Goal: Task Accomplishment & Management: Manage account settings

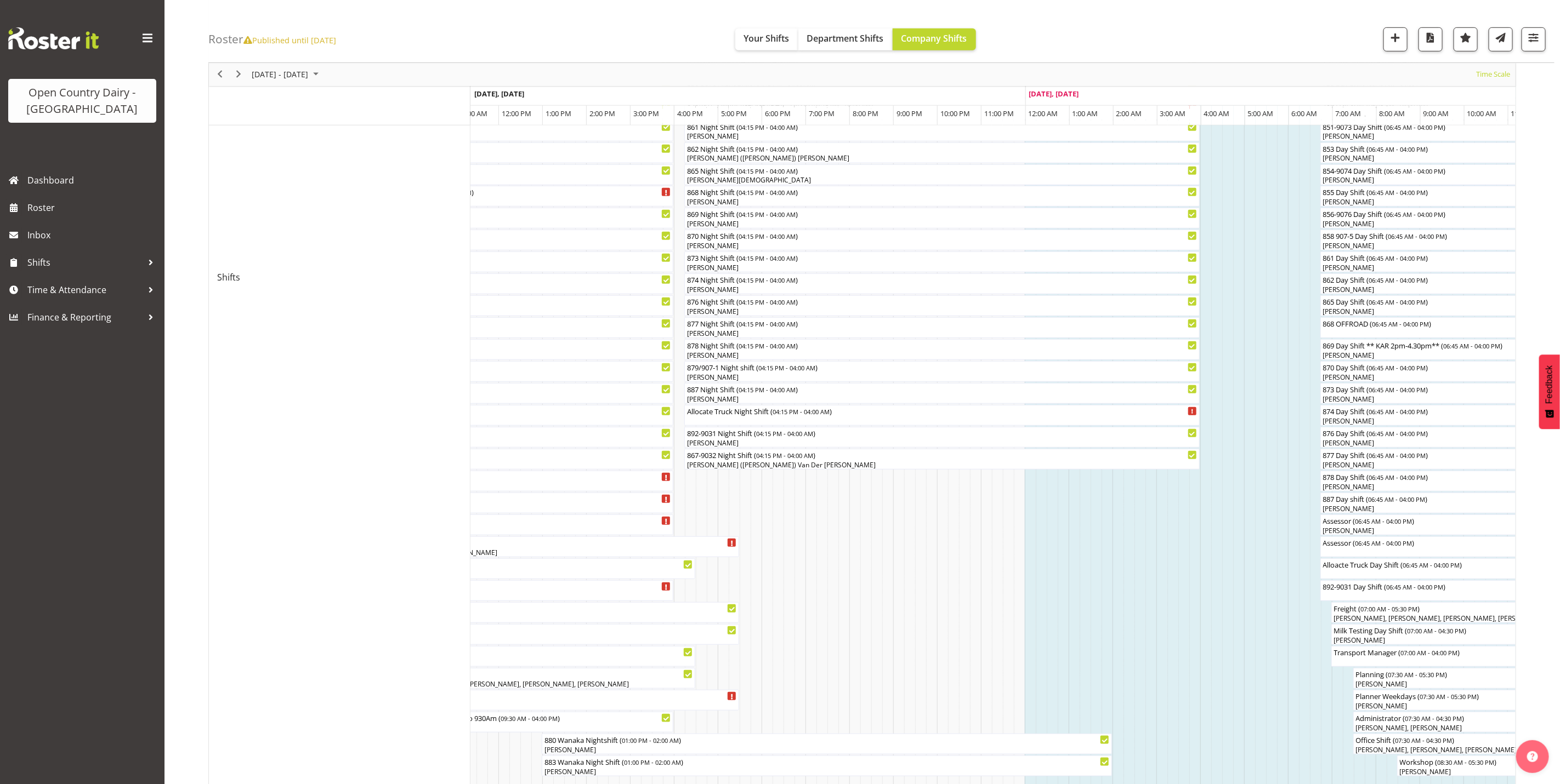
scroll to position [215, 0]
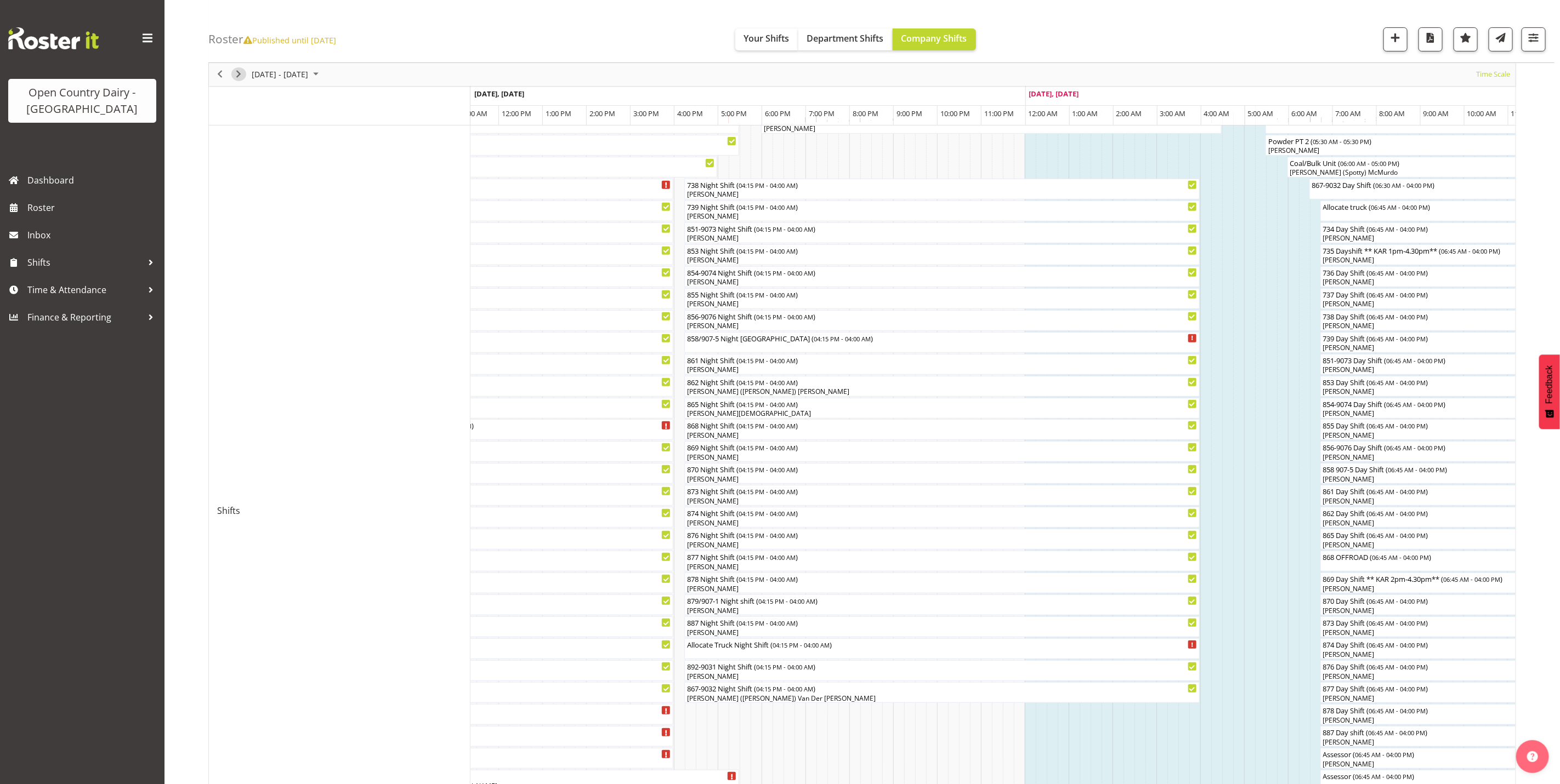
drag, startPoint x: 239, startPoint y: 77, endPoint x: 277, endPoint y: 198, distance: 126.8
click at [239, 77] on span "Next" at bounding box center [238, 74] width 13 height 14
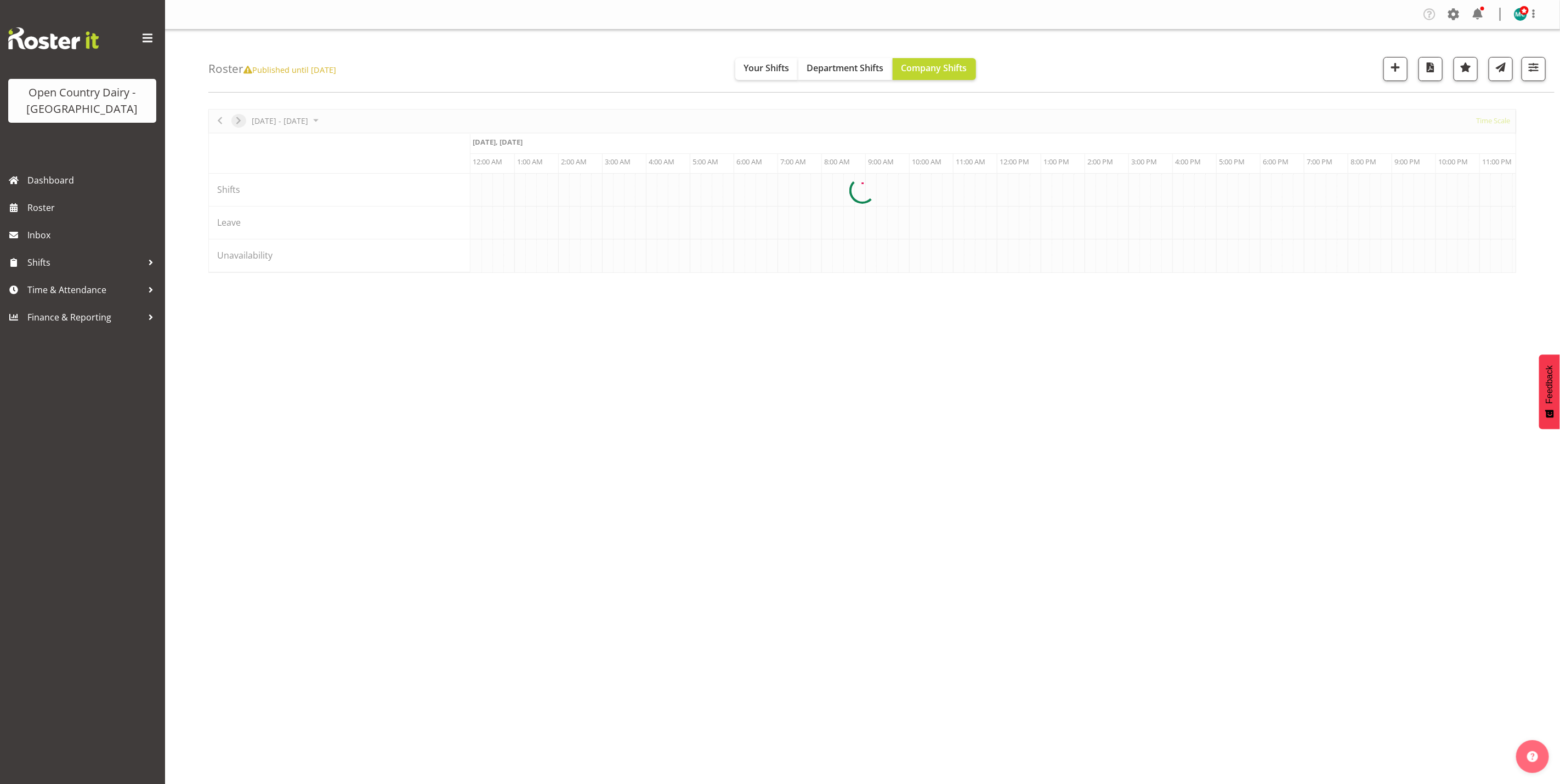
scroll to position [0, 0]
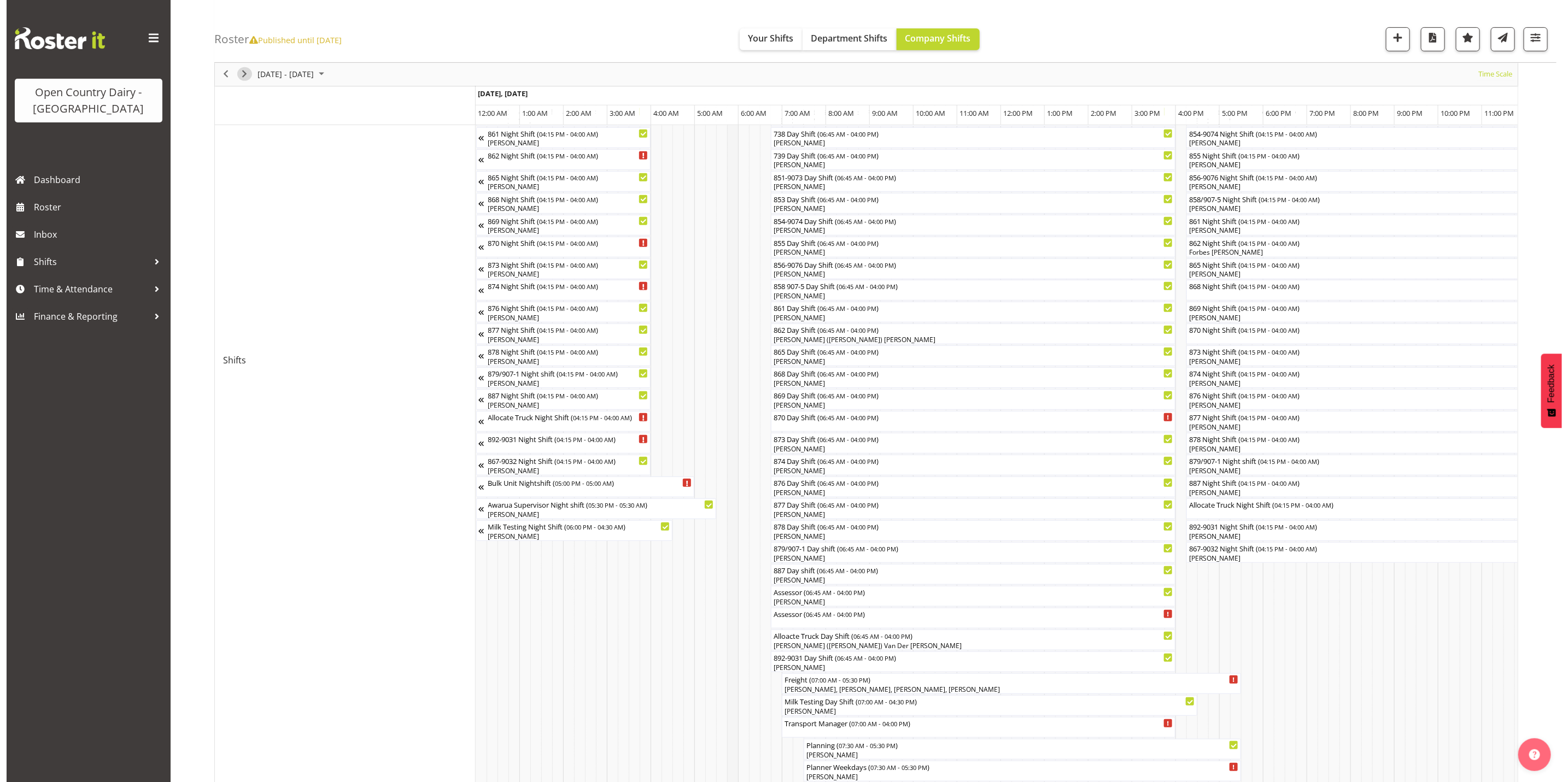
scroll to position [328, 0]
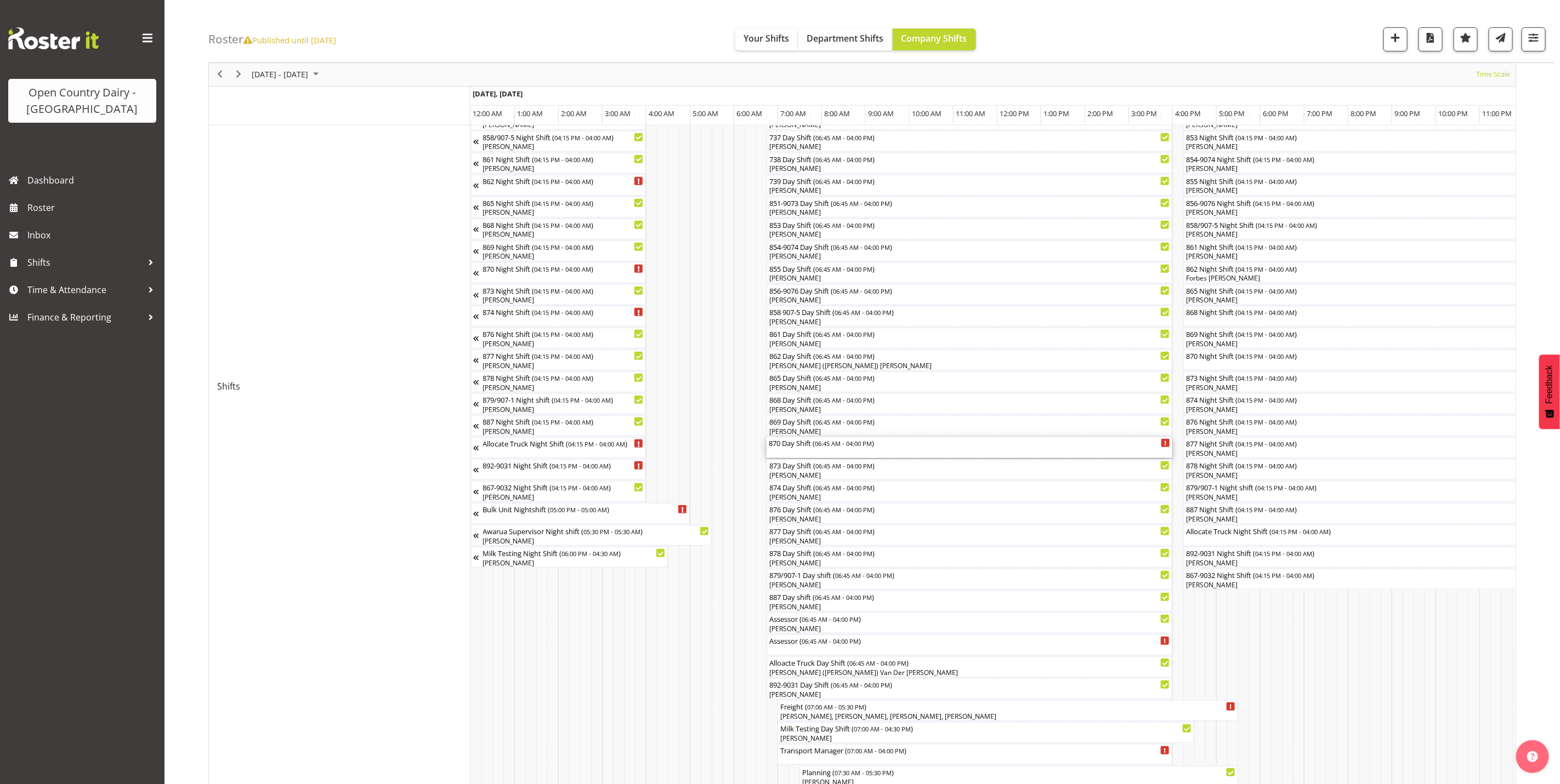
click at [819, 451] on div "870 Day Shift ( 06:45 AM - 04:00 PM )" at bounding box center [968, 448] width 401 height 21
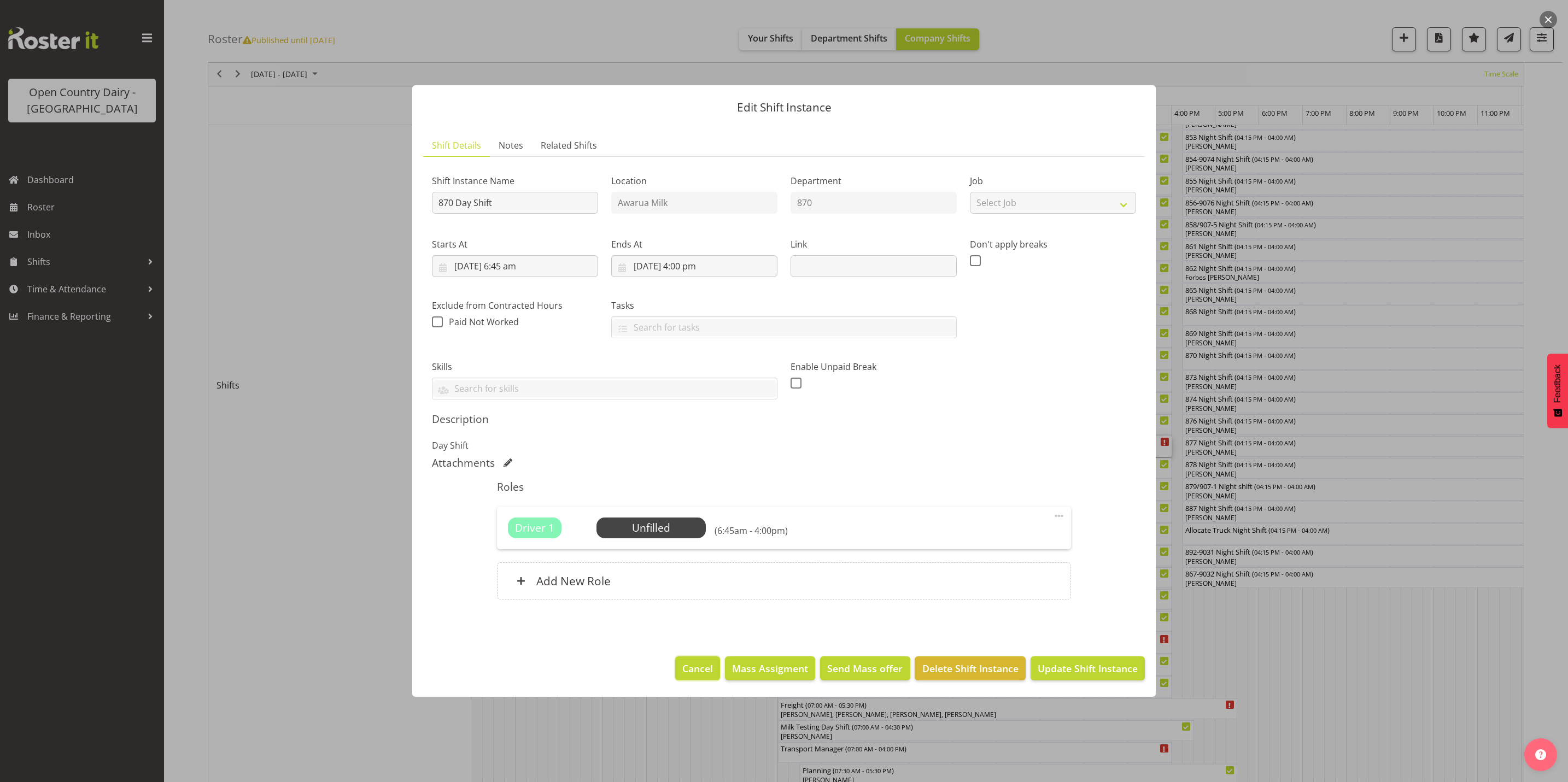
click at [708, 668] on span "Cancel" at bounding box center [698, 669] width 31 height 14
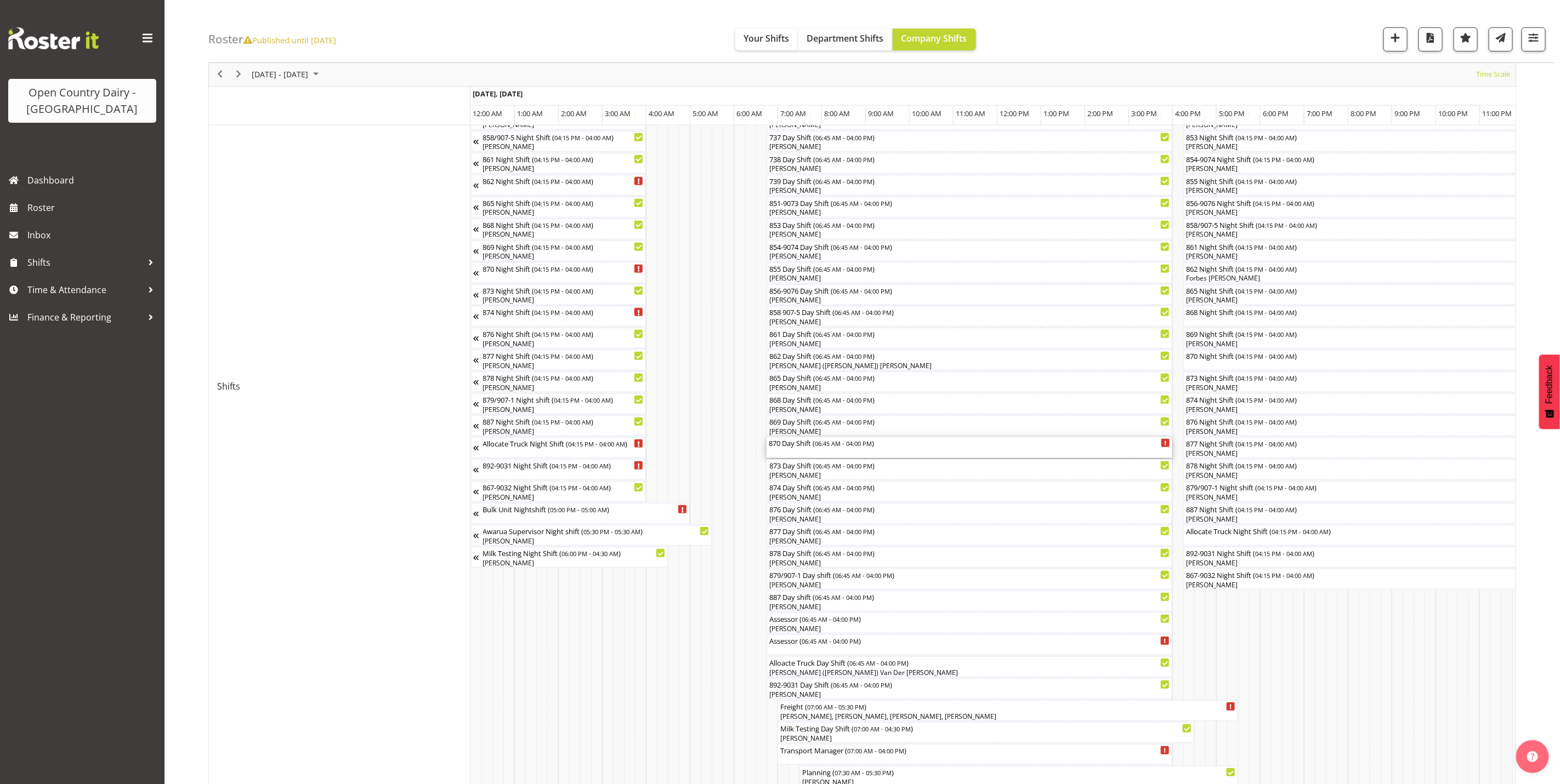
click at [786, 450] on div "870 Day Shift ( 06:45 AM - 04:00 PM )" at bounding box center [968, 448] width 401 height 21
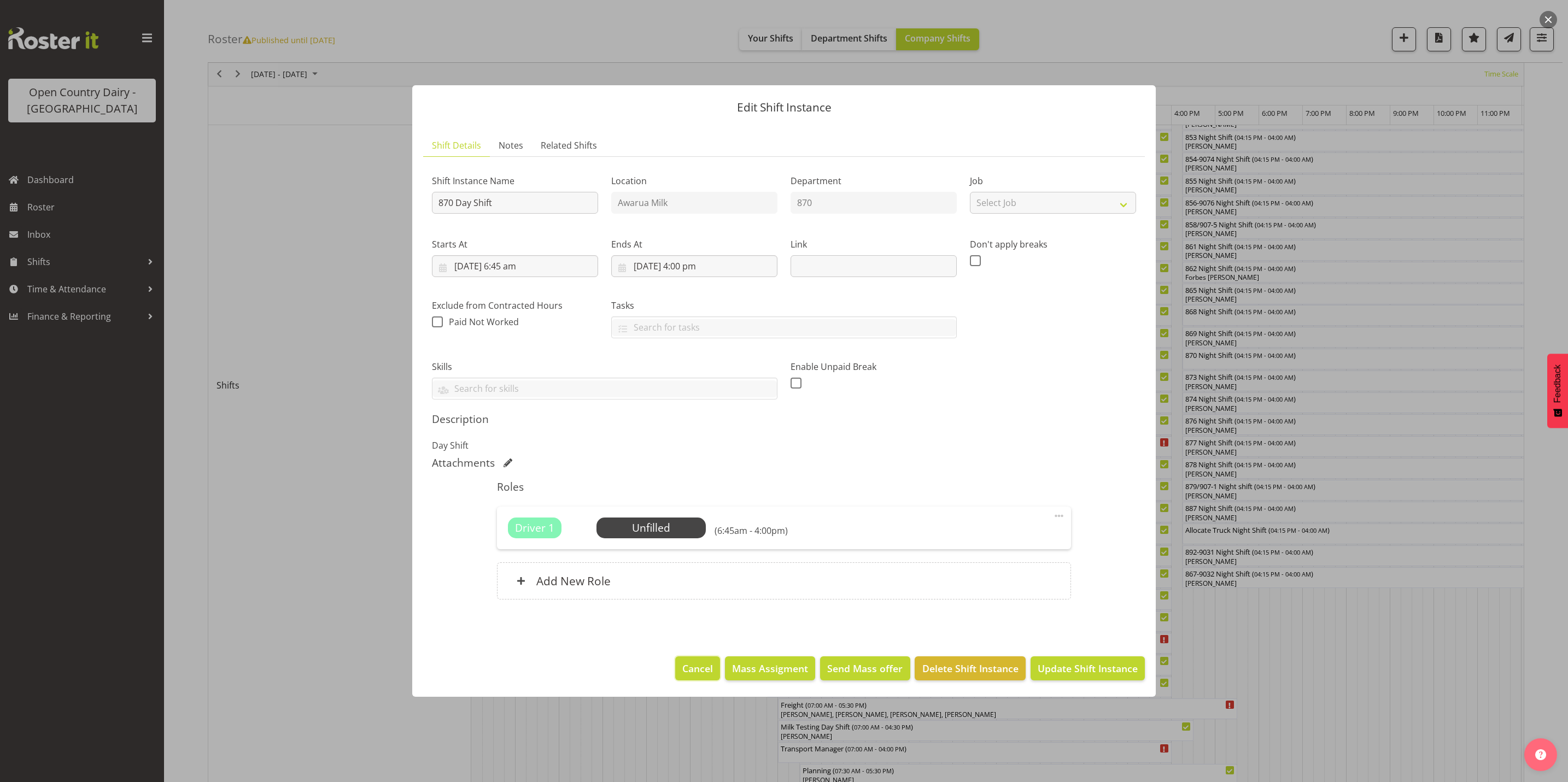
drag, startPoint x: 702, startPoint y: 674, endPoint x: 782, endPoint y: 559, distance: 140.1
click at [702, 674] on span "Cancel" at bounding box center [698, 669] width 31 height 14
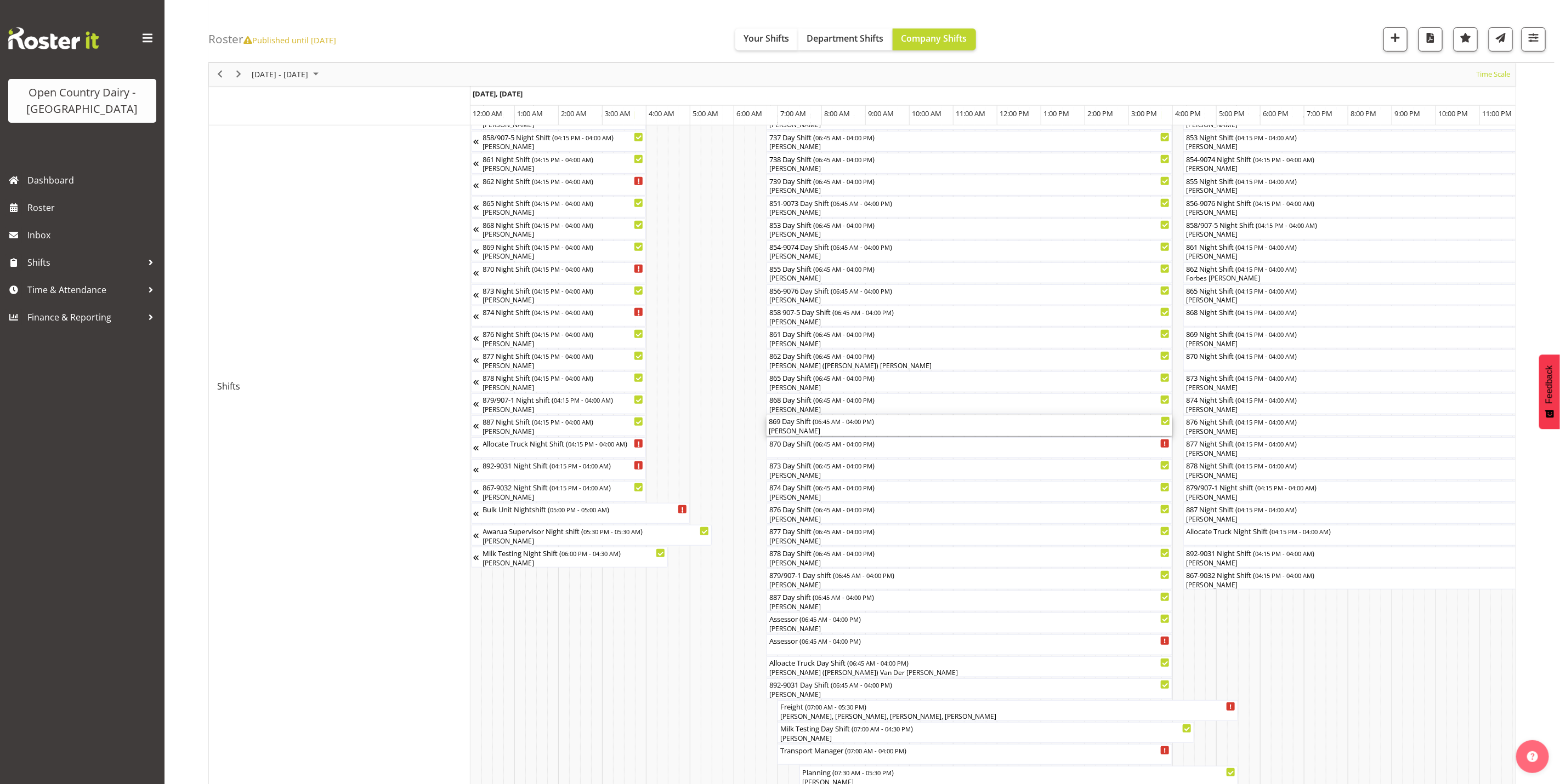
click at [805, 427] on div "[PERSON_NAME]" at bounding box center [968, 432] width 401 height 10
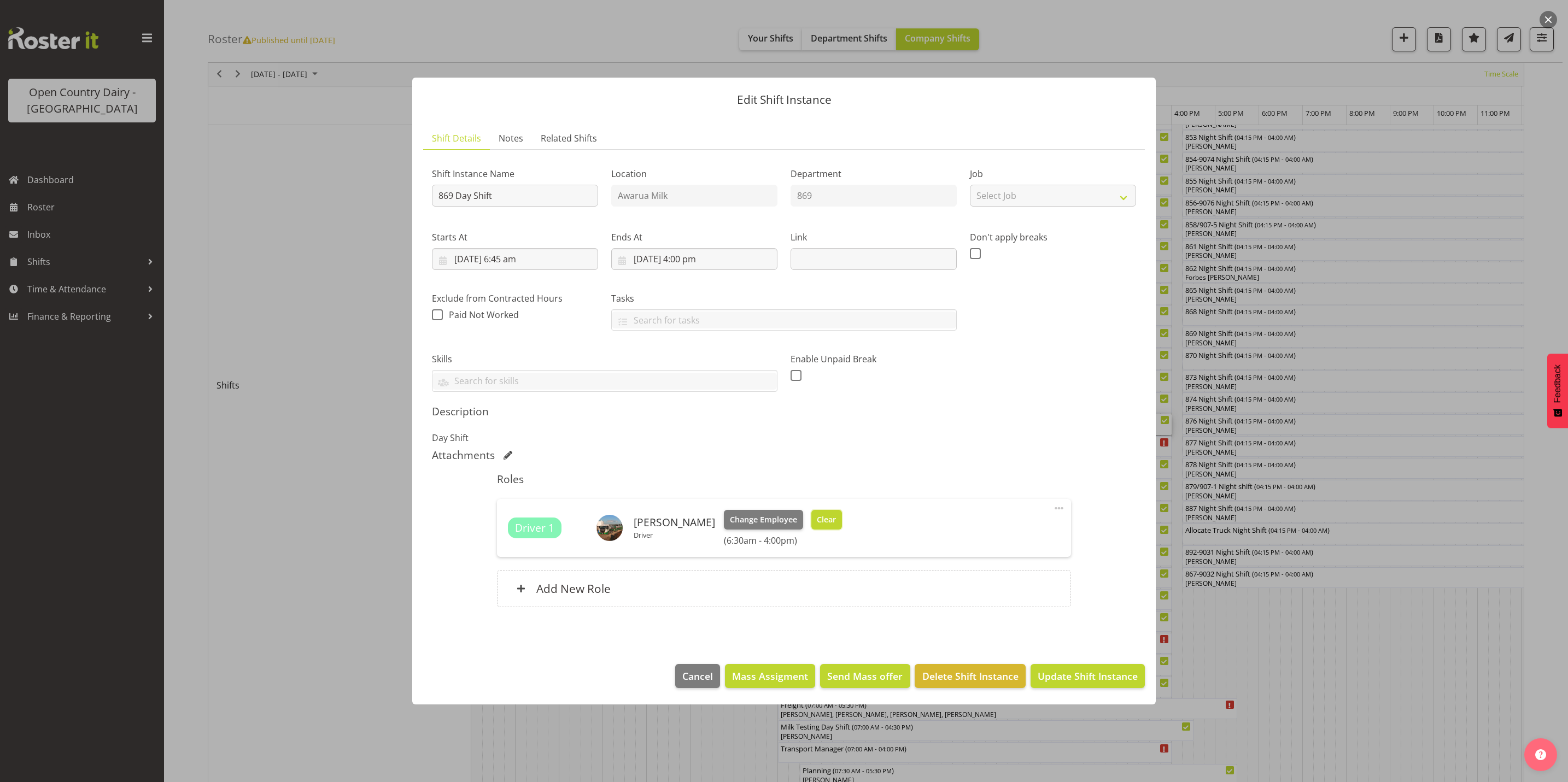
click at [820, 525] on span "Clear" at bounding box center [827, 520] width 19 height 12
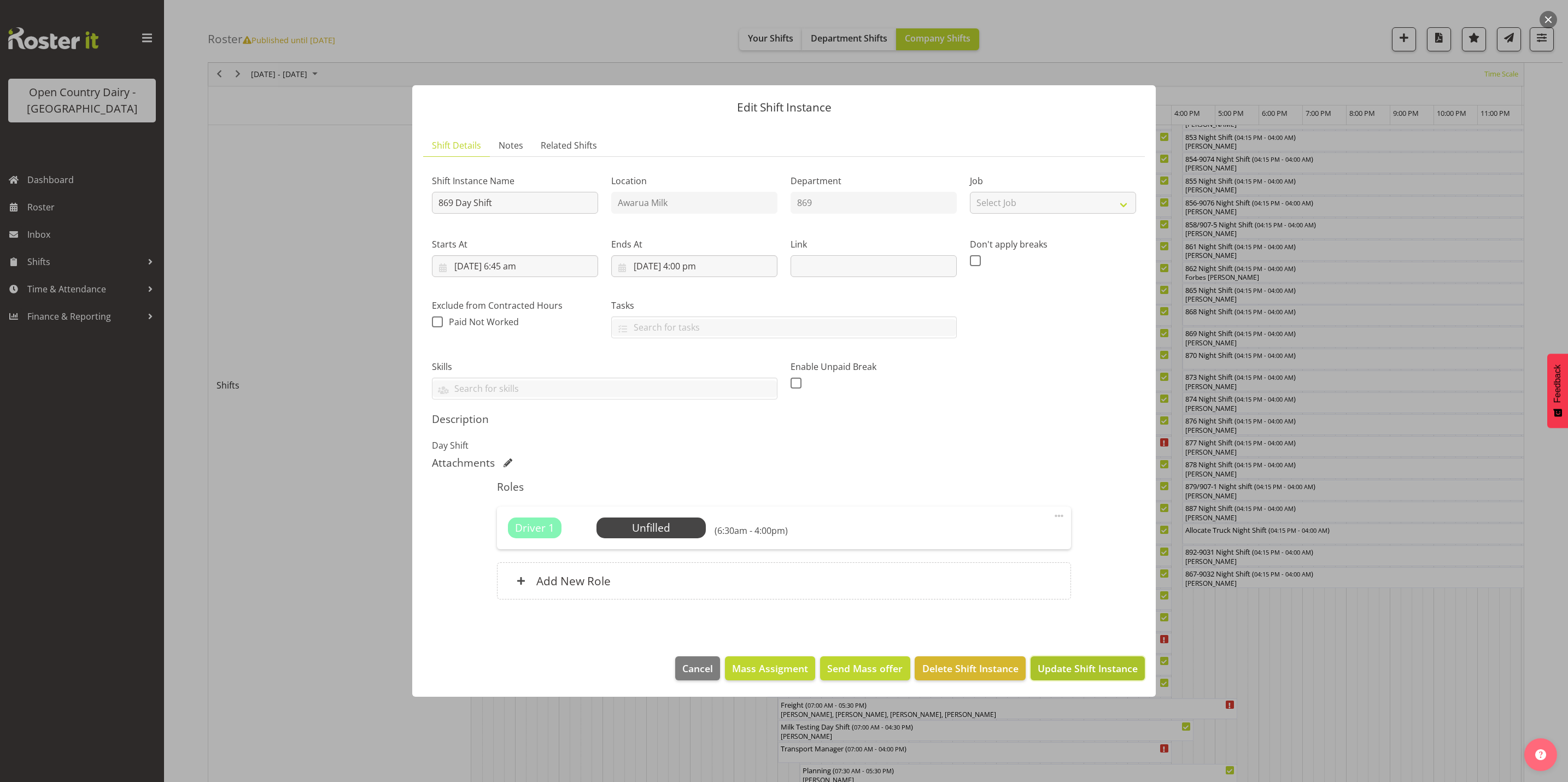
click at [1068, 662] on span "Update Shift Instance" at bounding box center [1087, 669] width 100 height 14
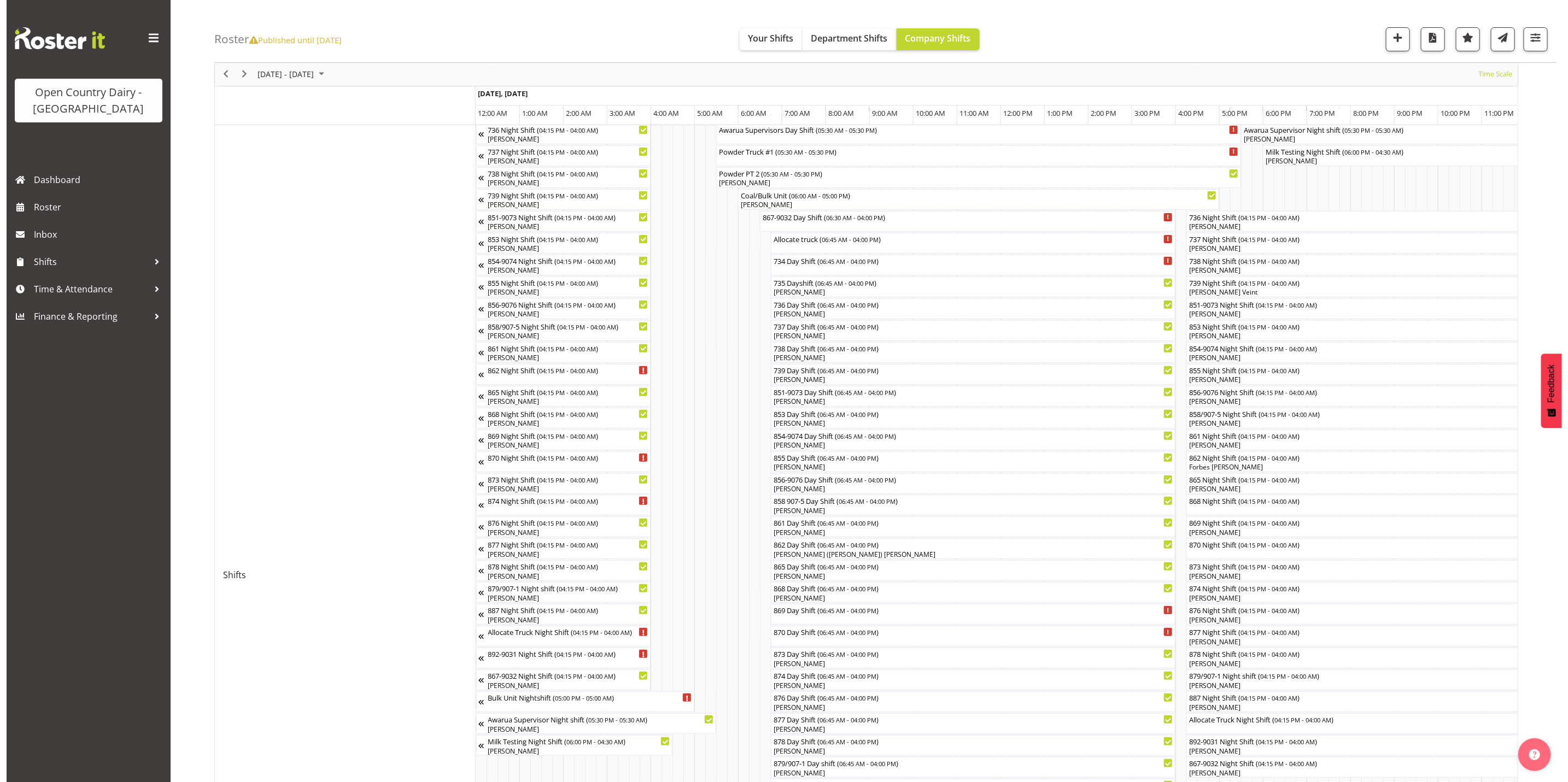
scroll to position [164, 0]
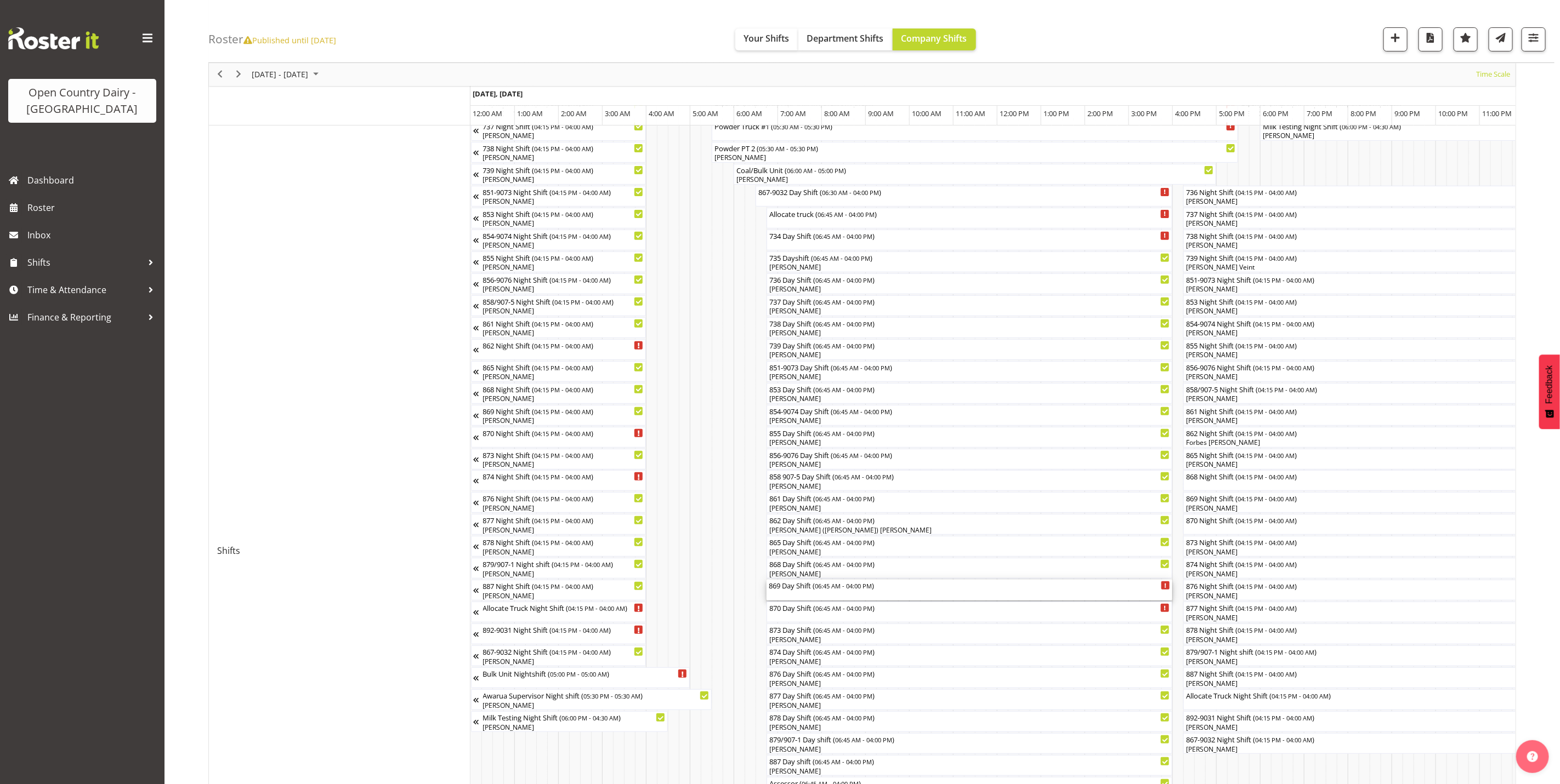
click at [791, 595] on div "869 Day Shift ( 06:45 AM - 04:00 PM )" at bounding box center [968, 590] width 401 height 21
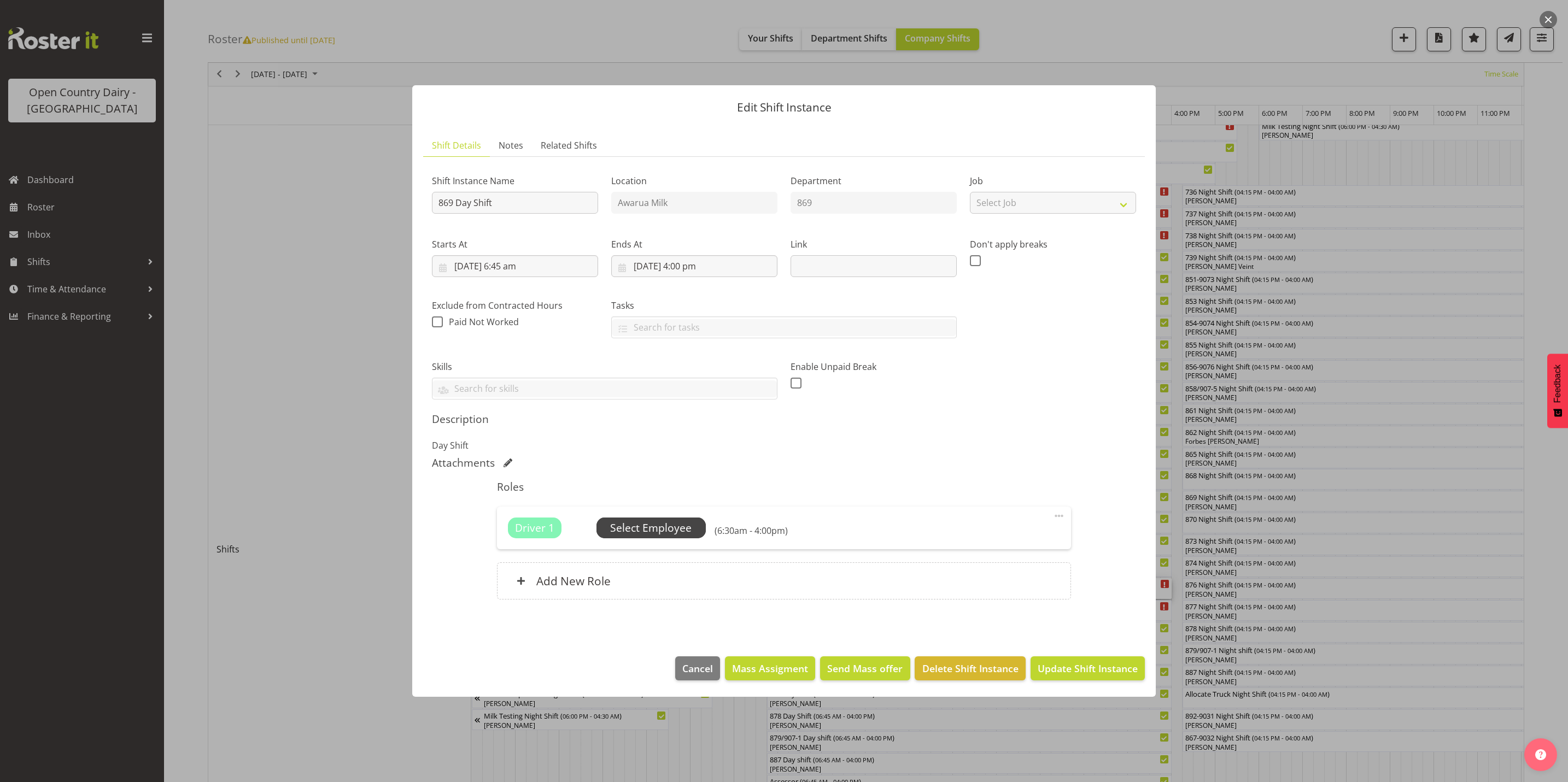
click at [644, 528] on span "Select Employee" at bounding box center [650, 529] width 81 height 16
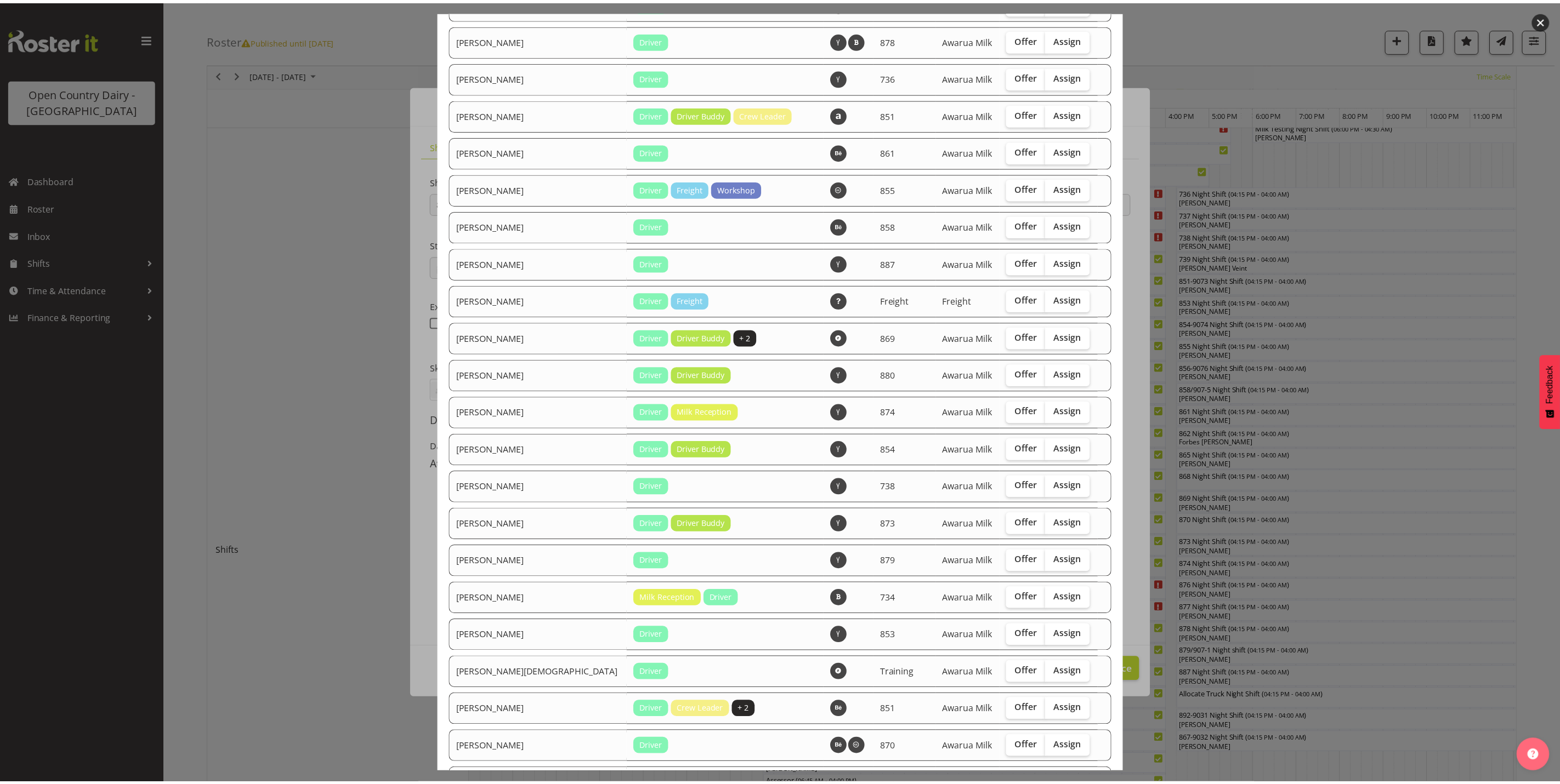
scroll to position [822, 0]
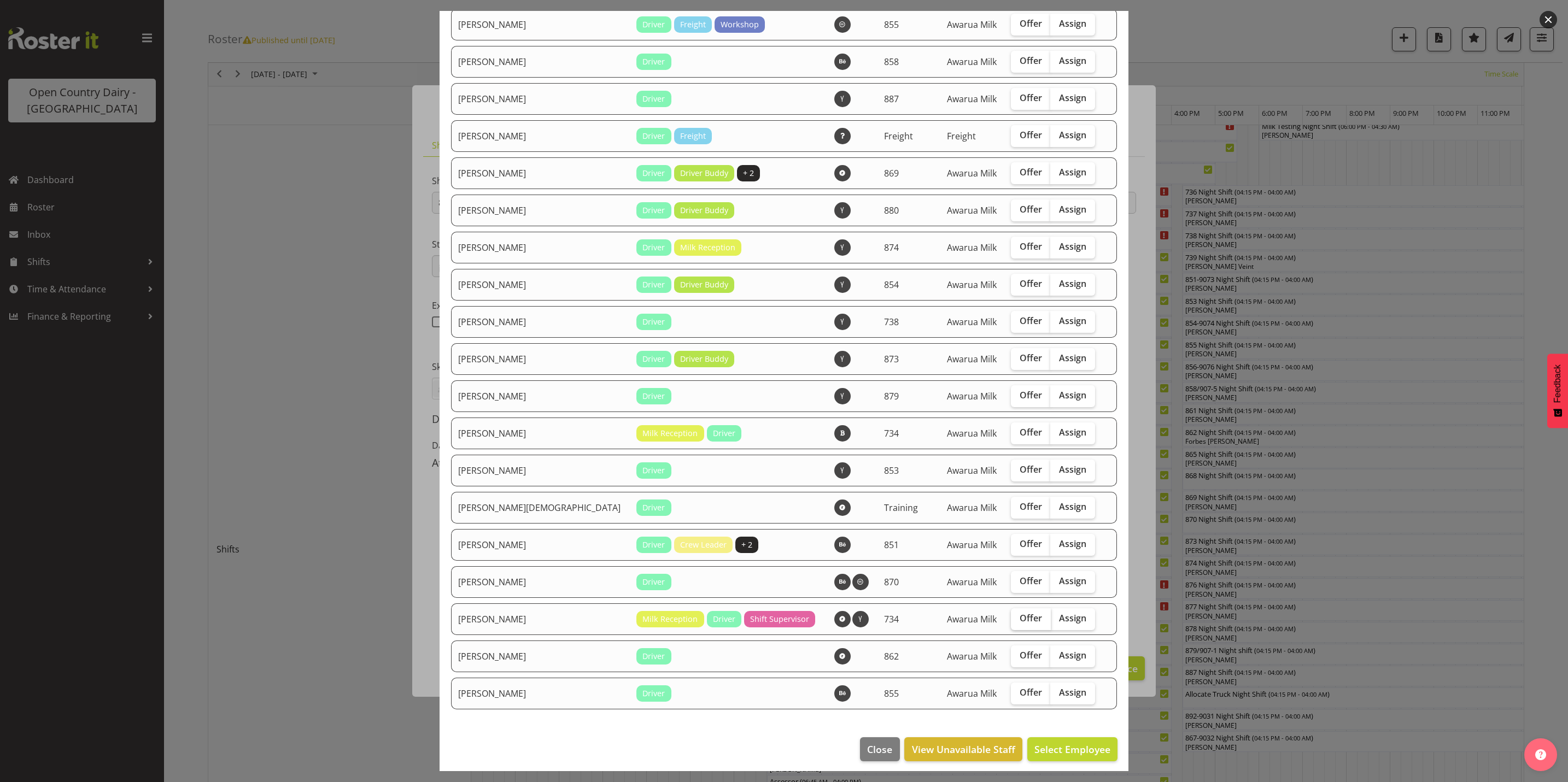
click at [1020, 617] on span "Offer" at bounding box center [1031, 619] width 23 height 11
click at [1011, 617] on input "Offer" at bounding box center [1014, 618] width 7 height 7
click at [1020, 621] on span "Offer" at bounding box center [1031, 619] width 23 height 11
click at [1014, 621] on input "Offer" at bounding box center [1014, 618] width 7 height 7
checkbox input "false"
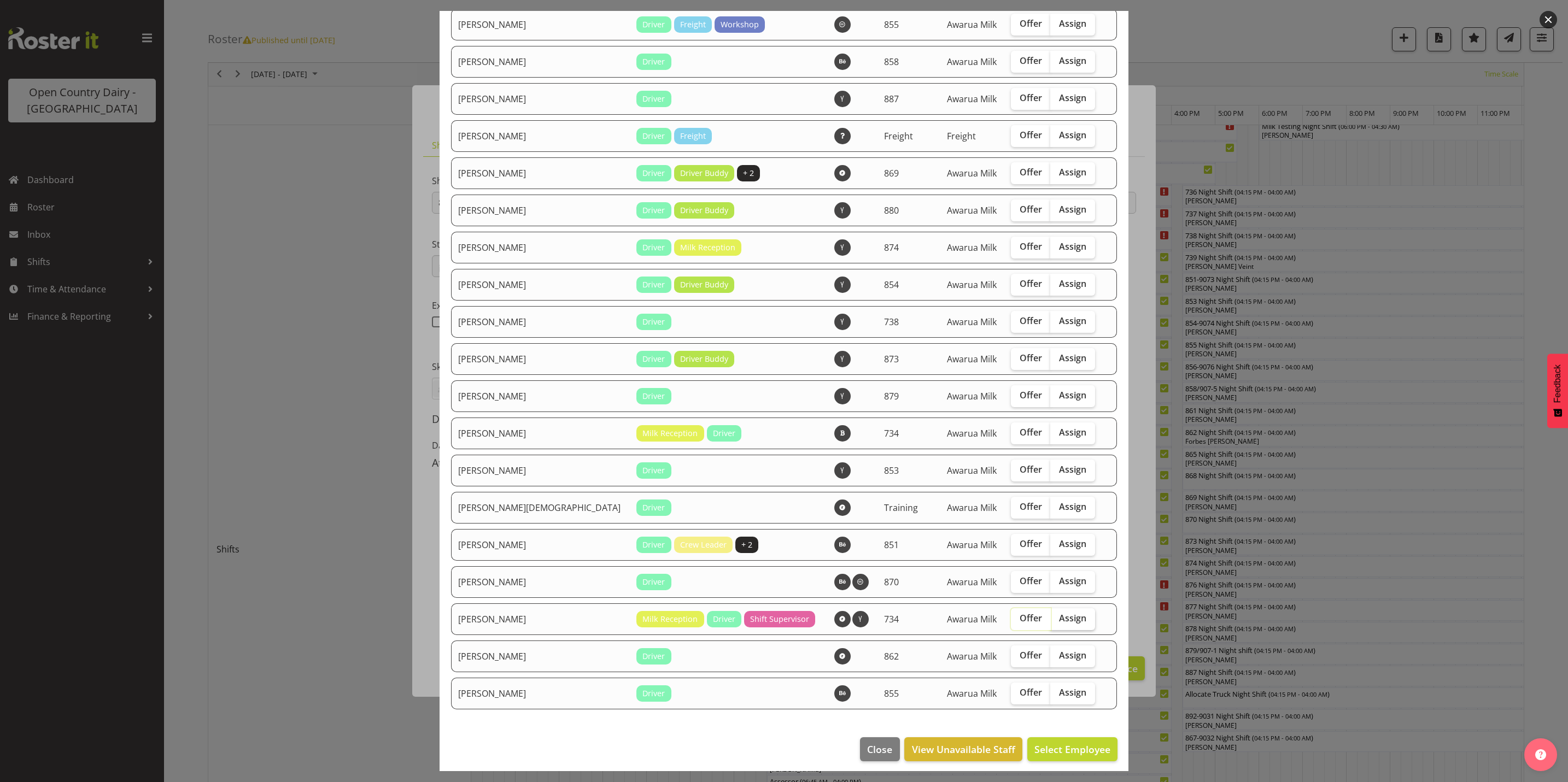
click at [1059, 618] on span "Assign" at bounding box center [1073, 619] width 27 height 11
click at [1050, 618] on input "Assign" at bounding box center [1054, 618] width 7 height 7
checkbox input "true"
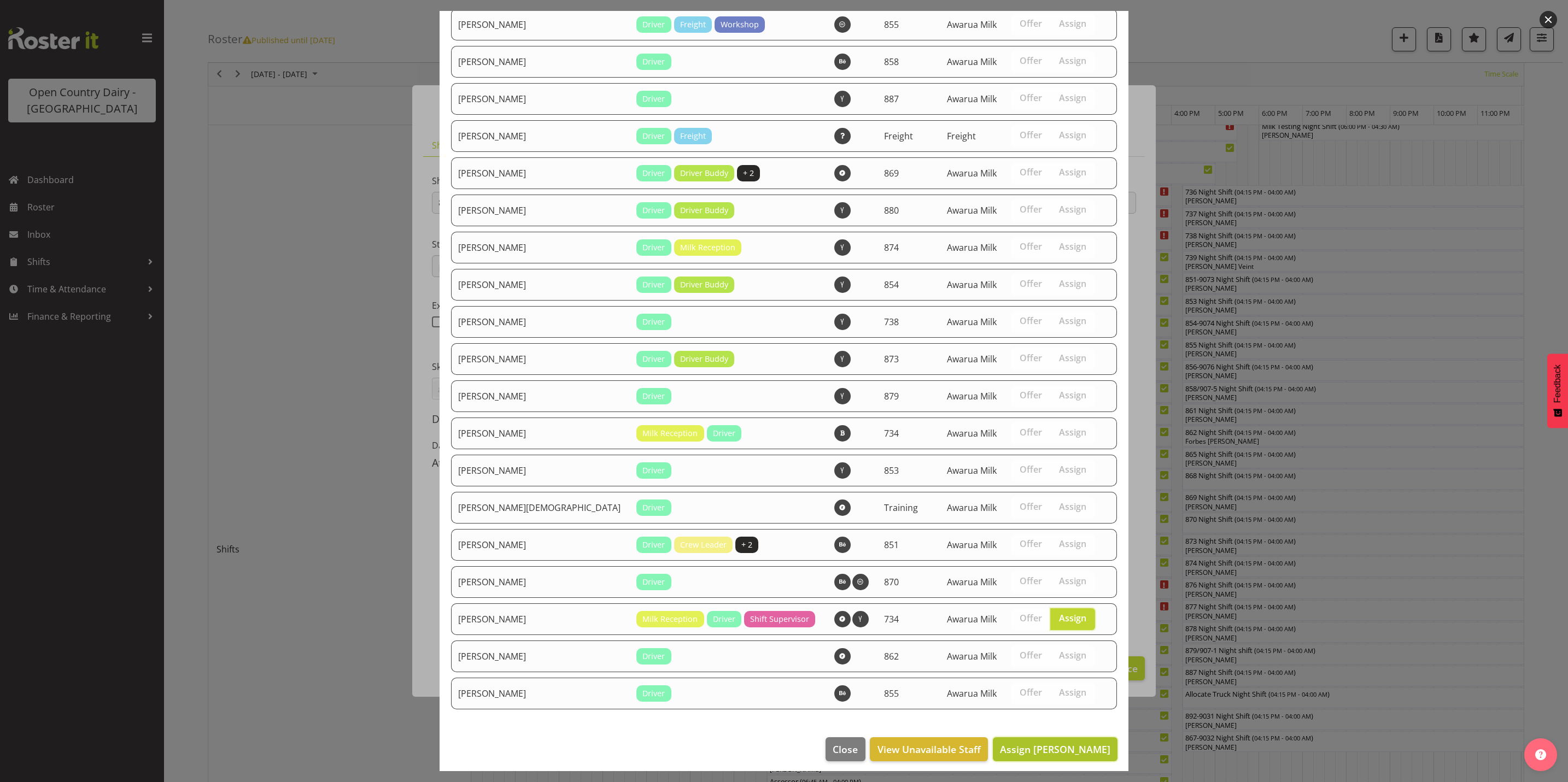
click at [1030, 748] on span "Assign Tracey Chittock" at bounding box center [1055, 749] width 110 height 13
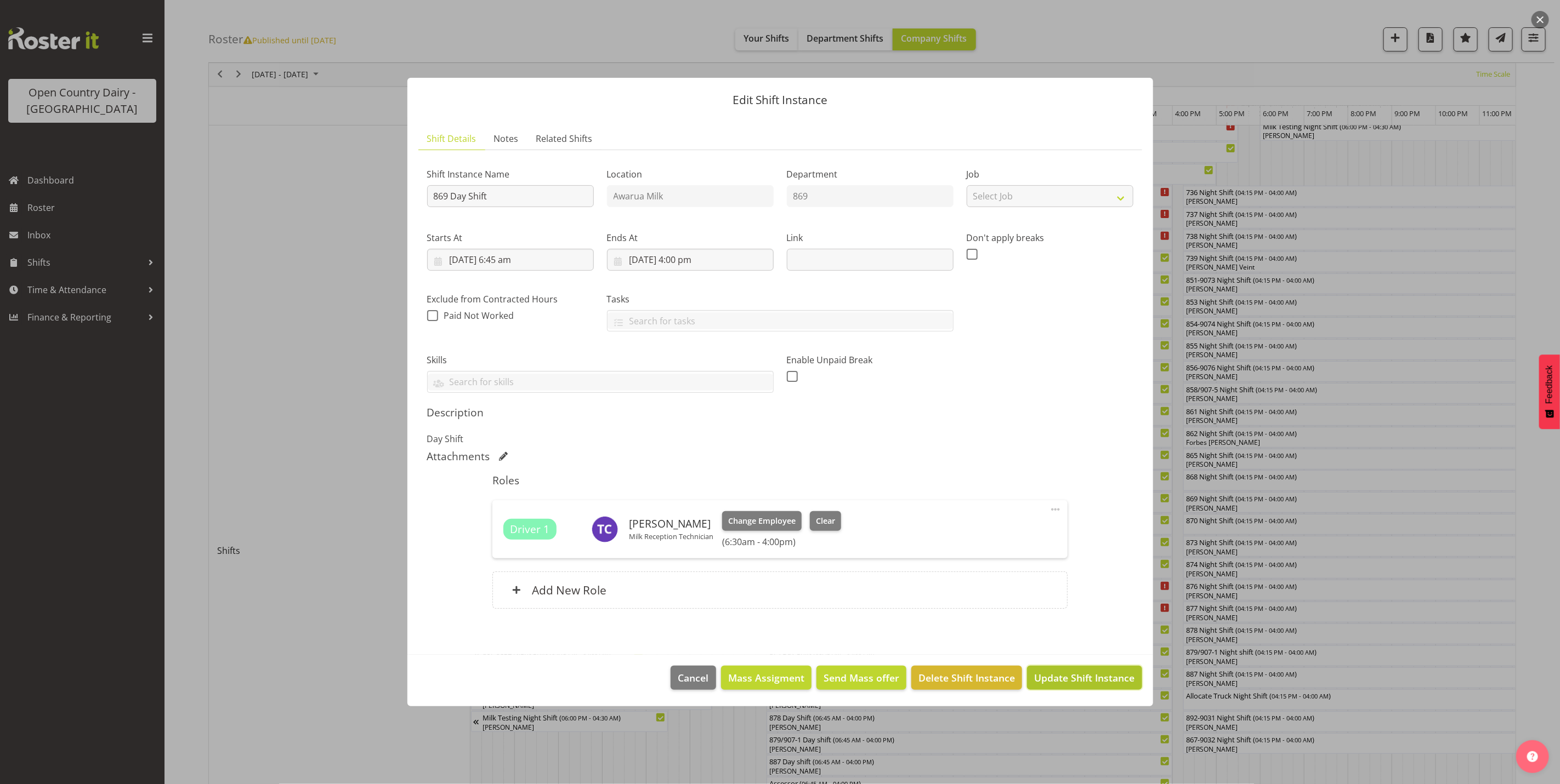
click at [1098, 681] on span "Update Shift Instance" at bounding box center [1084, 678] width 100 height 15
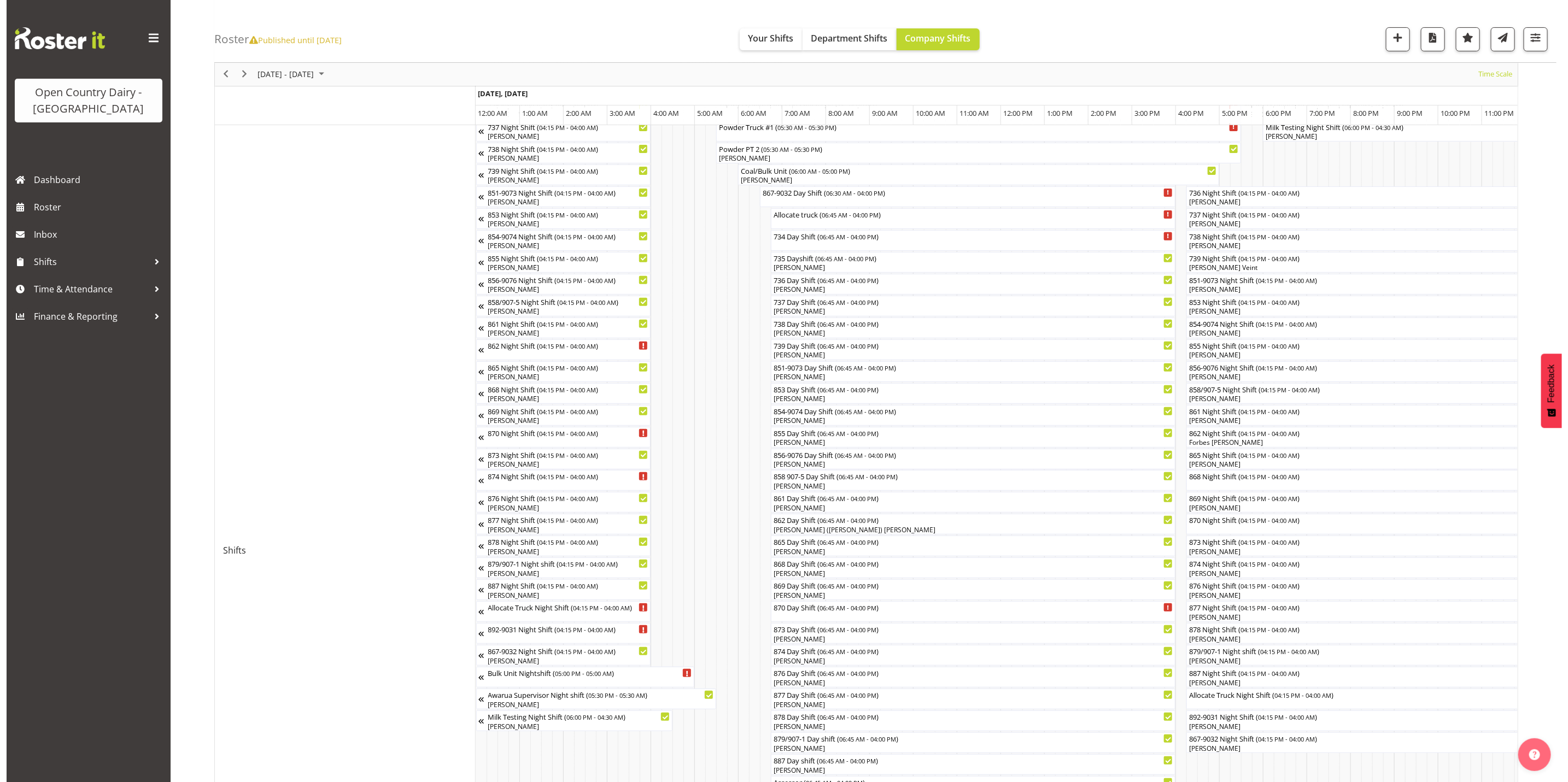
scroll to position [164, 0]
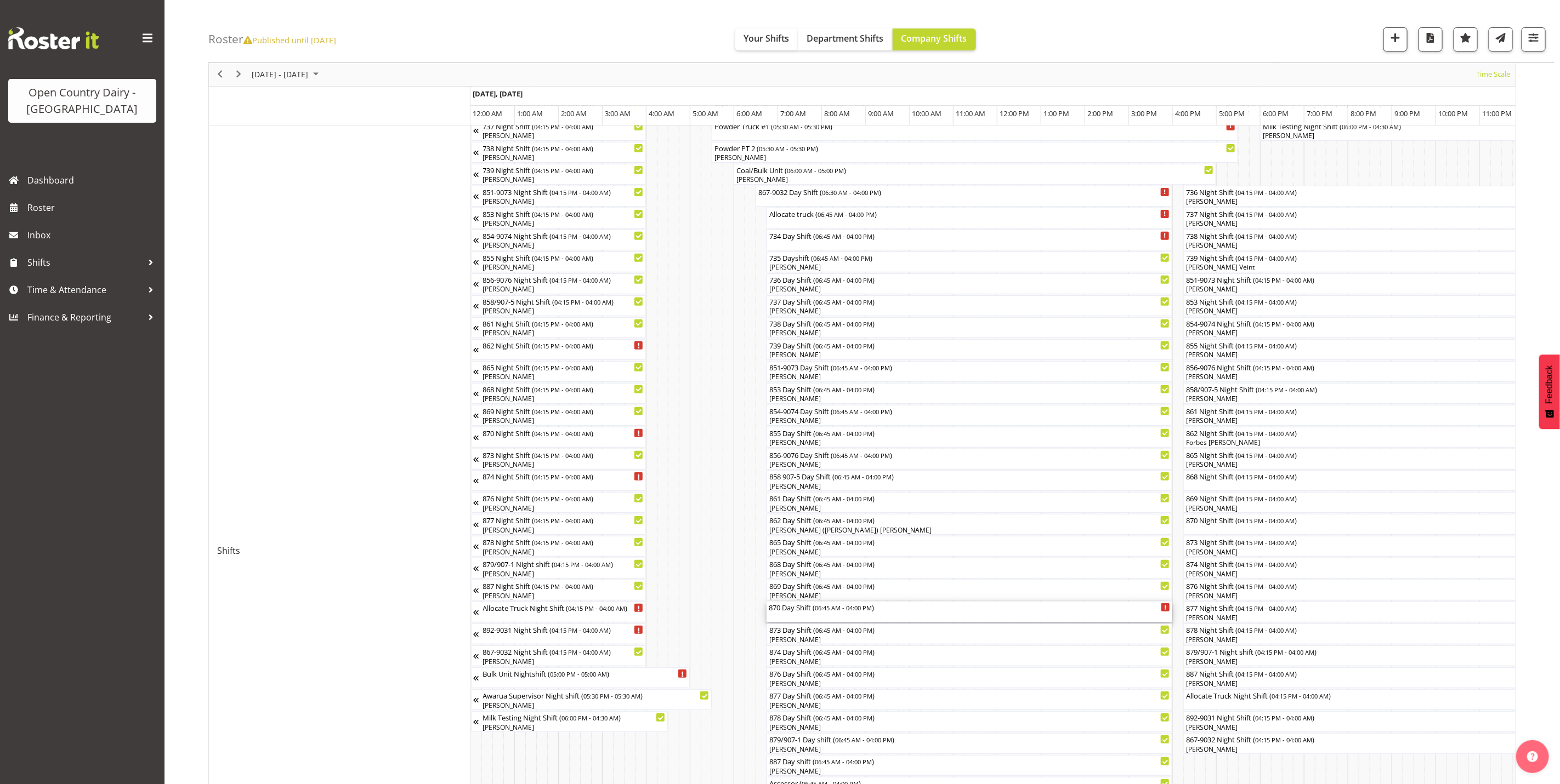
click at [796, 618] on div "870 Day Shift ( 06:45 AM - 04:00 PM )" at bounding box center [968, 612] width 401 height 21
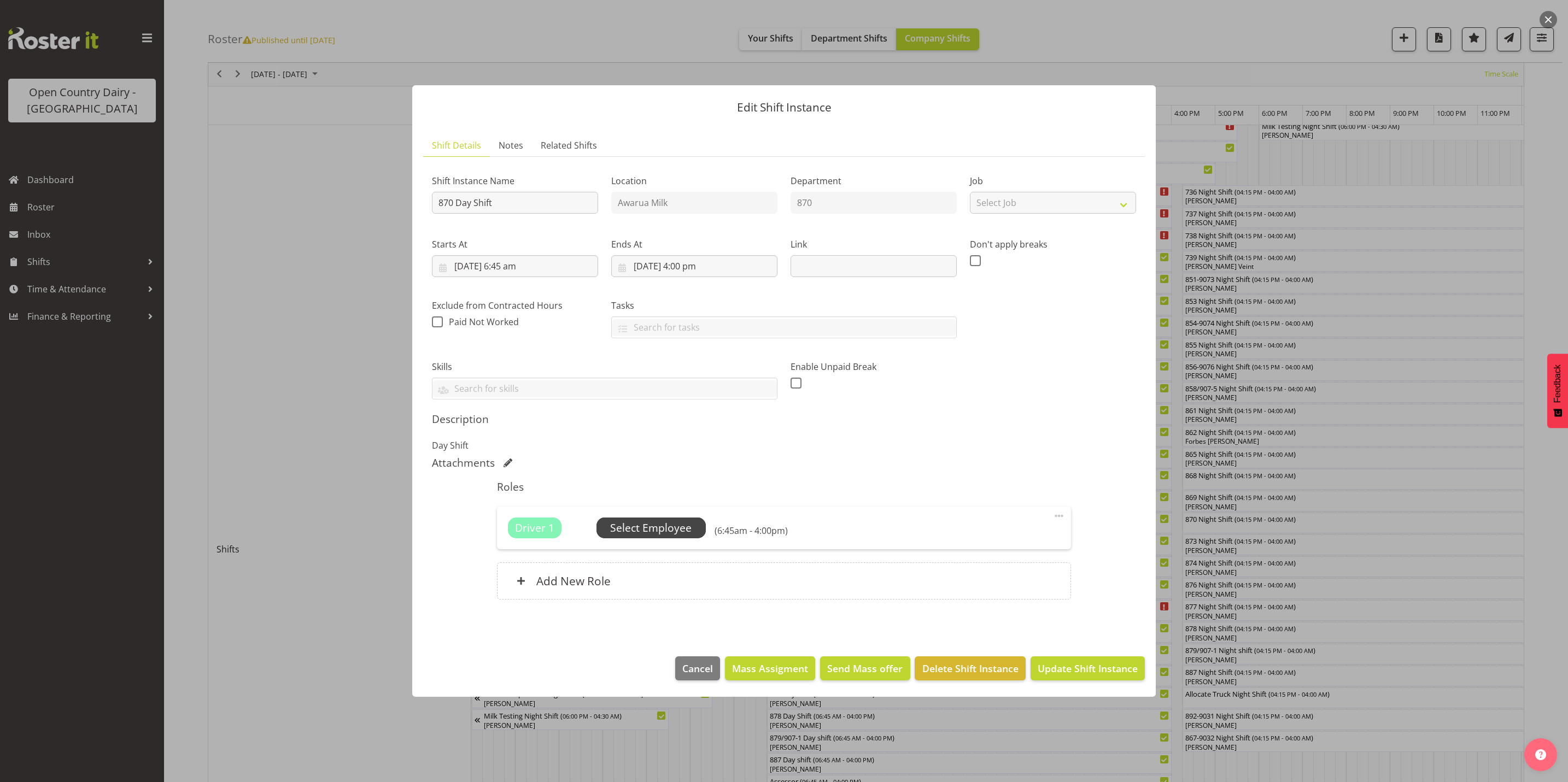
click at [637, 526] on span "Select Employee" at bounding box center [650, 529] width 81 height 16
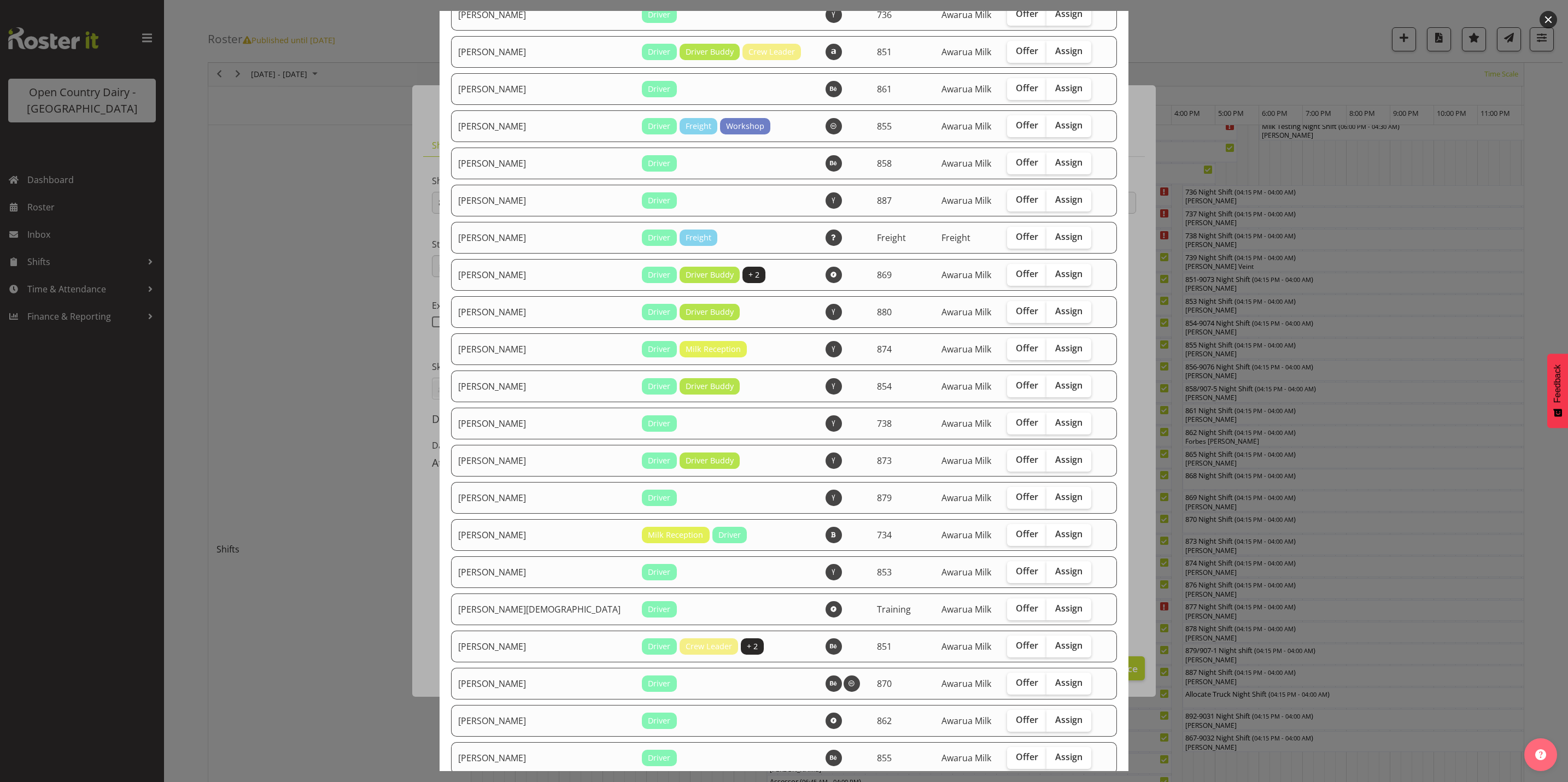
scroll to position [624, 0]
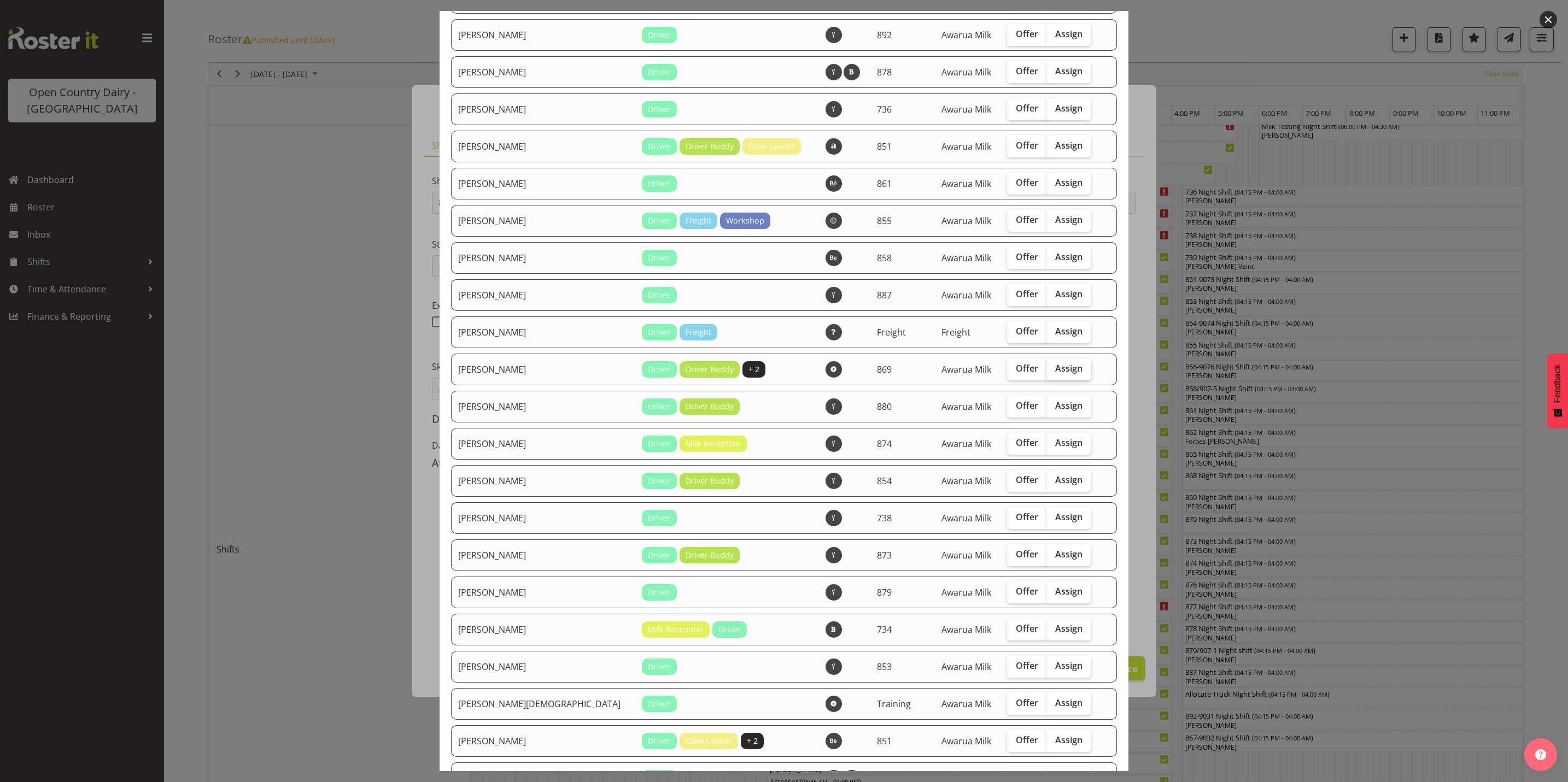
click at [1055, 369] on span "Assign" at bounding box center [1069, 368] width 27 height 11
click at [1046, 369] on input "Assign" at bounding box center [1050, 368] width 7 height 7
checkbox input "true"
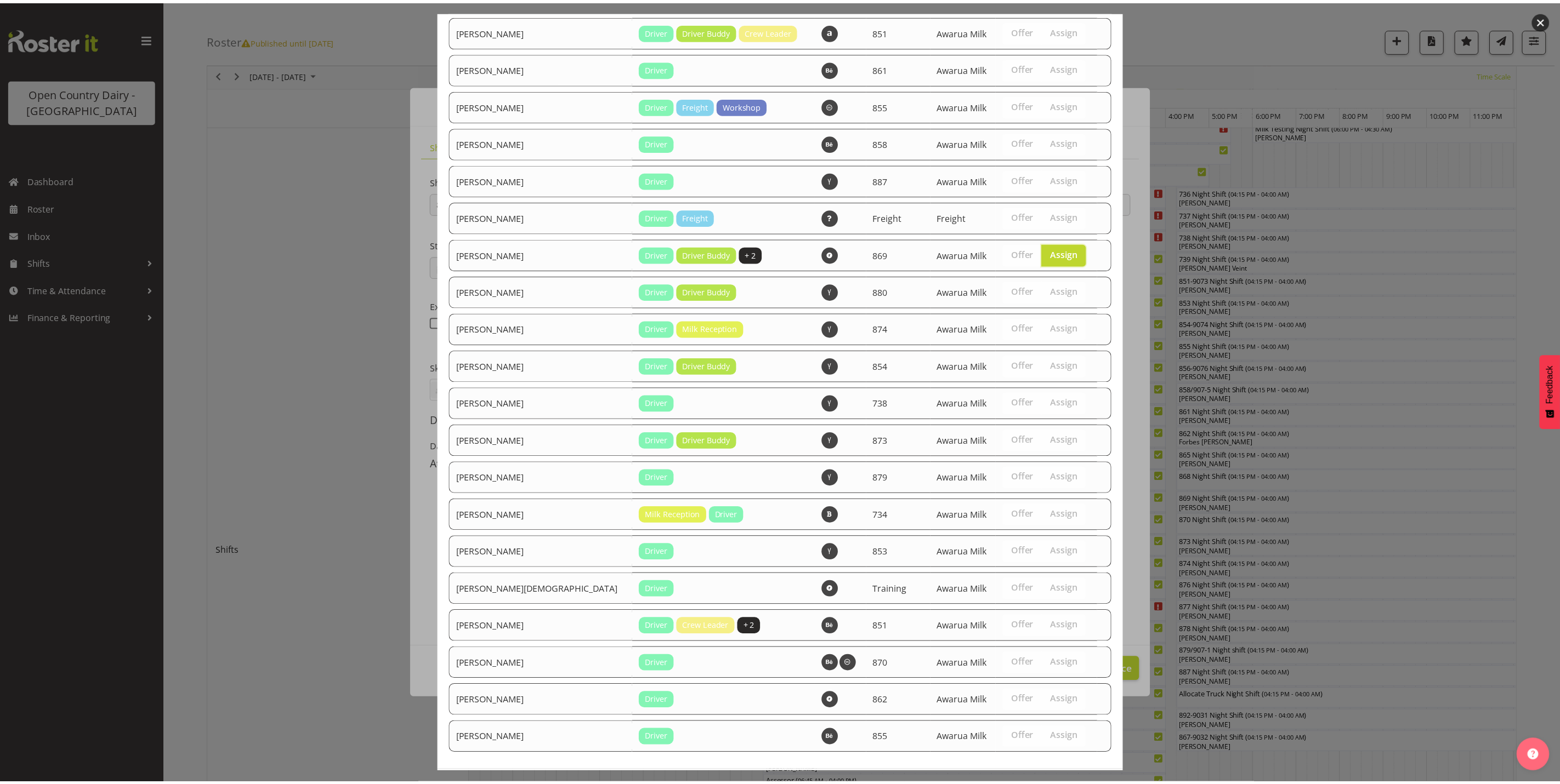
scroll to position [790, 0]
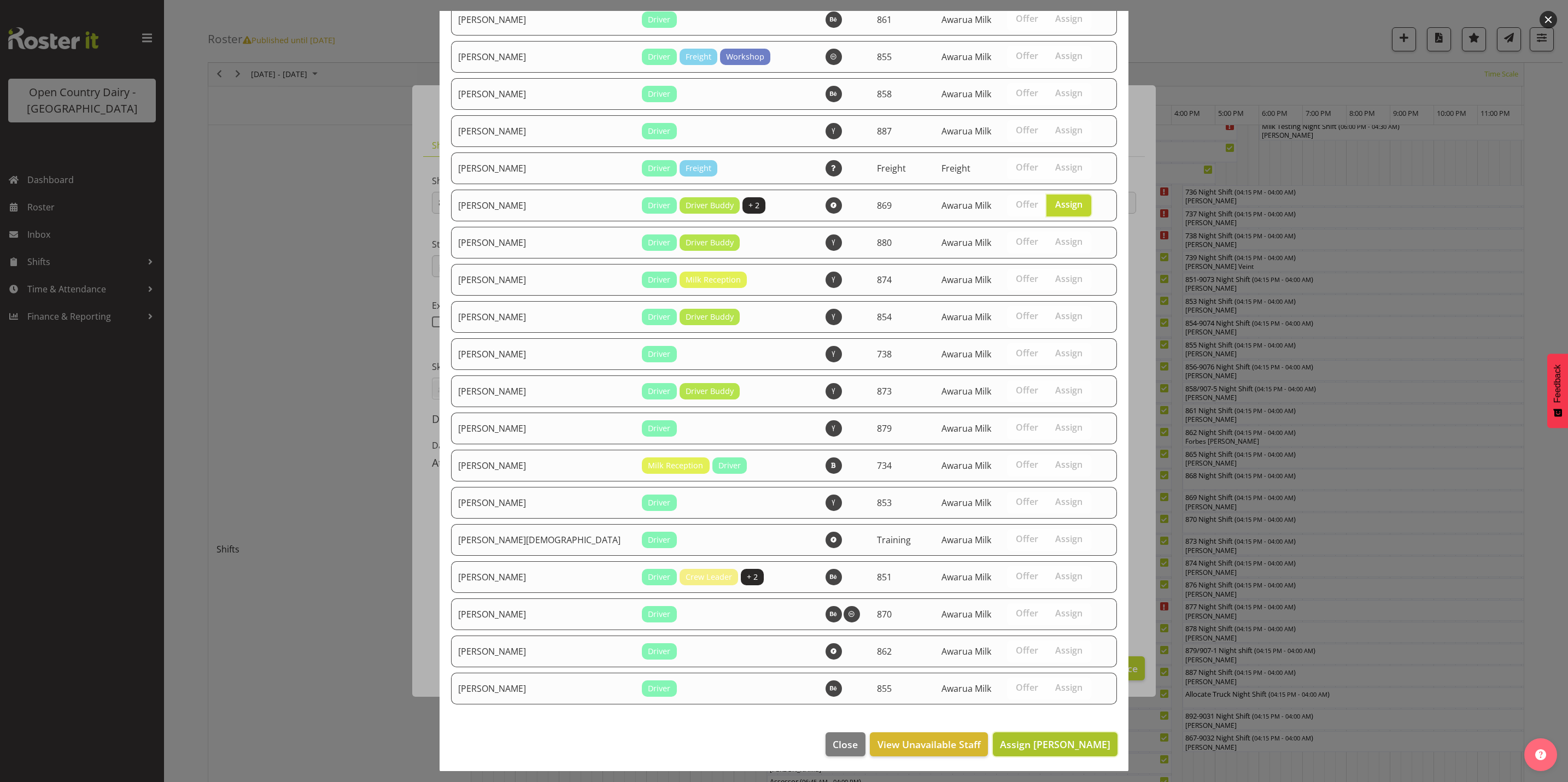
click at [1024, 738] on span "Assign Peter Wieczorek" at bounding box center [1055, 744] width 110 height 13
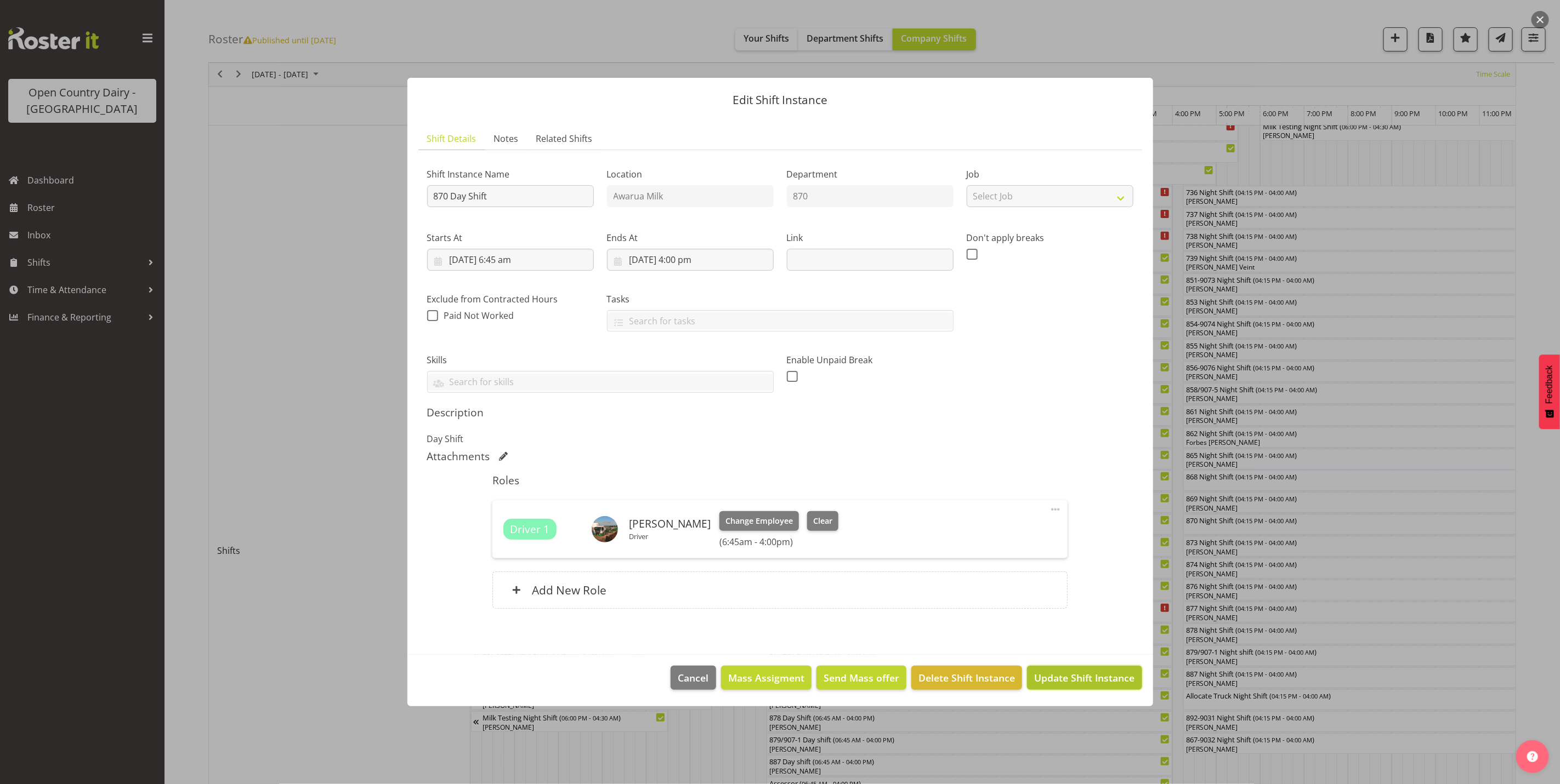
click at [1077, 676] on span "Update Shift Instance" at bounding box center [1084, 678] width 100 height 15
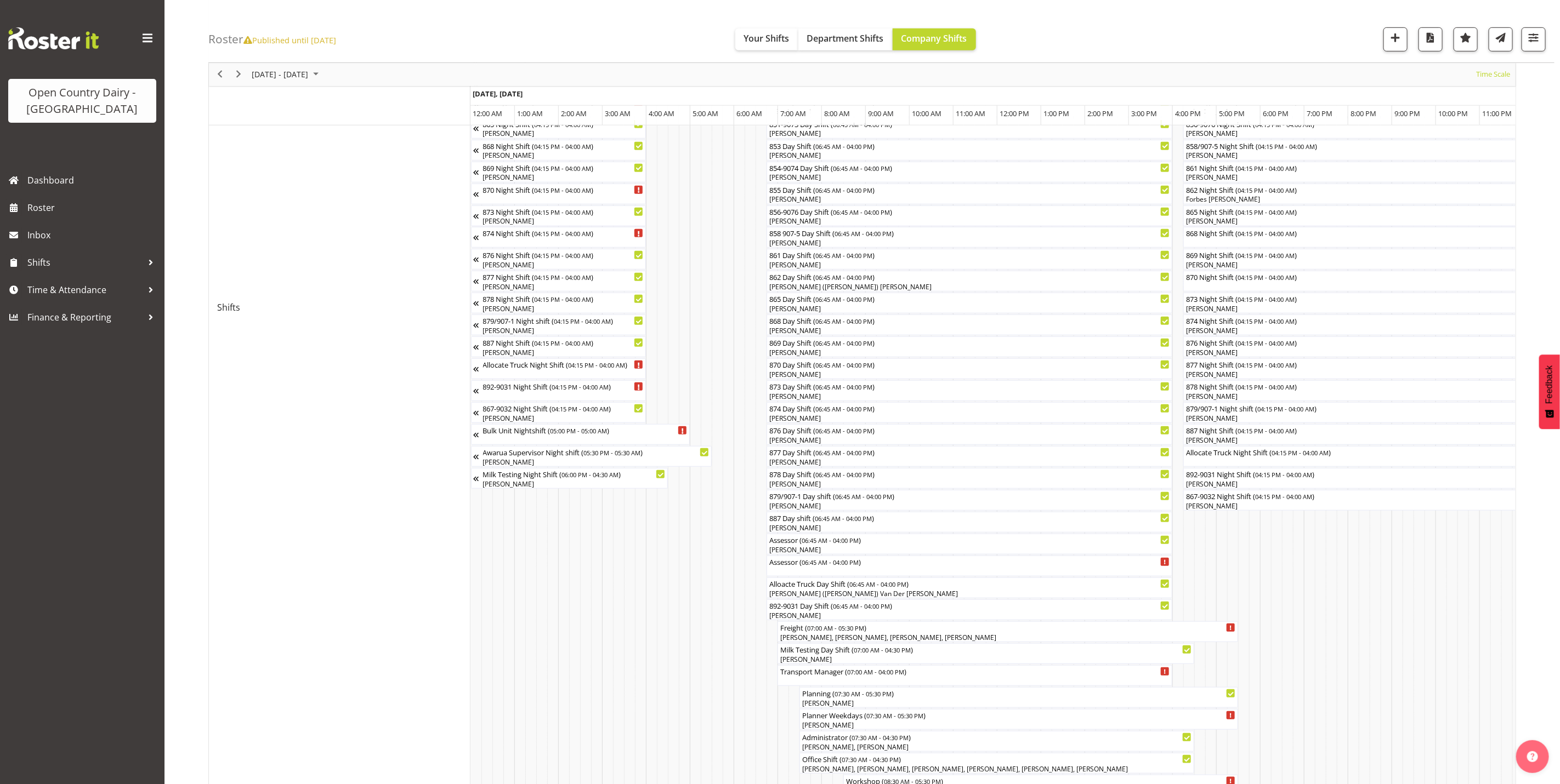
scroll to position [215, 0]
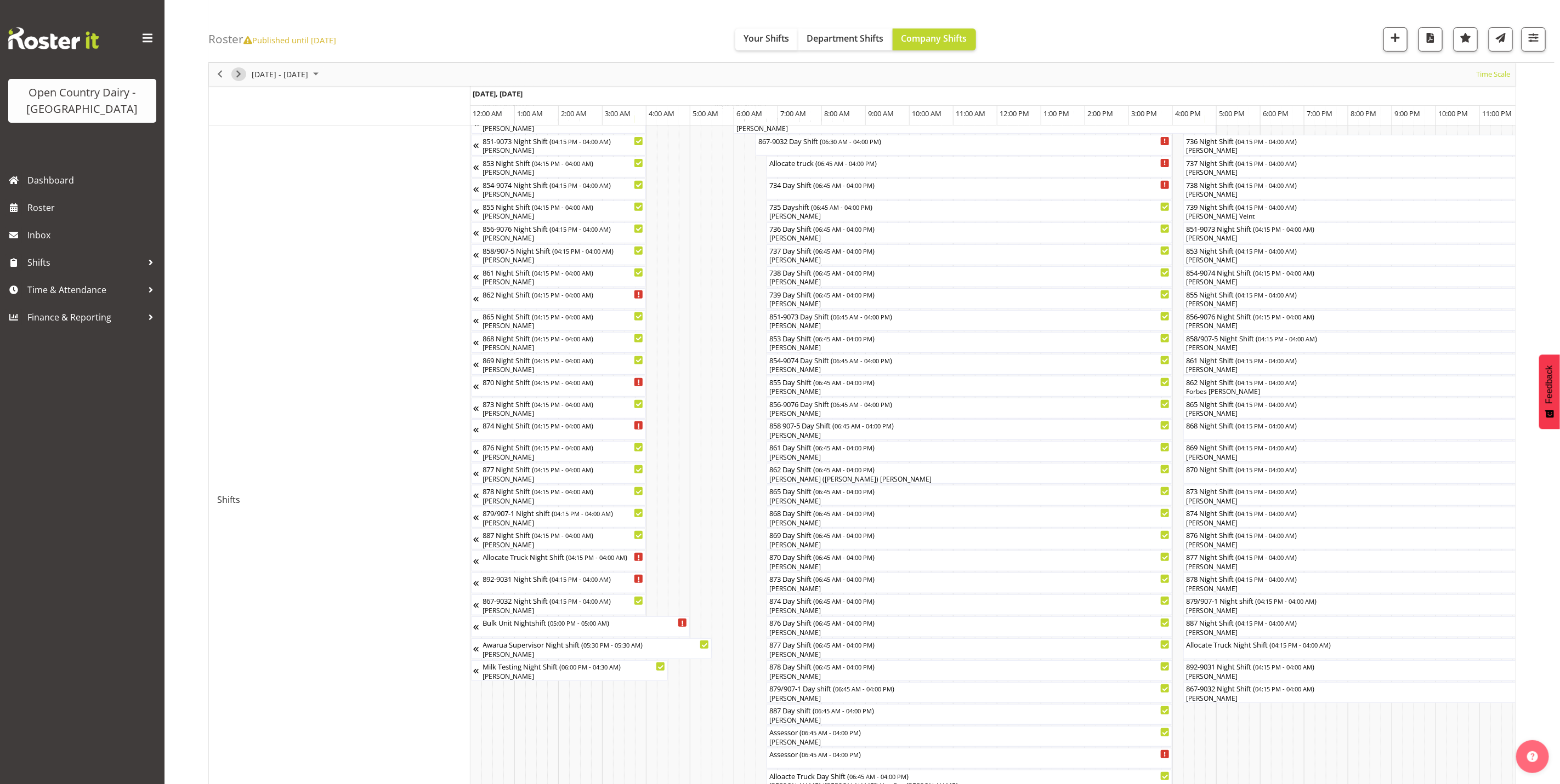
drag, startPoint x: 236, startPoint y: 71, endPoint x: 548, endPoint y: 227, distance: 348.8
click at [236, 71] on span "Next" at bounding box center [238, 74] width 13 height 14
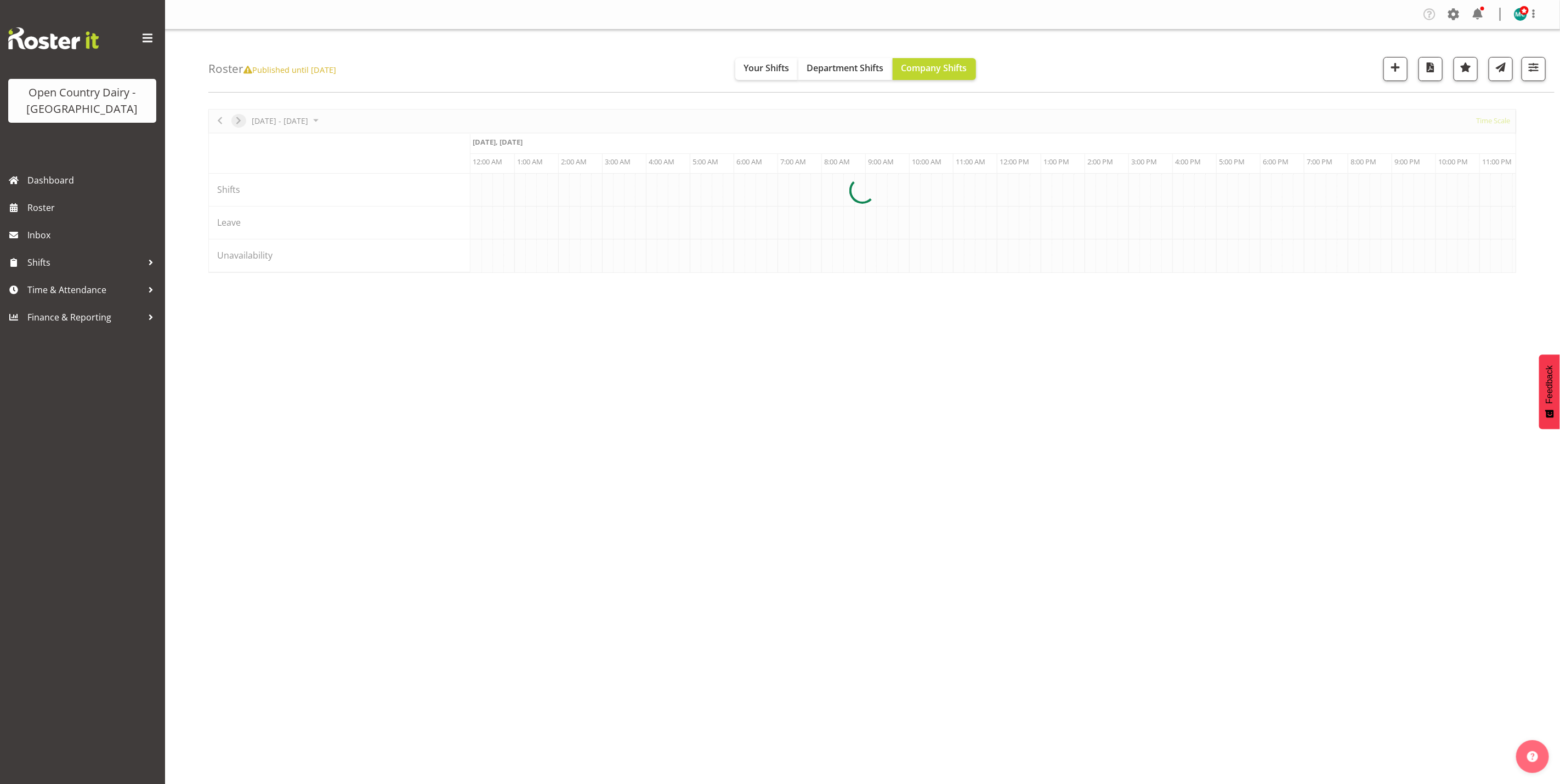
scroll to position [0, 0]
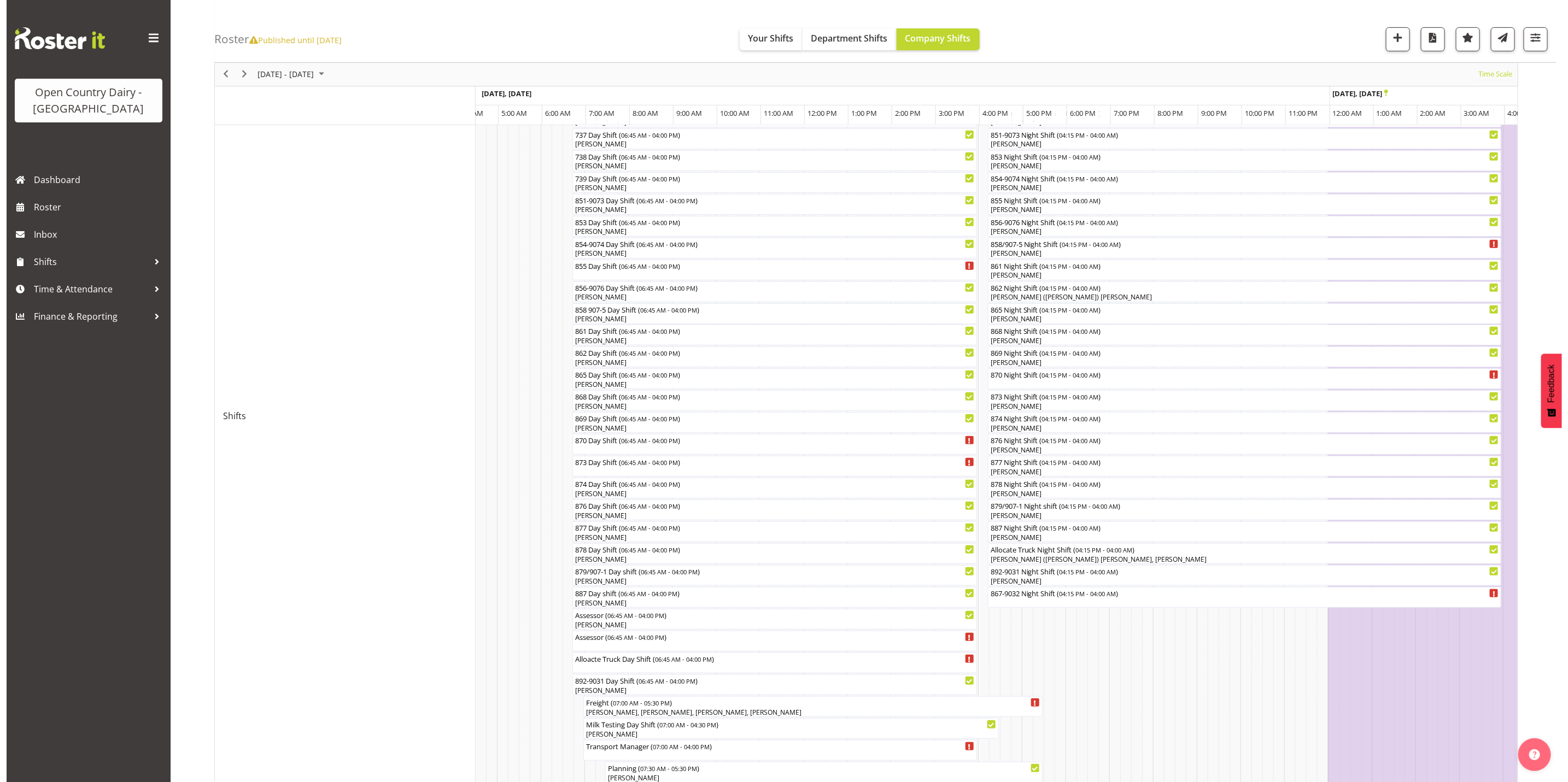
scroll to position [297, 0]
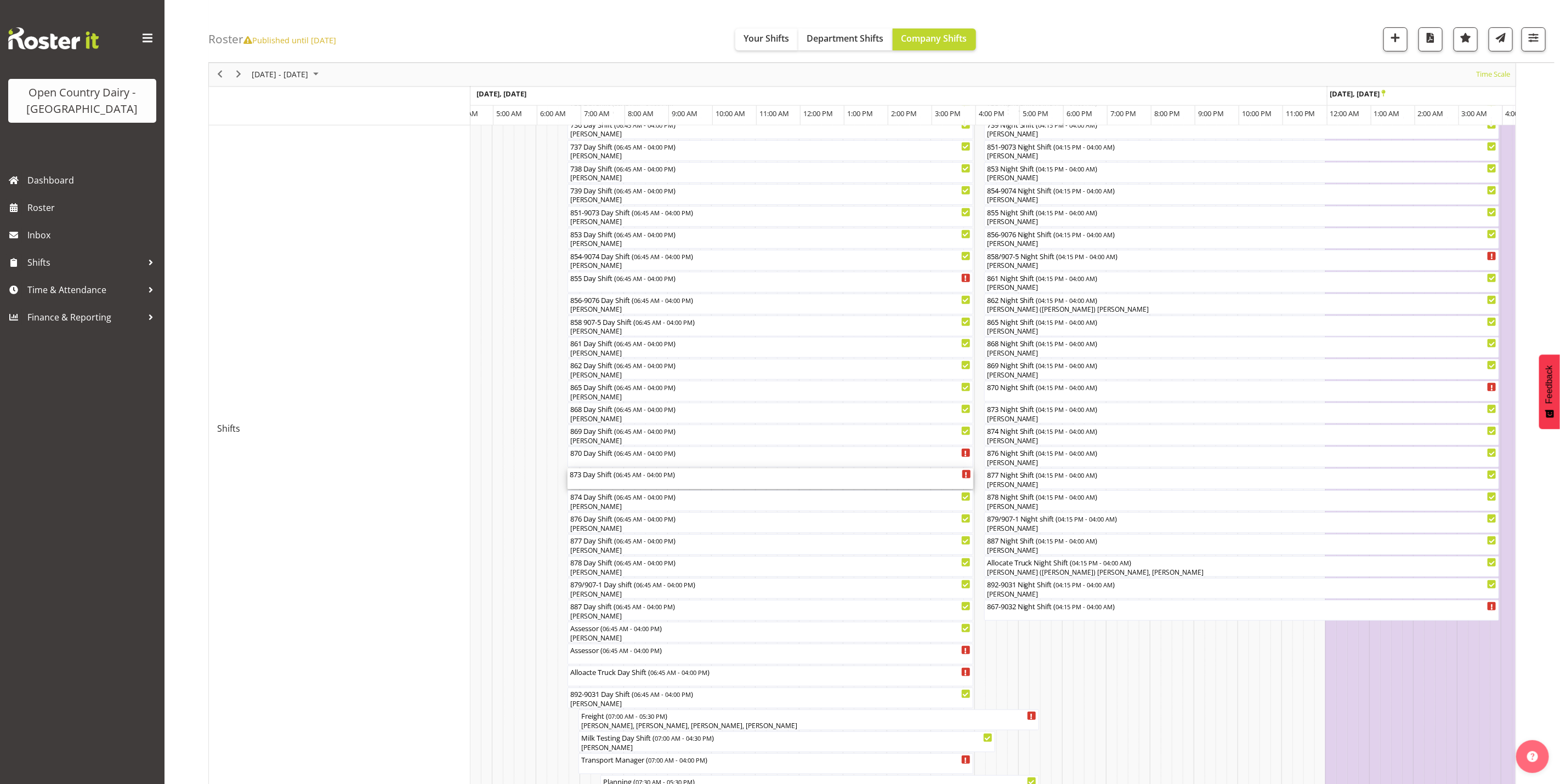
click at [592, 483] on div "873 Day Shift ( 06:45 AM - 04:00 PM )" at bounding box center [770, 479] width 401 height 21
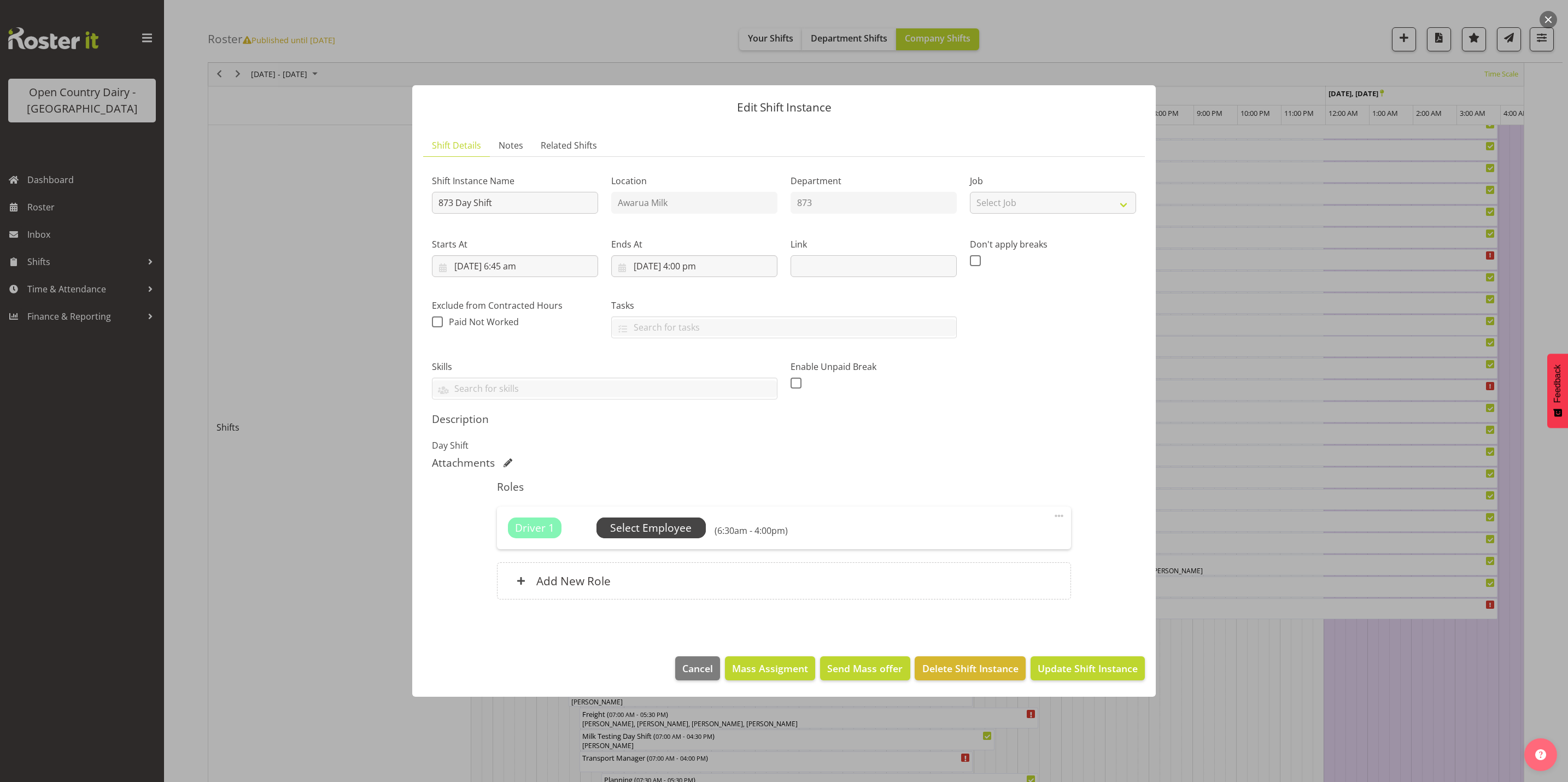
click at [640, 535] on span "Select Employee" at bounding box center [650, 529] width 81 height 16
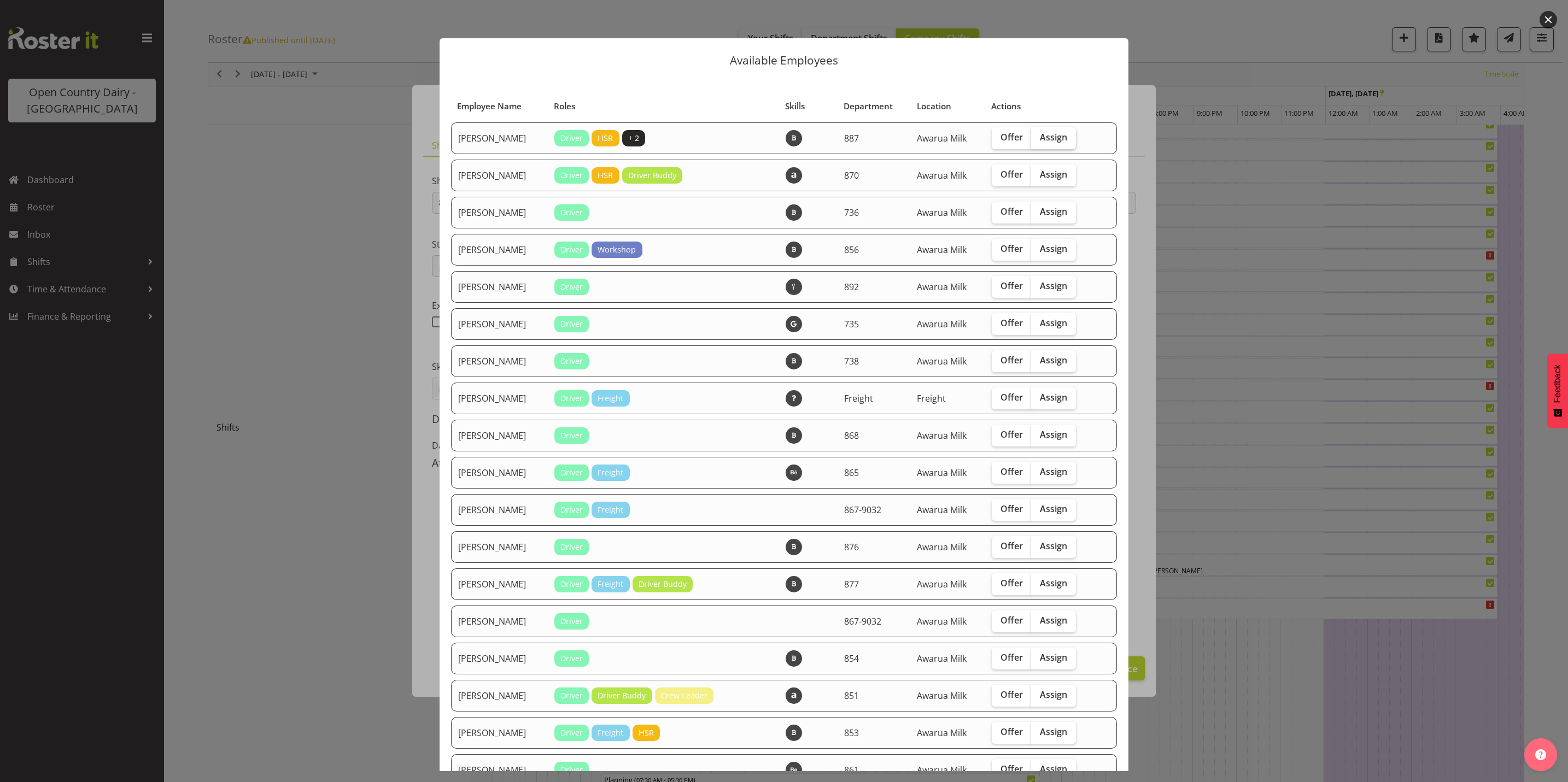
click at [1054, 133] on span "Assign" at bounding box center [1054, 138] width 27 height 11
click at [1038, 134] on input "Assign" at bounding box center [1034, 137] width 7 height 7
click at [1055, 135] on span "Assign" at bounding box center [1054, 138] width 27 height 11
click at [1038, 135] on input "Assign" at bounding box center [1034, 137] width 7 height 7
checkbox input "false"
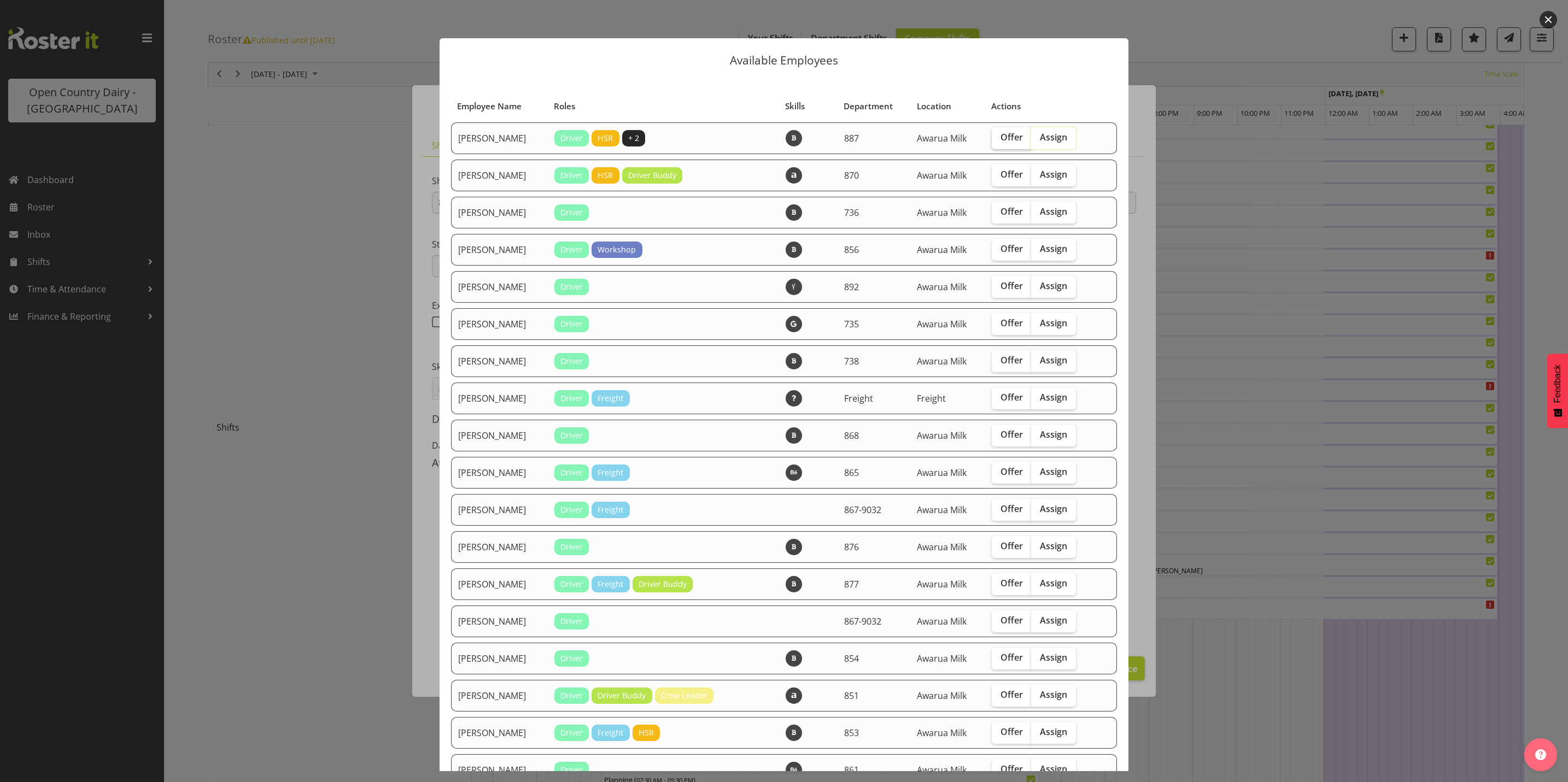
click at [1004, 136] on span "Offer" at bounding box center [1012, 138] width 23 height 11
click at [999, 136] on input "Offer" at bounding box center [995, 137] width 7 height 7
checkbox input "true"
click at [1001, 215] on span "Offer" at bounding box center [1012, 212] width 23 height 11
click at [999, 215] on input "Offer" at bounding box center [995, 212] width 7 height 7
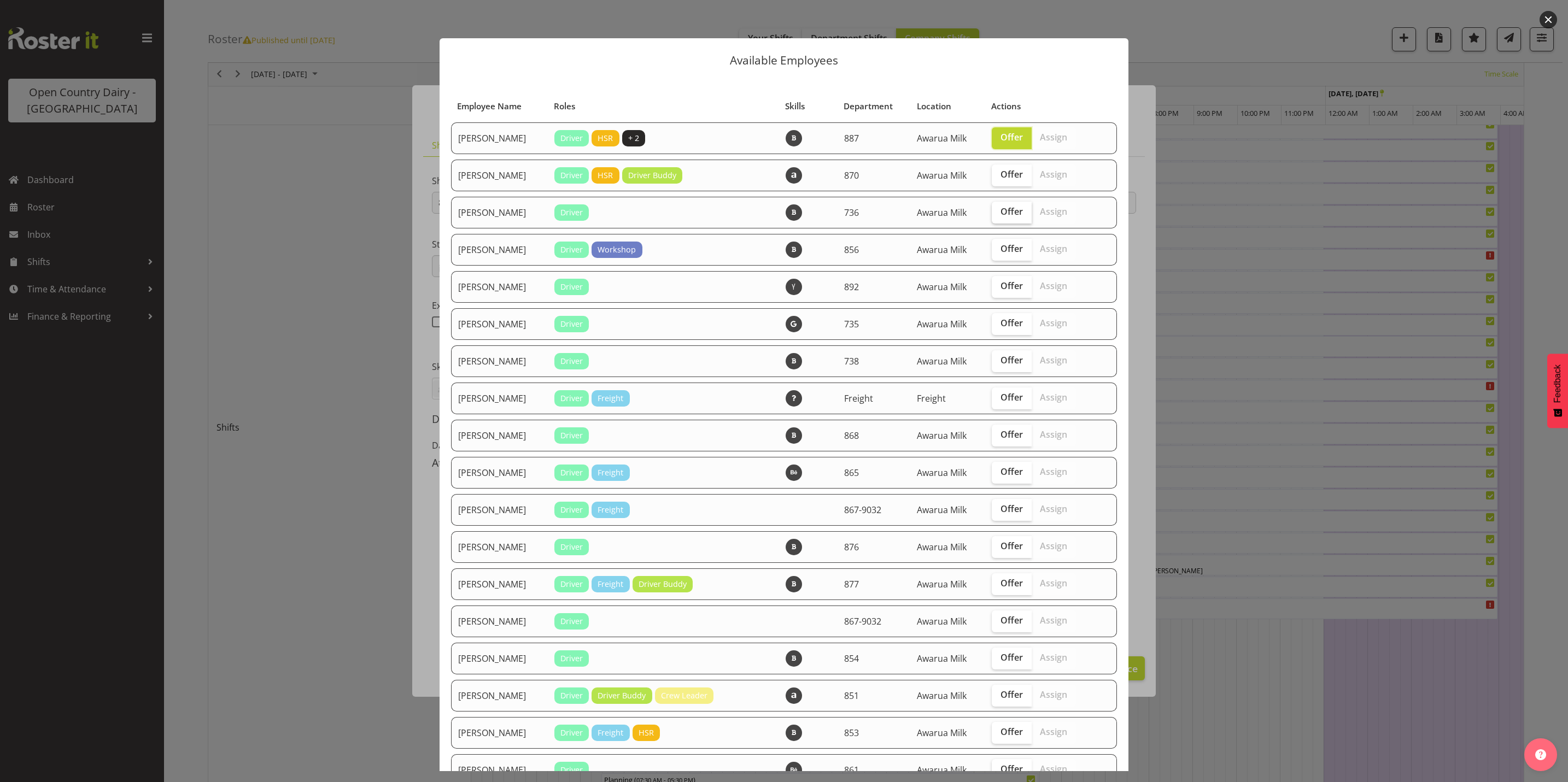
checkbox input "true"
click at [1001, 243] on span "Offer" at bounding box center [1012, 249] width 23 height 11
click at [999, 245] on input "Offer" at bounding box center [995, 249] width 7 height 7
checkbox input "true"
click at [1001, 364] on span "Offer" at bounding box center [1012, 360] width 23 height 11
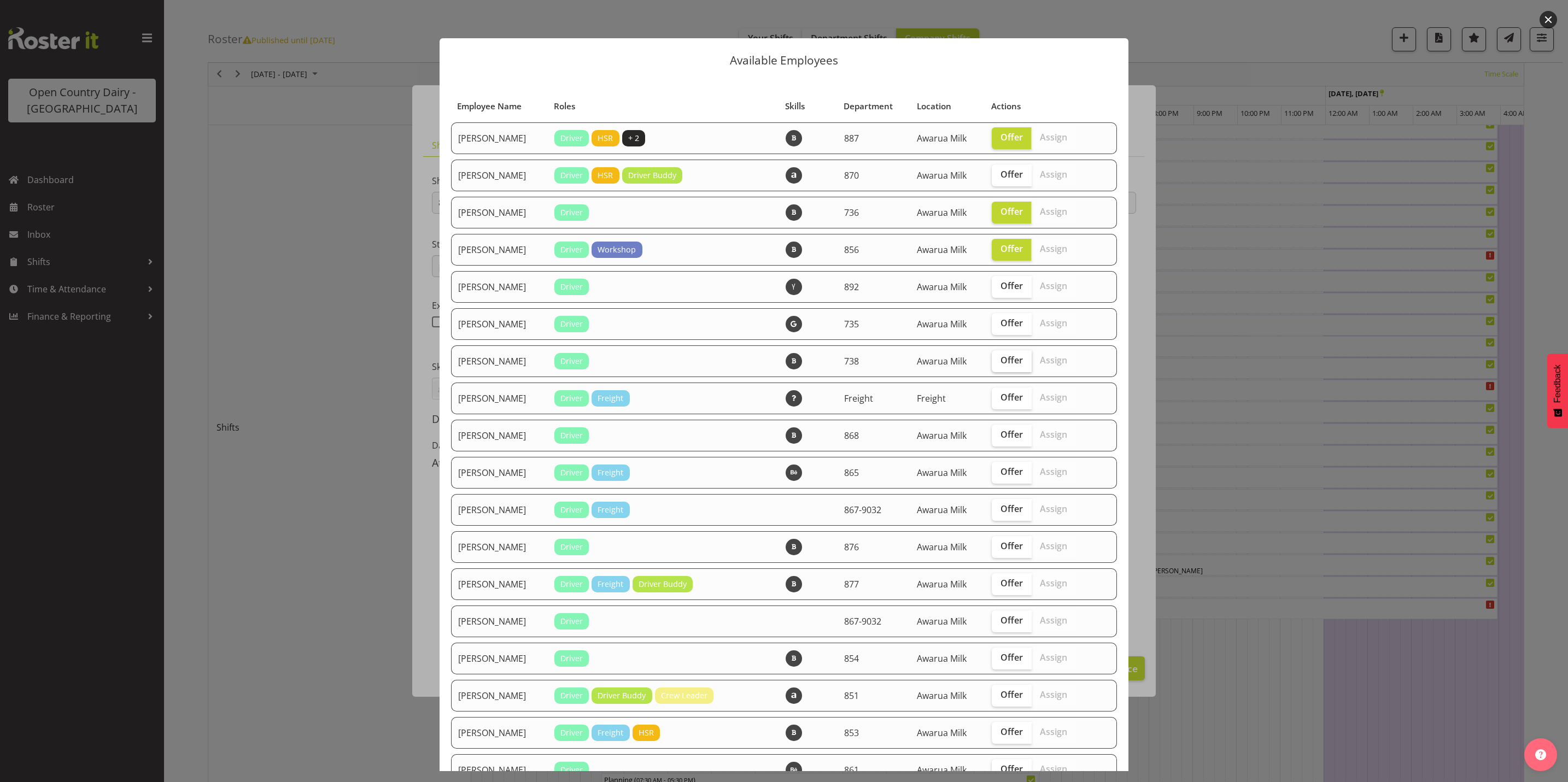
click at [999, 364] on input "Offer" at bounding box center [995, 360] width 7 height 7
checkbox input "true"
click at [1001, 434] on span "Offer" at bounding box center [1012, 434] width 23 height 11
click at [997, 434] on input "Offer" at bounding box center [995, 434] width 7 height 7
click at [1001, 434] on span "Offer" at bounding box center [1012, 434] width 23 height 11
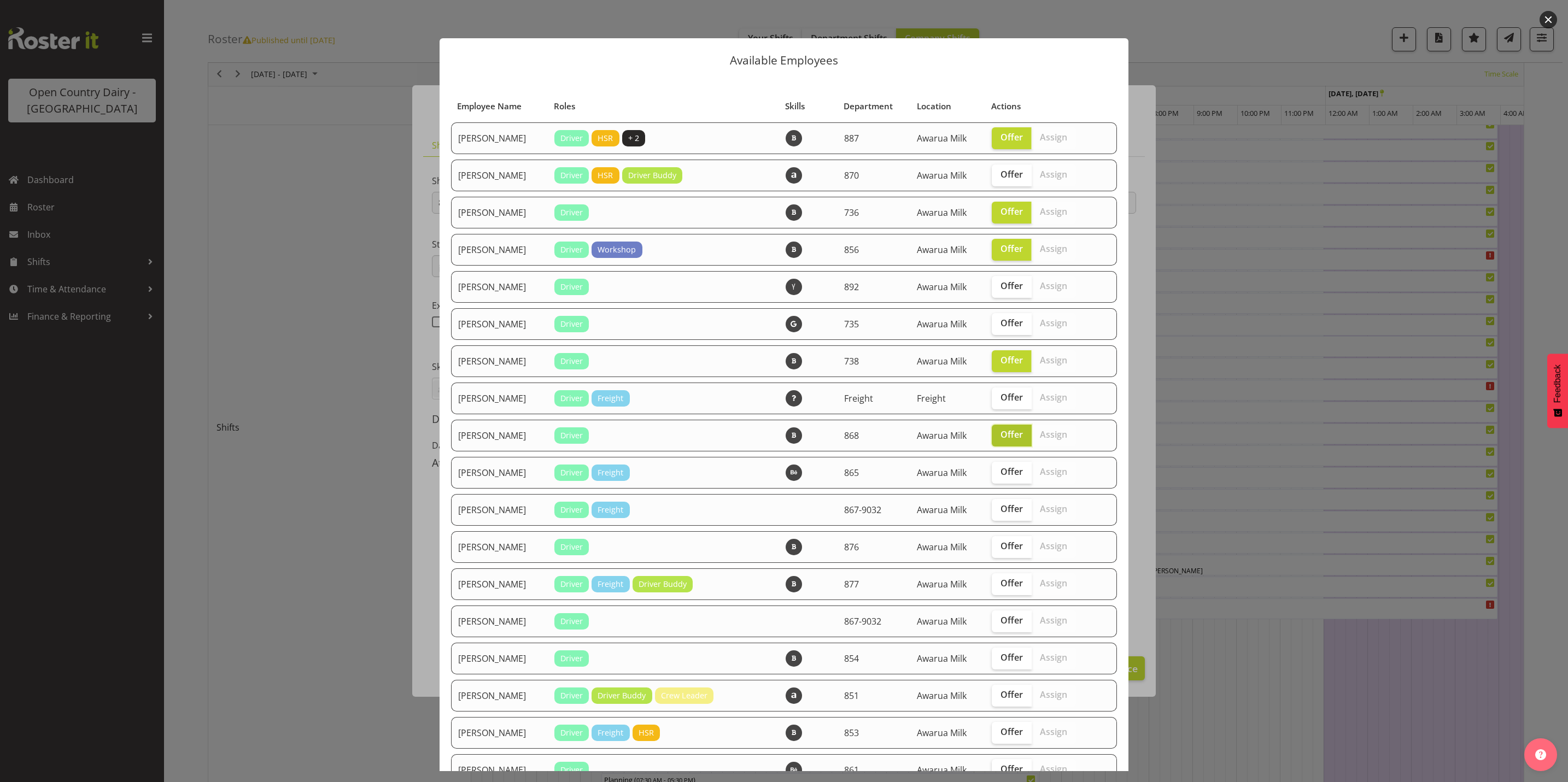
click at [997, 434] on input "Offer" at bounding box center [995, 434] width 7 height 7
checkbox input "false"
click at [1001, 470] on span "Offer" at bounding box center [1012, 472] width 23 height 11
click at [995, 470] on input "Offer" at bounding box center [995, 471] width 7 height 7
checkbox input "true"
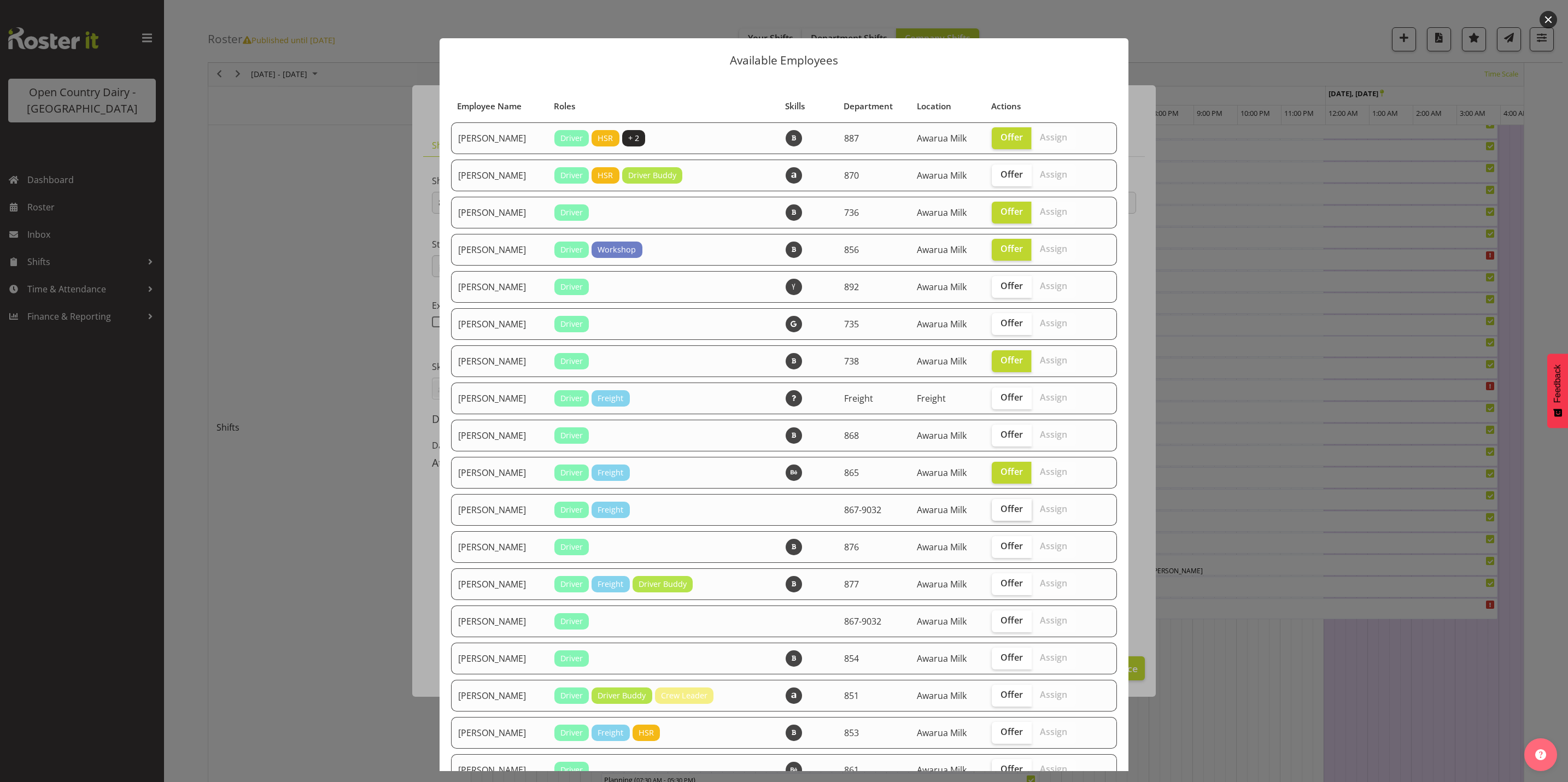
scroll to position [82, 0]
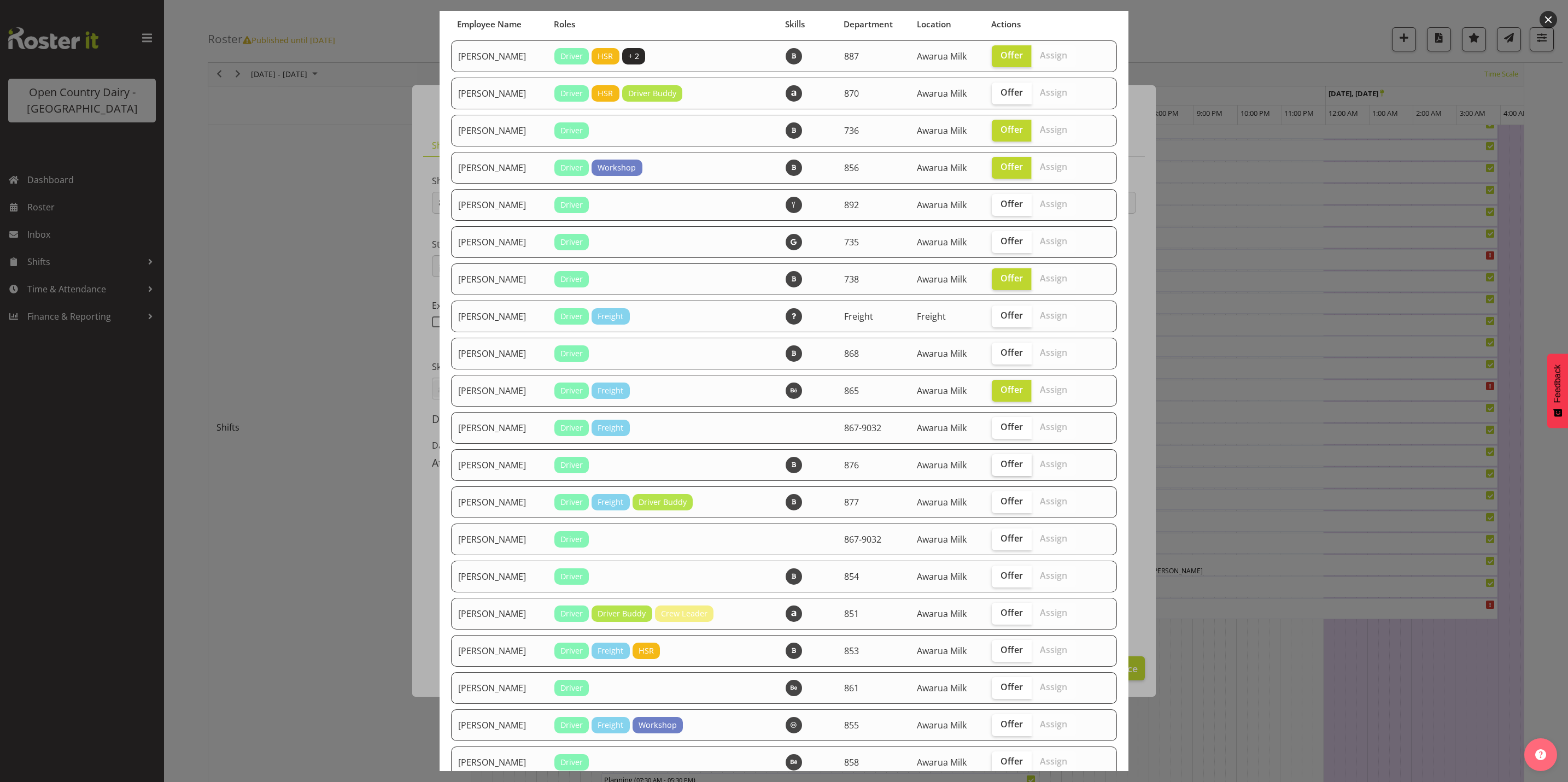
click at [1004, 467] on span "Offer" at bounding box center [1012, 464] width 23 height 11
click at [999, 467] on input "Offer" at bounding box center [995, 464] width 7 height 7
checkbox input "true"
click at [1003, 505] on span "Offer" at bounding box center [1012, 501] width 23 height 11
click at [999, 505] on input "Offer" at bounding box center [995, 501] width 7 height 7
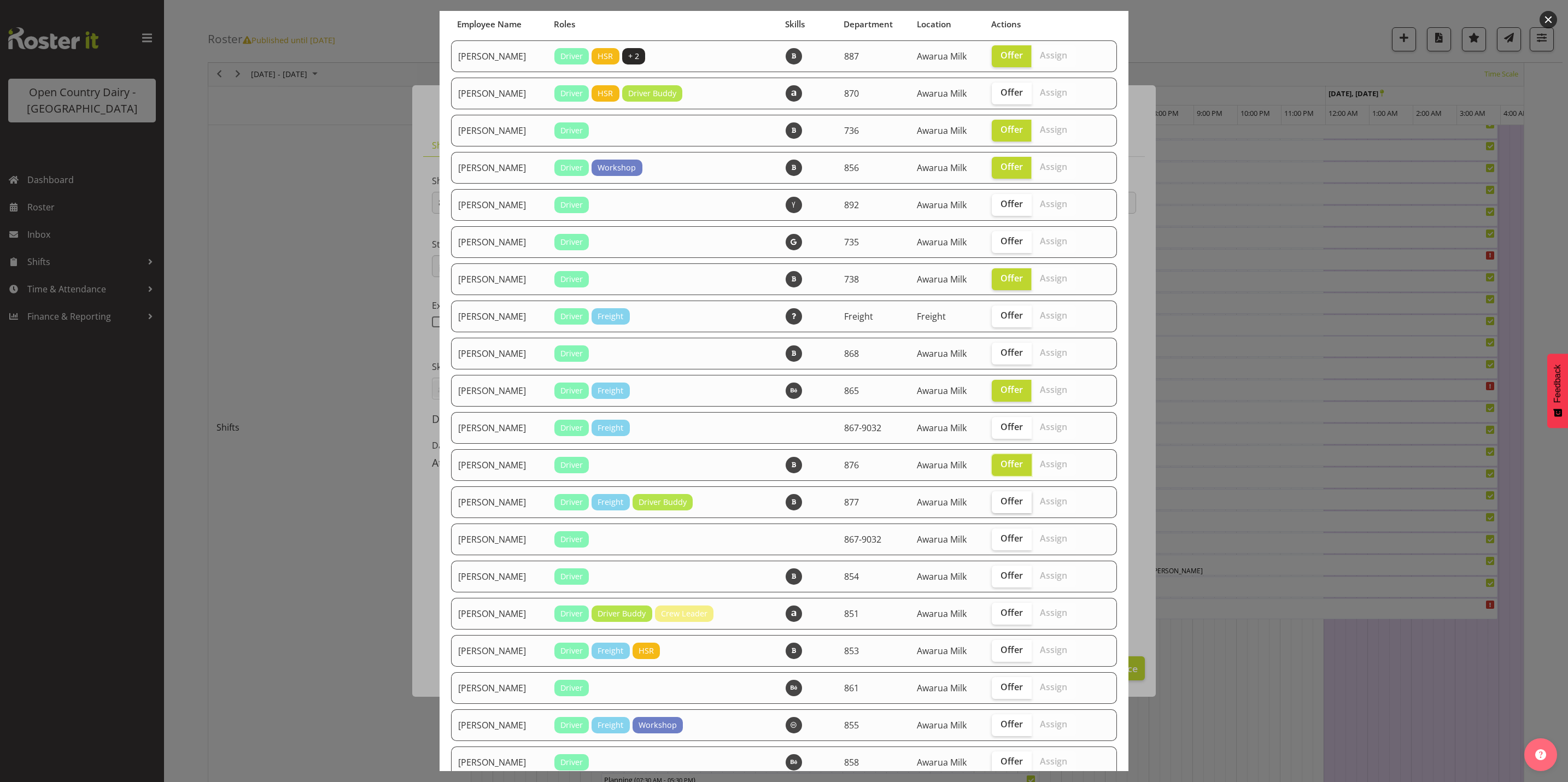
checkbox input "true"
click at [1001, 535] on span "Offer" at bounding box center [1012, 538] width 23 height 11
click at [999, 535] on input "Offer" at bounding box center [995, 538] width 7 height 7
checkbox input "true"
click at [1001, 570] on span "Offer" at bounding box center [1012, 576] width 23 height 11
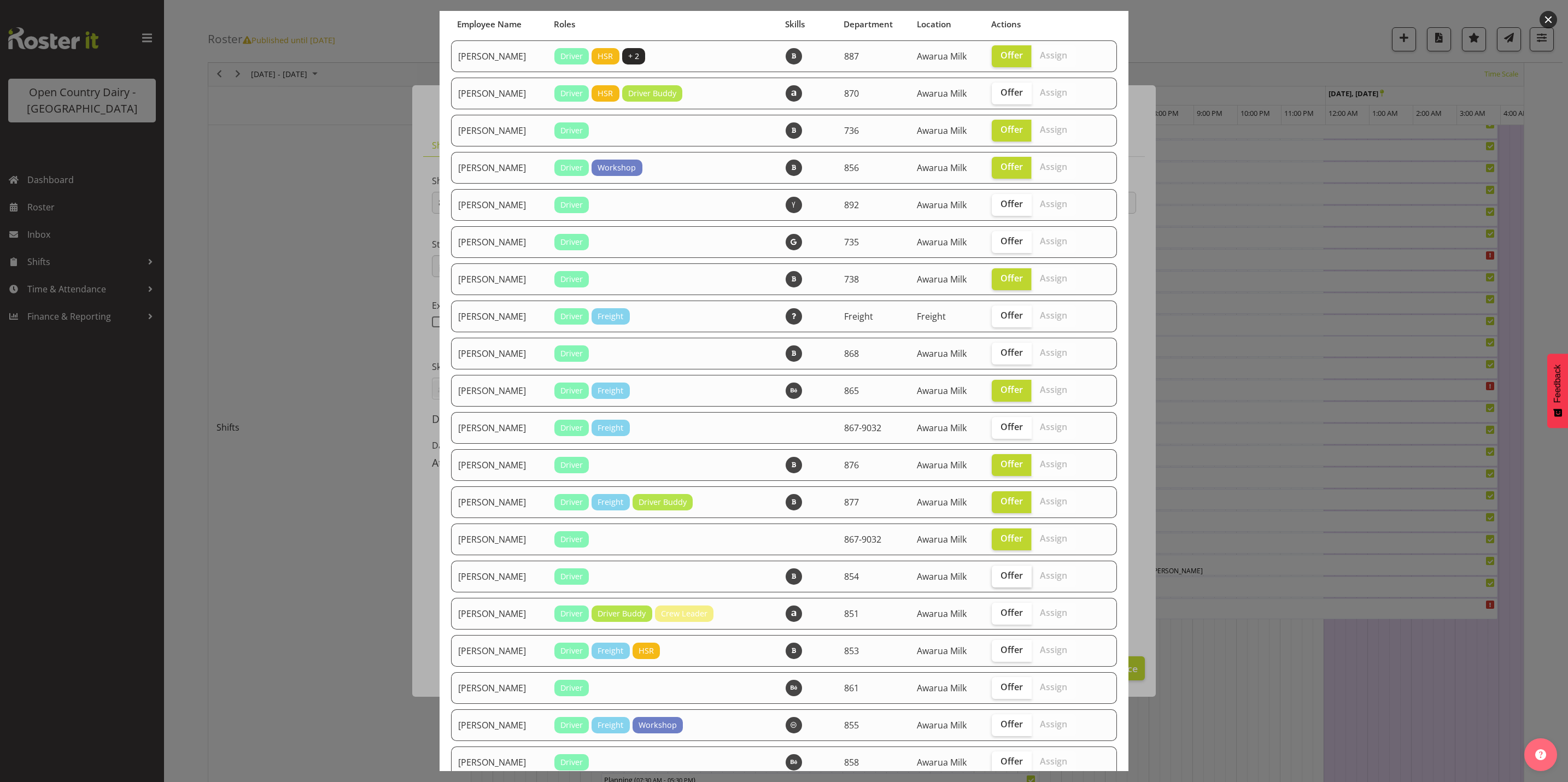
click at [997, 572] on input "Offer" at bounding box center [995, 575] width 7 height 7
checkbox input "true"
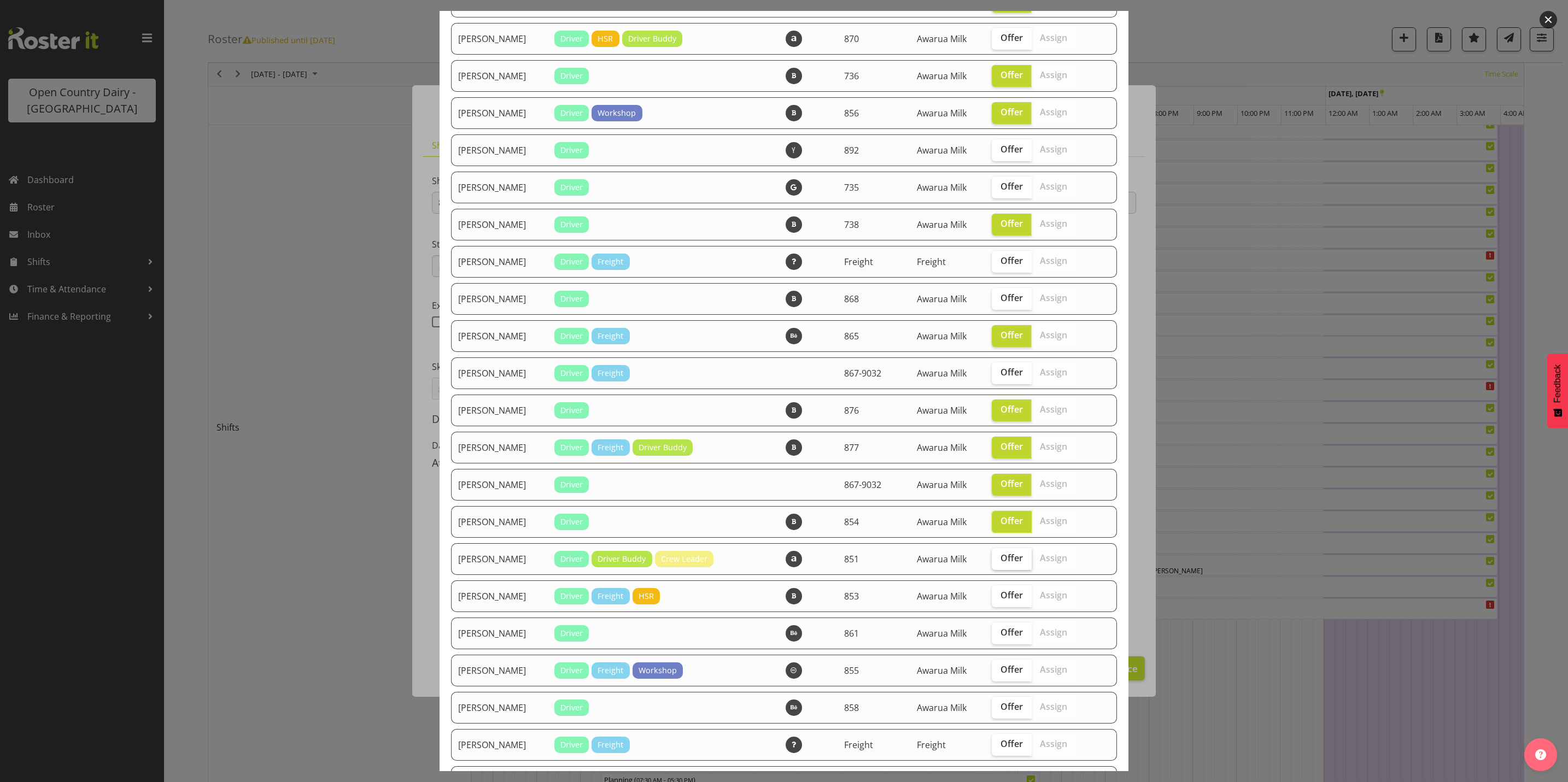
scroll to position [164, 0]
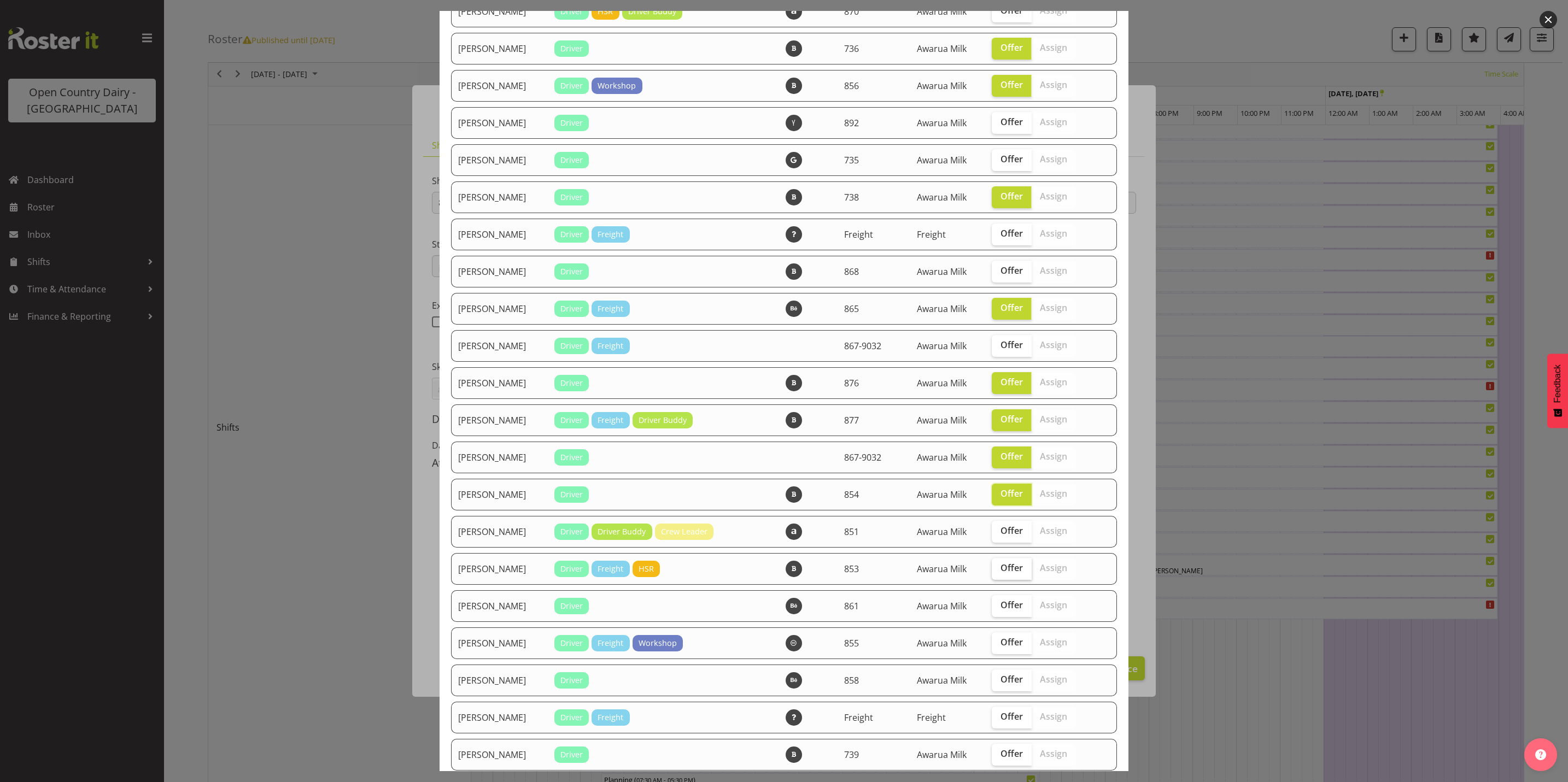
click at [1005, 572] on span "Offer" at bounding box center [1012, 568] width 23 height 11
click at [999, 572] on input "Offer" at bounding box center [995, 568] width 7 height 7
checkbox input "true"
click at [1004, 605] on span "Offer" at bounding box center [1012, 605] width 23 height 11
click at [999, 605] on input "Offer" at bounding box center [995, 605] width 7 height 7
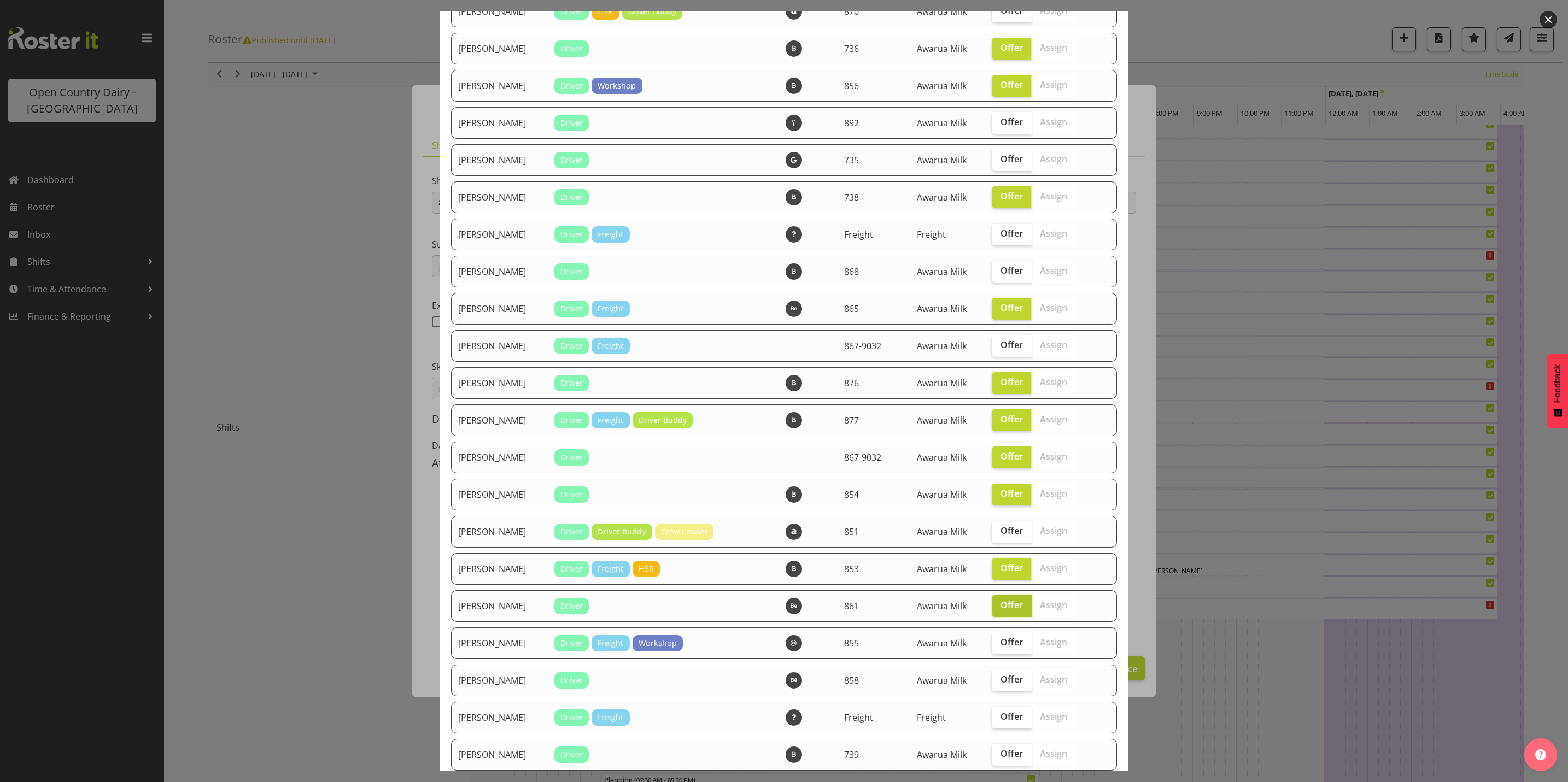
click at [1001, 605] on span "Offer" at bounding box center [1012, 605] width 23 height 11
click at [999, 605] on input "Offer" at bounding box center [995, 605] width 7 height 7
checkbox input "false"
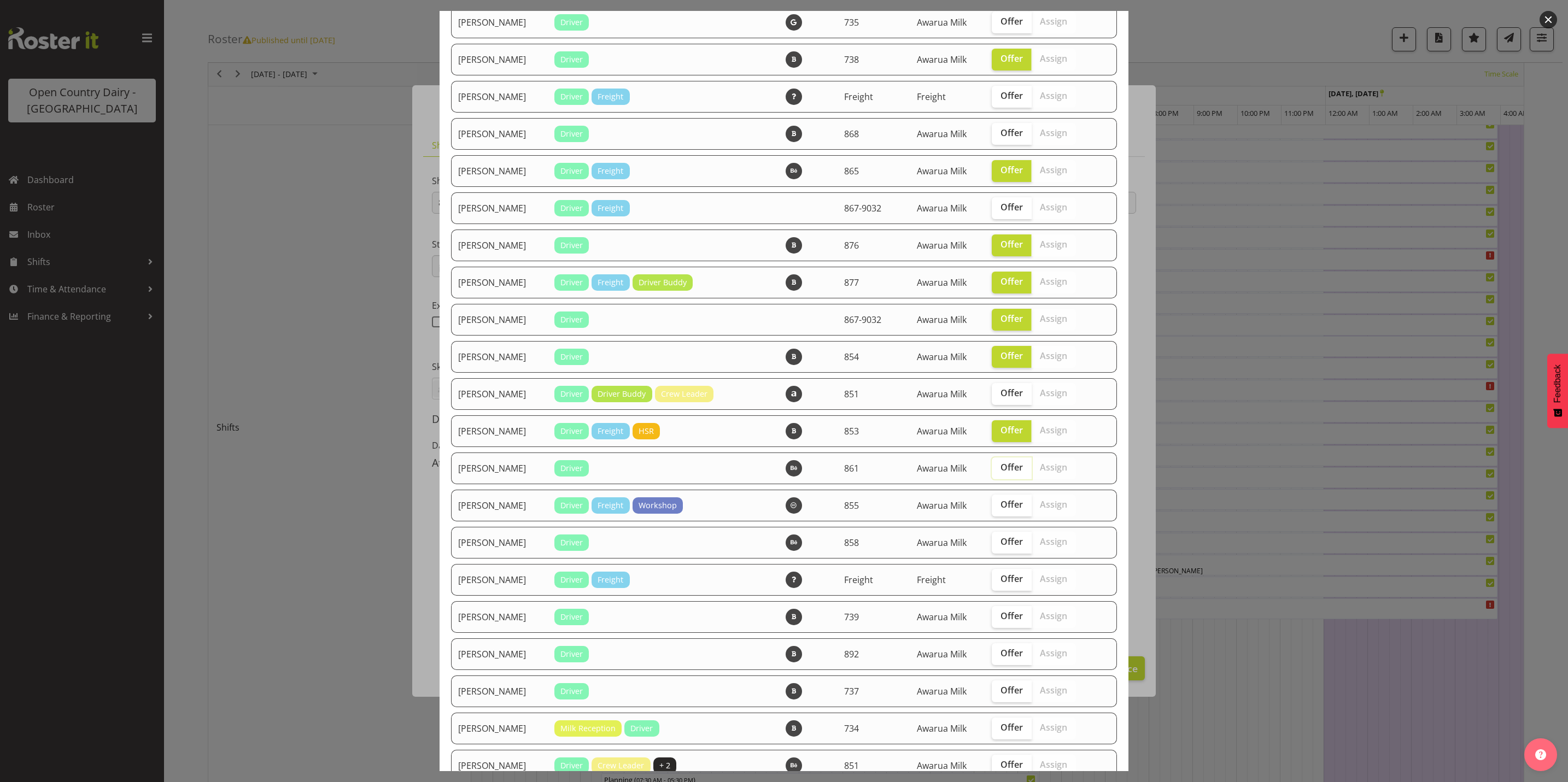
scroll to position [328, 0]
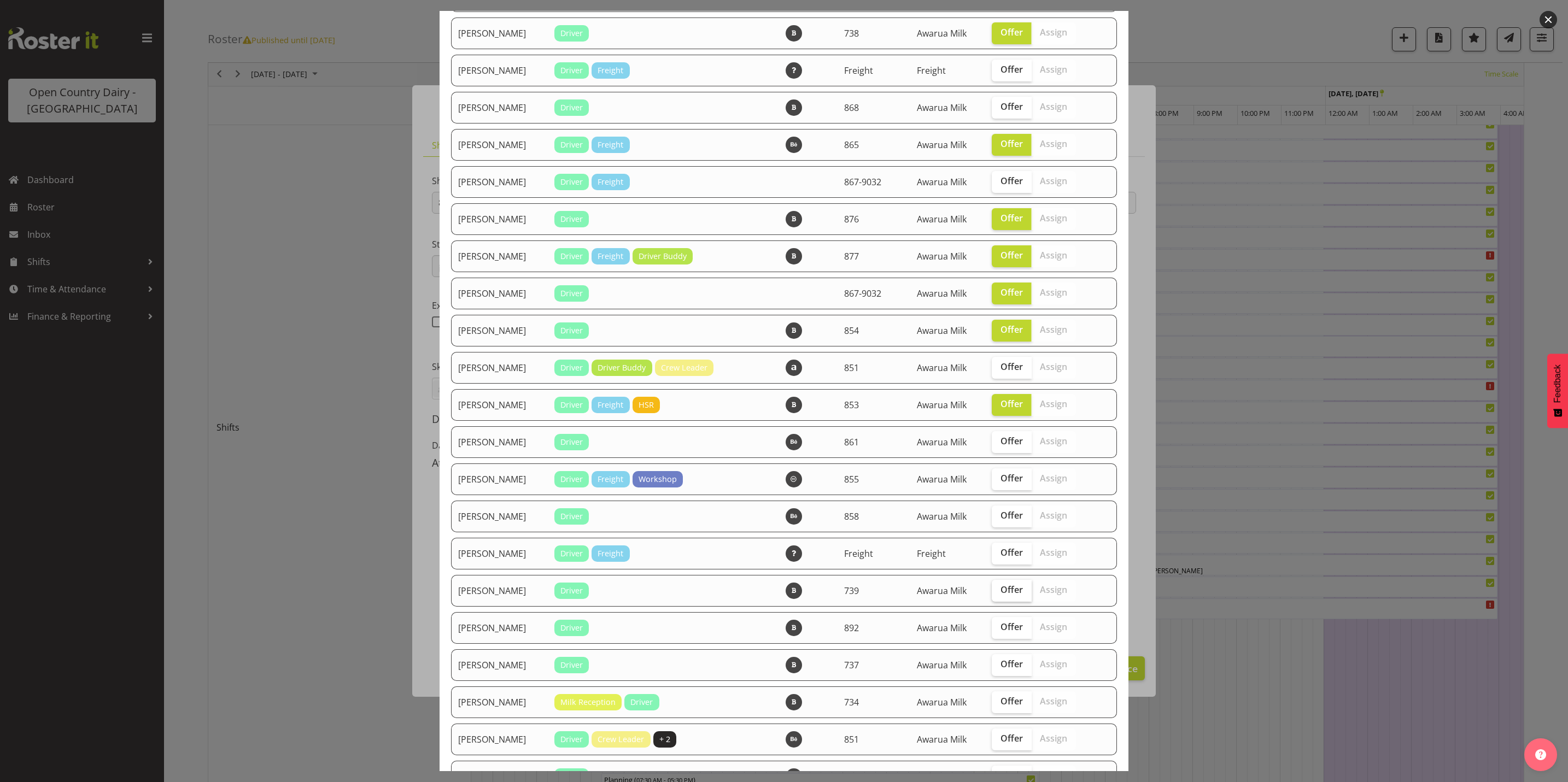
click at [1004, 587] on span "Offer" at bounding box center [1012, 590] width 23 height 11
click at [999, 587] on input "Offer" at bounding box center [995, 590] width 7 height 7
checkbox input "true"
click at [1001, 630] on span "Offer" at bounding box center [1012, 627] width 23 height 11
click at [995, 630] on input "Offer" at bounding box center [995, 627] width 7 height 7
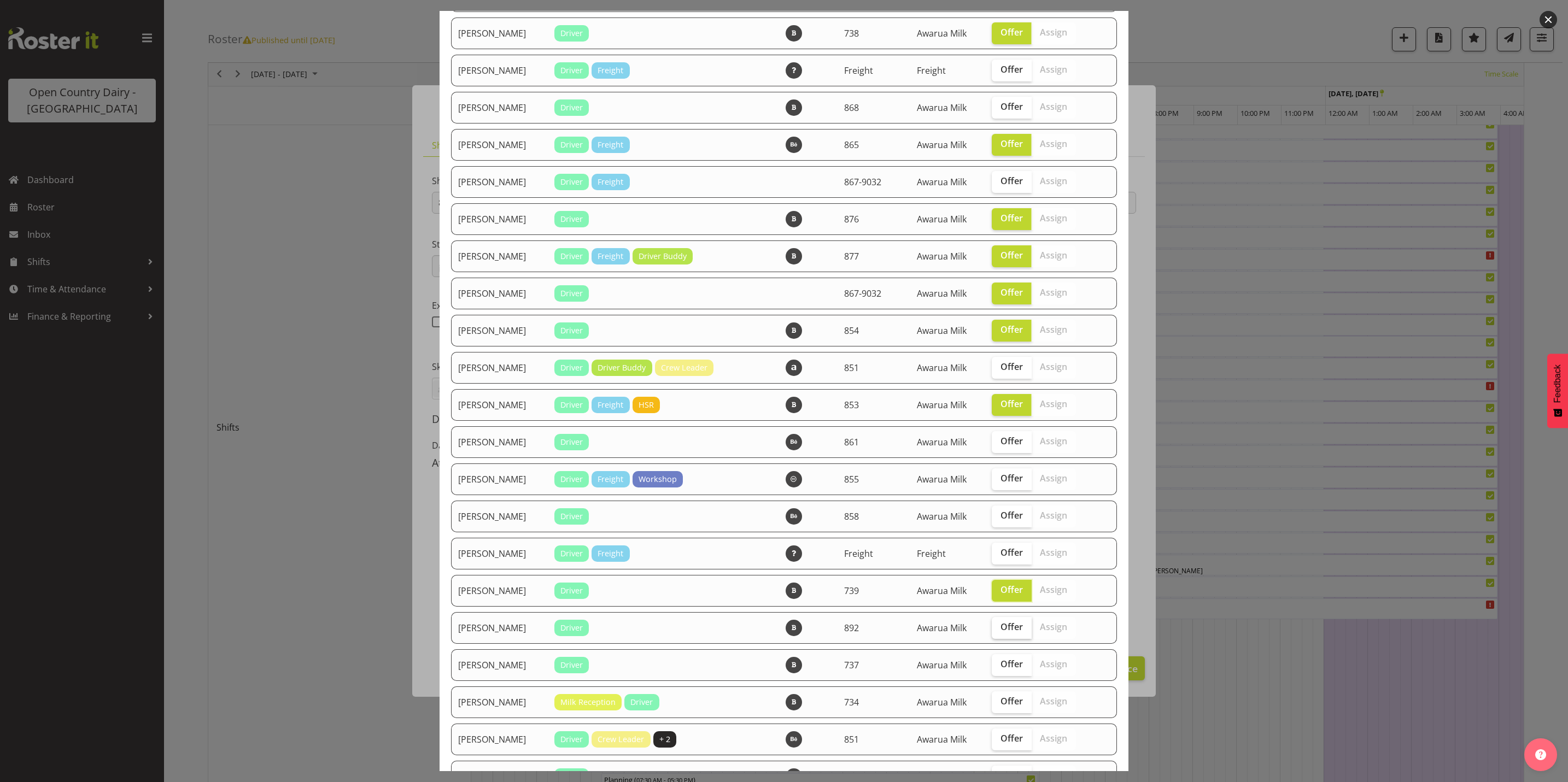
checkbox input "true"
click at [1001, 666] on span "Offer" at bounding box center [1012, 665] width 23 height 11
click at [995, 666] on input "Offer" at bounding box center [995, 664] width 7 height 7
checkbox input "true"
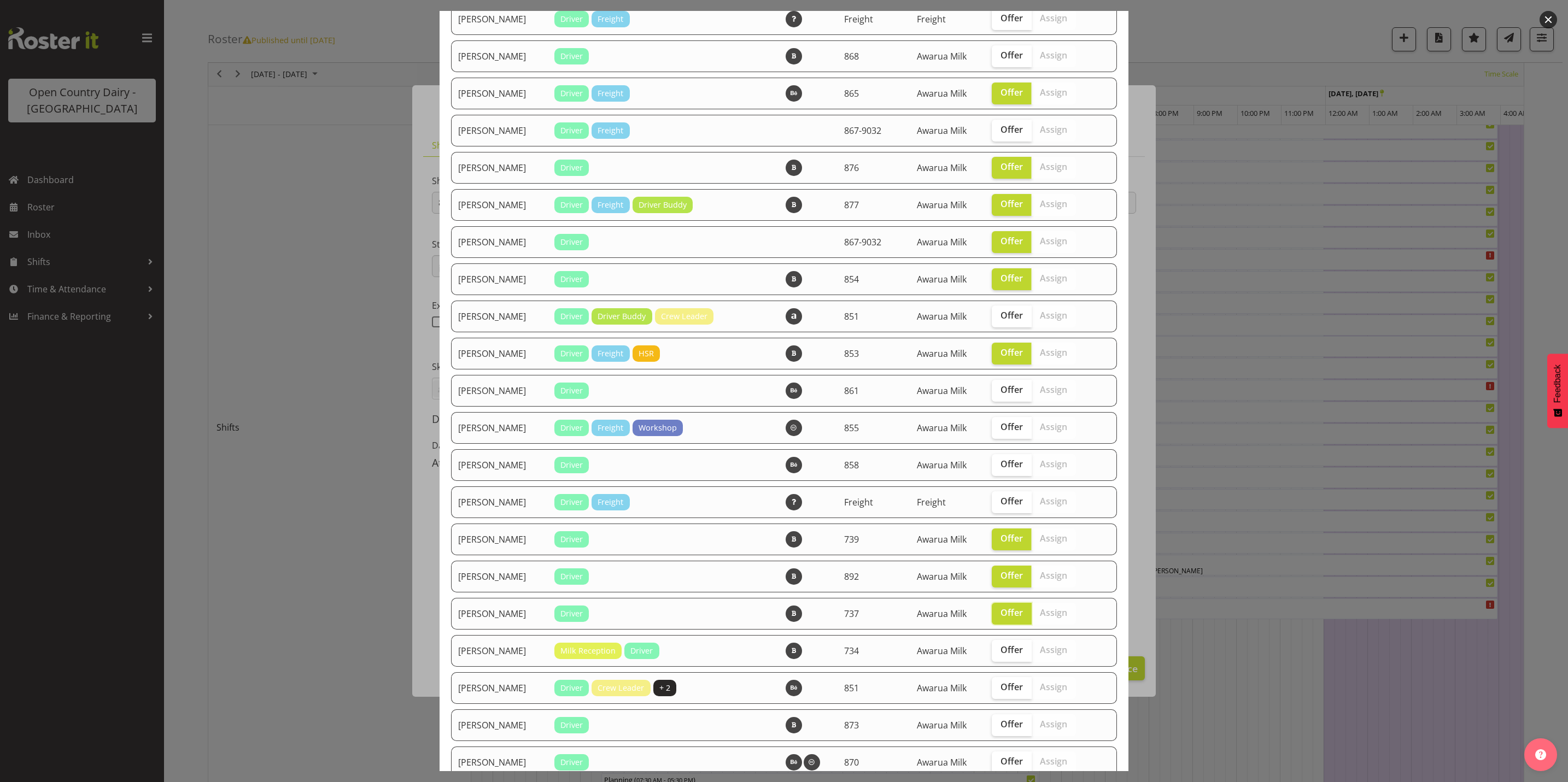
scroll to position [410, 0]
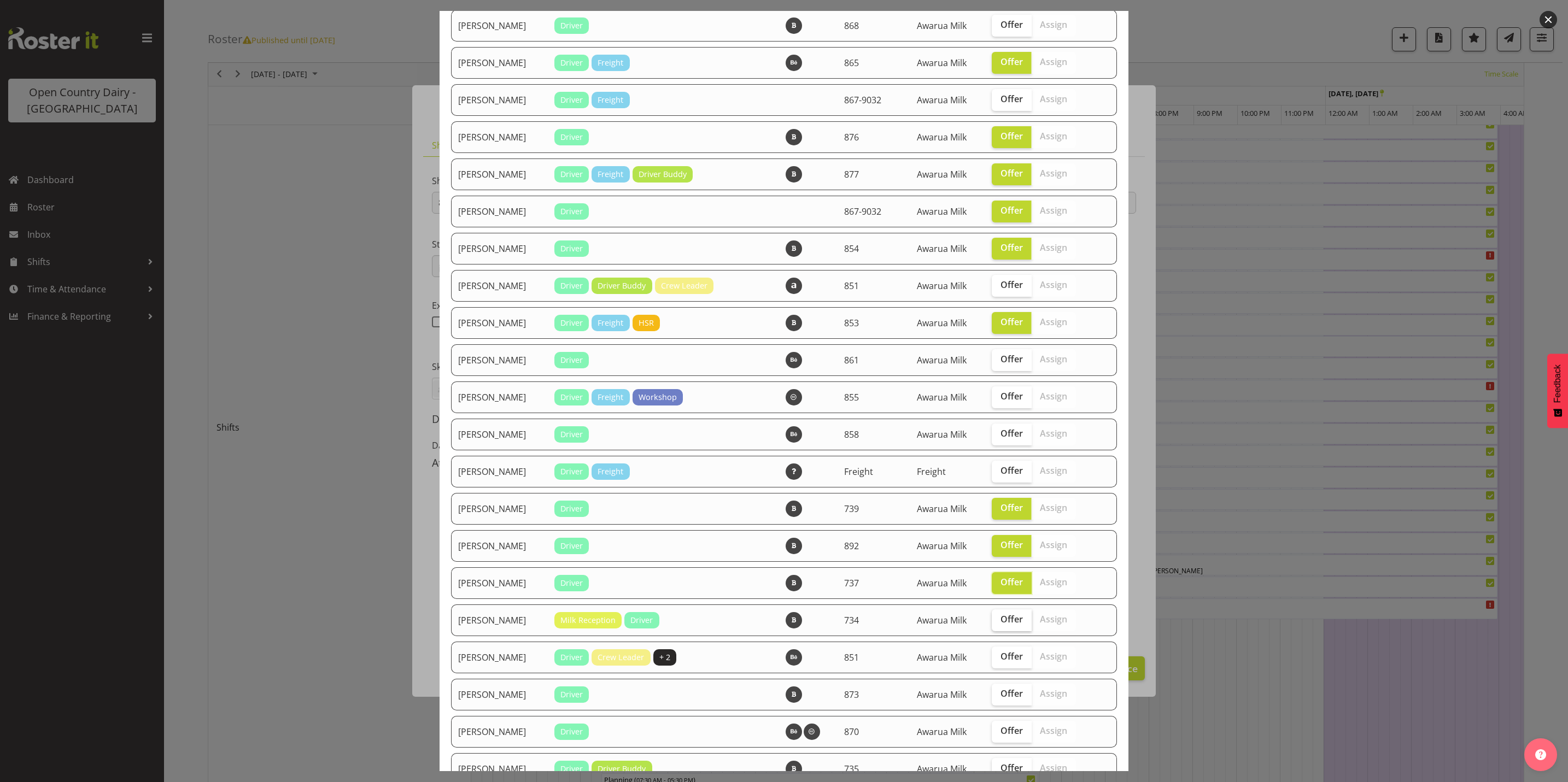
click at [1003, 616] on span "Offer" at bounding box center [1012, 619] width 23 height 11
click at [999, 616] on input "Offer" at bounding box center [995, 619] width 7 height 7
checkbox input "true"
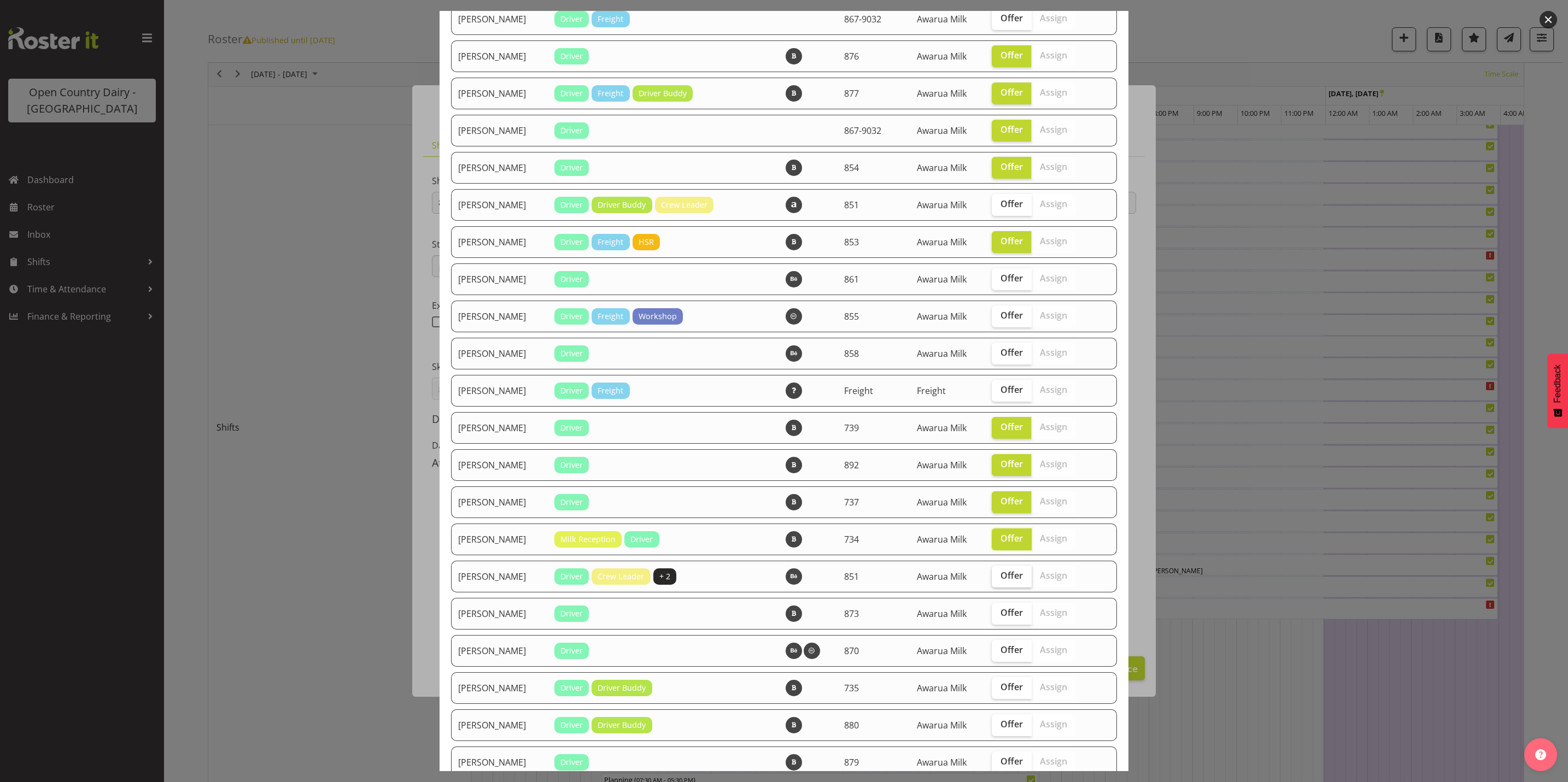
scroll to position [492, 0]
click at [1006, 574] on span "Offer" at bounding box center [1012, 574] width 23 height 11
click at [999, 574] on input "Offer" at bounding box center [995, 574] width 7 height 7
checkbox input "true"
click at [1003, 352] on span "Offer" at bounding box center [1012, 352] width 23 height 11
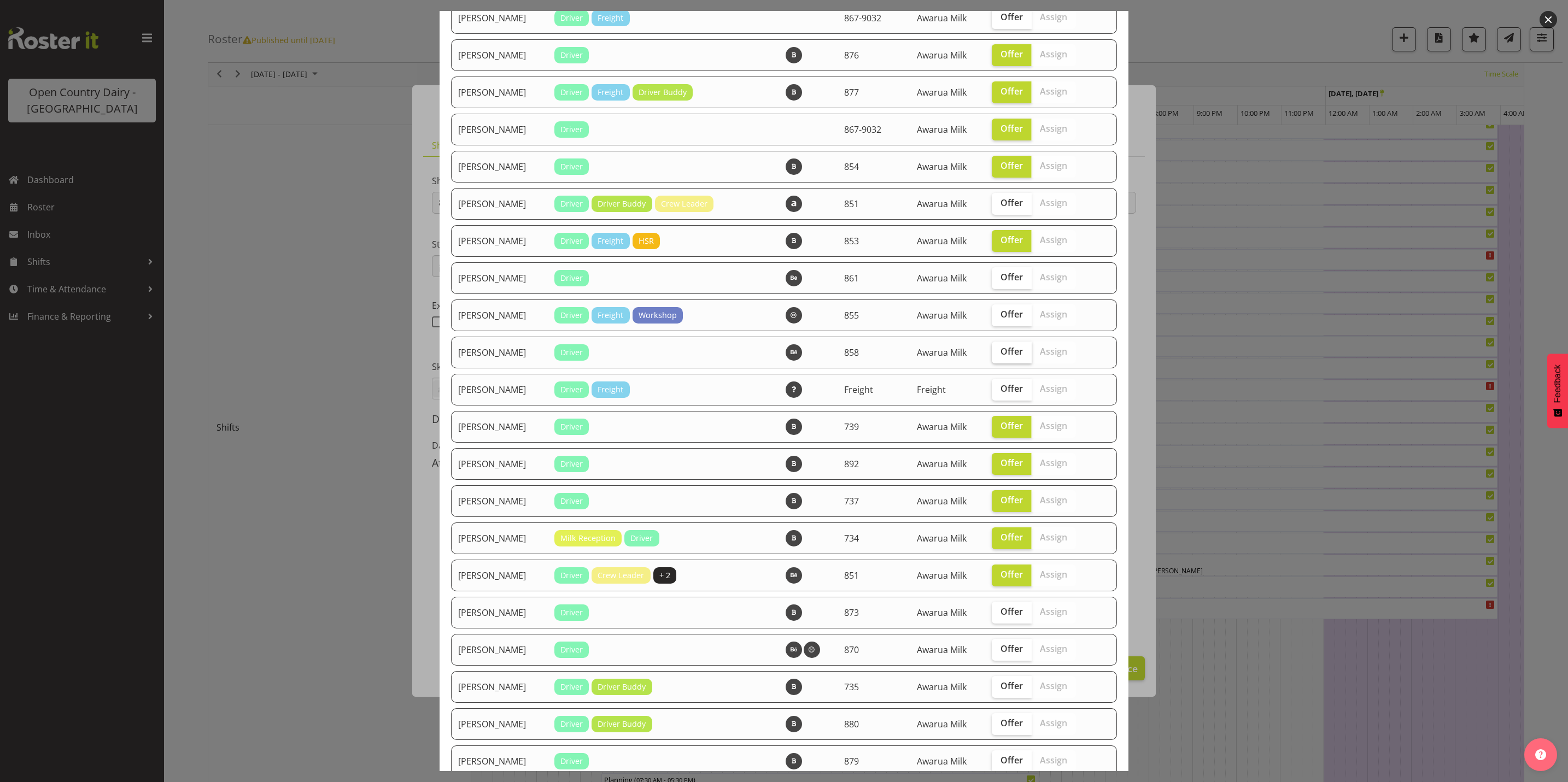
click at [999, 352] on input "Offer" at bounding box center [995, 352] width 7 height 7
checkbox input "true"
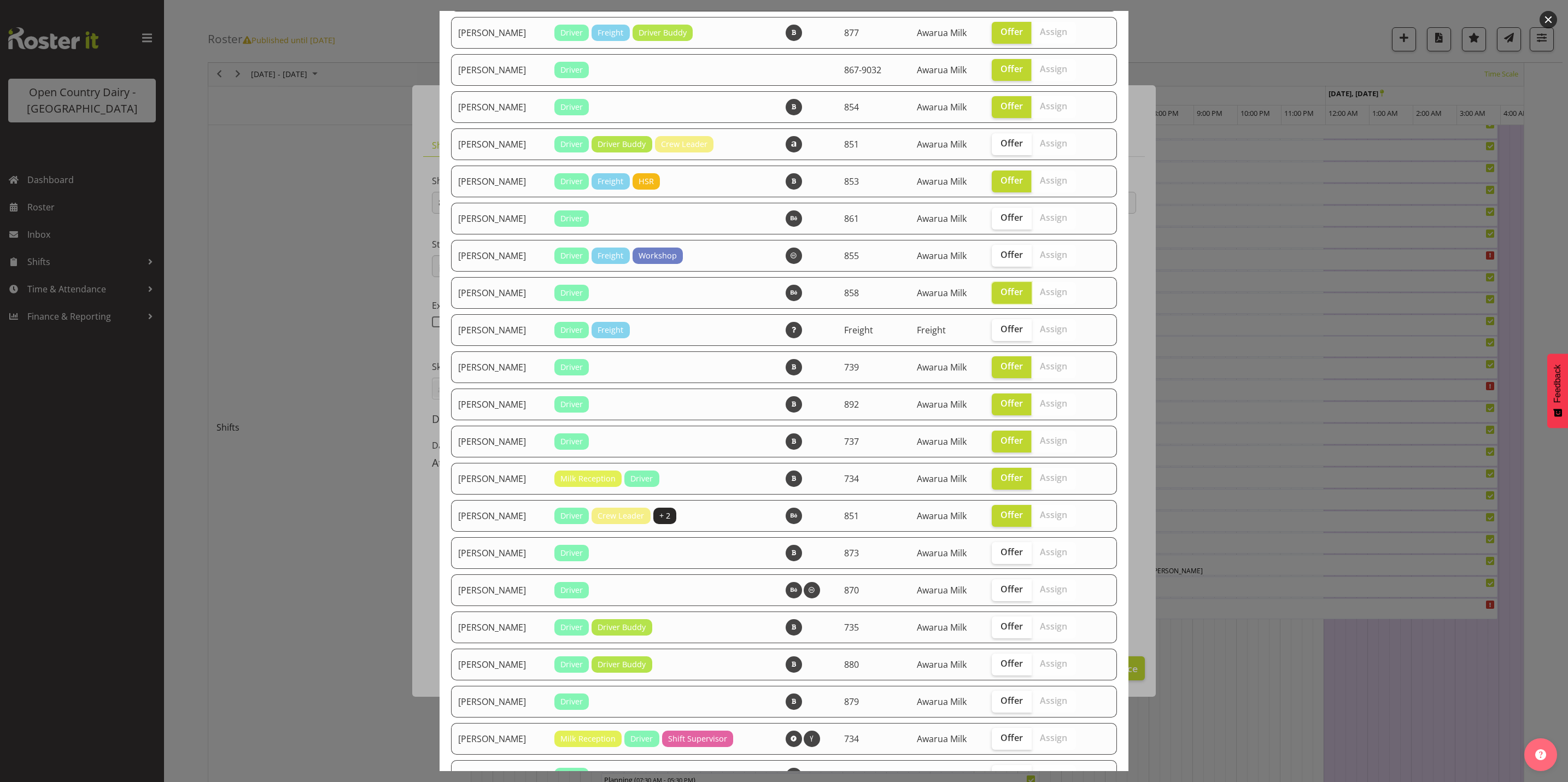
scroll to position [574, 0]
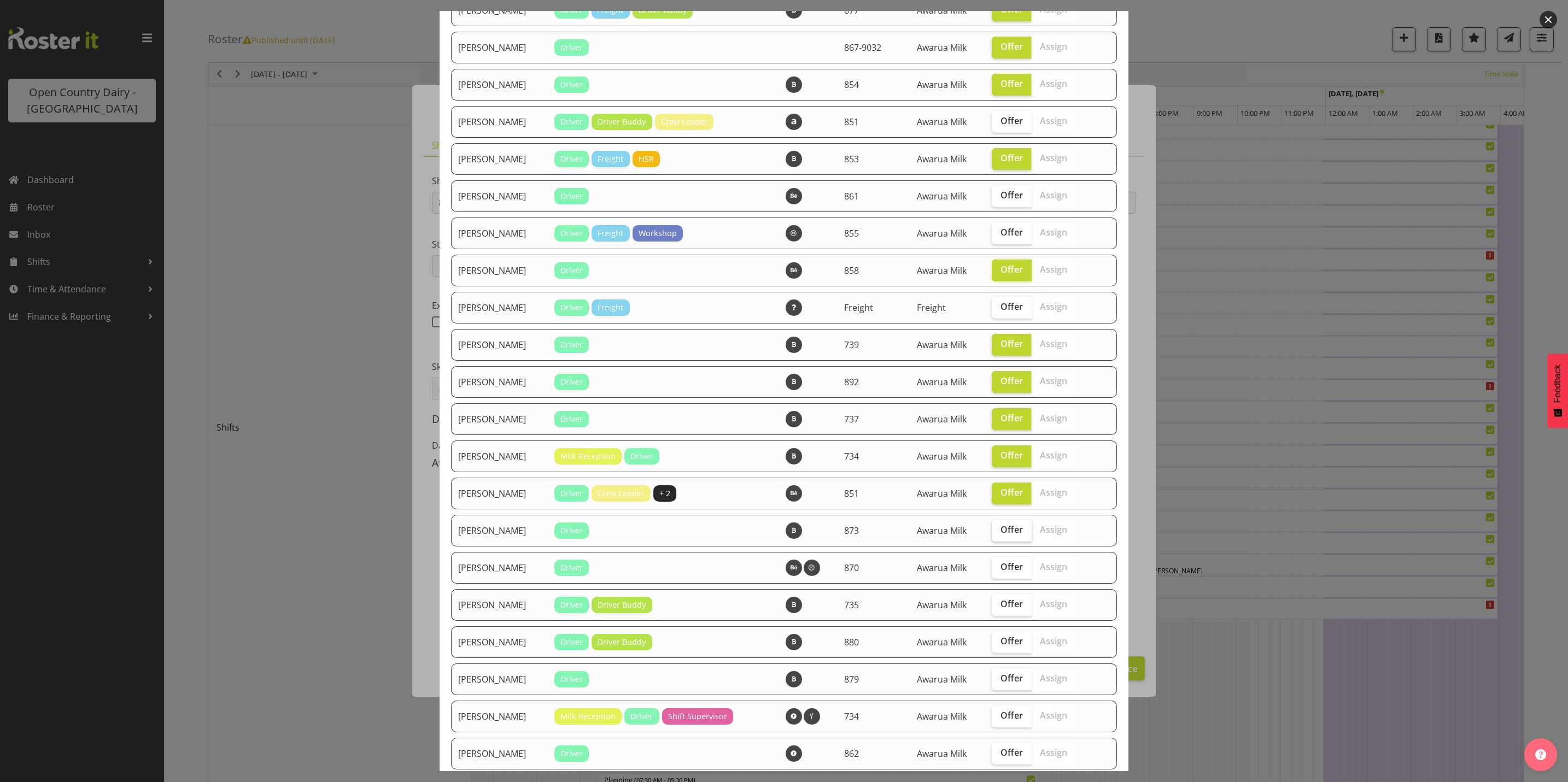
click at [1006, 538] on label "Offer" at bounding box center [1012, 530] width 40 height 22
click at [999, 533] on input "Offer" at bounding box center [995, 529] width 7 height 7
checkbox input "true"
click at [1001, 604] on span "Offer" at bounding box center [1012, 604] width 23 height 11
click at [999, 604] on input "Offer" at bounding box center [995, 604] width 7 height 7
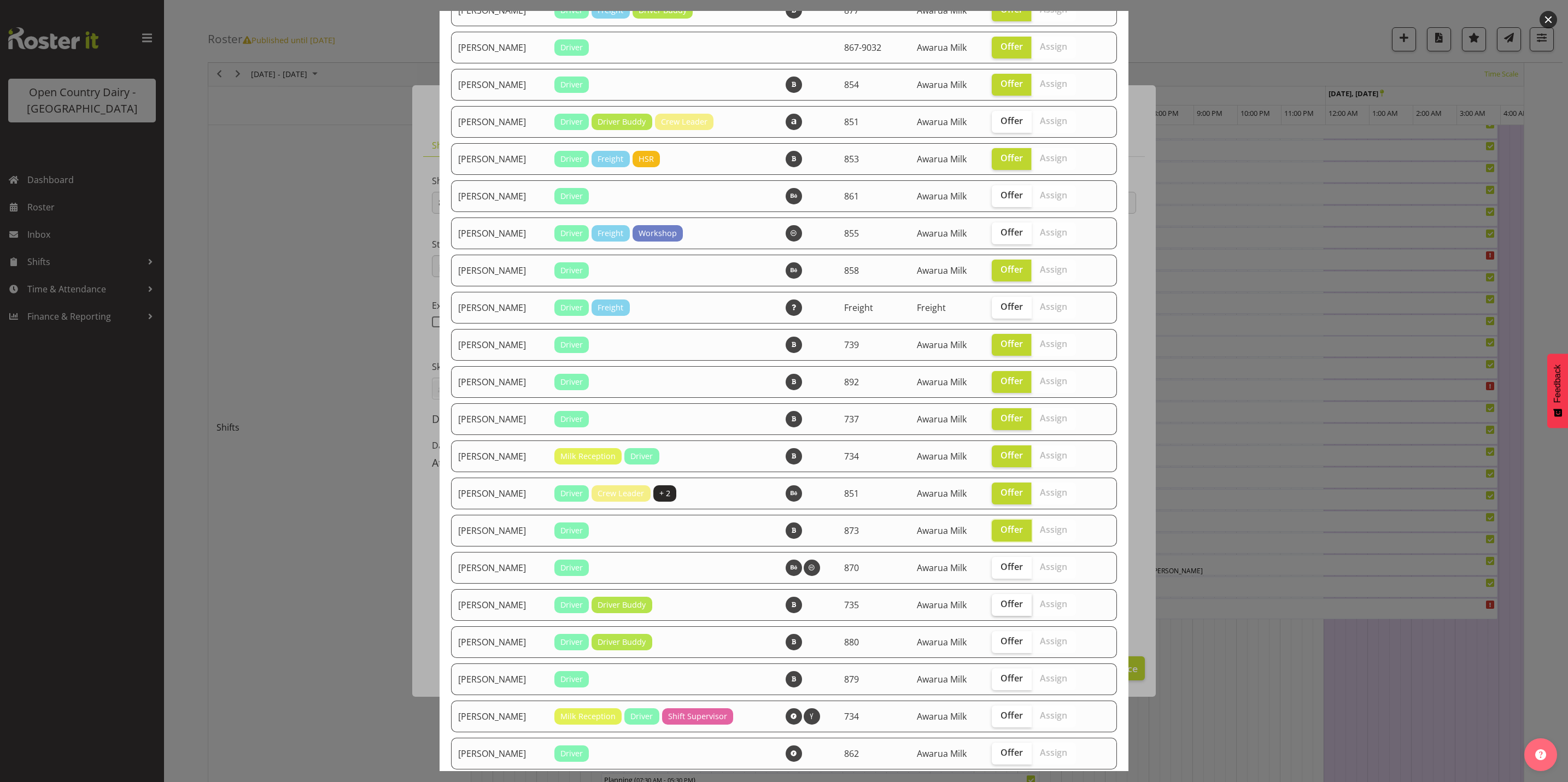
checkbox input "true"
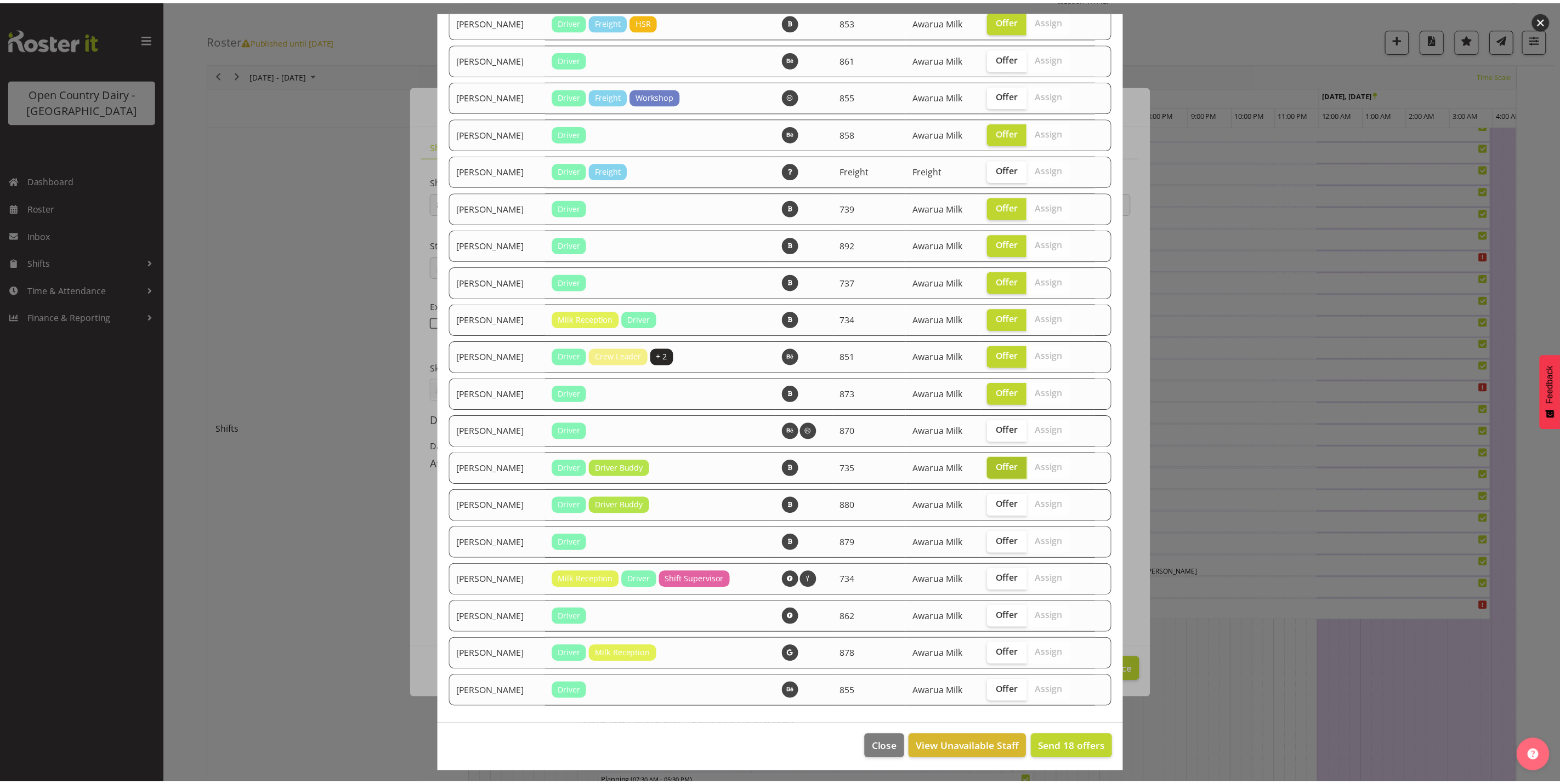
scroll to position [715, 0]
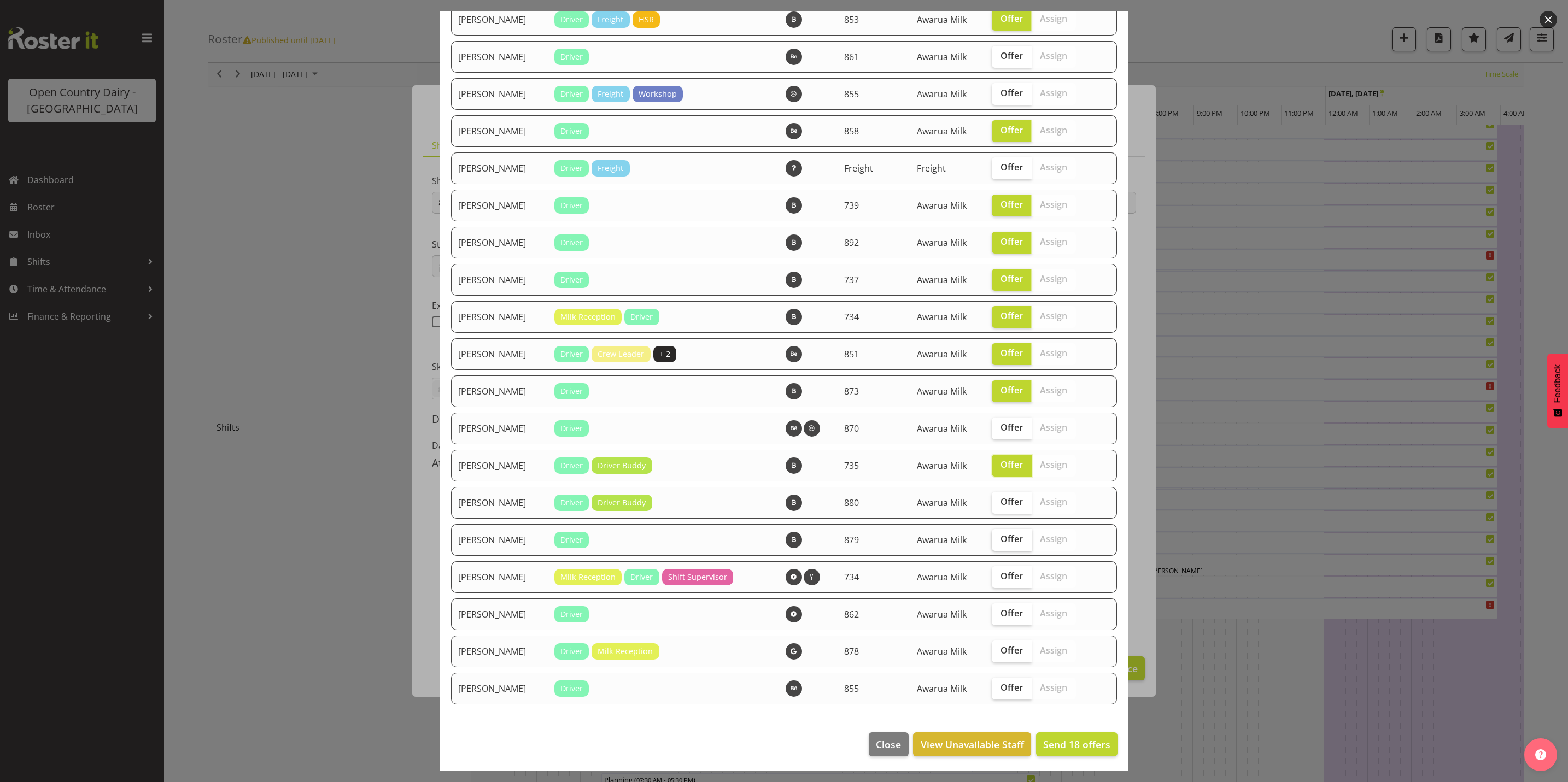
click at [1001, 540] on span "Offer" at bounding box center [1012, 539] width 23 height 11
click at [999, 540] on input "Offer" at bounding box center [995, 539] width 7 height 7
checkbox input "true"
click at [1001, 607] on span "Offer" at bounding box center [1012, 613] width 23 height 11
click at [997, 610] on input "Offer" at bounding box center [995, 613] width 7 height 7
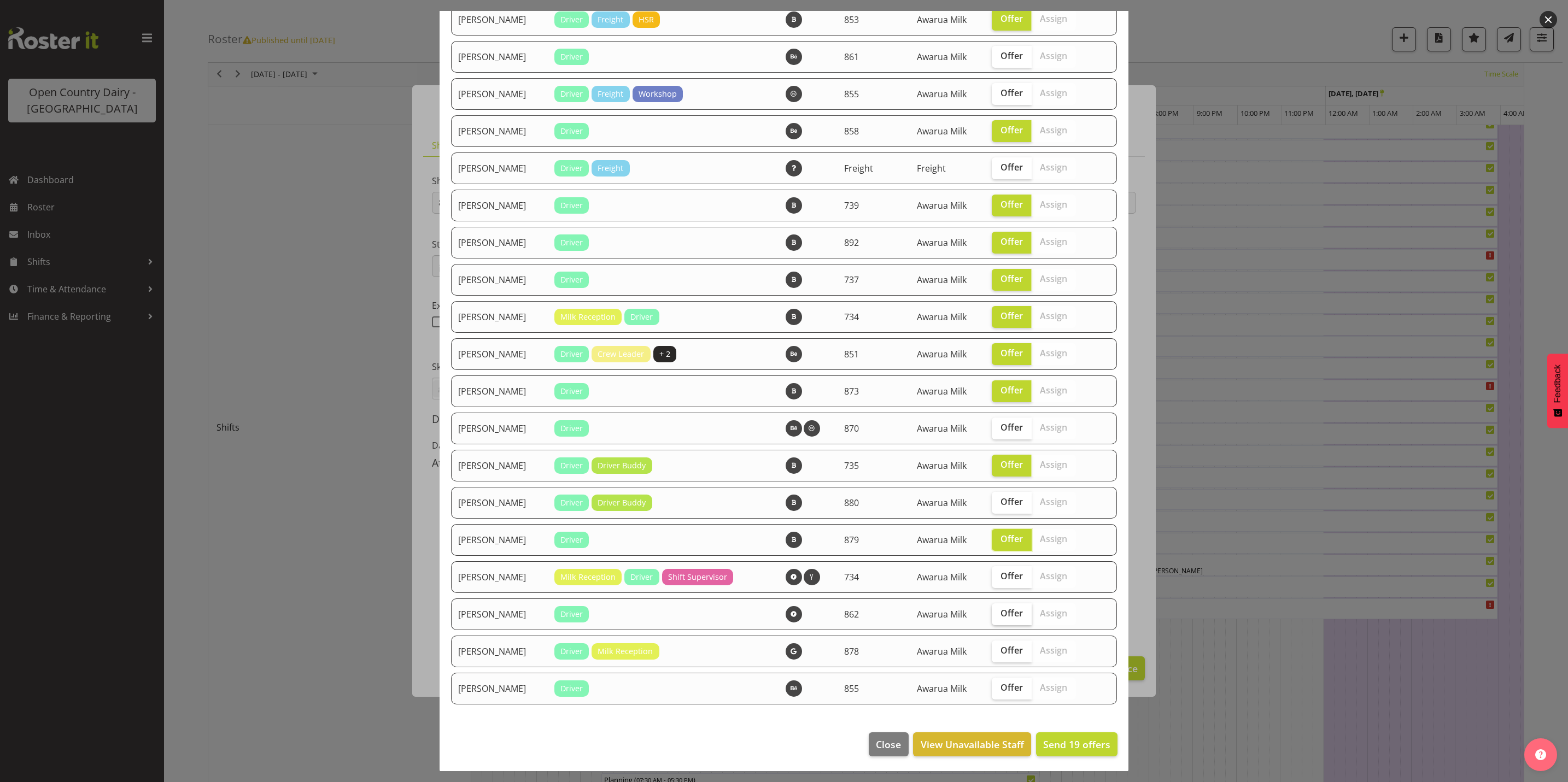
checkbox input "true"
click at [1002, 676] on td "Offer Assign" at bounding box center [1042, 688] width 115 height 31
click at [1003, 686] on span "Offer" at bounding box center [1012, 688] width 23 height 11
click at [999, 686] on input "Offer" at bounding box center [995, 688] width 7 height 7
checkbox input "true"
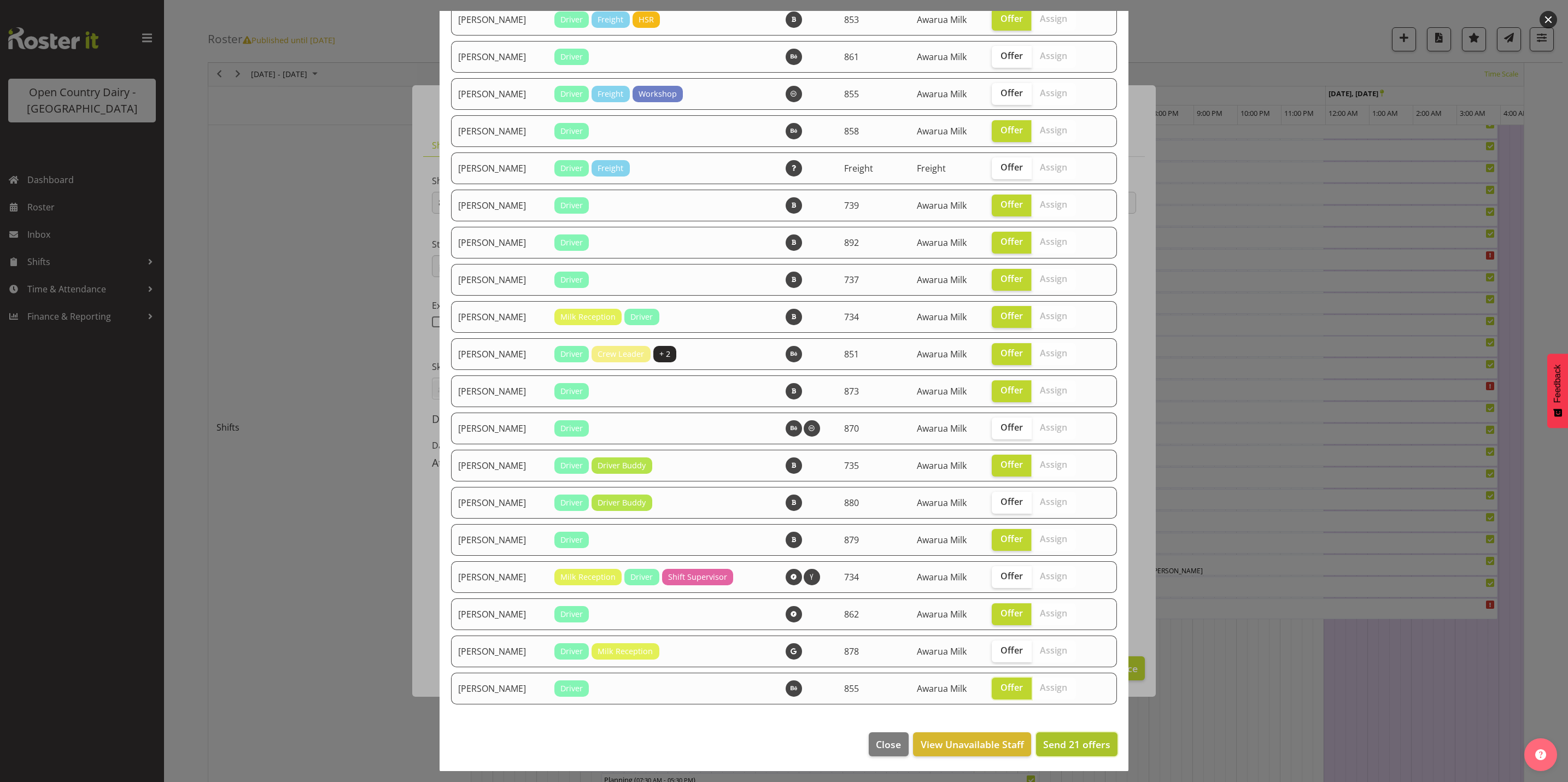
click at [1055, 747] on span "Send 21 offers" at bounding box center [1077, 744] width 68 height 13
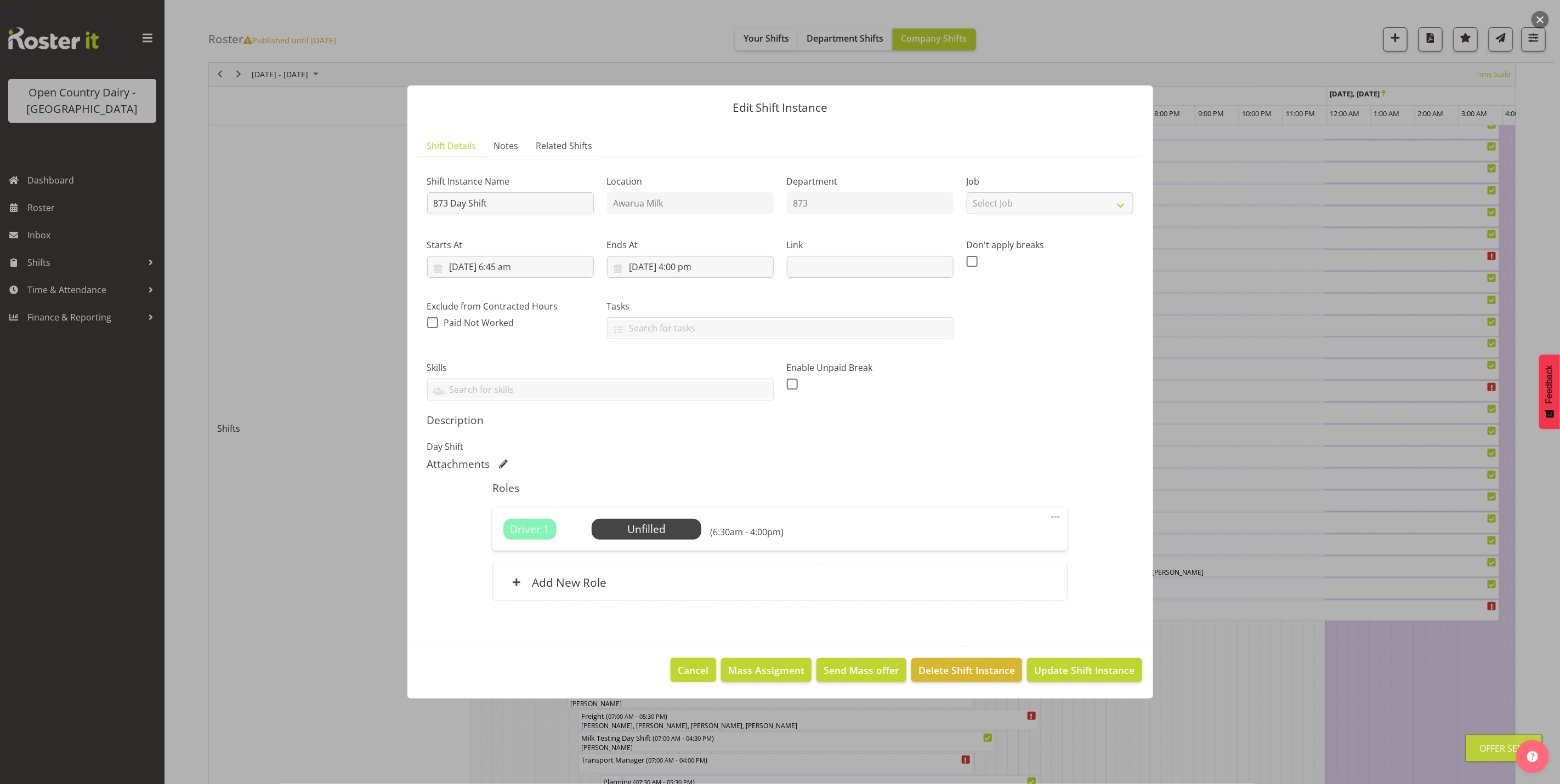
click at [696, 673] on span "Cancel" at bounding box center [693, 670] width 31 height 15
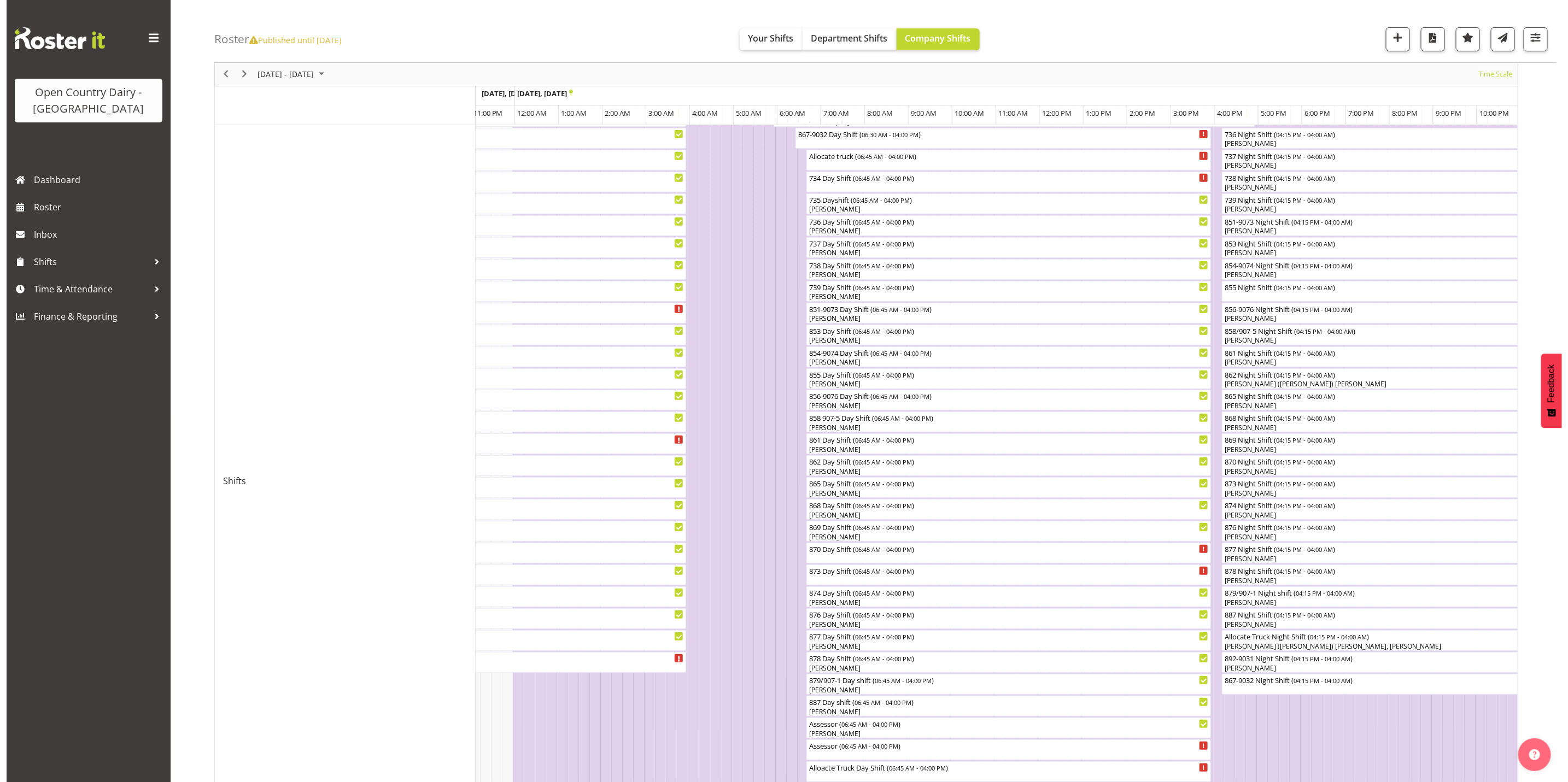
scroll to position [215, 0]
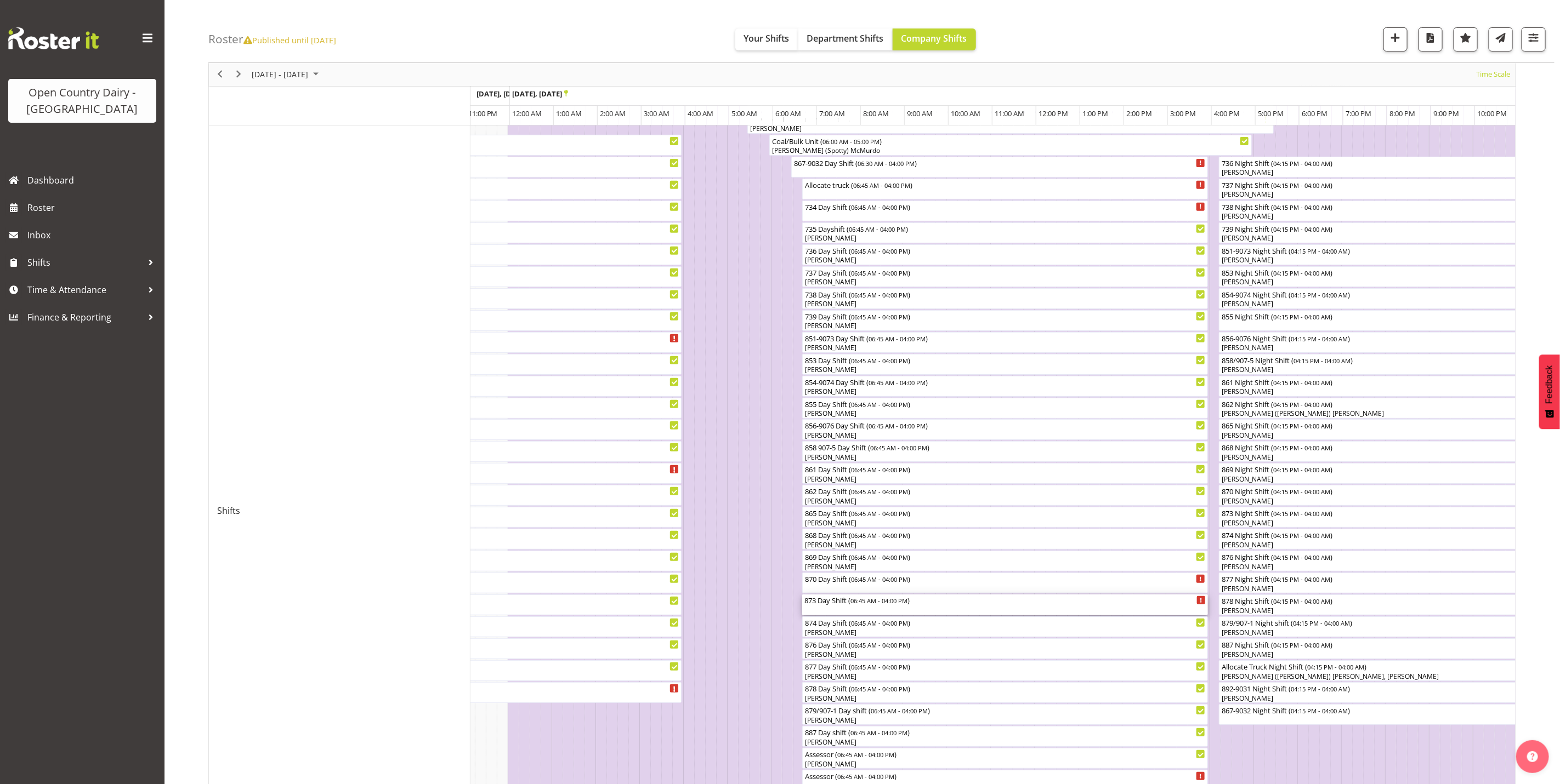
click at [839, 607] on div "873 Day Shift ( 06:45 AM - 04:00 PM )" at bounding box center [1005, 605] width 401 height 21
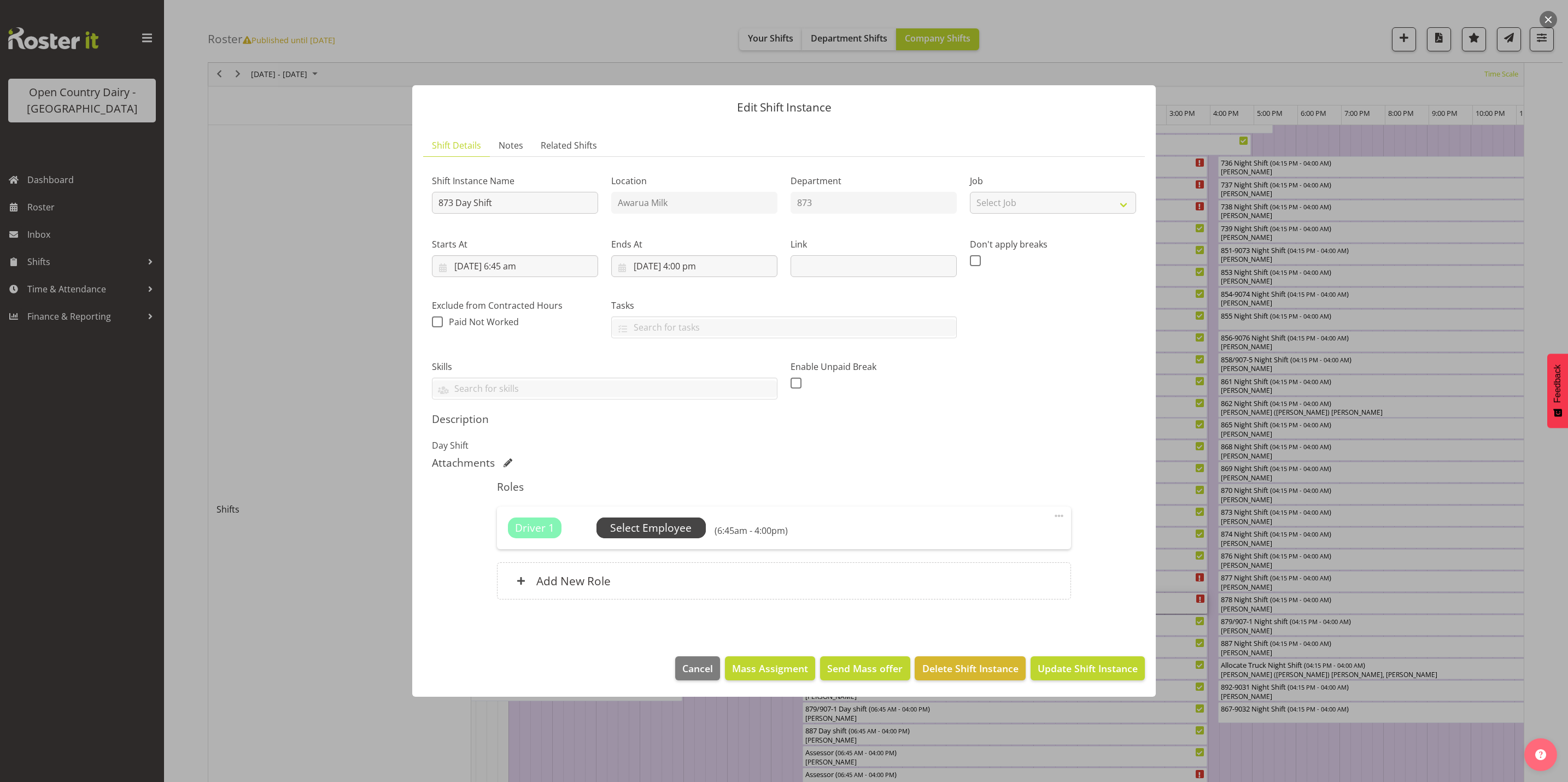
click at [648, 529] on span "Select Employee" at bounding box center [650, 529] width 81 height 16
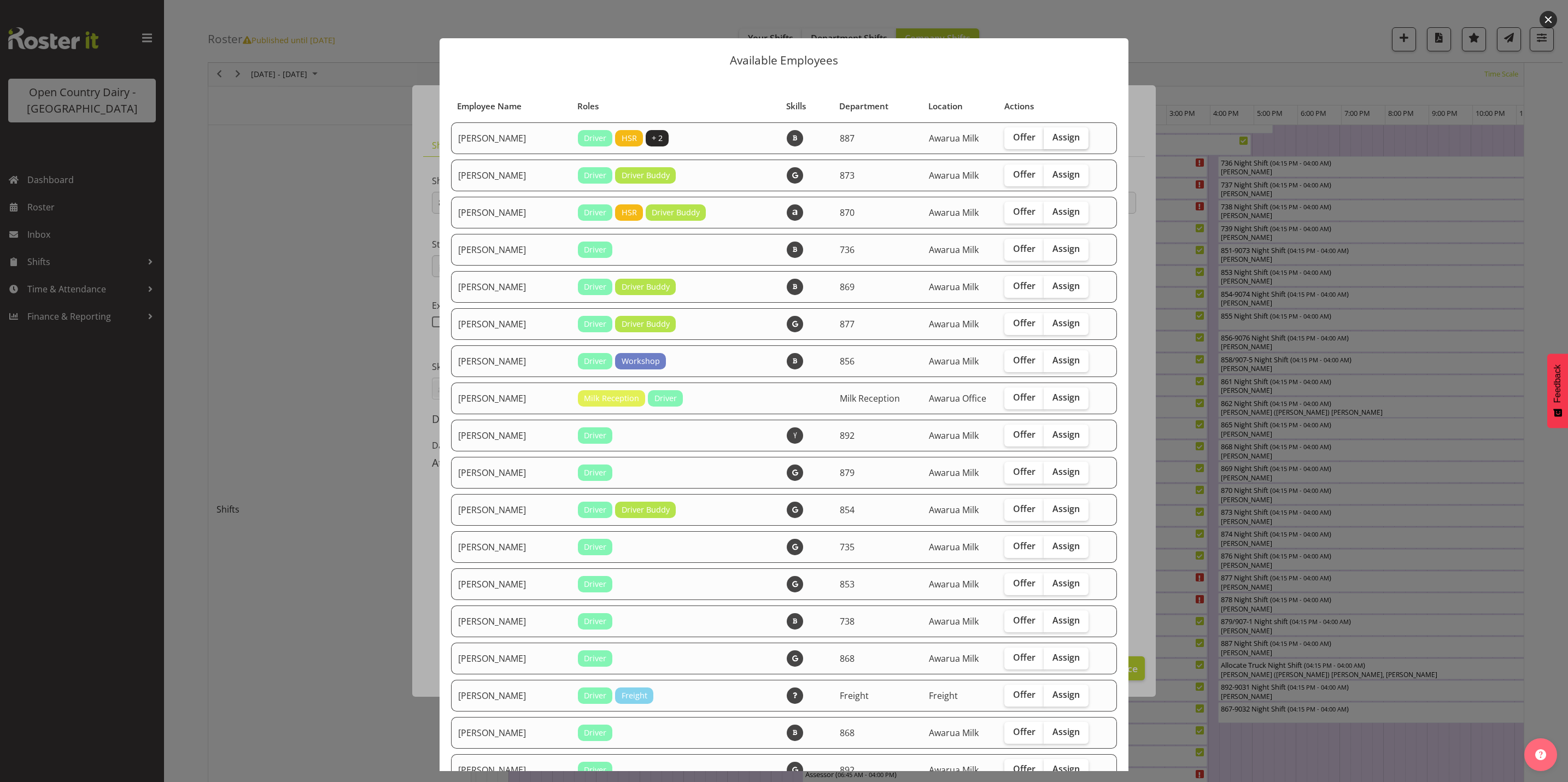
click at [1058, 138] on span "Assign" at bounding box center [1067, 138] width 27 height 11
click at [1051, 138] on input "Assign" at bounding box center [1047, 137] width 7 height 7
click at [1053, 134] on span "Assign" at bounding box center [1067, 138] width 27 height 11
click at [1051, 134] on input "Assign" at bounding box center [1047, 137] width 7 height 7
checkbox input "false"
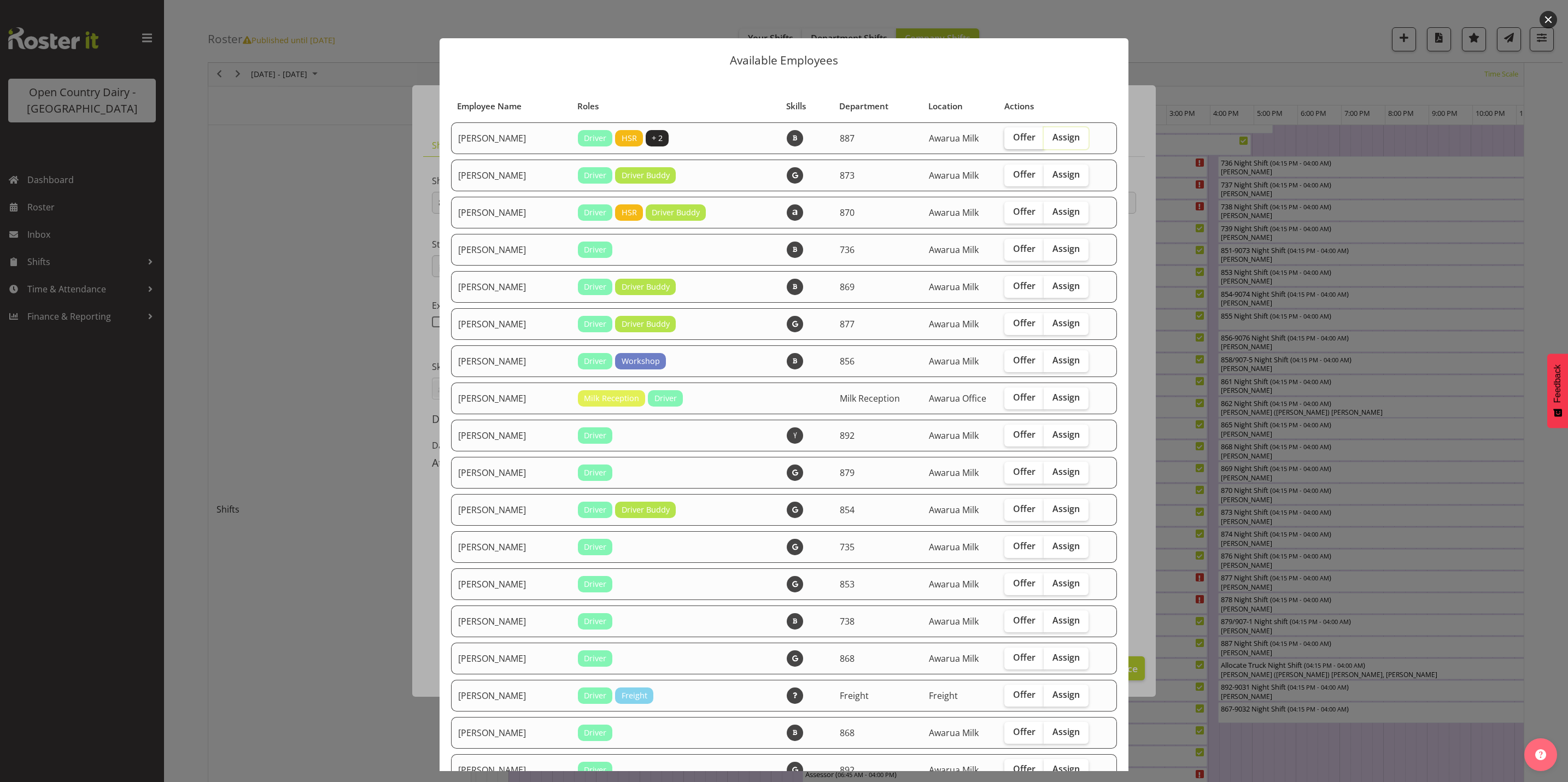
click at [1014, 137] on span "Offer" at bounding box center [1025, 138] width 23 height 11
click at [1012, 137] on input "Offer" at bounding box center [1008, 137] width 7 height 7
checkbox input "true"
click at [1013, 174] on span "Offer" at bounding box center [1025, 175] width 23 height 11
click at [1005, 174] on input "Offer" at bounding box center [1008, 175] width 7 height 7
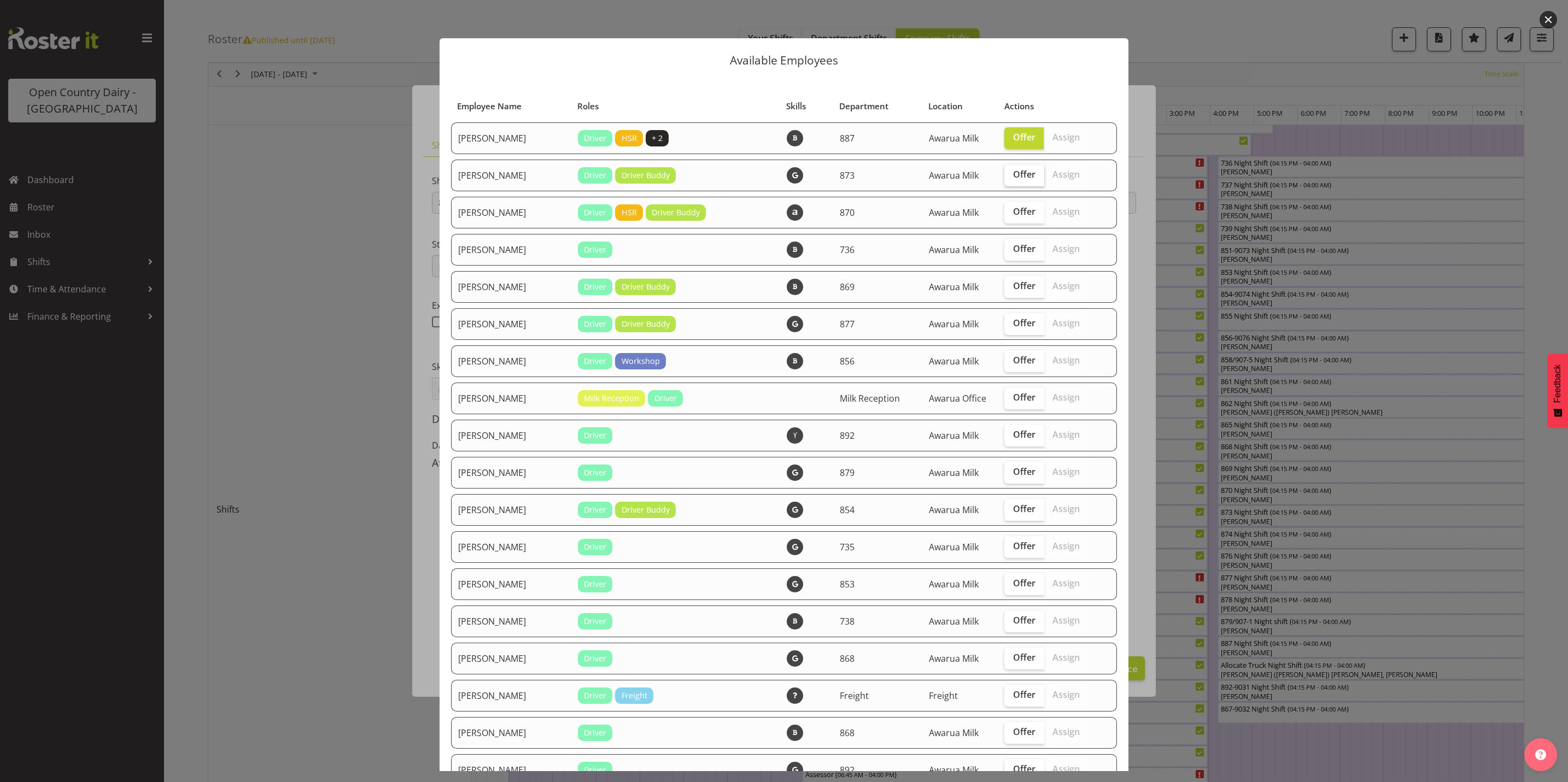
checkbox input "true"
click at [1013, 248] on span "Offer" at bounding box center [1025, 249] width 23 height 11
click at [1006, 248] on input "Offer" at bounding box center [1008, 249] width 7 height 7
checkbox input "true"
click at [1013, 327] on span "Offer" at bounding box center [1025, 323] width 23 height 11
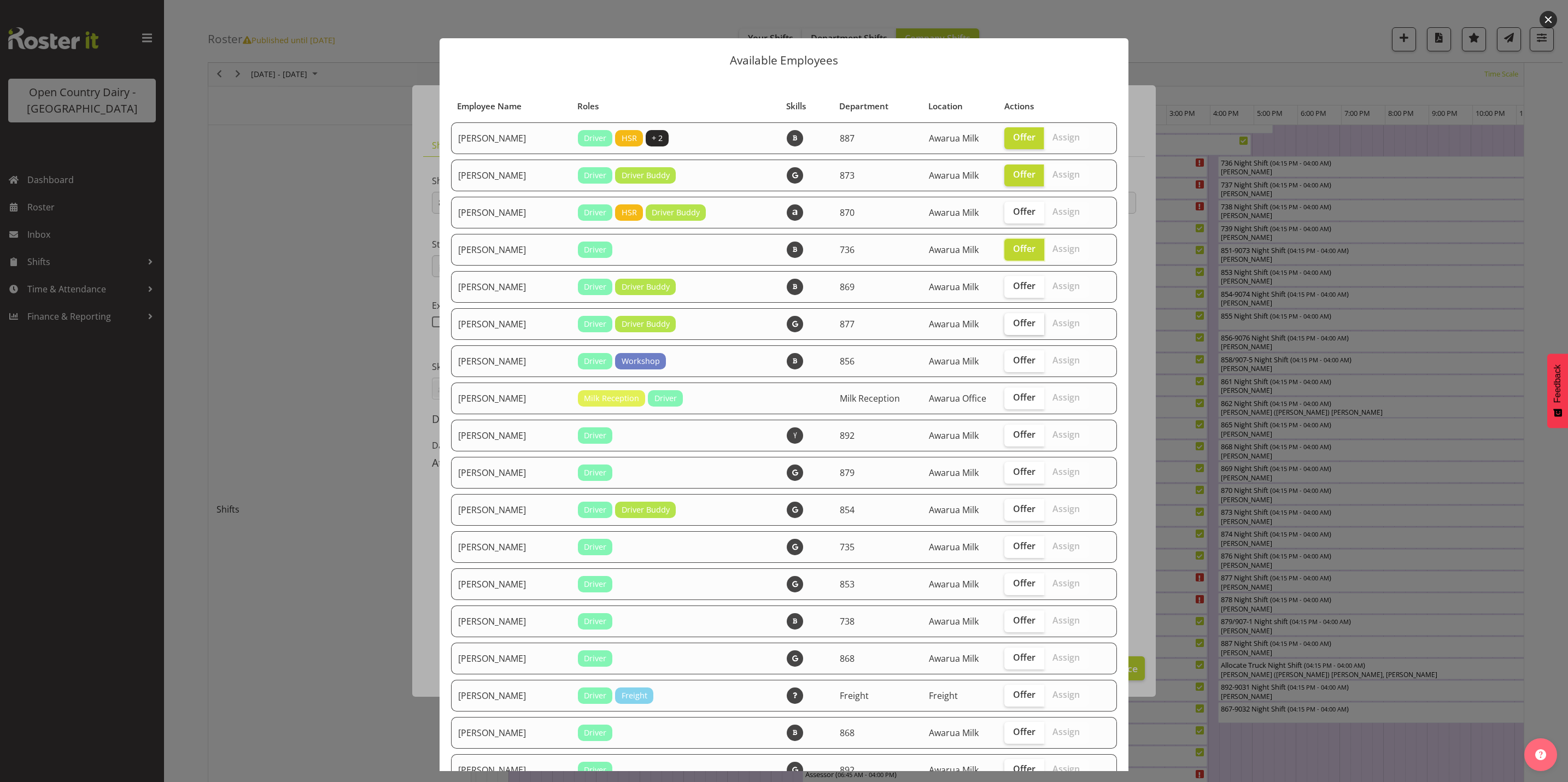
click at [1005, 327] on input "Offer" at bounding box center [1008, 323] width 7 height 7
checkbox input "true"
click at [1005, 477] on label "Offer" at bounding box center [1025, 472] width 40 height 22
click at [1005, 475] on input "Offer" at bounding box center [1008, 471] width 7 height 7
checkbox input "true"
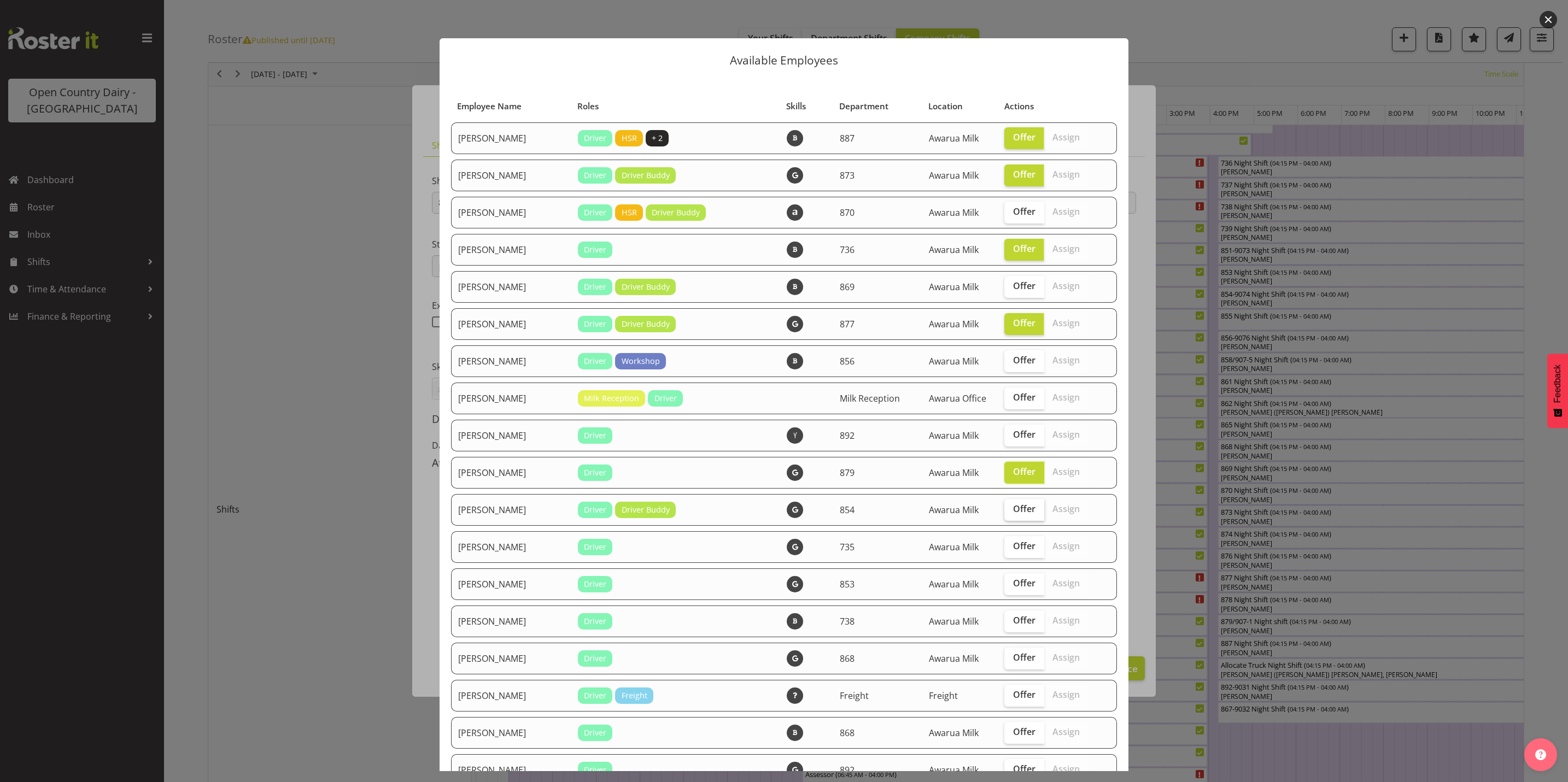
click at [1013, 510] on span "Offer" at bounding box center [1025, 509] width 23 height 11
click at [1005, 510] on input "Offer" at bounding box center [1008, 508] width 7 height 7
checkbox input "true"
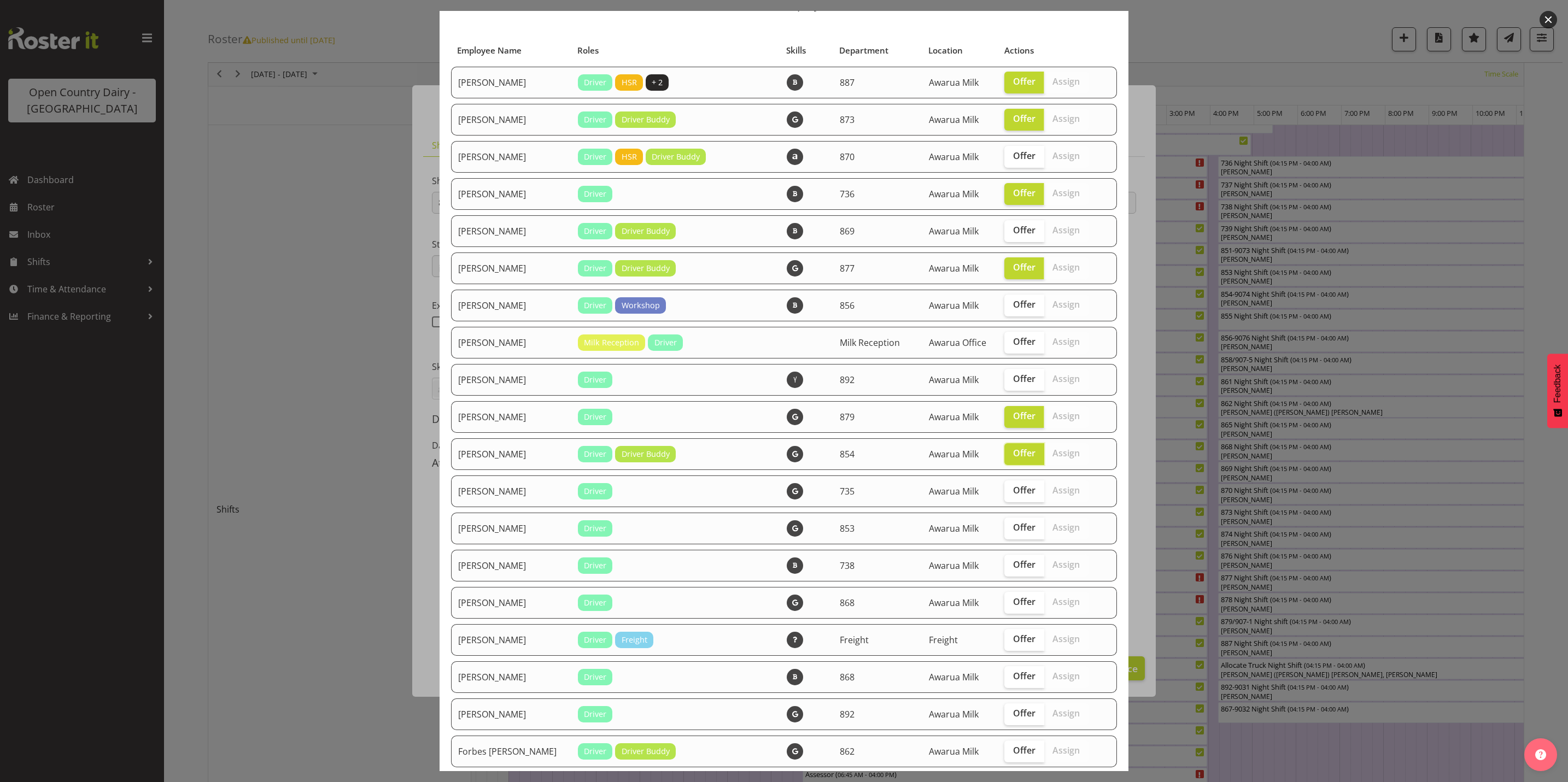
scroll to position [82, 0]
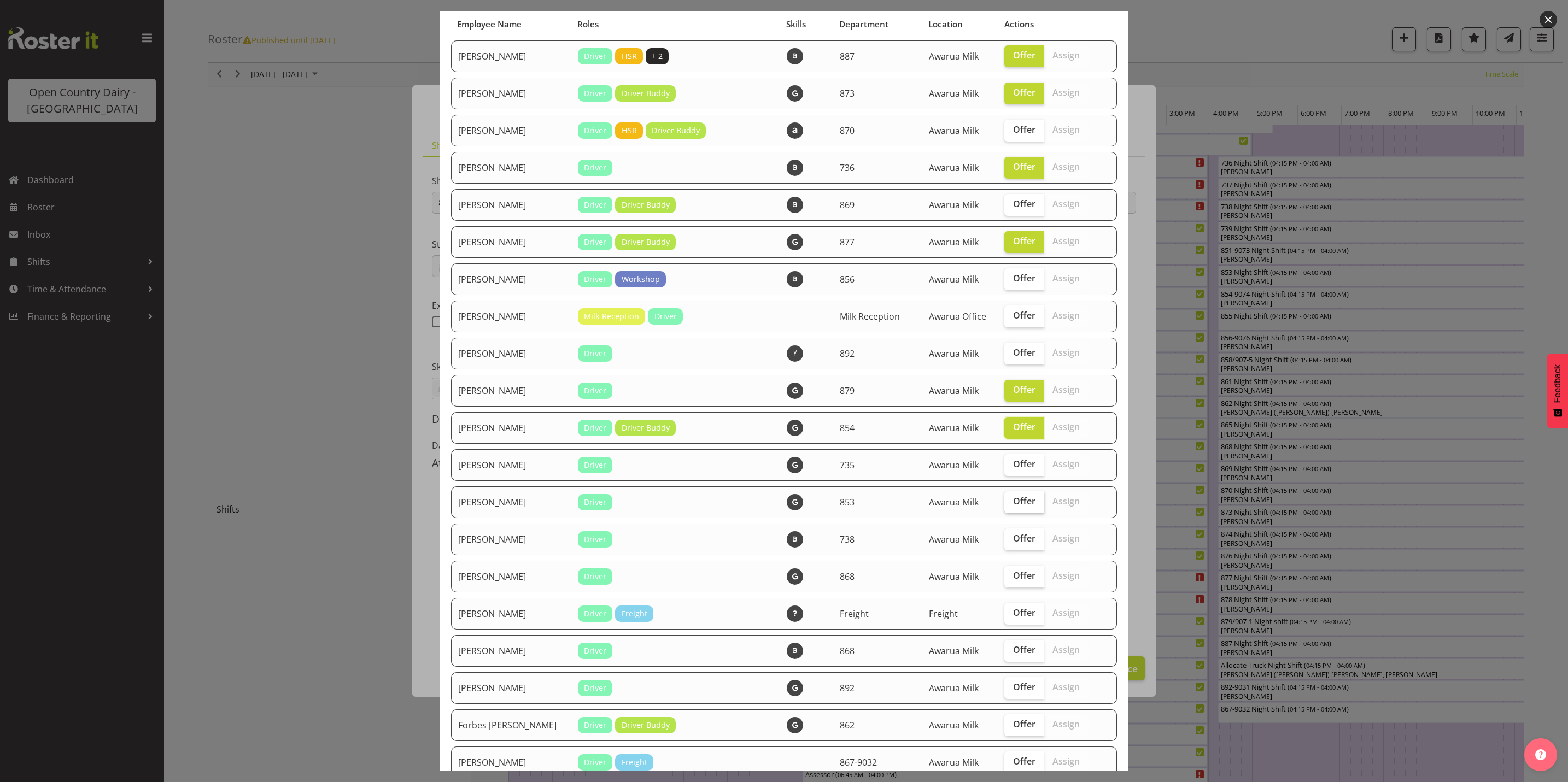
click at [1013, 504] on span "Offer" at bounding box center [1025, 501] width 23 height 11
click at [1006, 504] on input "Offer" at bounding box center [1008, 501] width 7 height 7
checkbox input "true"
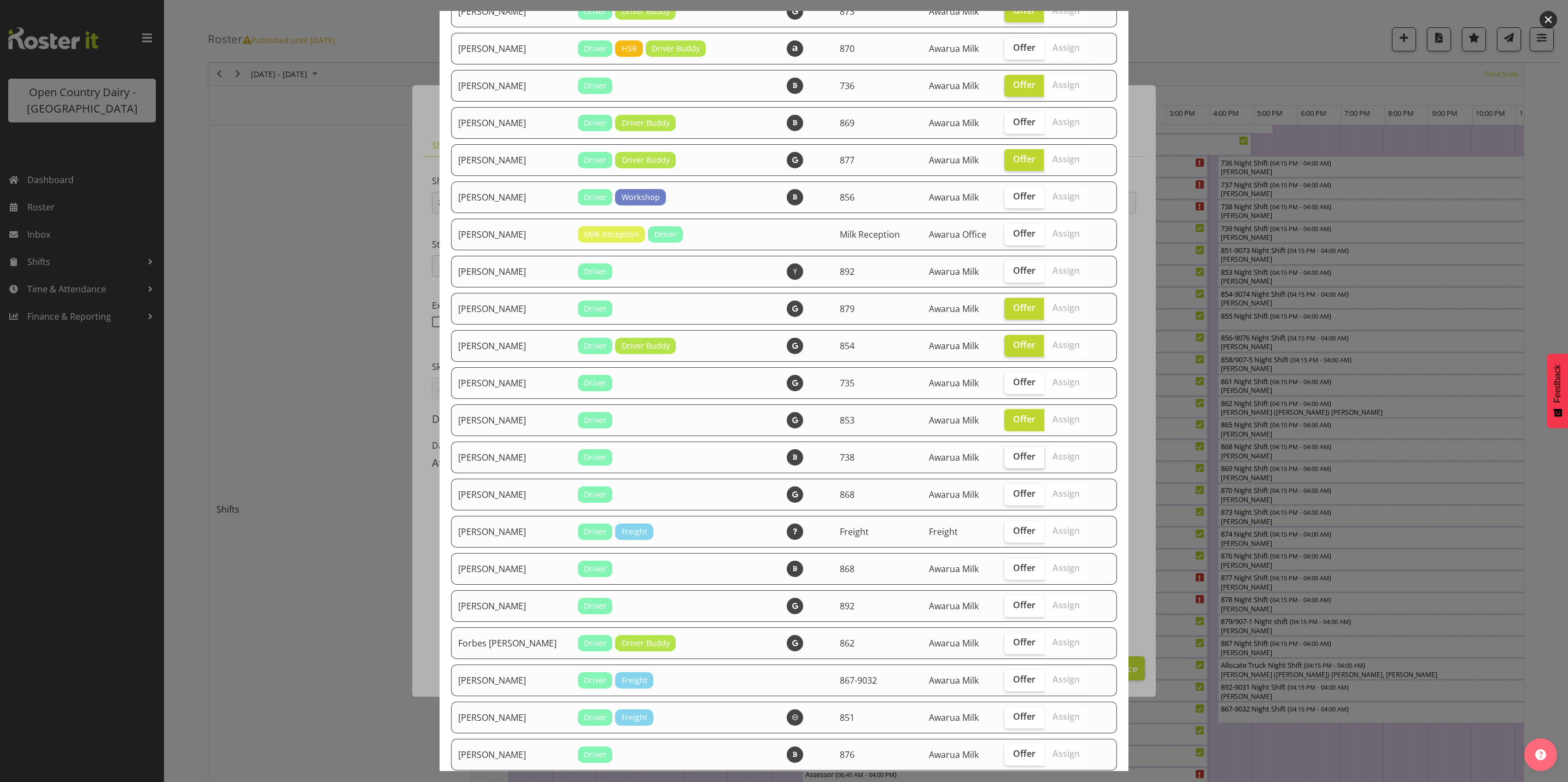
click at [1005, 458] on input "Offer" at bounding box center [1008, 456] width 7 height 7
checkbox input "true"
click at [1013, 569] on span "Offer" at bounding box center [1025, 568] width 23 height 11
click at [1009, 569] on input "Offer" at bounding box center [1008, 568] width 7 height 7
checkbox input "true"
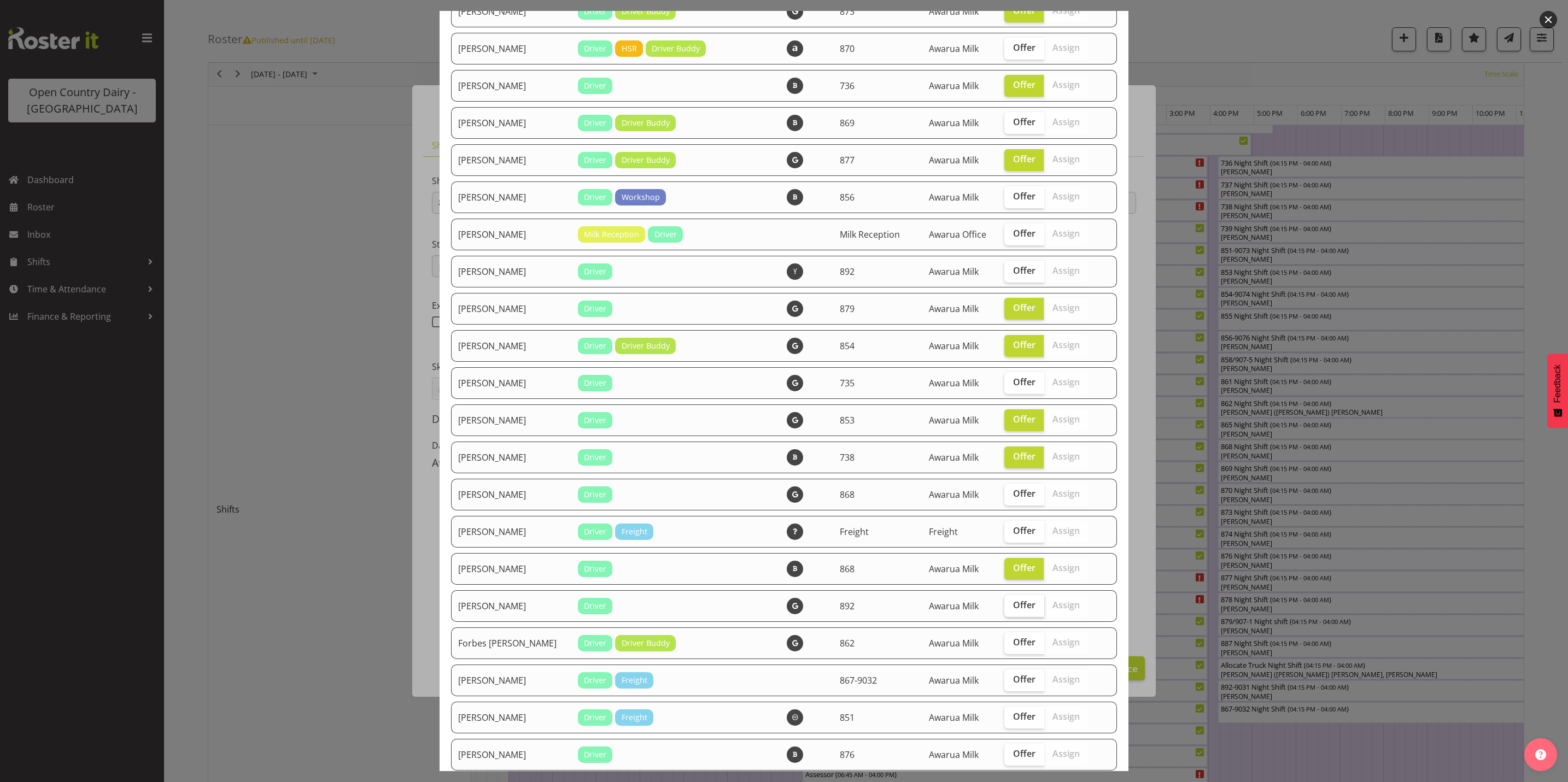
click at [1013, 607] on span "Offer" at bounding box center [1025, 605] width 23 height 11
click at [1007, 607] on input "Offer" at bounding box center [1008, 605] width 7 height 7
checkbox input "true"
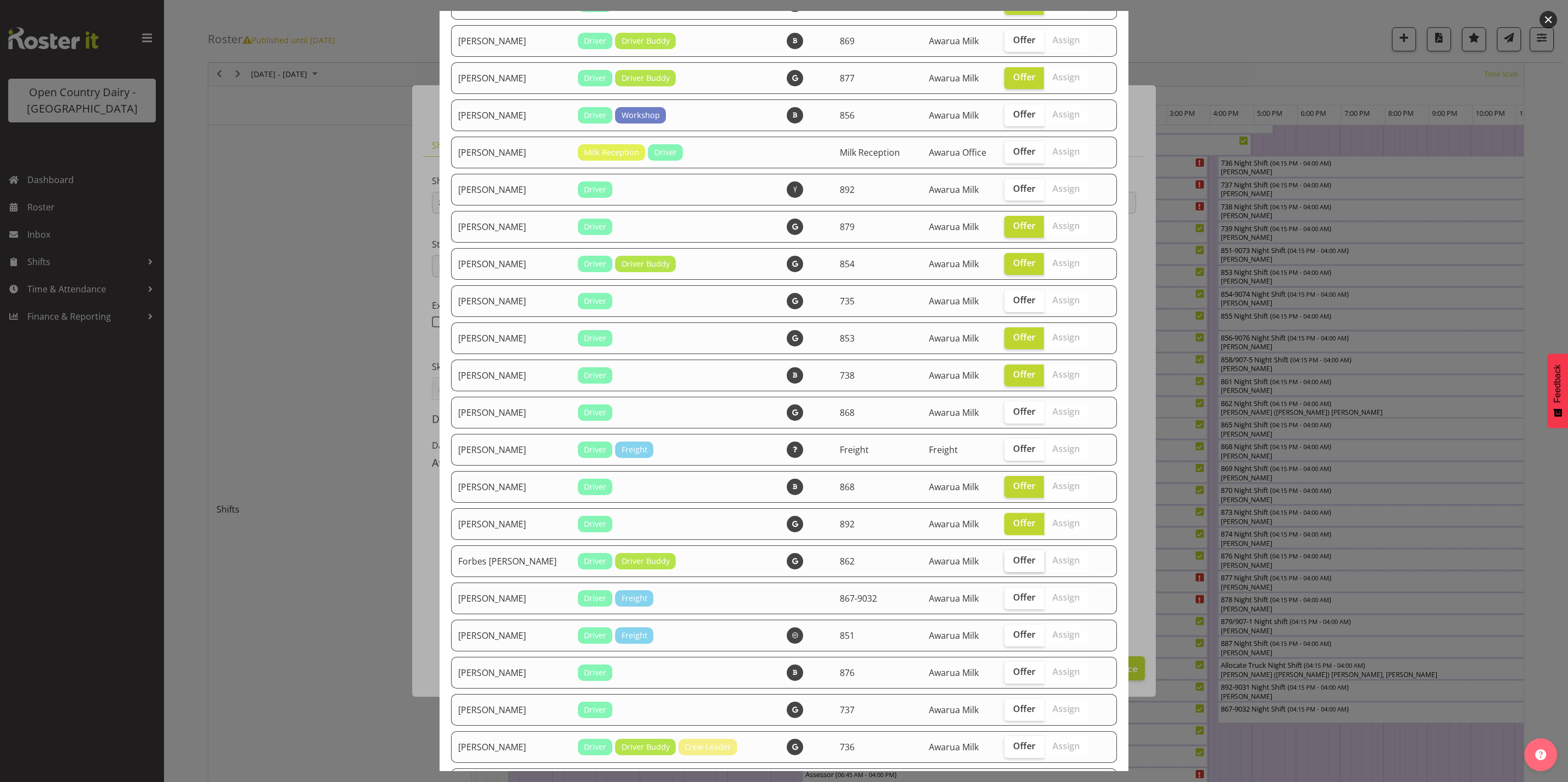
click at [1013, 562] on span "Offer" at bounding box center [1025, 561] width 23 height 11
click at [1008, 562] on input "Offer" at bounding box center [1008, 560] width 7 height 7
checkbox input "true"
click at [1013, 673] on span "Offer" at bounding box center [1025, 672] width 23 height 11
click at [1010, 673] on input "Offer" at bounding box center [1008, 672] width 7 height 7
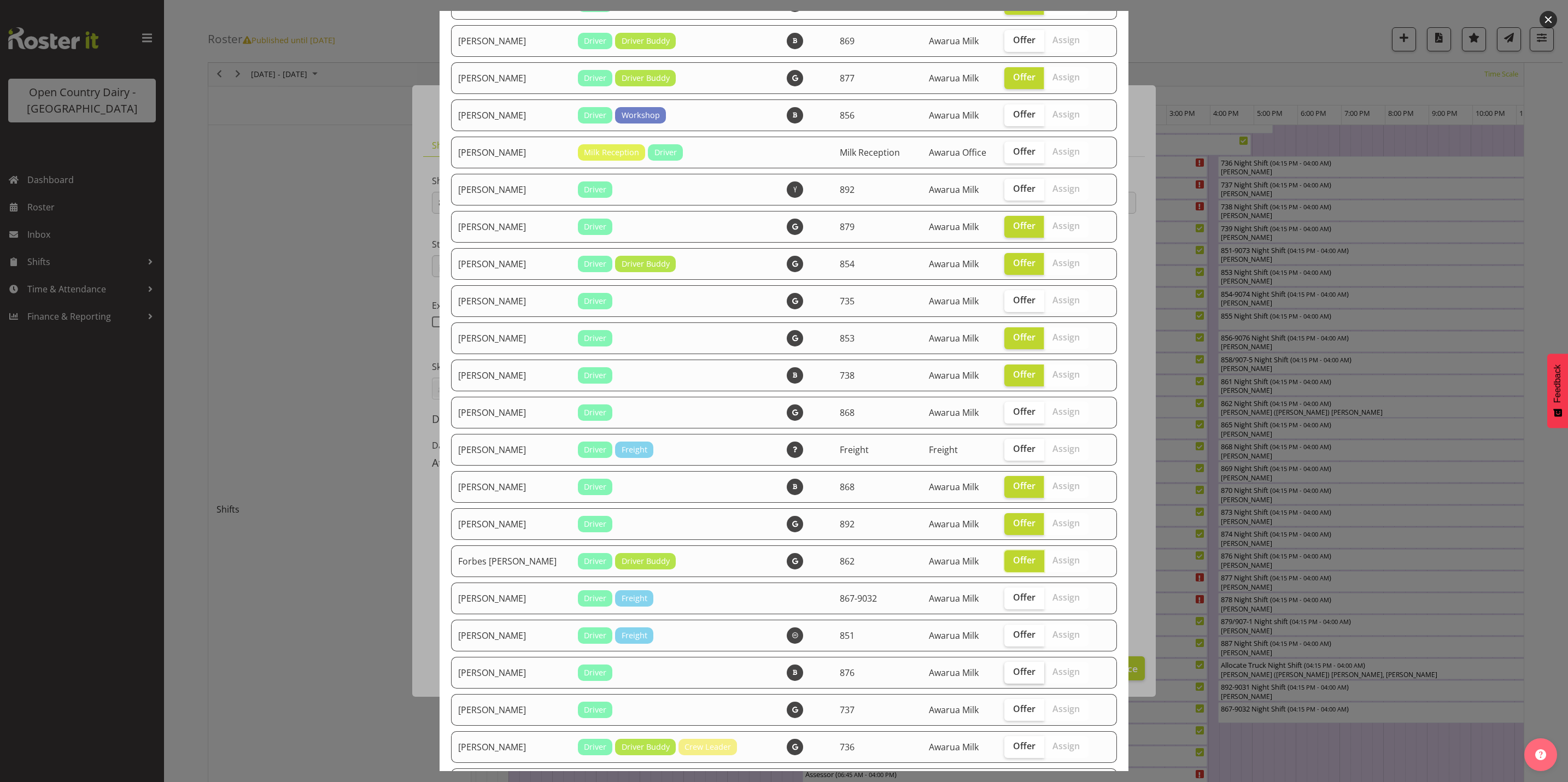
checkbox input "true"
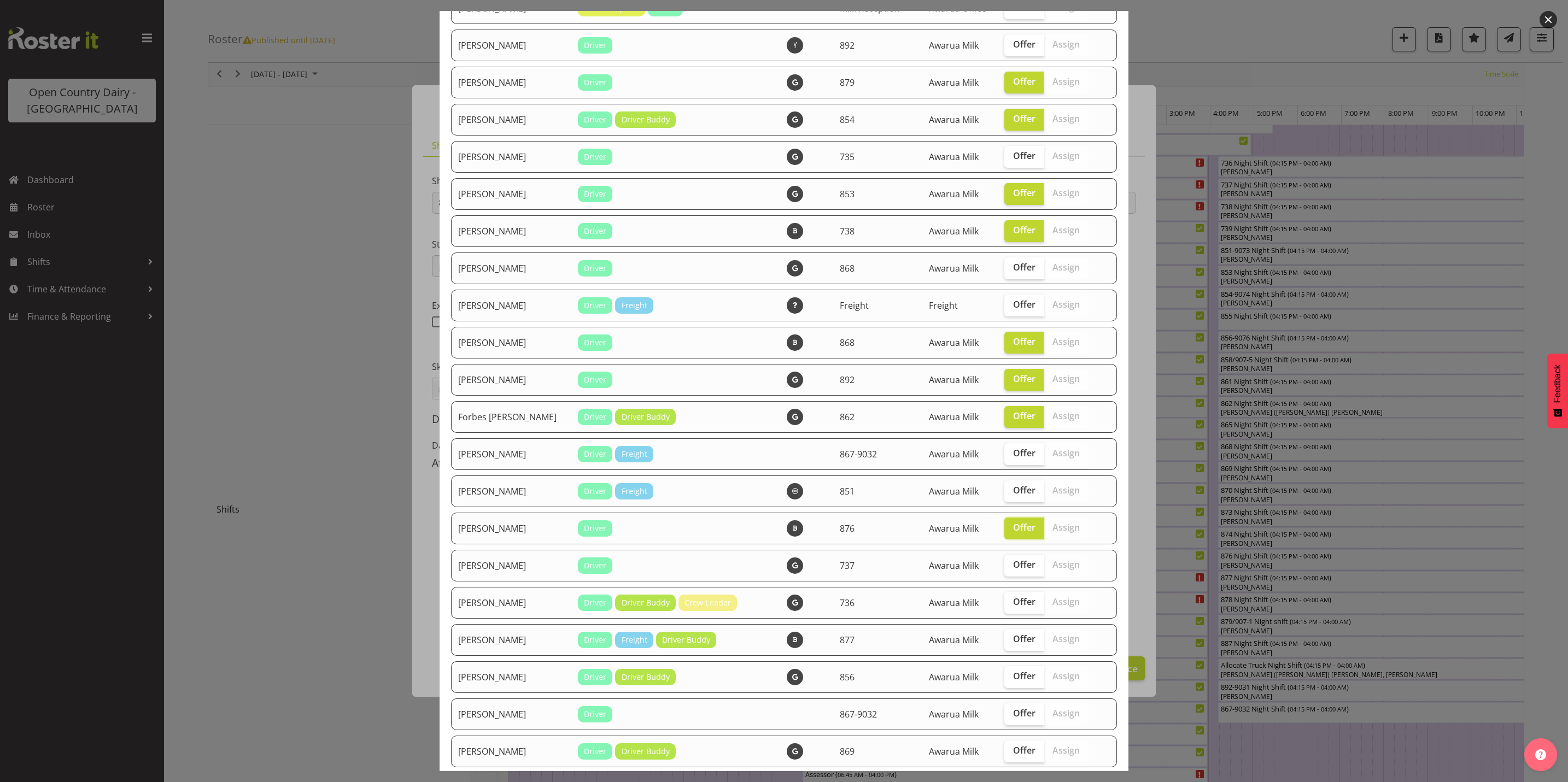
scroll to position [410, 0]
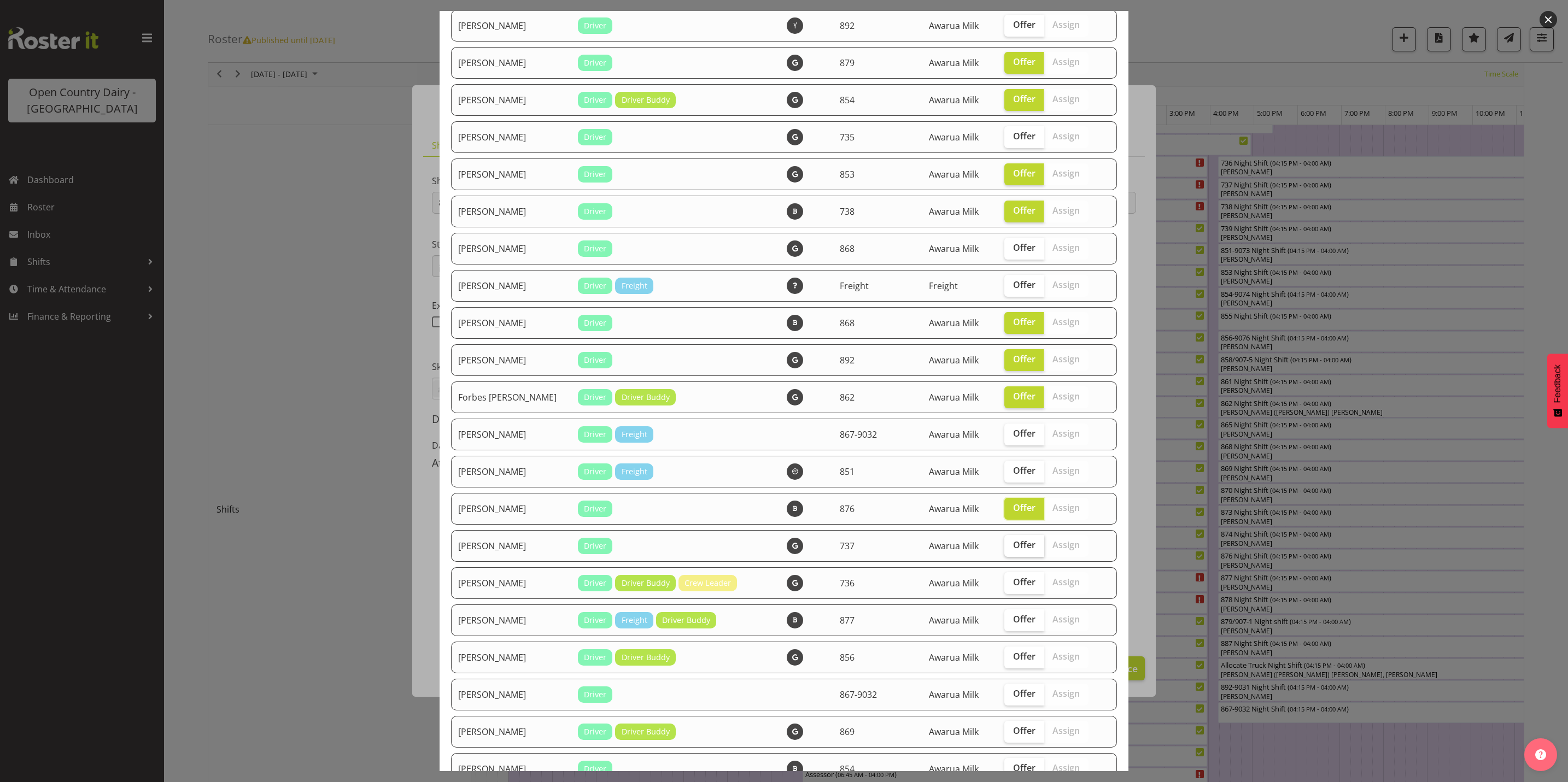
click at [1013, 546] on span "Offer" at bounding box center [1025, 545] width 23 height 11
click at [1008, 546] on input "Offer" at bounding box center [1008, 545] width 7 height 7
checkbox input "true"
click at [1013, 581] on span "Offer" at bounding box center [1025, 582] width 23 height 11
click at [1006, 581] on input "Offer" at bounding box center [1008, 582] width 7 height 7
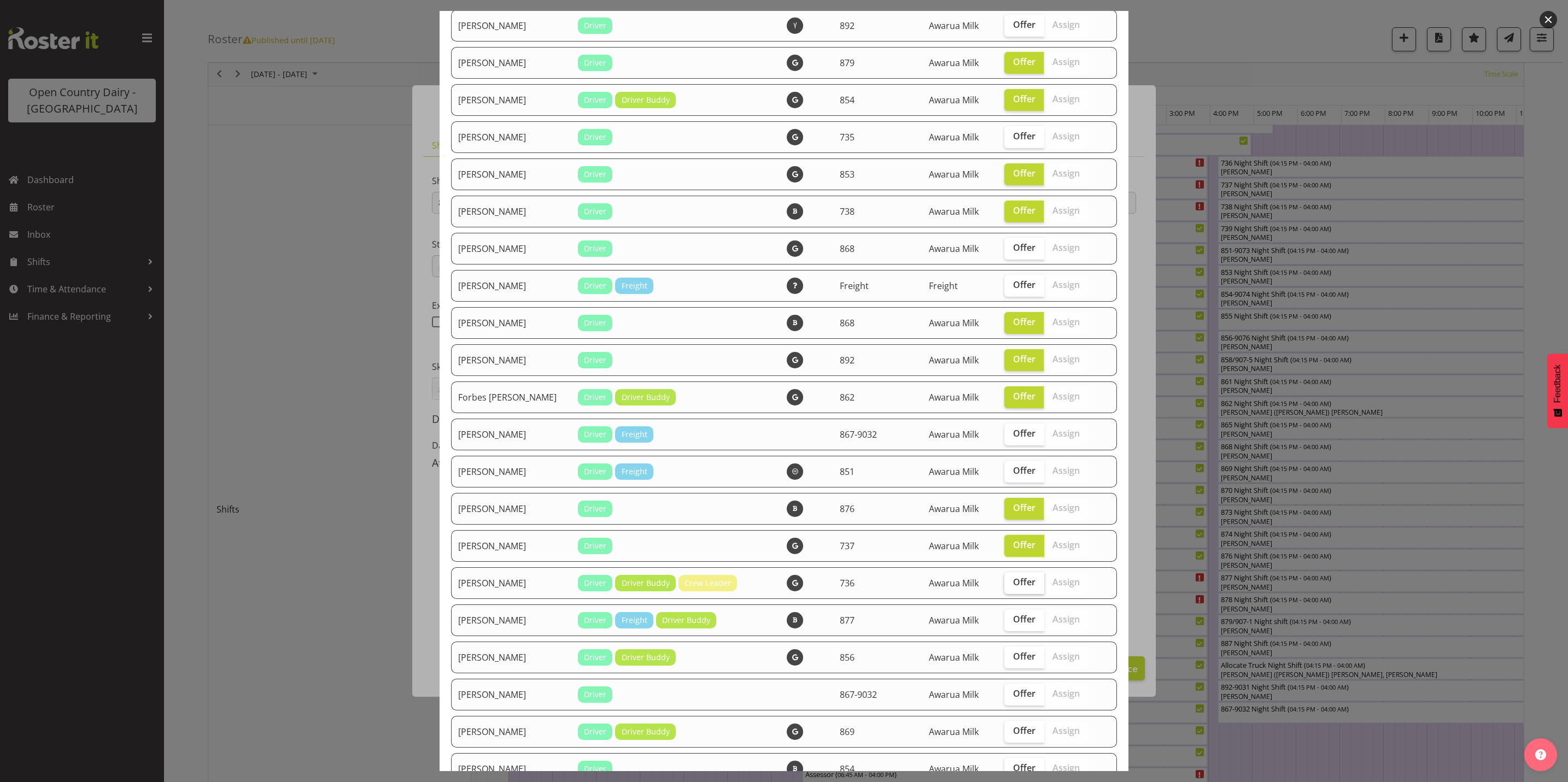
checkbox input "true"
click at [1013, 622] on span "Offer" at bounding box center [1025, 619] width 23 height 11
click at [1005, 622] on input "Offer" at bounding box center [1008, 619] width 7 height 7
checkbox input "true"
click at [1005, 662] on label "Offer" at bounding box center [1025, 657] width 40 height 22
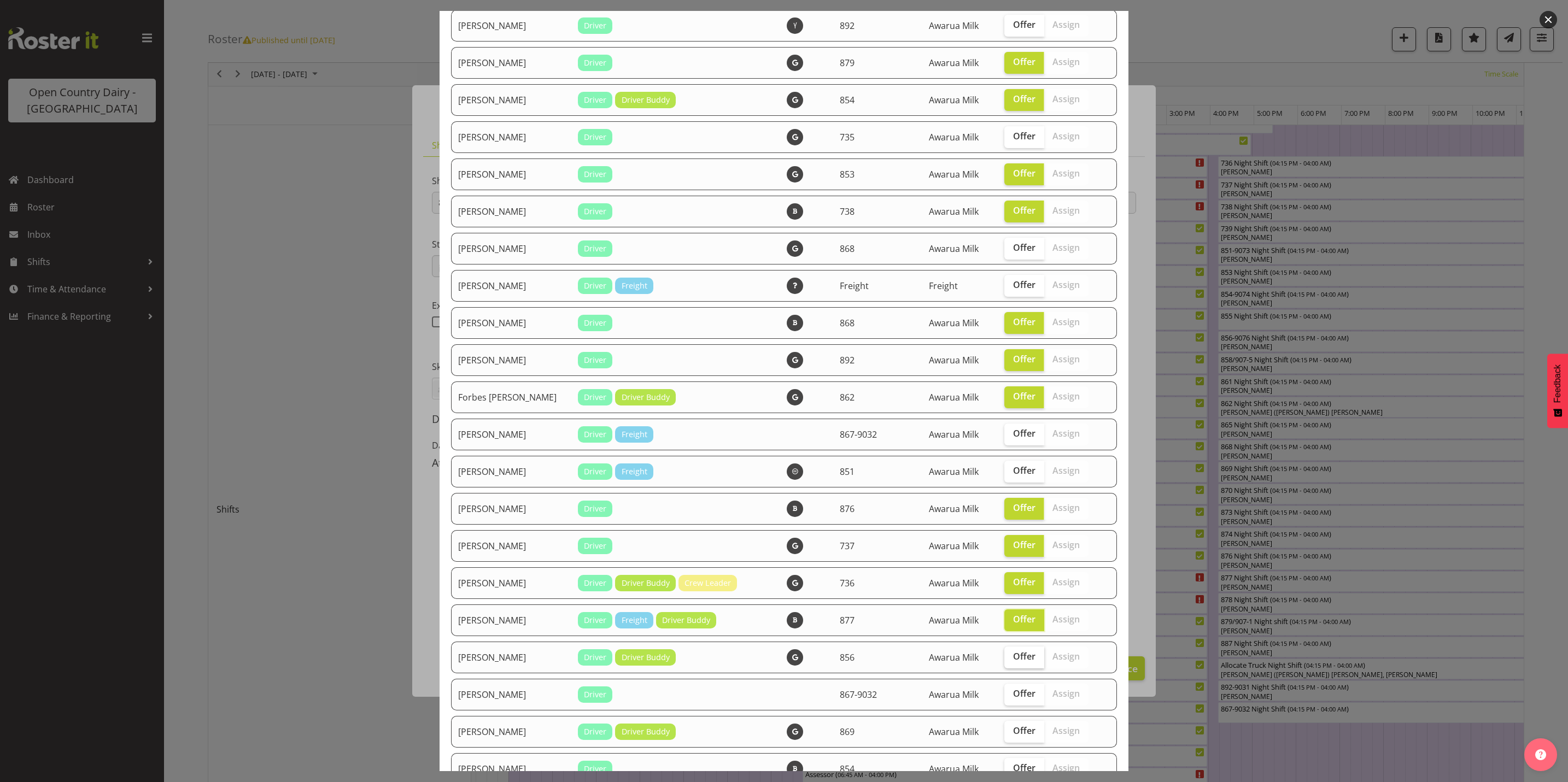
click at [1005, 661] on input "Offer" at bounding box center [1008, 656] width 7 height 7
checkbox input "true"
click at [1013, 695] on span "Offer" at bounding box center [1025, 694] width 23 height 11
click at [1005, 695] on input "Offer" at bounding box center [1008, 694] width 7 height 7
checkbox input "true"
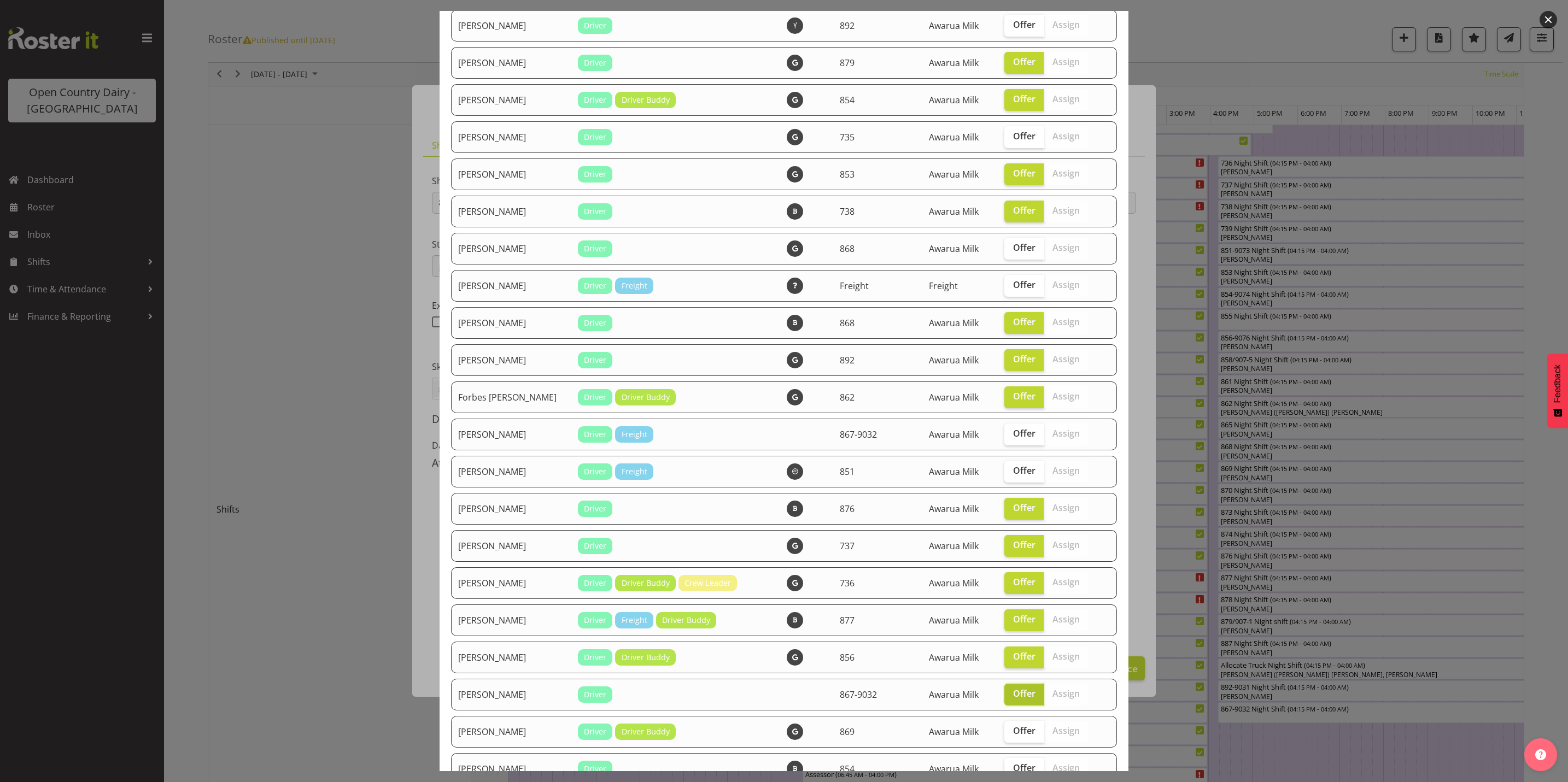
scroll to position [574, 0]
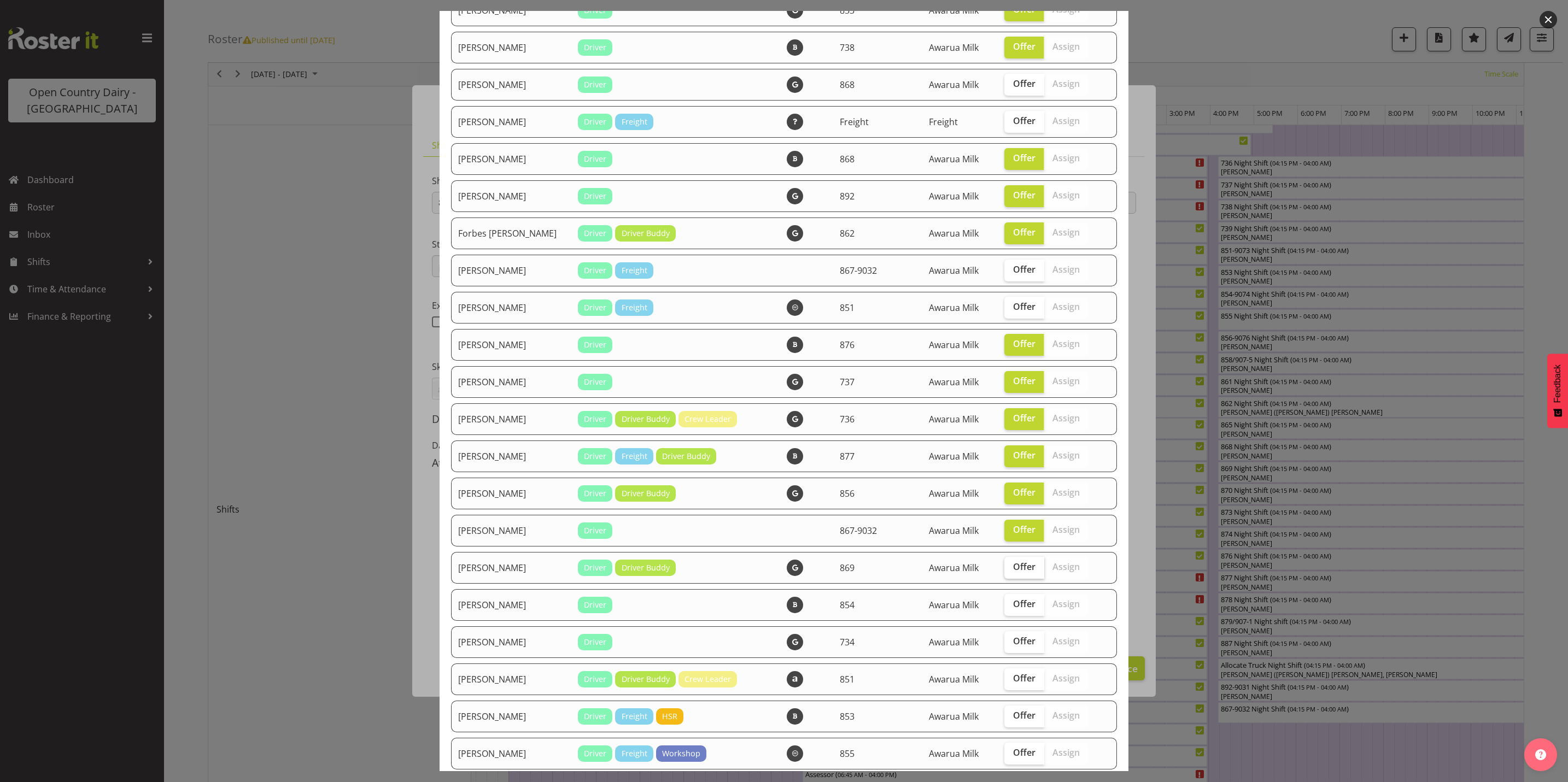
click at [1013, 566] on span "Offer" at bounding box center [1025, 567] width 23 height 11
click at [1010, 566] on input "Offer" at bounding box center [1008, 566] width 7 height 7
checkbox input "true"
click at [1013, 603] on span "Offer" at bounding box center [1025, 604] width 23 height 11
click at [1010, 603] on input "Offer" at bounding box center [1008, 604] width 7 height 7
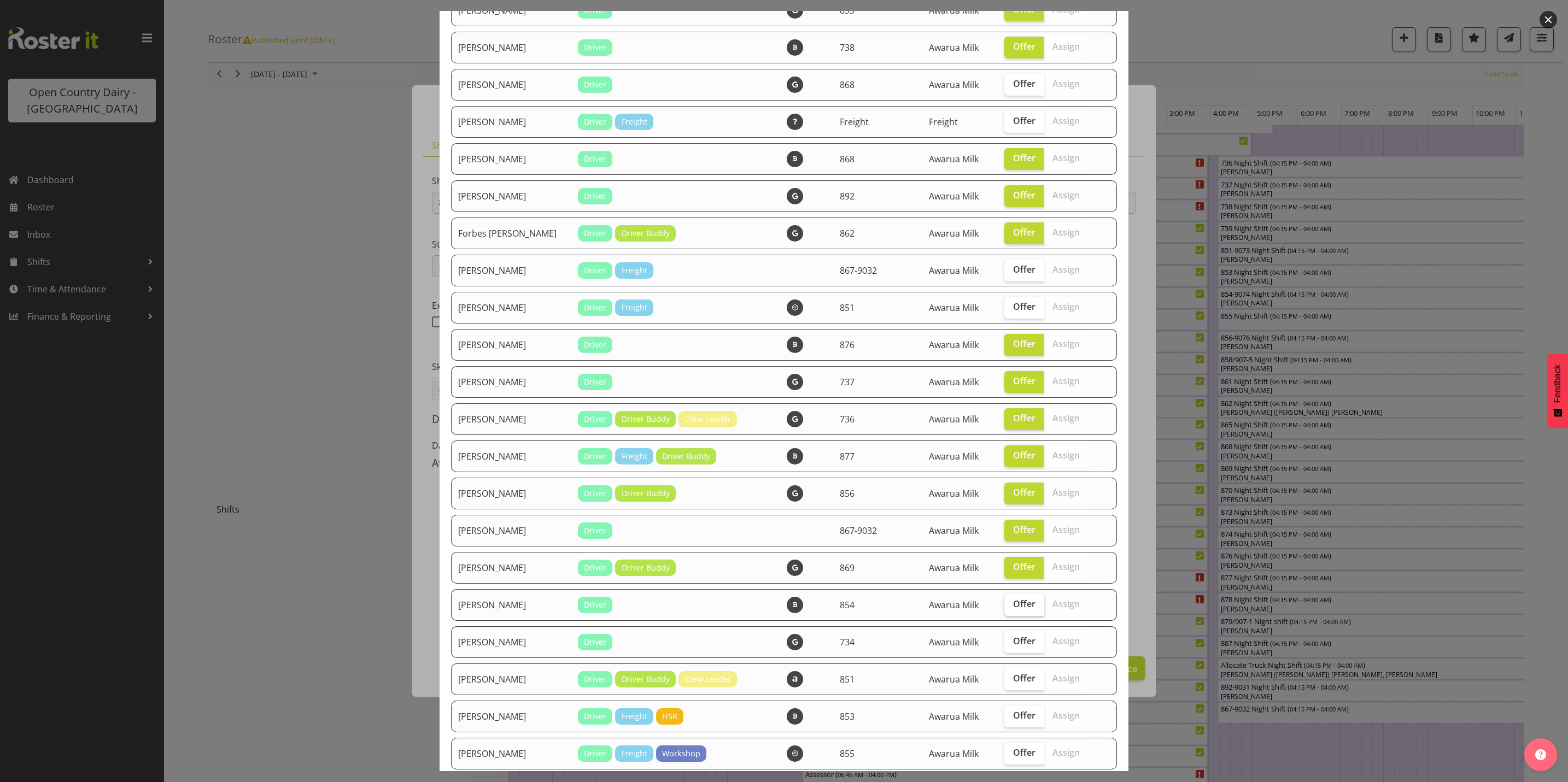
checkbox input "true"
click at [1006, 647] on label "Offer" at bounding box center [1025, 642] width 40 height 22
click at [1006, 645] on input "Offer" at bounding box center [1008, 641] width 7 height 7
checkbox input "true"
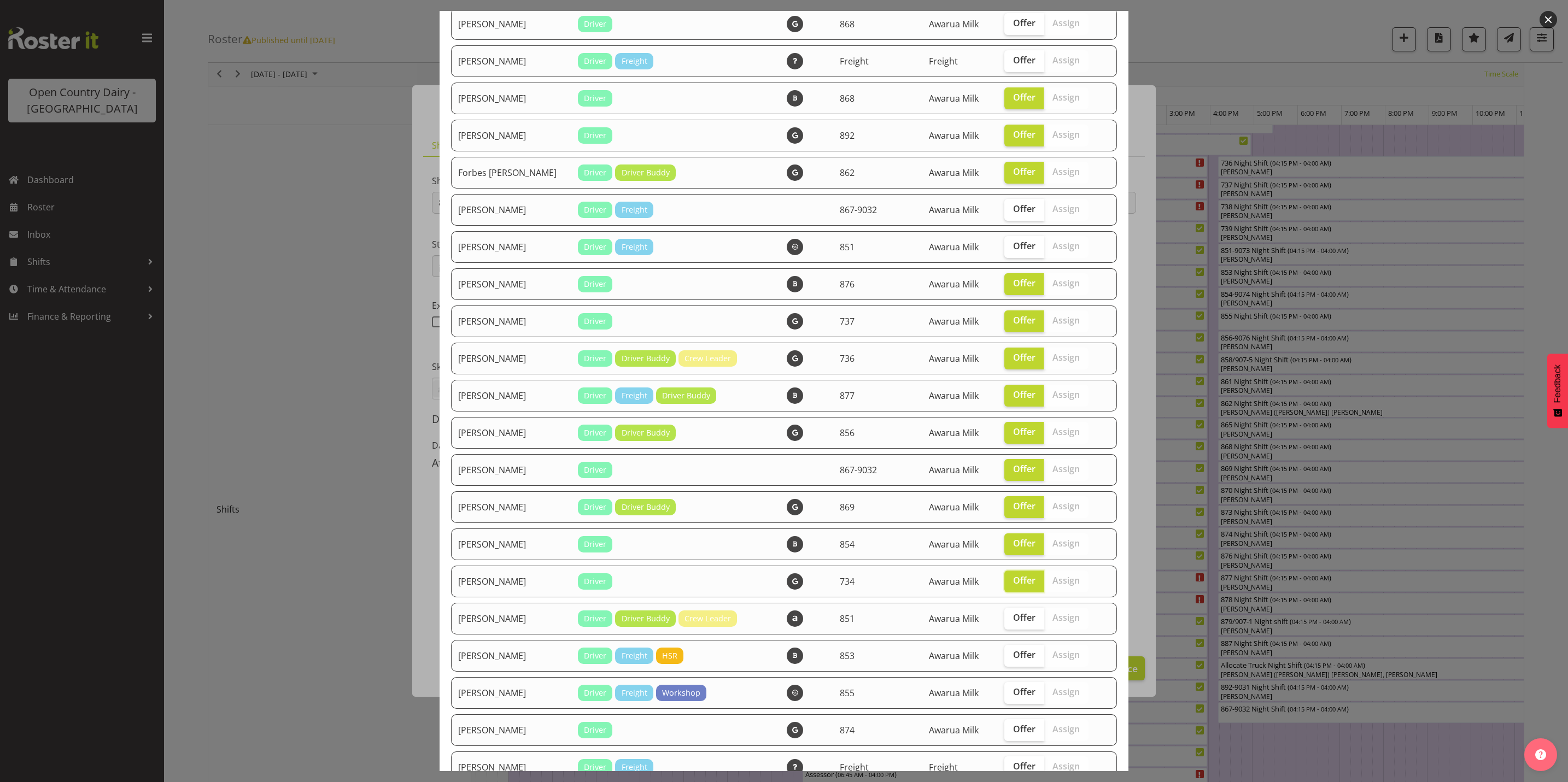
scroll to position [656, 0]
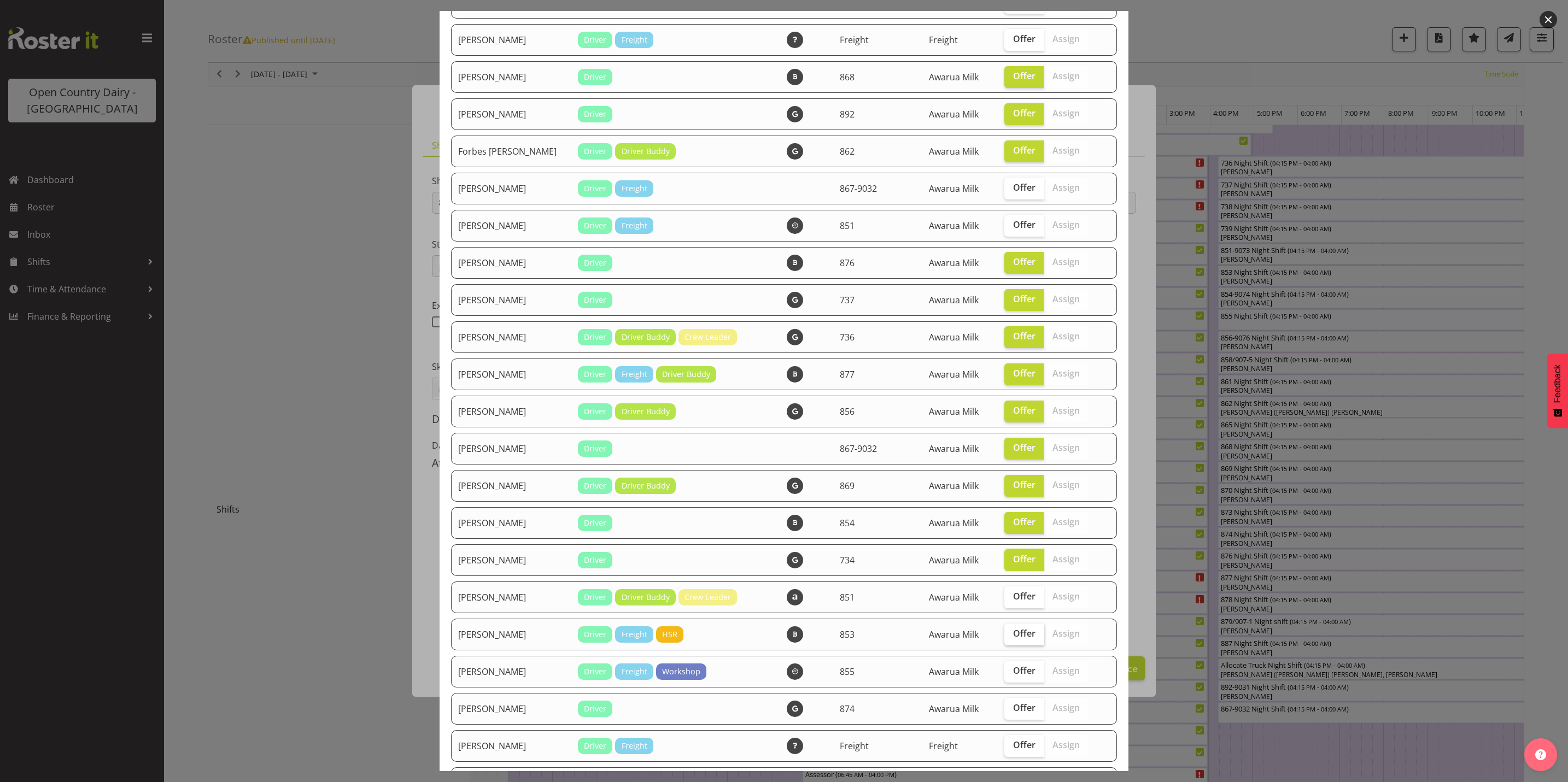
click at [1013, 636] on span "Offer" at bounding box center [1025, 634] width 23 height 11
click at [1005, 636] on input "Offer" at bounding box center [1008, 633] width 7 height 7
checkbox input "true"
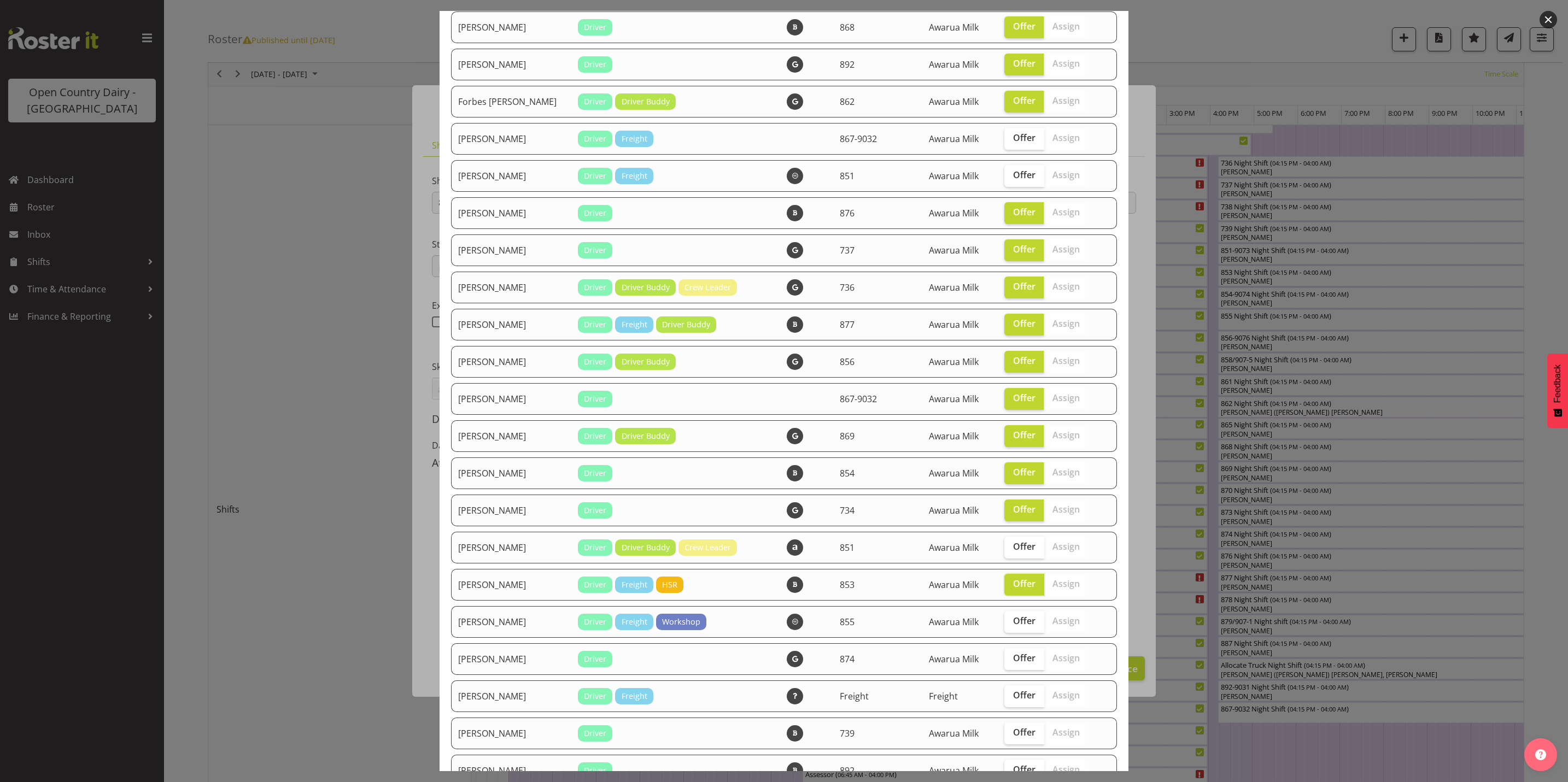
scroll to position [738, 0]
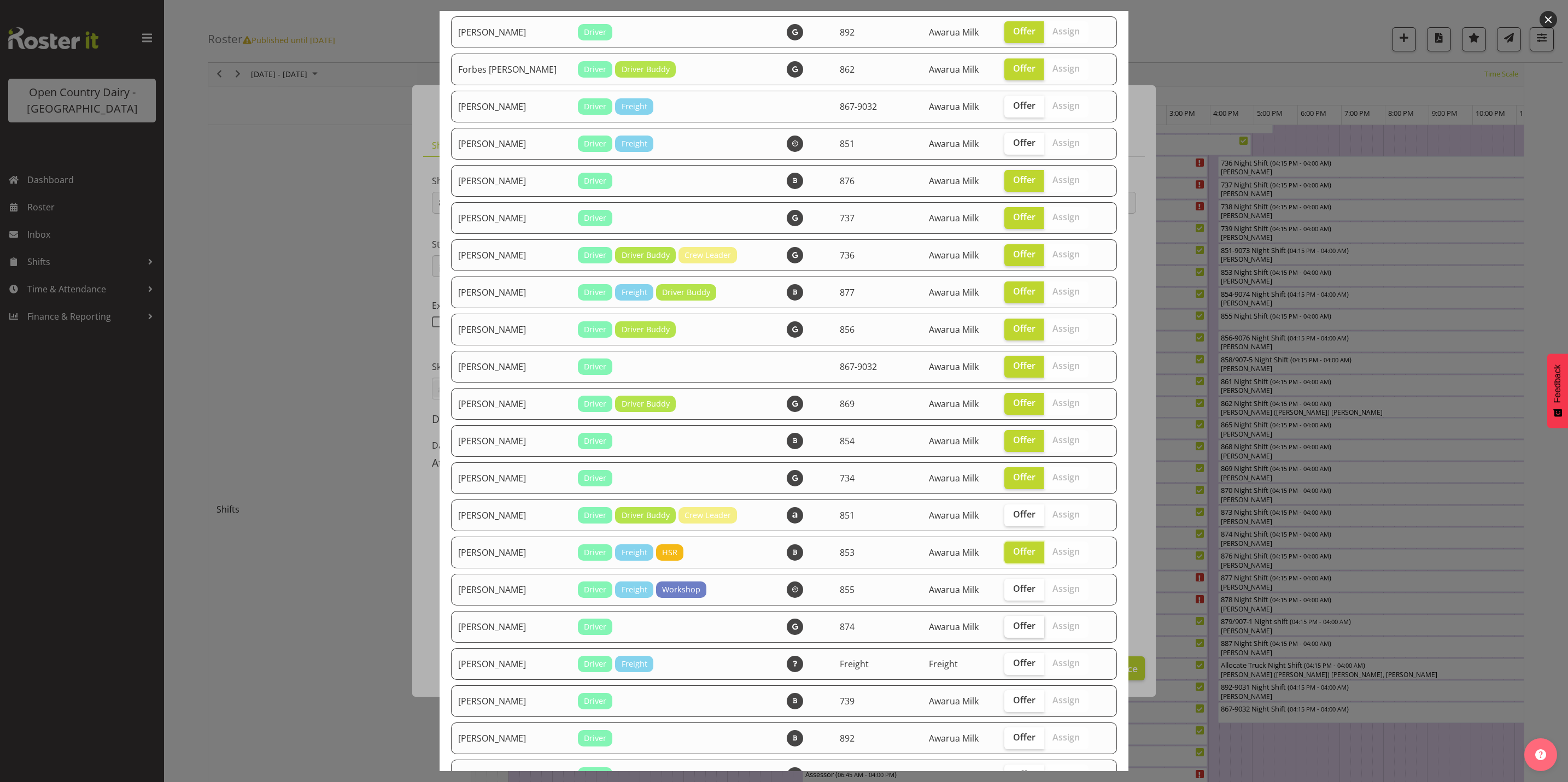
click at [1013, 625] on span "Offer" at bounding box center [1025, 626] width 23 height 11
click at [1009, 625] on input "Offer" at bounding box center [1008, 626] width 7 height 7
checkbox input "true"
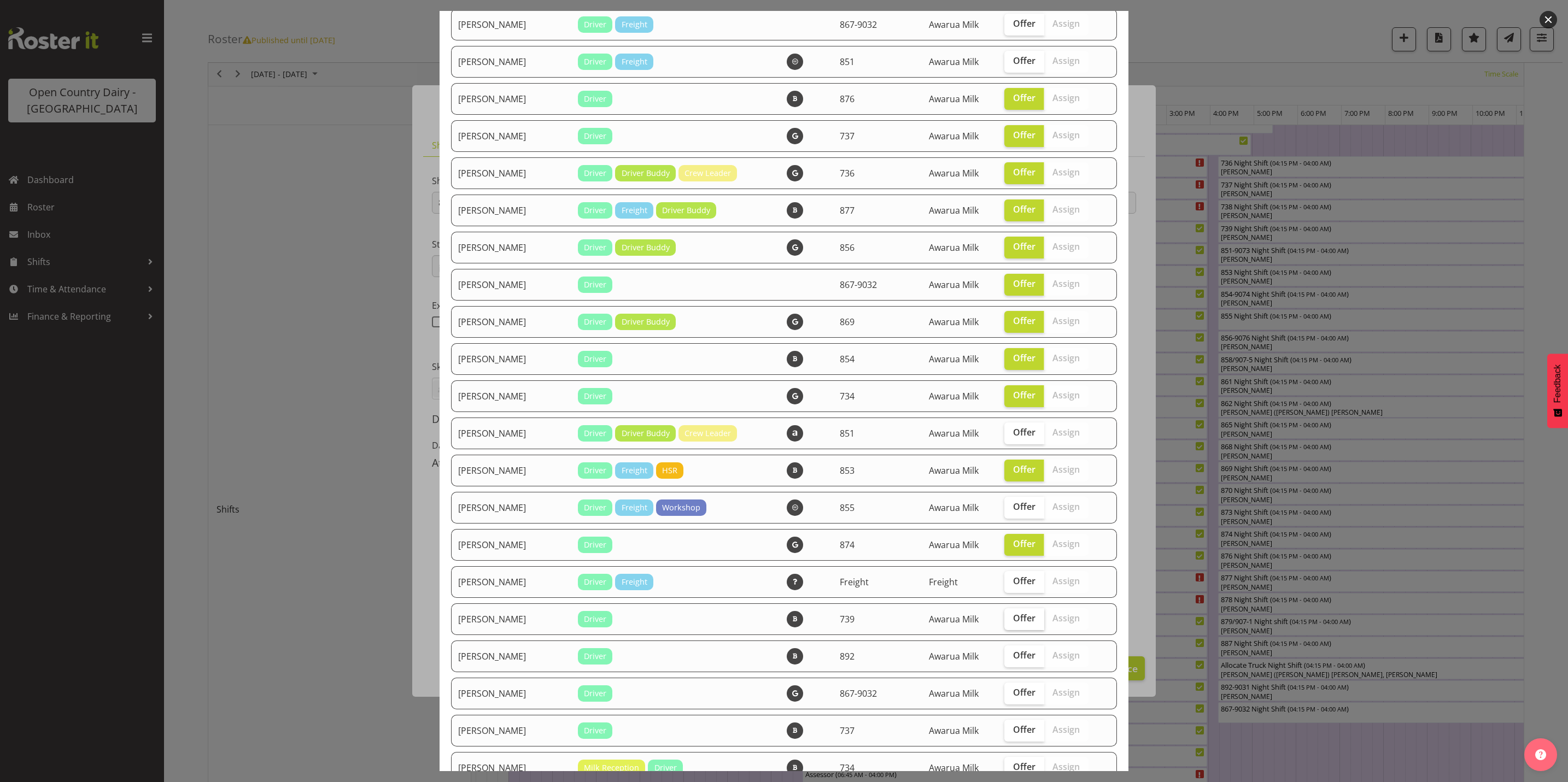
click at [1005, 625] on label "Offer" at bounding box center [1025, 619] width 40 height 22
click at [1005, 622] on input "Offer" at bounding box center [1008, 618] width 7 height 7
checkbox input "true"
click at [1009, 661] on label "Offer" at bounding box center [1025, 656] width 40 height 22
click at [1009, 659] on input "Offer" at bounding box center [1008, 655] width 7 height 7
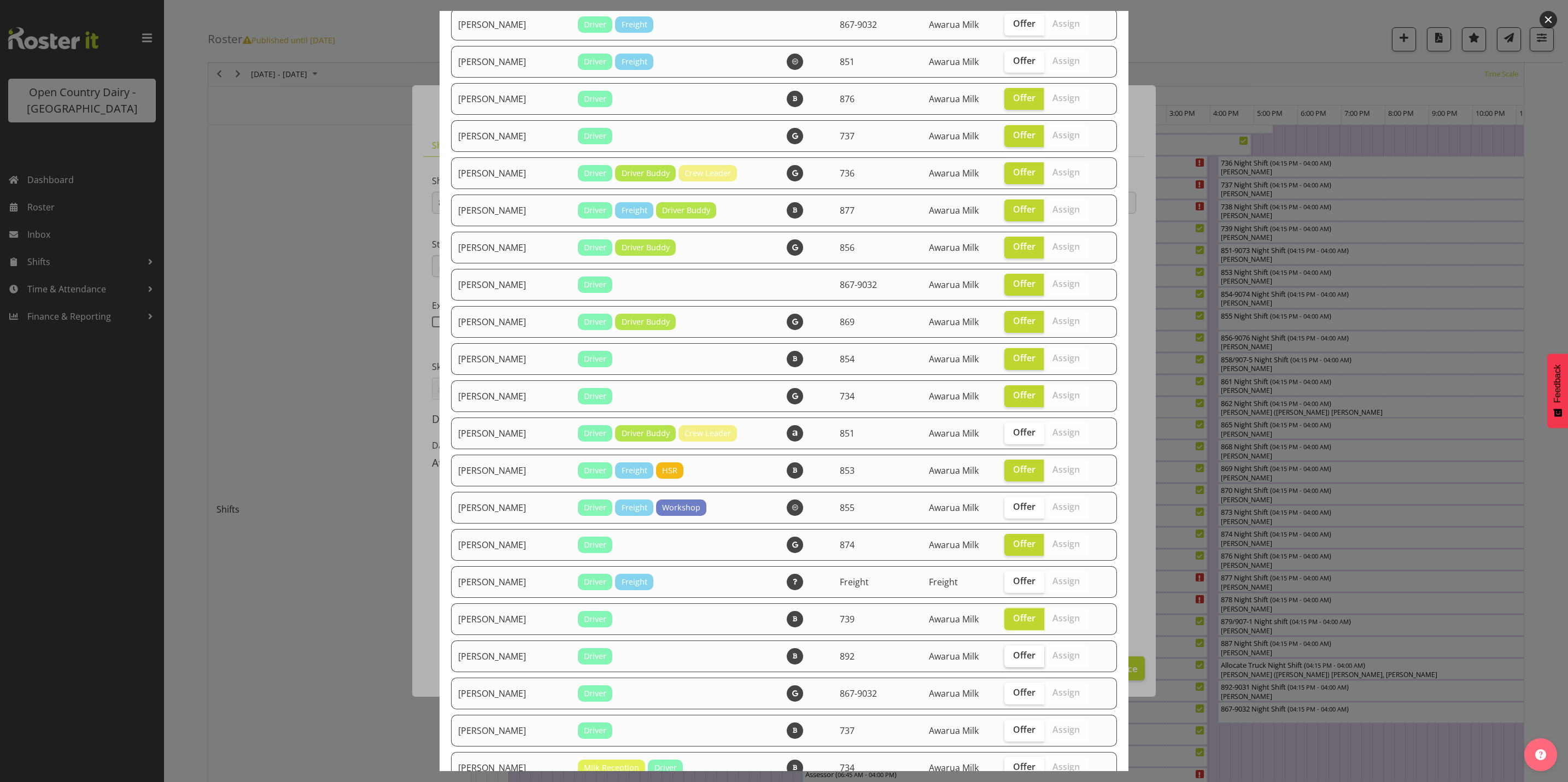
checkbox input "true"
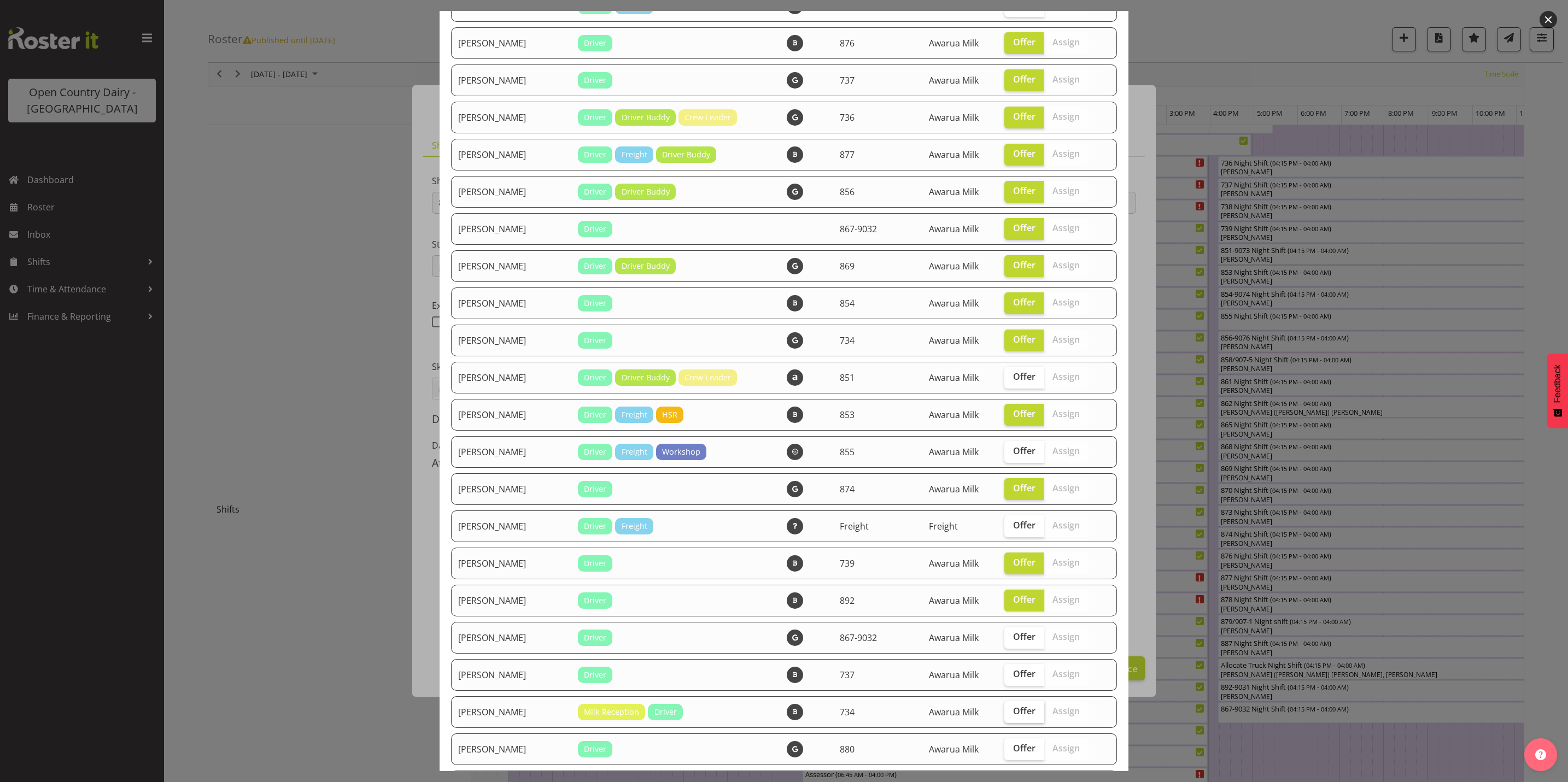
scroll to position [902, 0]
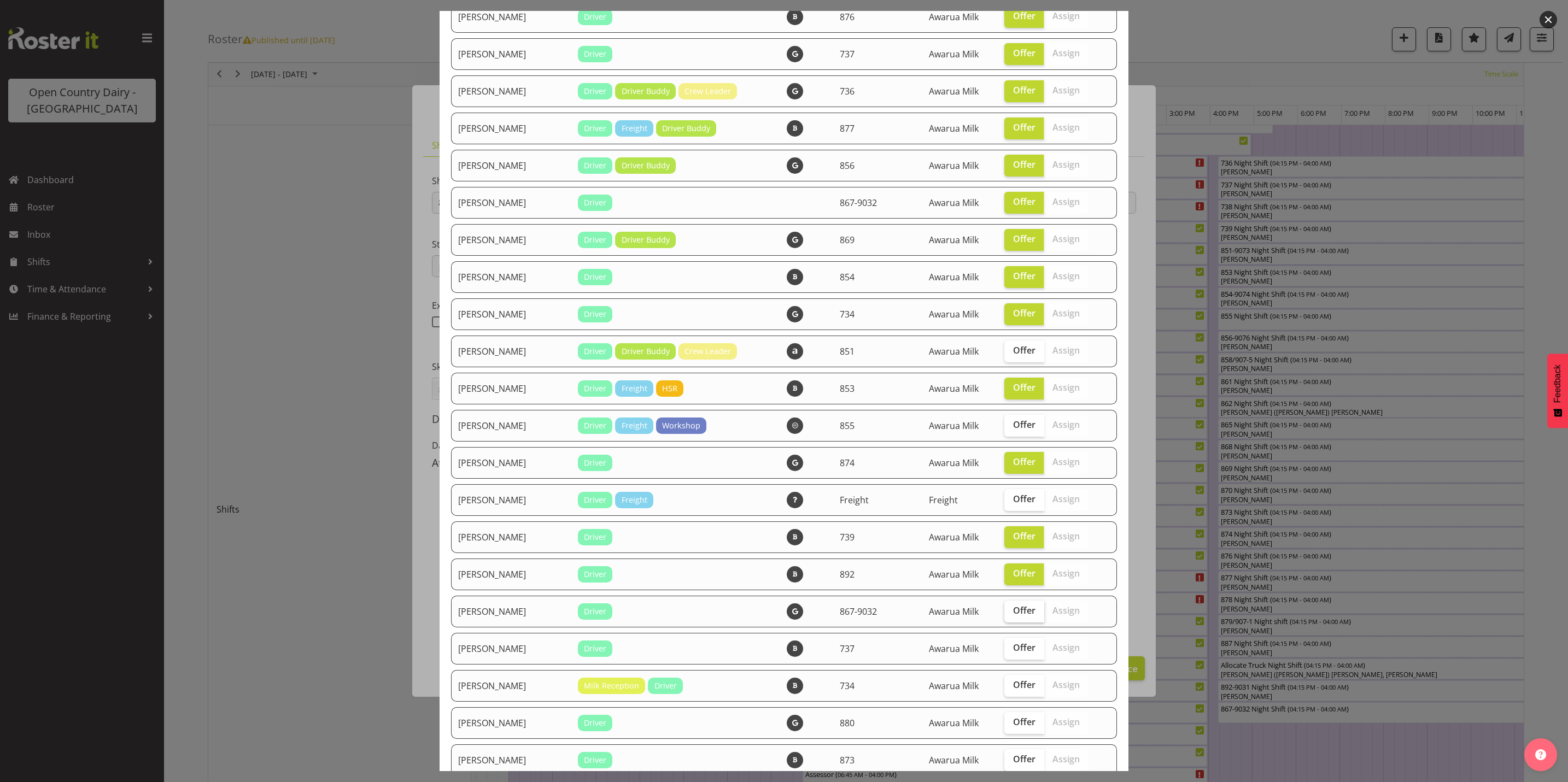
click at [1005, 615] on label "Offer" at bounding box center [1025, 611] width 40 height 22
click at [1005, 615] on input "Offer" at bounding box center [1008, 611] width 7 height 7
checkbox input "true"
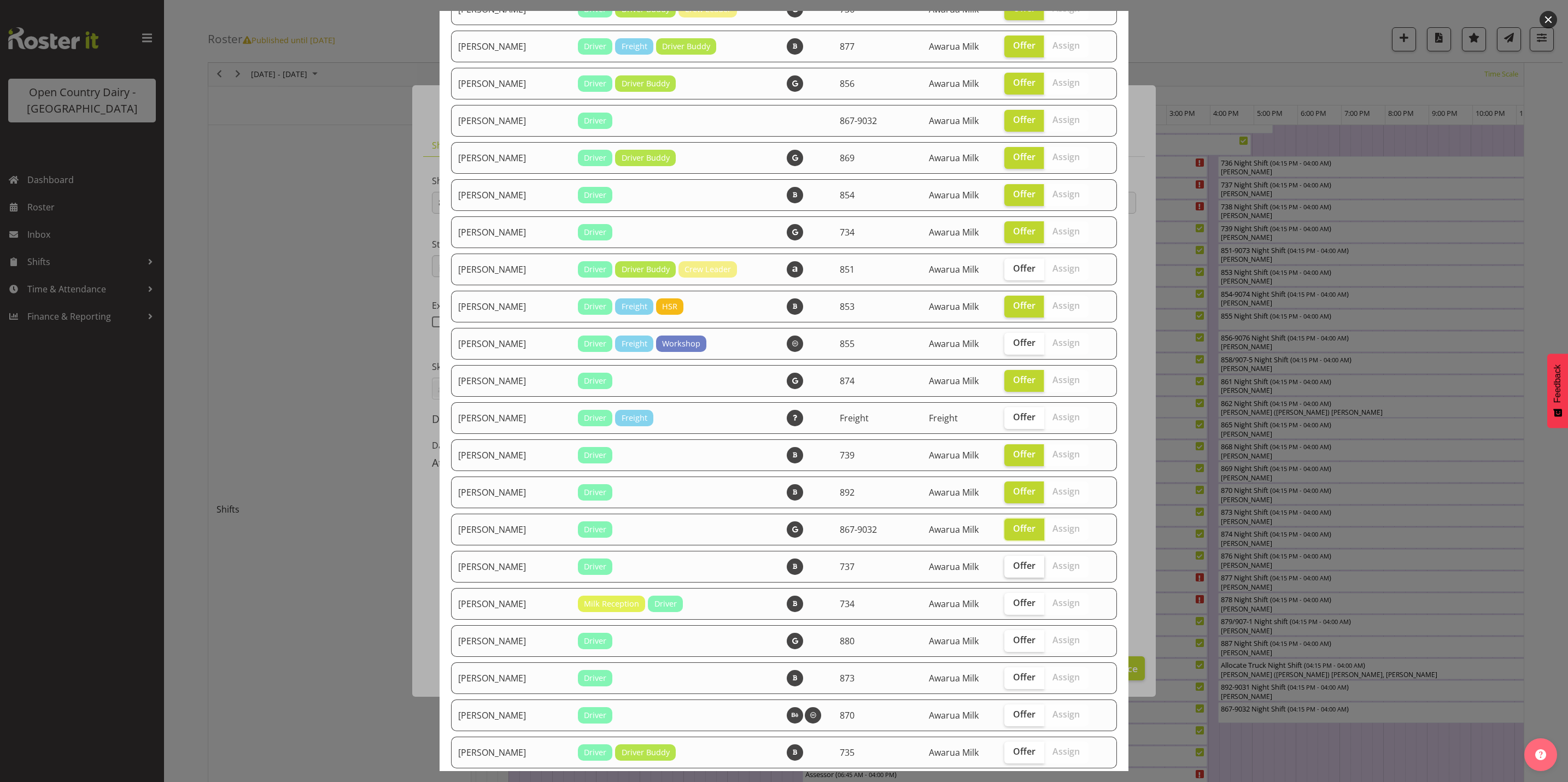
click at [1017, 568] on span "Offer" at bounding box center [1025, 566] width 23 height 11
click at [1012, 568] on input "Offer" at bounding box center [1008, 566] width 7 height 7
checkbox input "true"
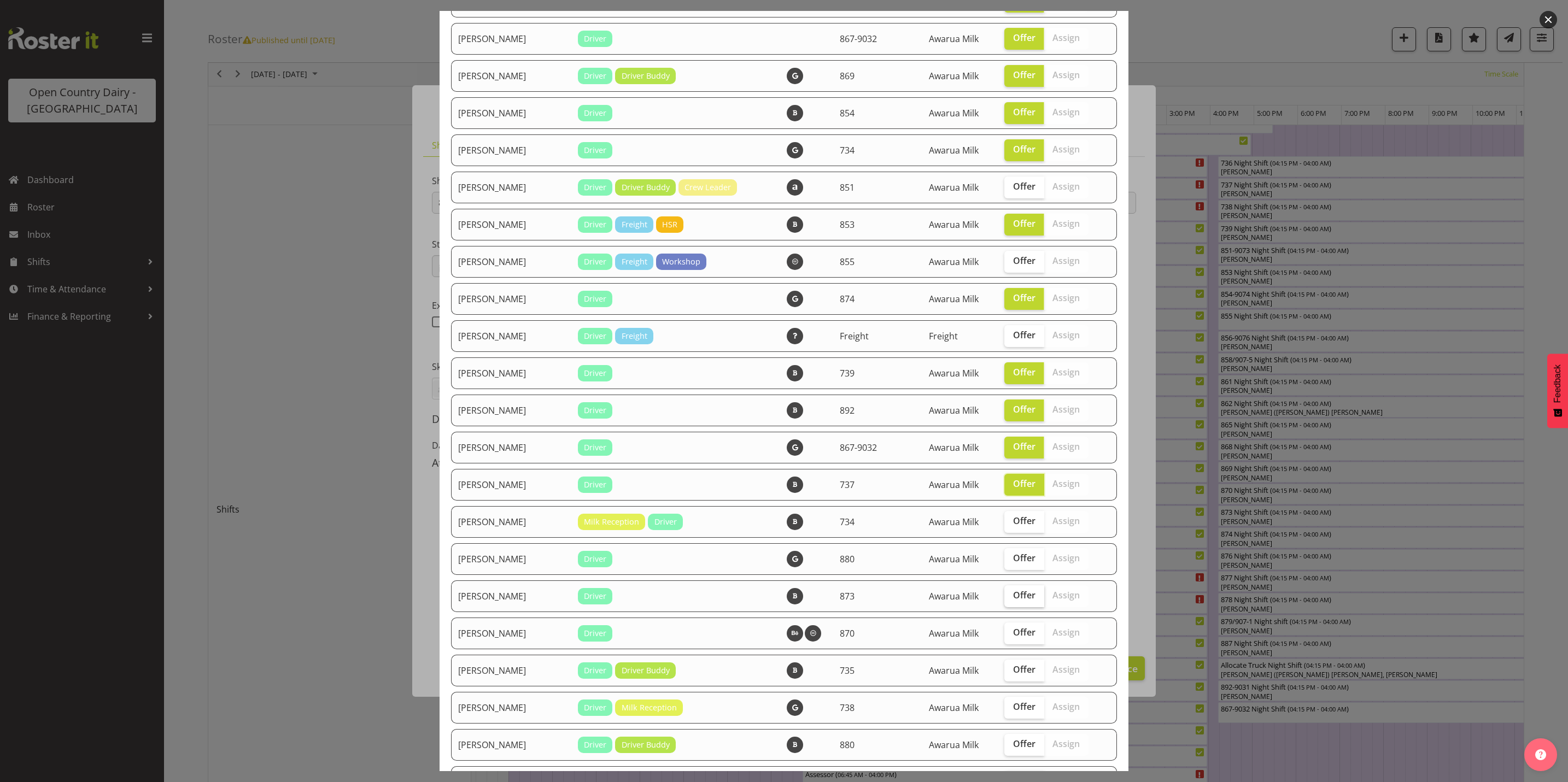
click at [1013, 600] on label "Offer" at bounding box center [1025, 596] width 40 height 22
click at [1012, 599] on input "Offer" at bounding box center [1008, 595] width 7 height 7
checkbox input "true"
click at [1013, 669] on span "Offer" at bounding box center [1025, 669] width 23 height 11
click at [1009, 669] on input "Offer" at bounding box center [1008, 669] width 7 height 7
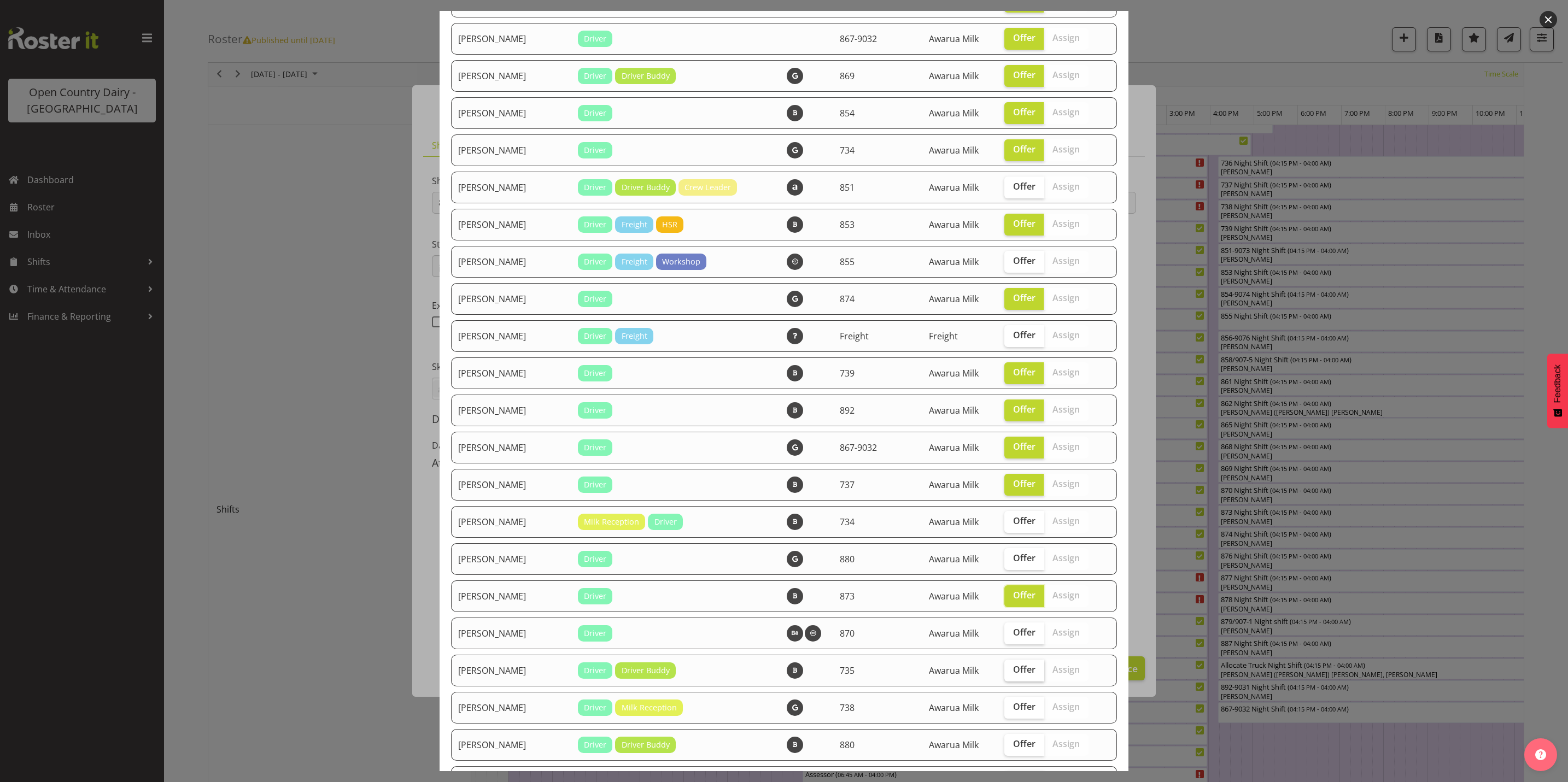
checkbox input "true"
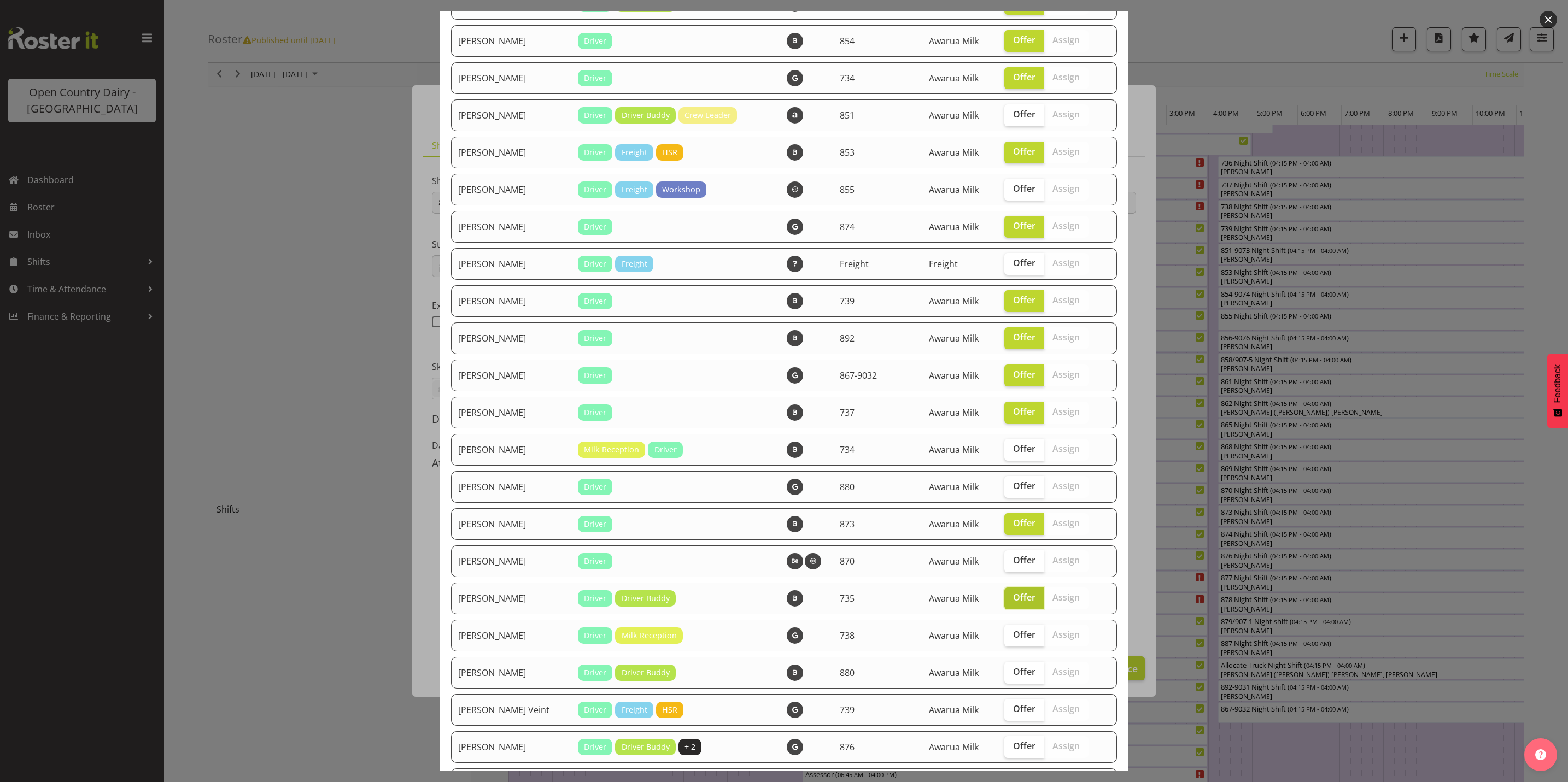
scroll to position [1230, 0]
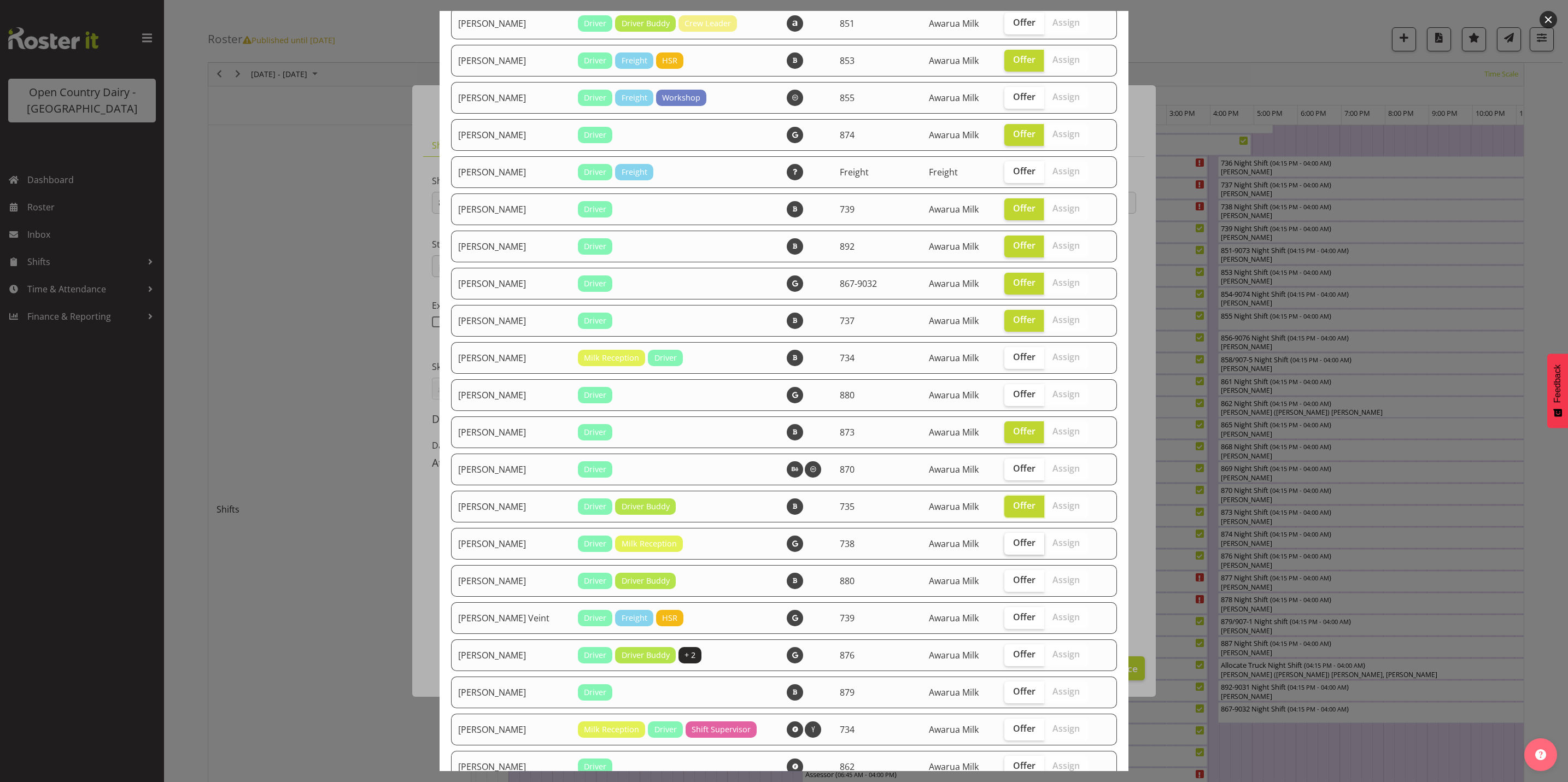
click at [1013, 538] on span "Offer" at bounding box center [1025, 543] width 23 height 11
click at [1005, 540] on input "Offer" at bounding box center [1008, 543] width 7 height 7
checkbox input "true"
click at [1013, 617] on span "Offer" at bounding box center [1025, 617] width 23 height 11
click at [1008, 617] on input "Offer" at bounding box center [1008, 617] width 7 height 7
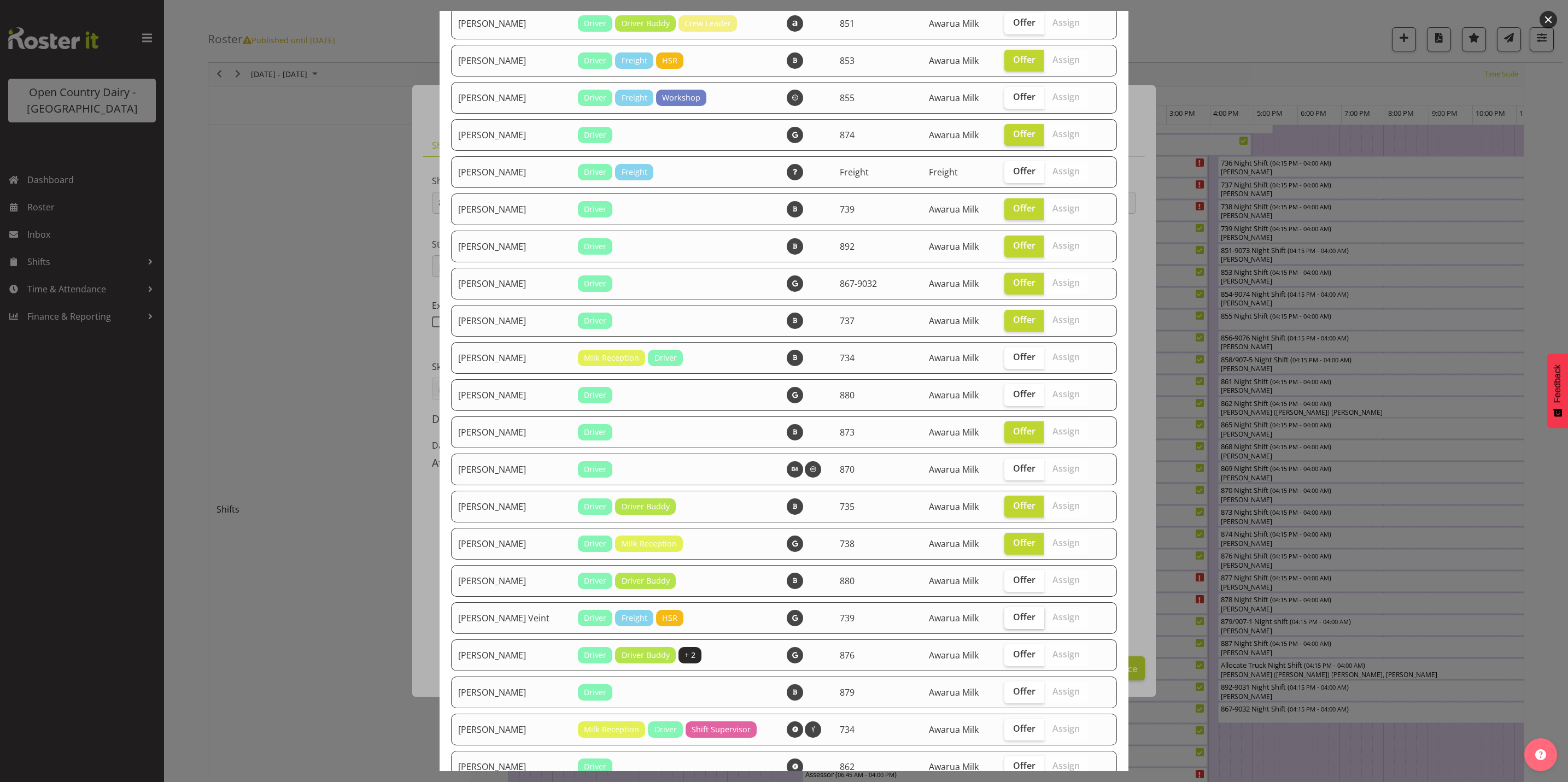
checkbox input "true"
click at [1008, 660] on label "Offer" at bounding box center [1025, 655] width 40 height 22
click at [1008, 658] on input "Offer" at bounding box center [1008, 654] width 7 height 7
checkbox input "true"
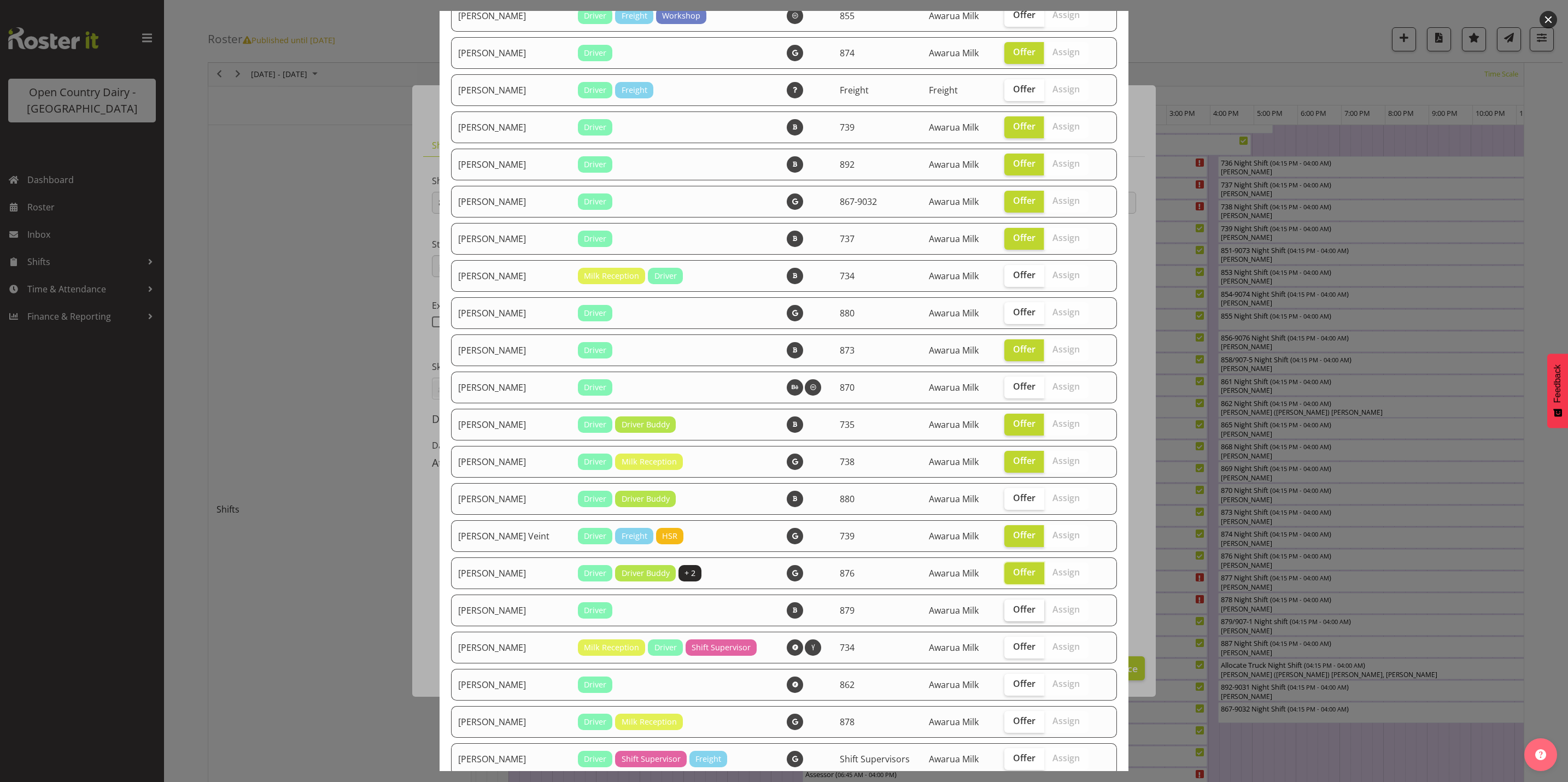
click at [1013, 611] on span "Offer" at bounding box center [1025, 610] width 23 height 11
click at [1006, 611] on input "Offer" at bounding box center [1008, 609] width 7 height 7
checkbox input "true"
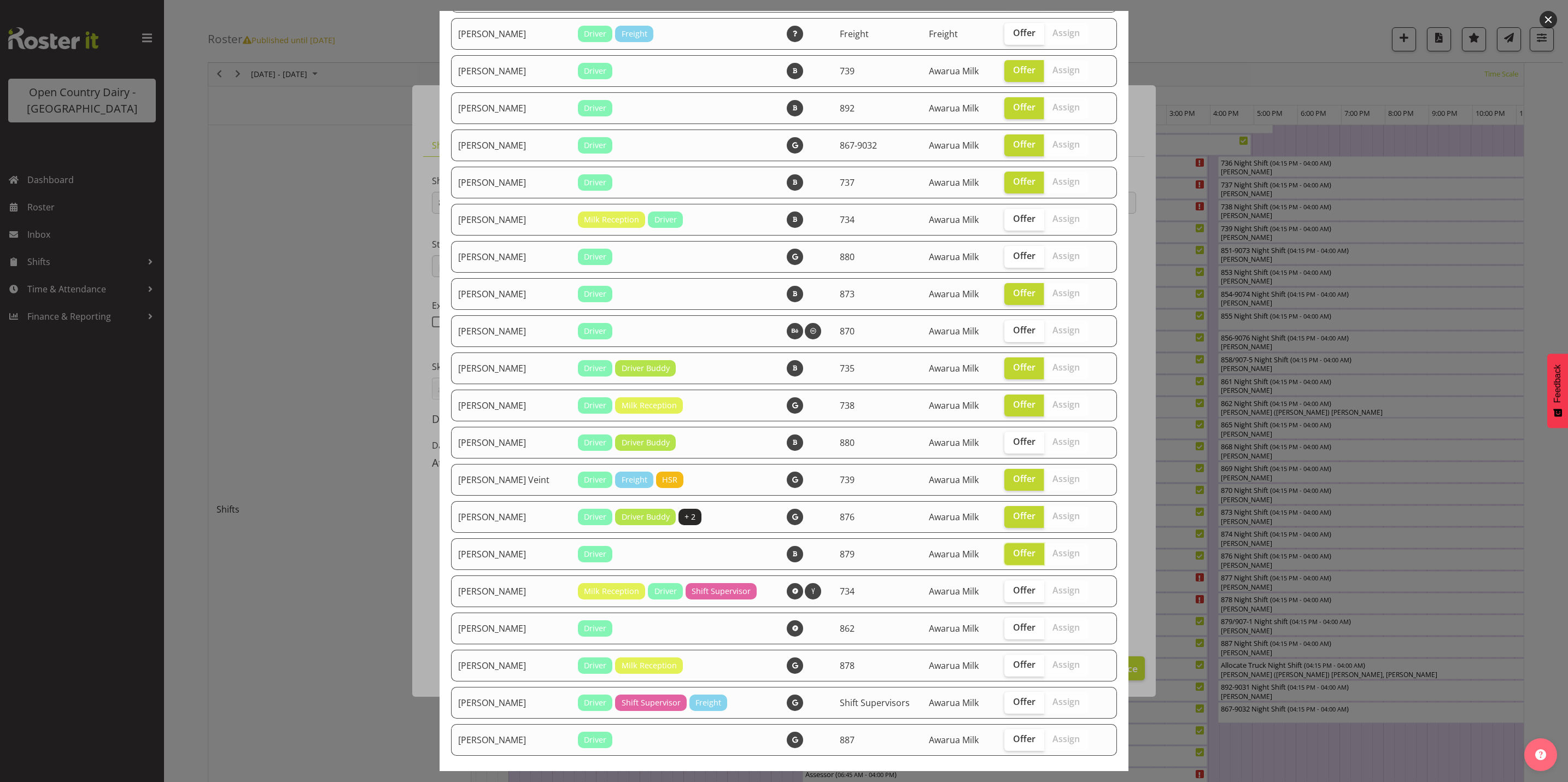
scroll to position [1393, 0]
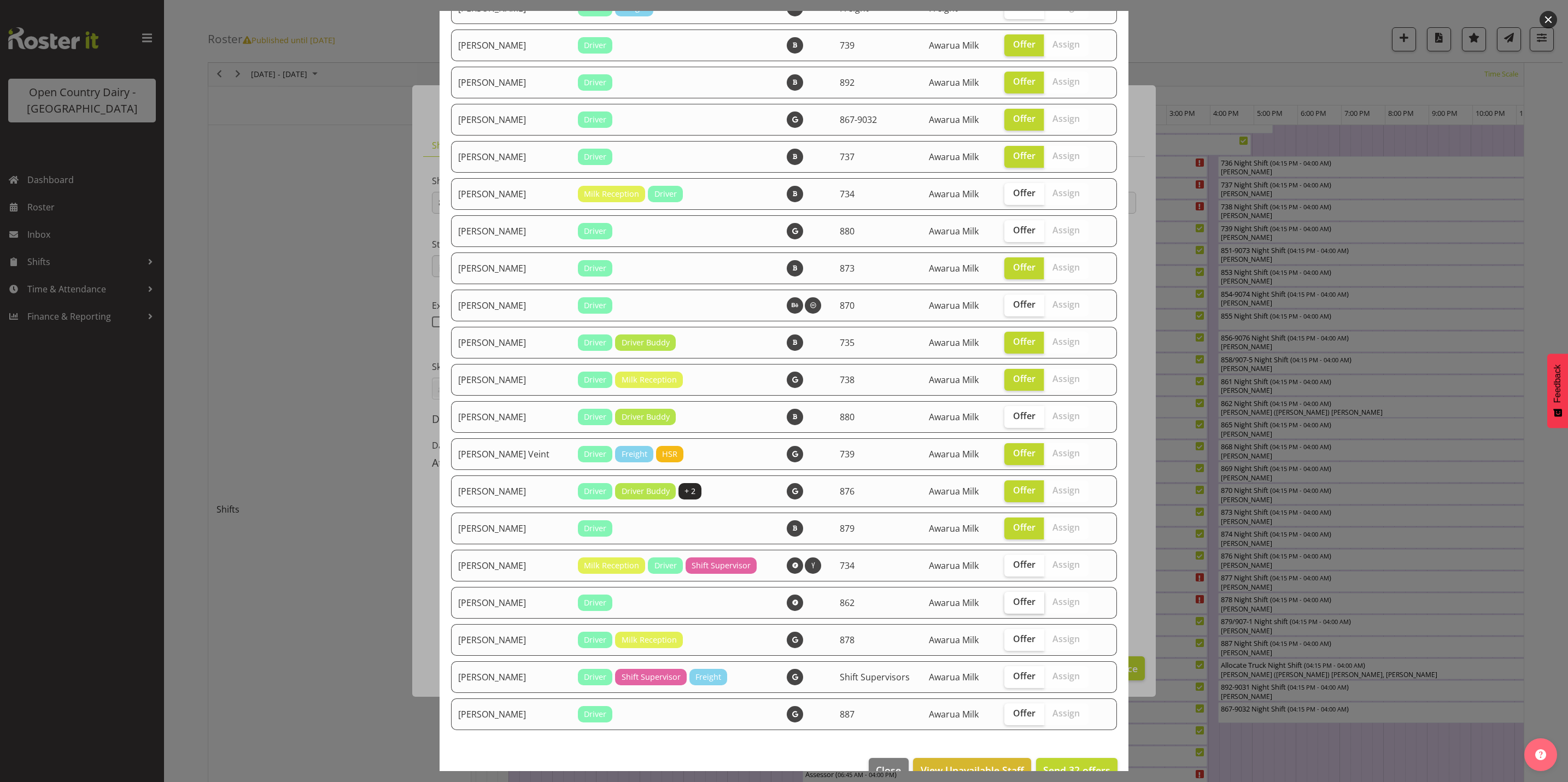
click at [1013, 603] on span "Offer" at bounding box center [1025, 602] width 23 height 11
click at [1009, 603] on input "Offer" at bounding box center [1008, 602] width 7 height 7
checkbox input "true"
click at [1013, 676] on span "Offer" at bounding box center [1025, 677] width 23 height 11
click at [1008, 676] on input "Offer" at bounding box center [1008, 676] width 7 height 7
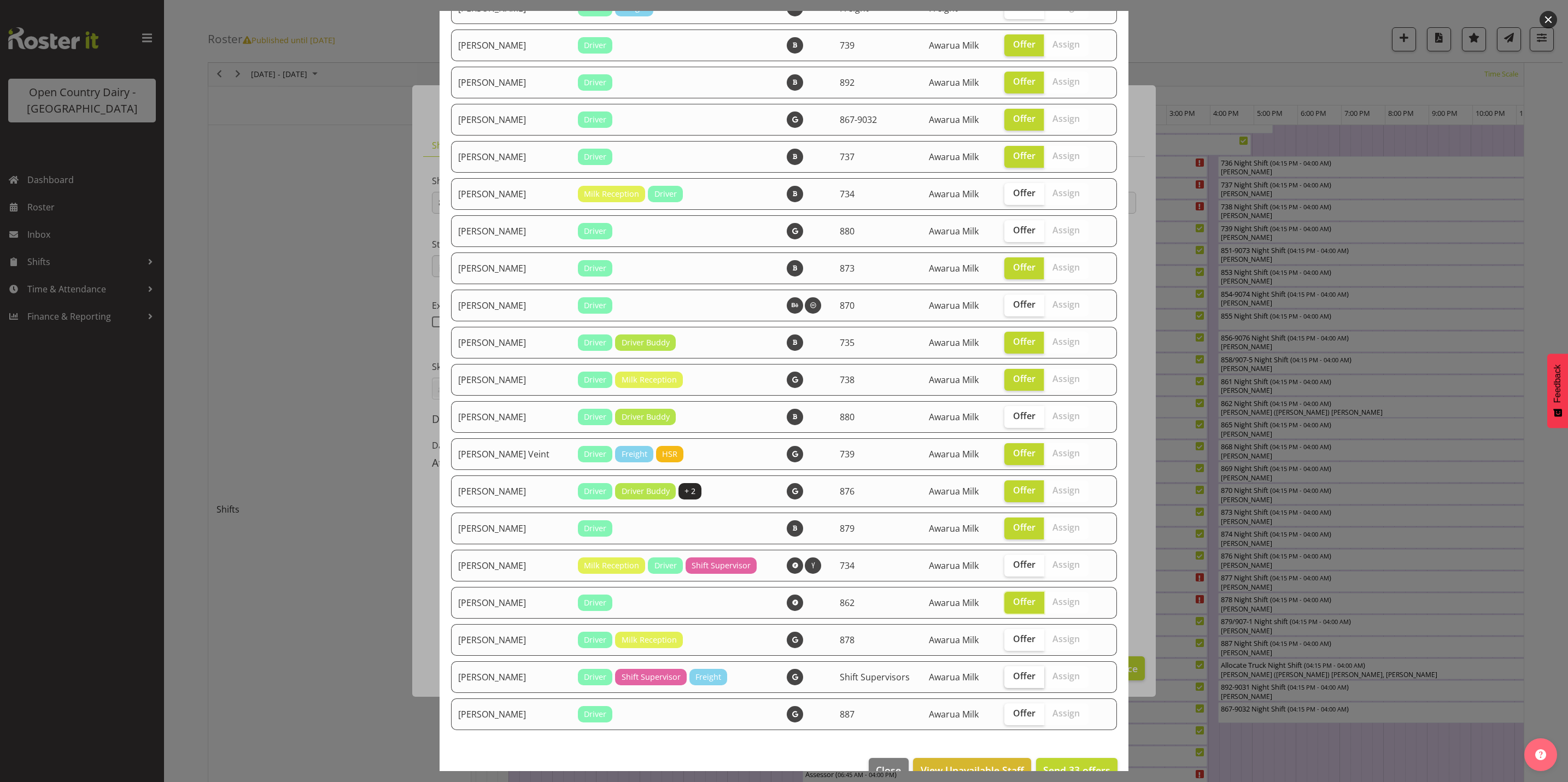
checkbox input "true"
click at [1013, 712] on span "Offer" at bounding box center [1025, 714] width 23 height 11
click at [1006, 712] on input "Offer" at bounding box center [1008, 713] width 7 height 7
checkbox input "true"
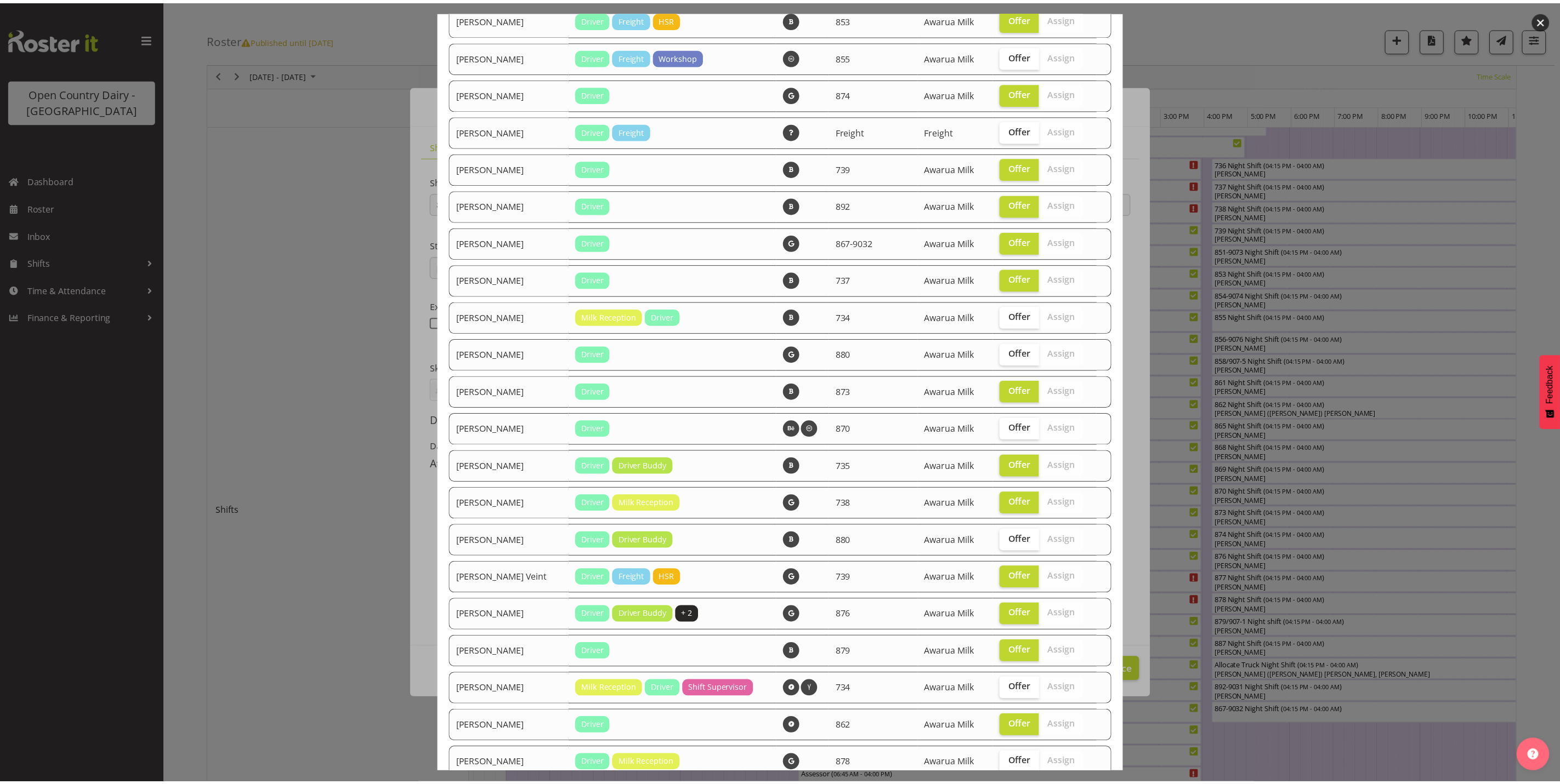
scroll to position [1423, 0]
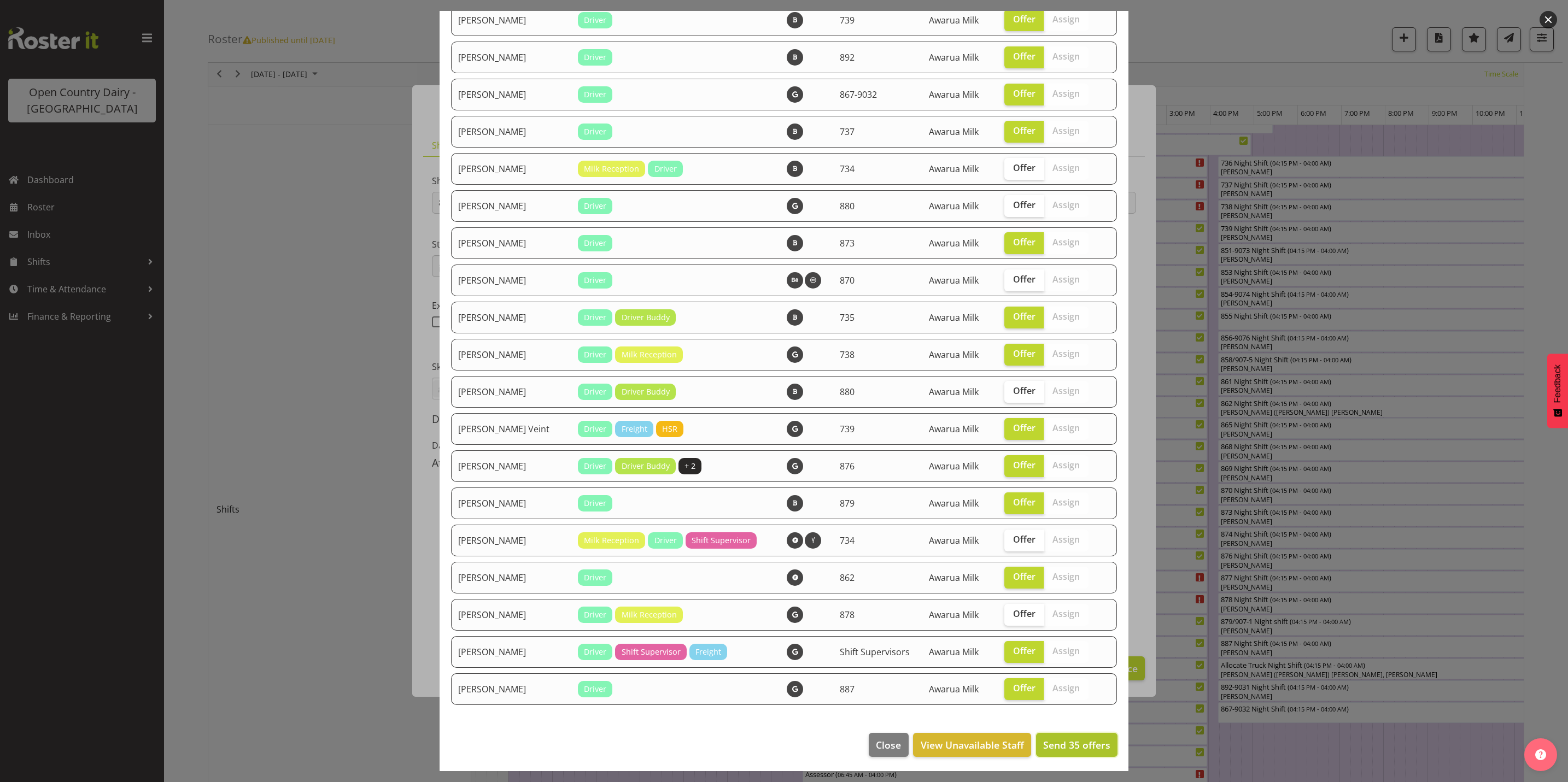
click at [1060, 745] on span "Send 35 offers" at bounding box center [1077, 745] width 68 height 13
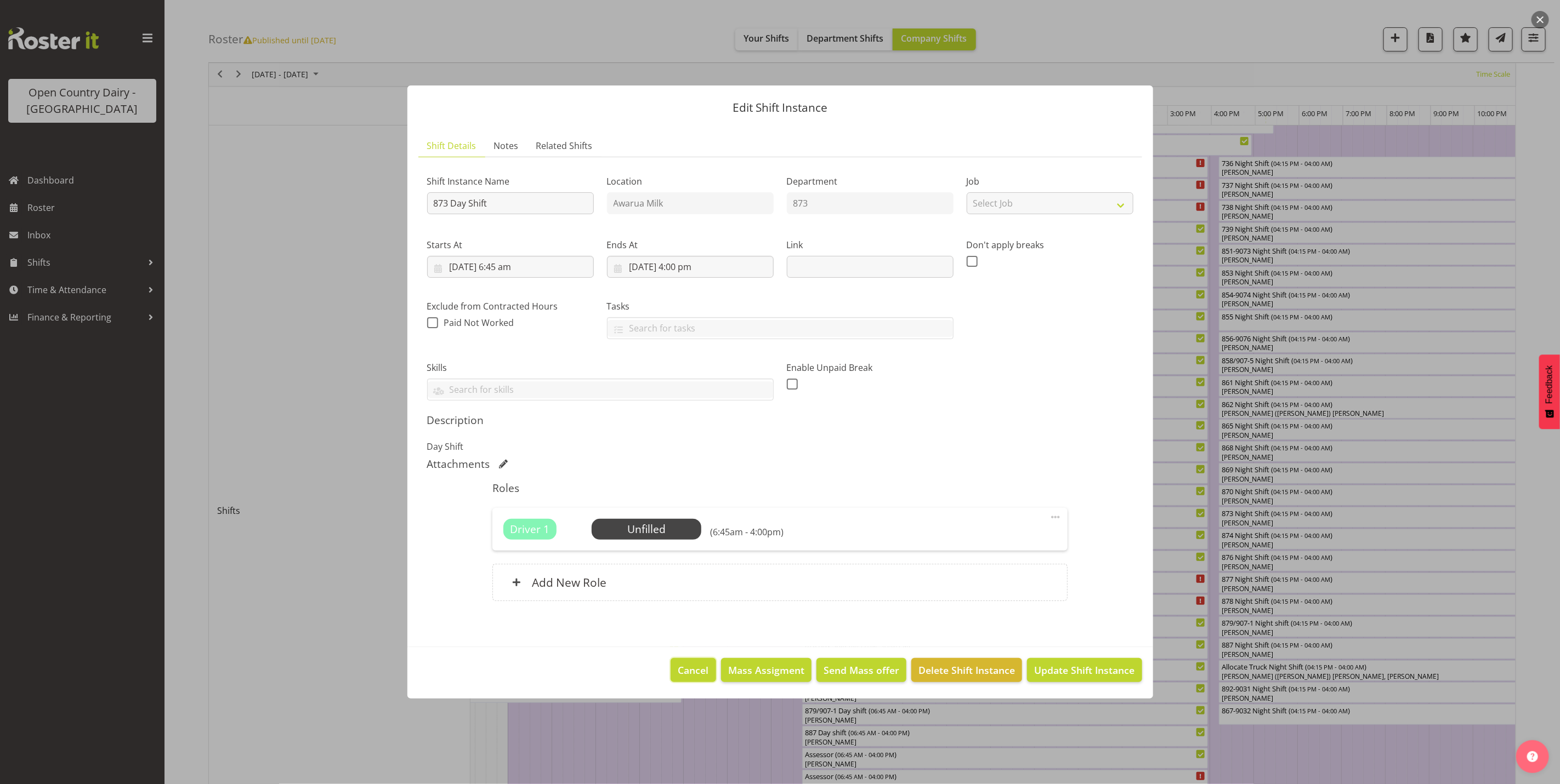
click at [692, 671] on span "Cancel" at bounding box center [693, 670] width 31 height 15
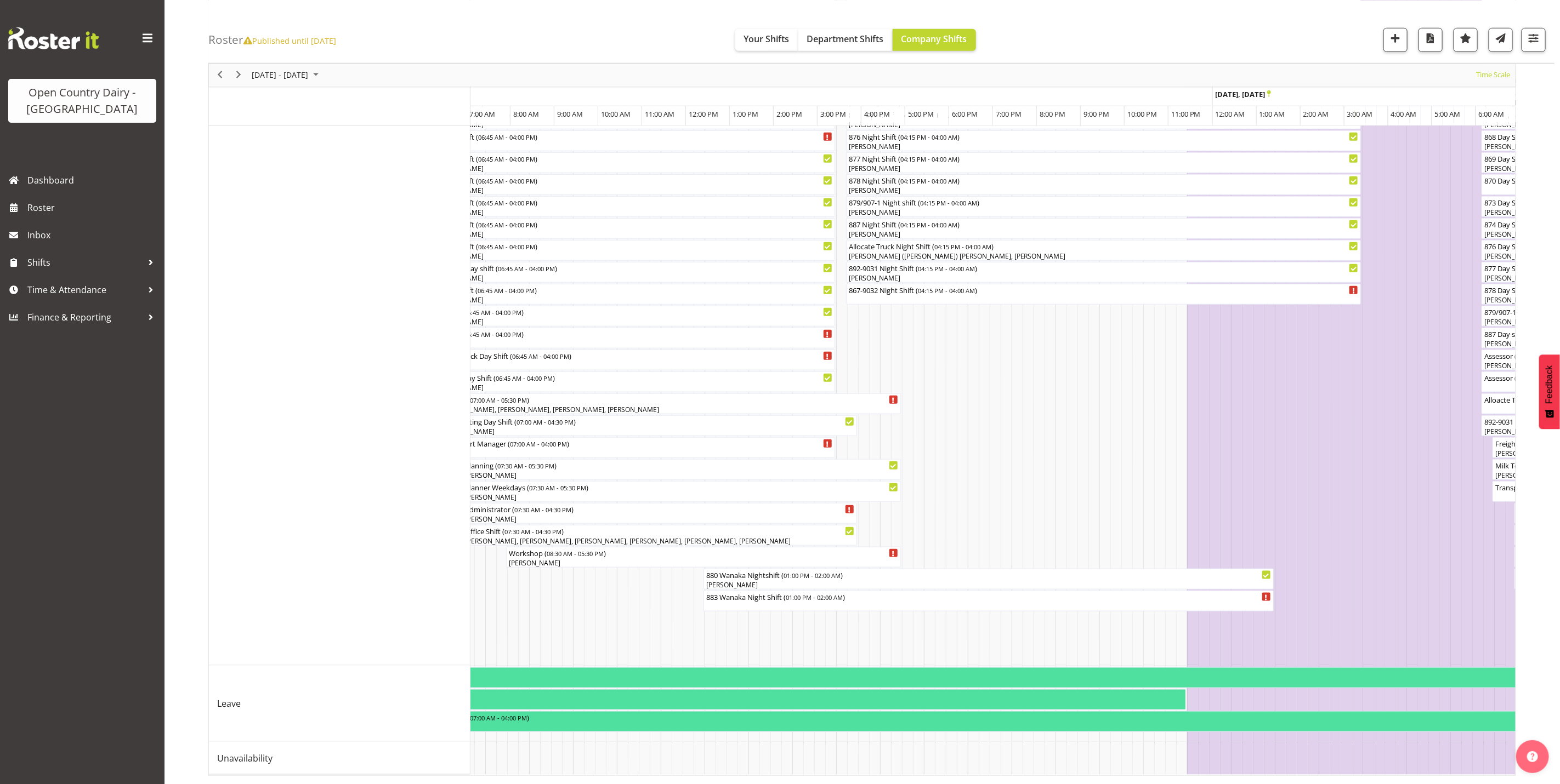
scroll to position [0, 3542]
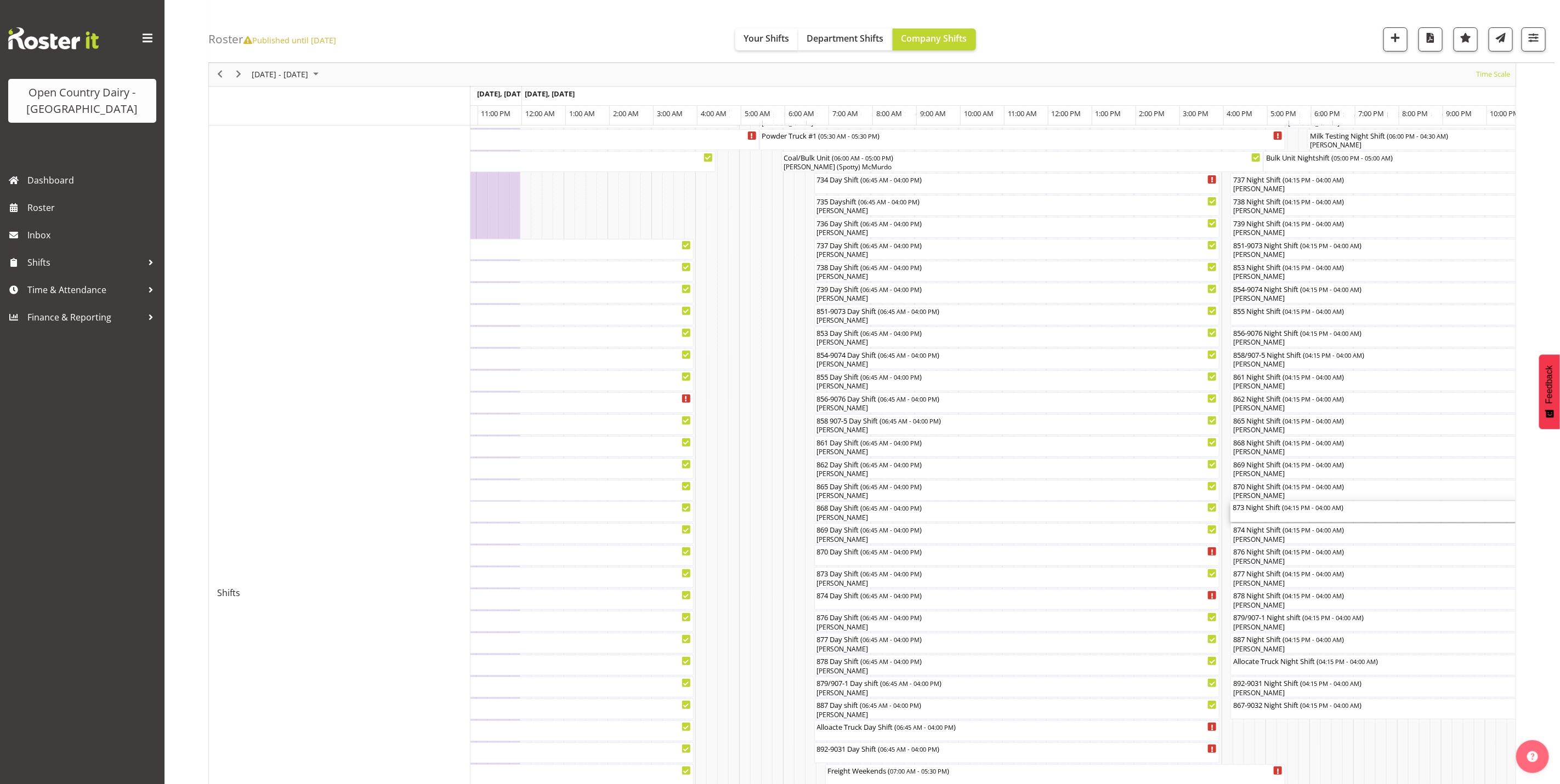
click at [1256, 518] on div "873 Night Shift ( 04:15 PM - 04:00 AM )" at bounding box center [1487, 512] width 511 height 21
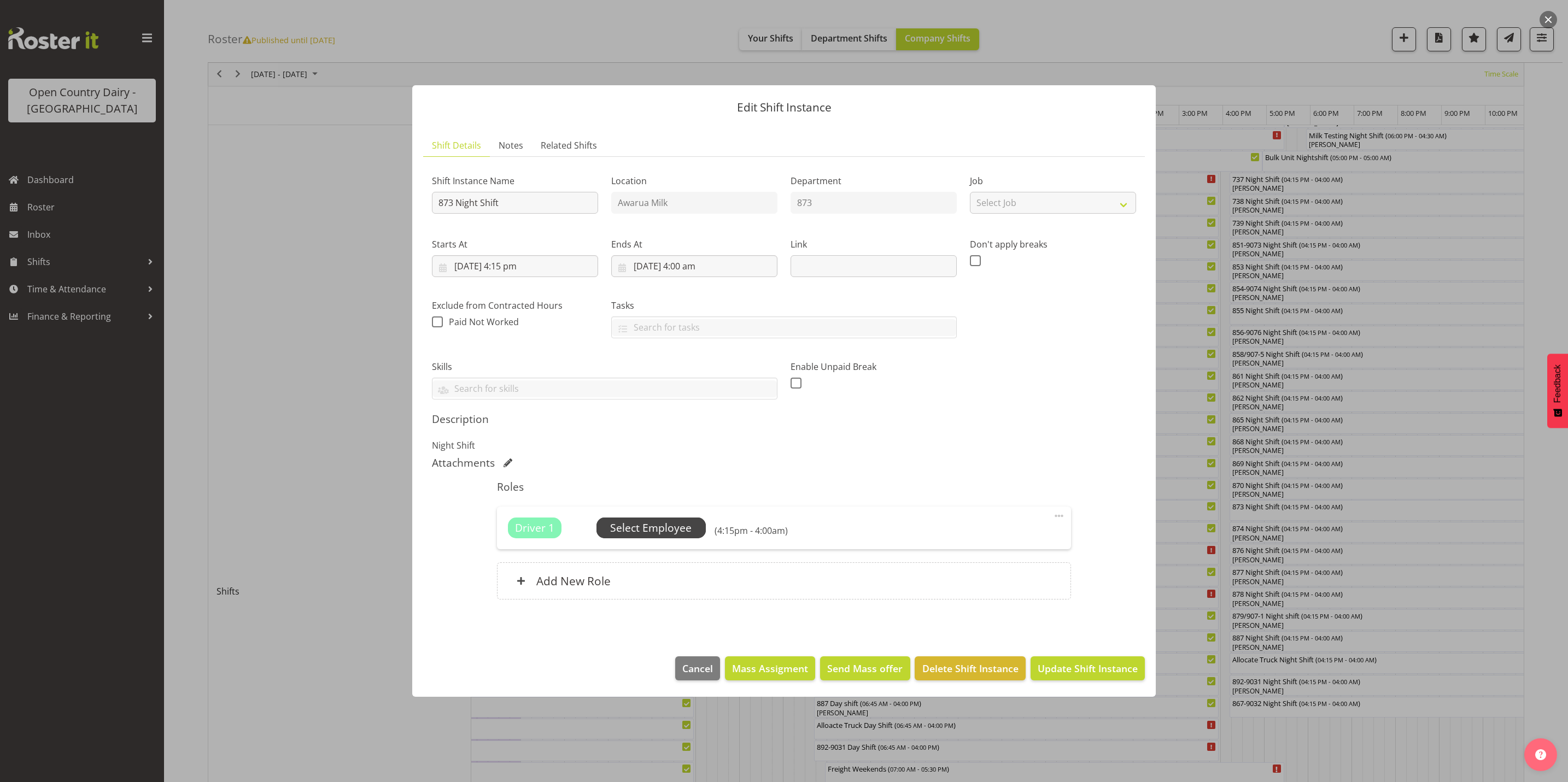
click at [648, 527] on span "Select Employee" at bounding box center [650, 529] width 81 height 16
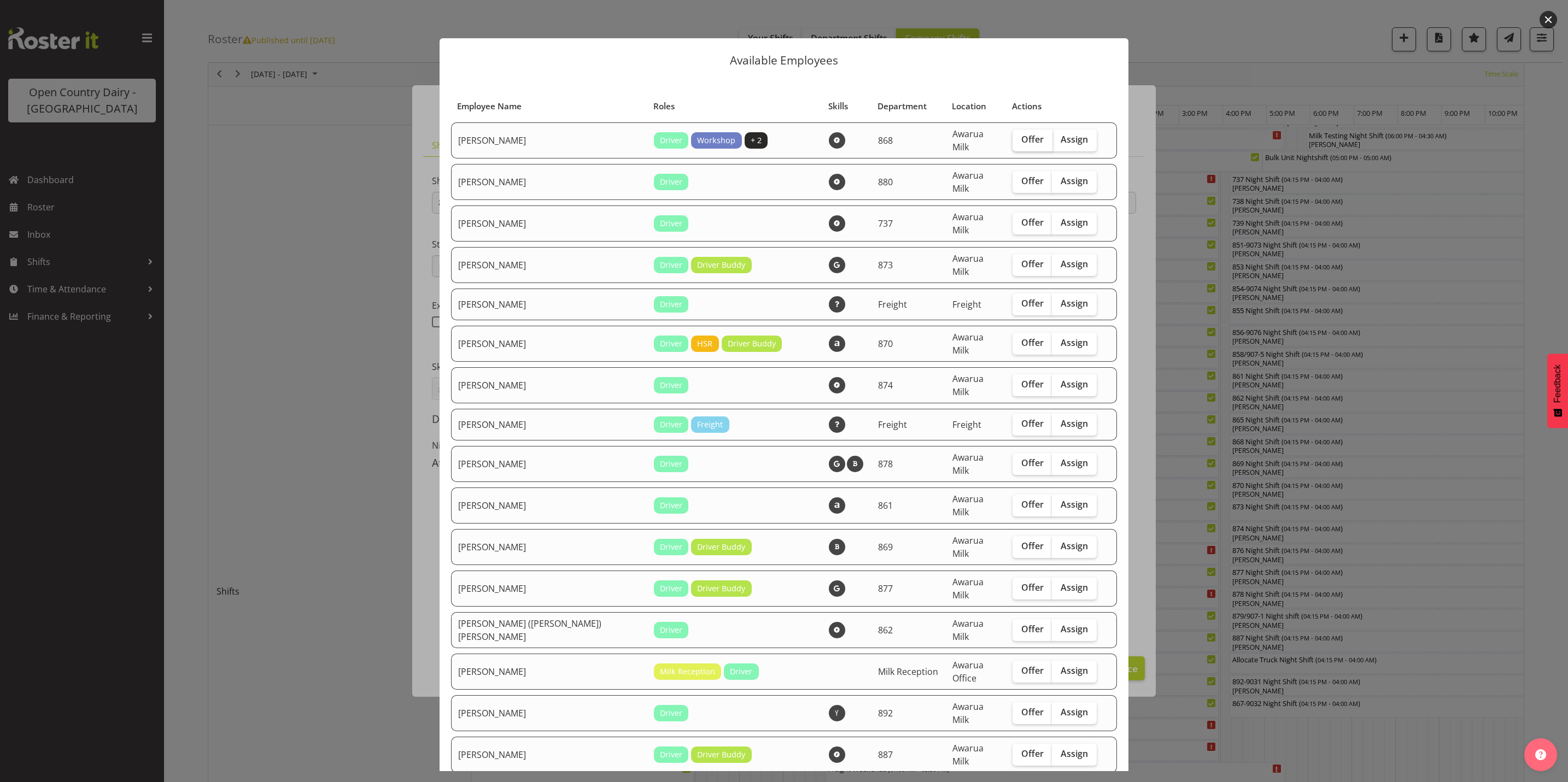
click at [1021, 134] on span "Offer" at bounding box center [1033, 139] width 23 height 11
click at [1013, 136] on input "Offer" at bounding box center [1016, 139] width 7 height 7
checkbox input "true"
click at [1013, 219] on input "Offer" at bounding box center [1016, 222] width 7 height 7
checkbox input "true"
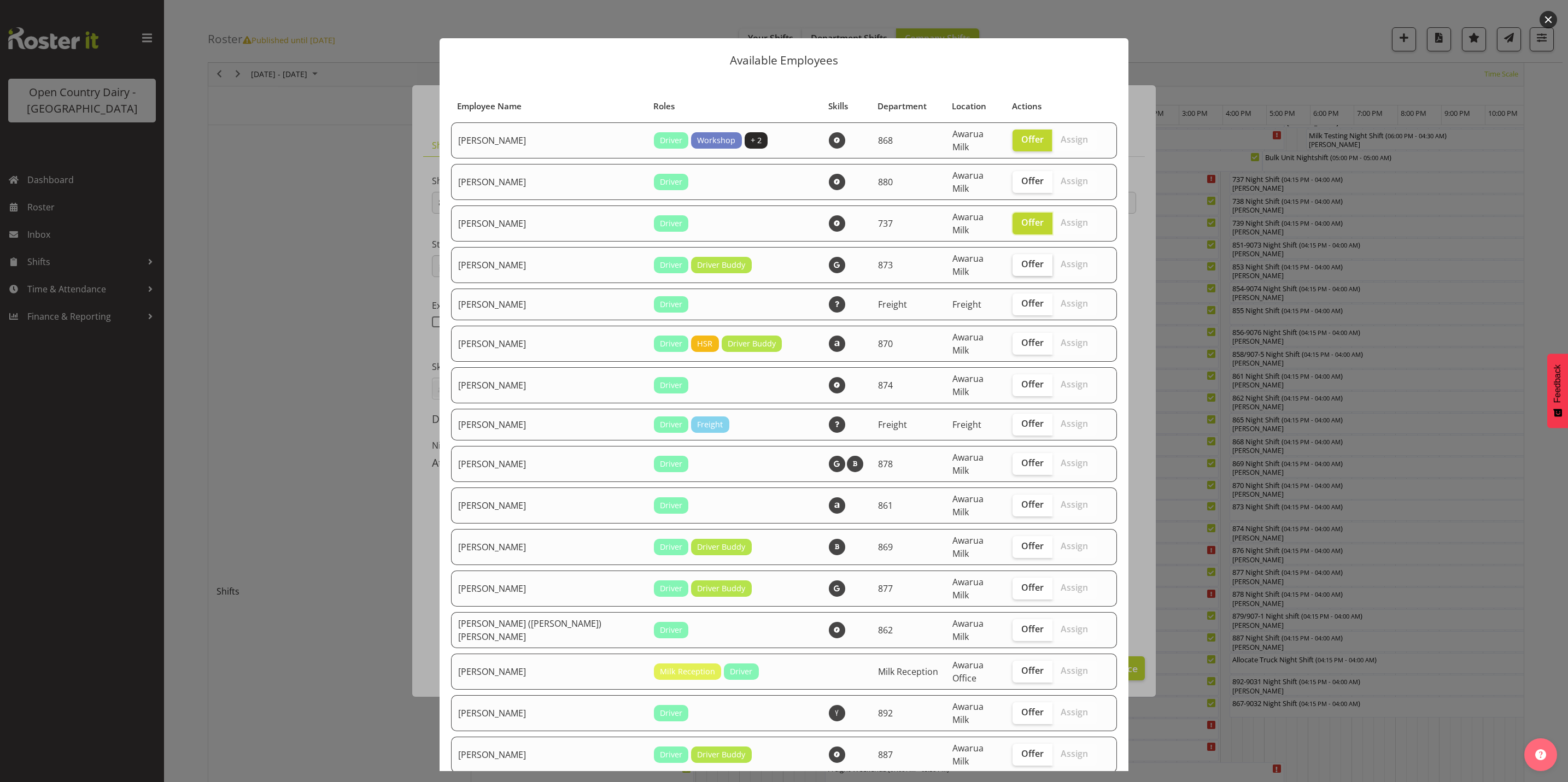
click at [1021, 258] on span "Offer" at bounding box center [1033, 264] width 23 height 11
click at [1013, 261] on input "Offer" at bounding box center [1016, 264] width 7 height 7
checkbox input "true"
click at [1021, 379] on span "Offer" at bounding box center [1033, 385] width 23 height 11
click at [1013, 381] on input "Offer" at bounding box center [1016, 385] width 7 height 7
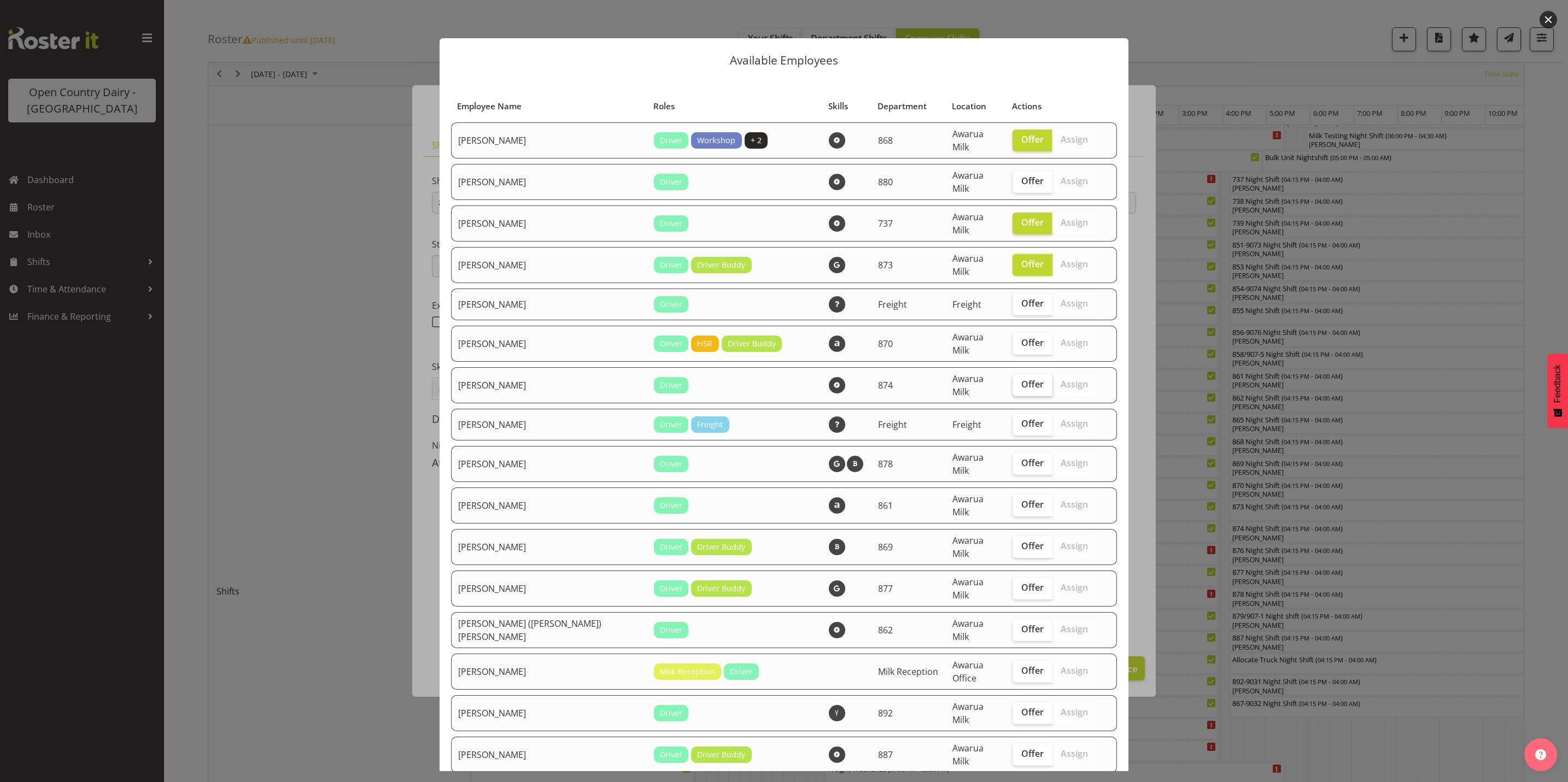
checkbox input "true"
click at [1013, 453] on label "Offer" at bounding box center [1033, 463] width 40 height 22
click at [1013, 459] on input "Offer" at bounding box center [1016, 463] width 7 height 7
checkbox input "true"
click at [1021, 499] on span "Offer" at bounding box center [1033, 504] width 23 height 11
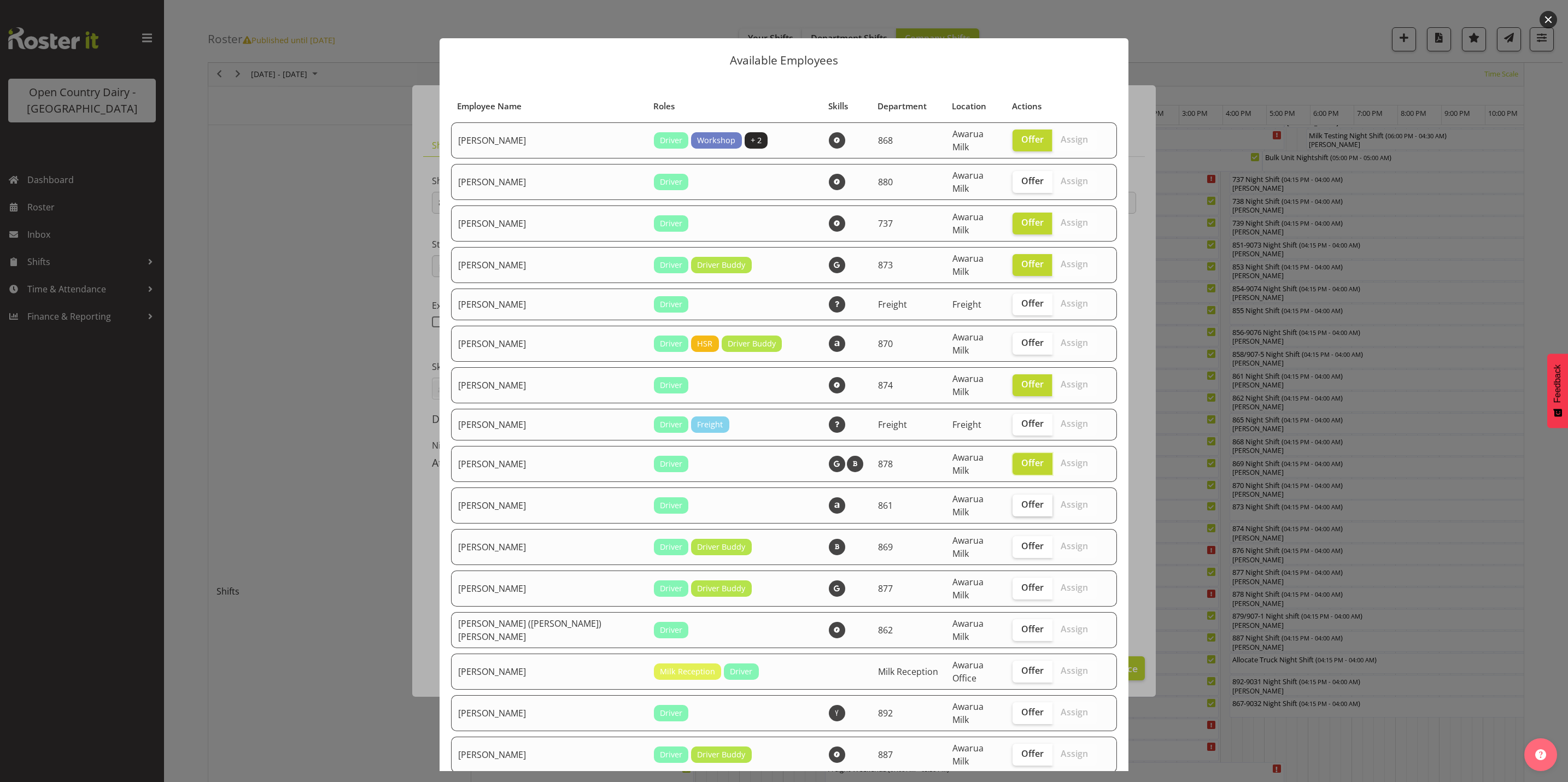
click at [1013, 501] on input "Offer" at bounding box center [1016, 504] width 7 height 7
checkbox input "true"
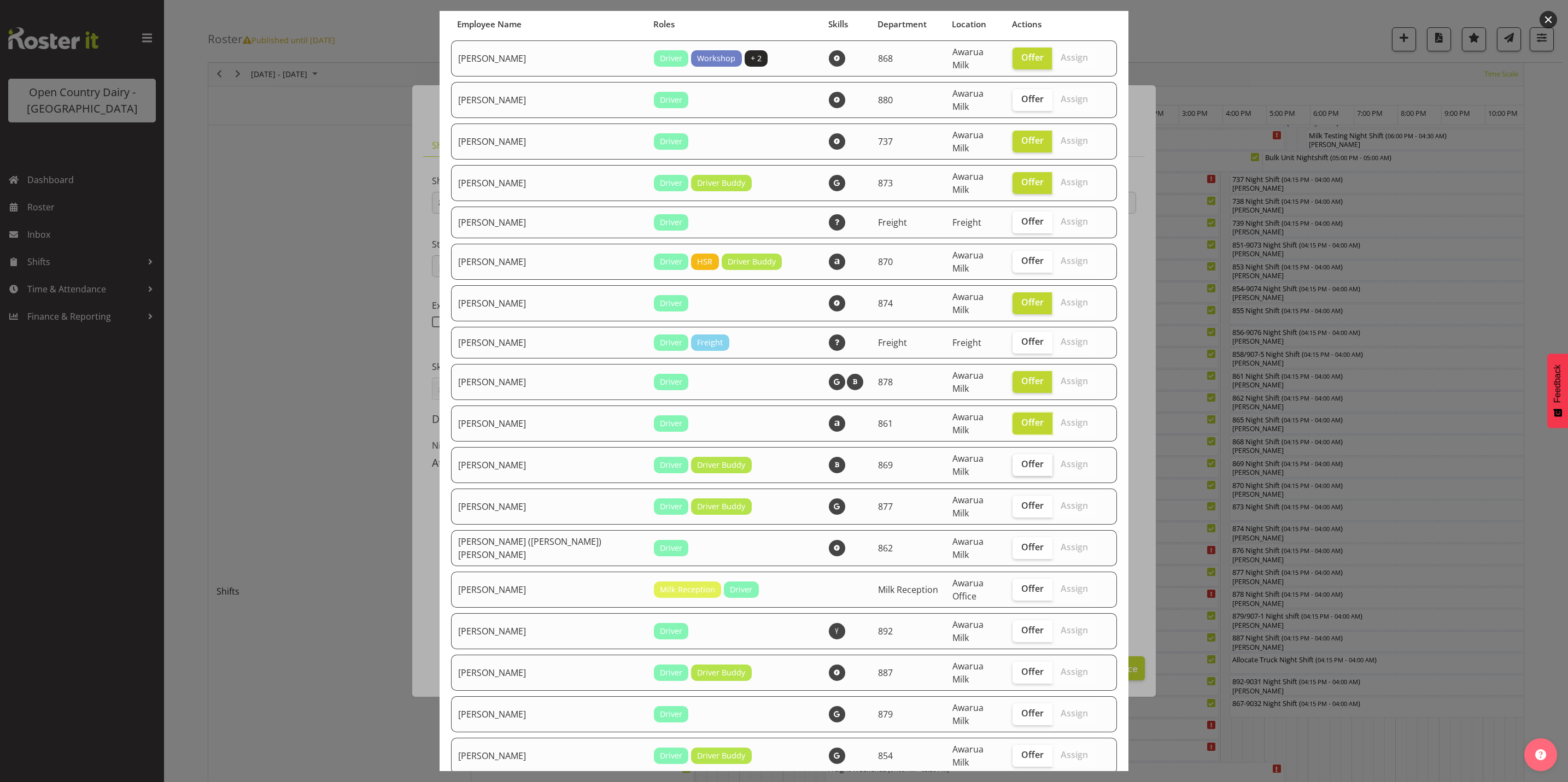
click at [1021, 459] on span "Offer" at bounding box center [1033, 464] width 23 height 11
click at [1013, 461] on input "Offer" at bounding box center [1016, 464] width 7 height 7
checkbox input "true"
click at [1013, 496] on label "Offer" at bounding box center [1033, 506] width 40 height 22
click at [1013, 502] on input "Offer" at bounding box center [1016, 505] width 7 height 7
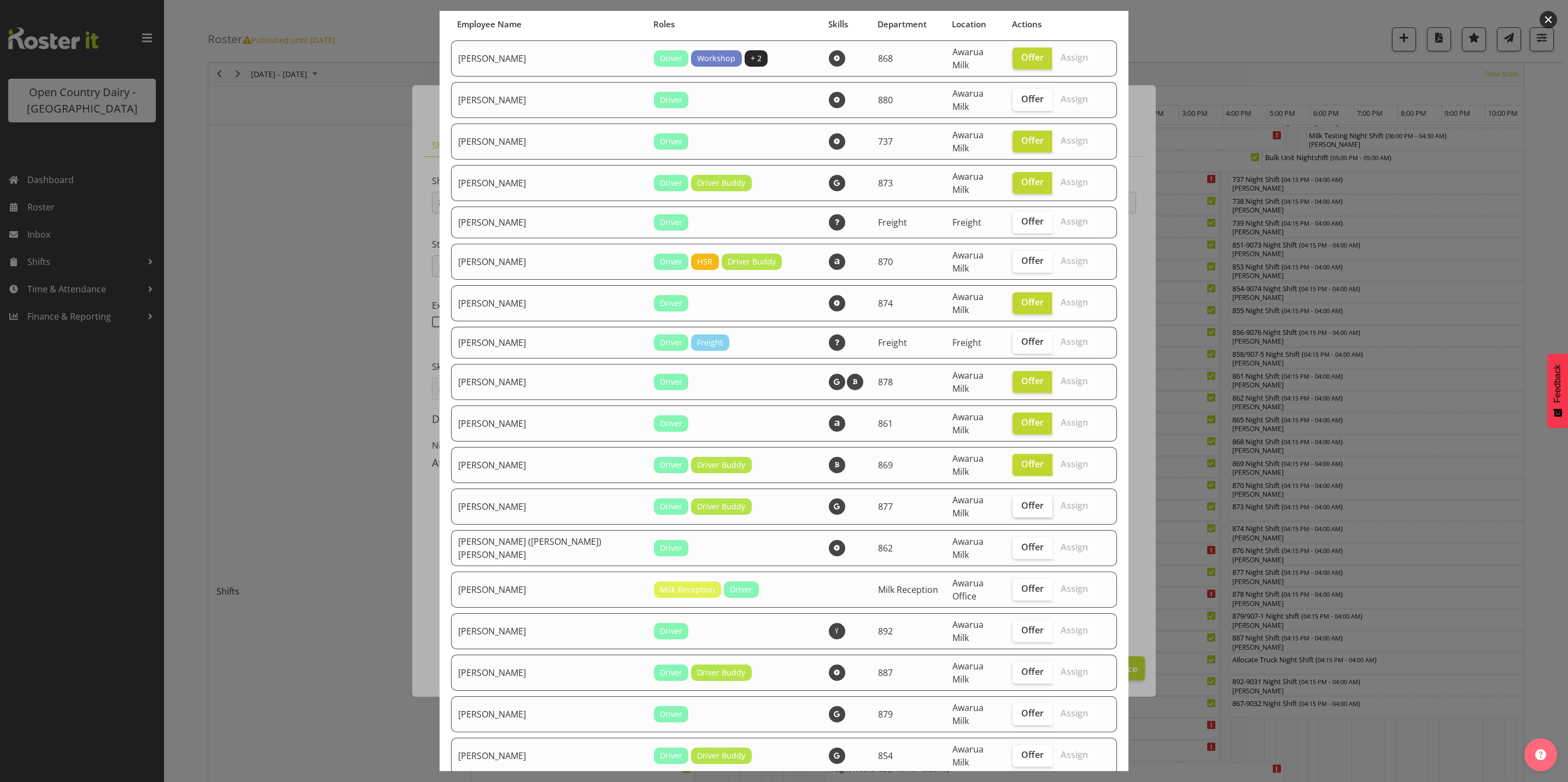
checkbox input "true"
click at [1021, 541] on span "Offer" at bounding box center [1033, 547] width 23 height 11
click at [1013, 544] on input "Offer" at bounding box center [1016, 547] width 7 height 7
checkbox input "true"
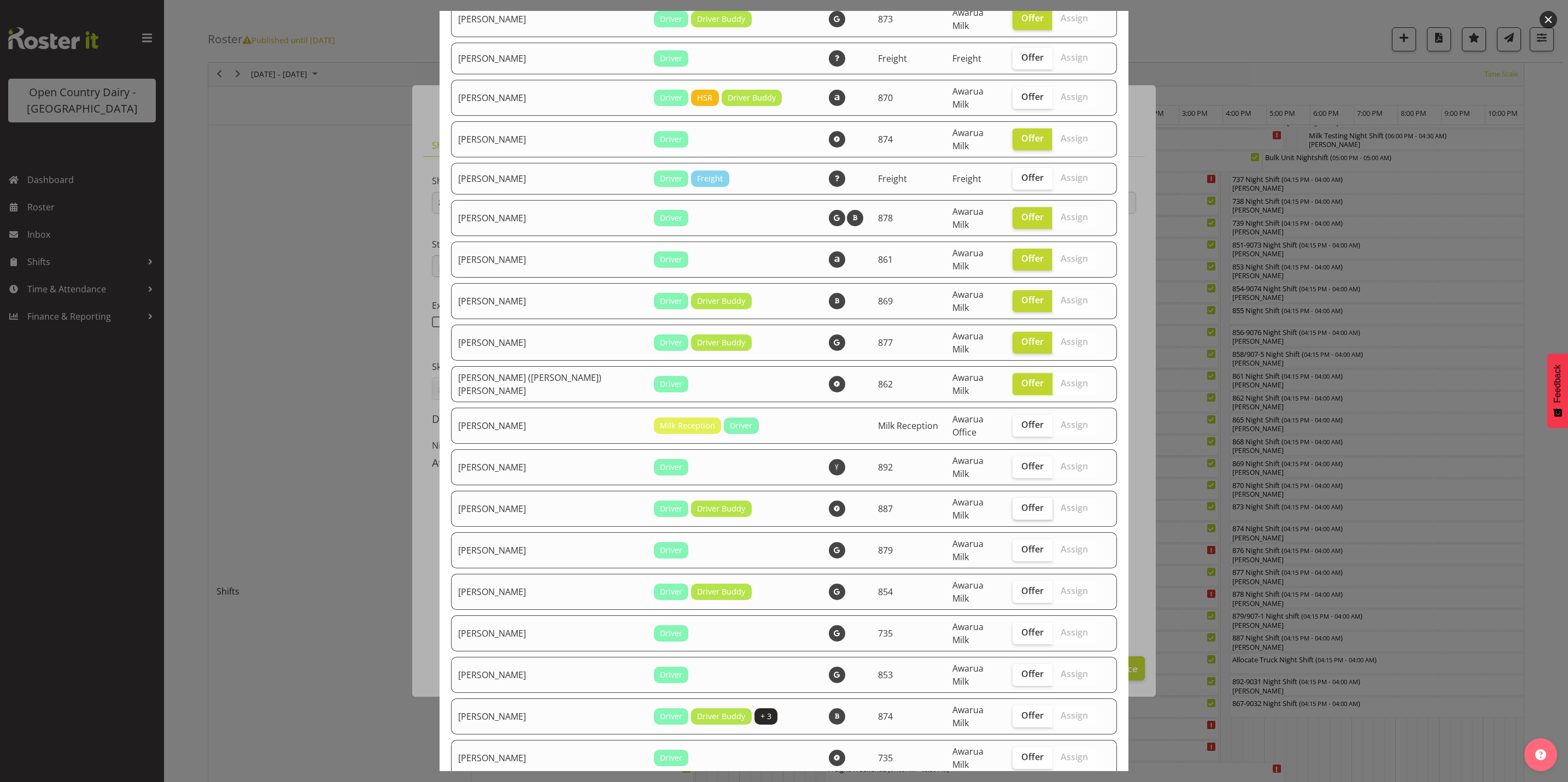
click at [1021, 502] on span "Offer" at bounding box center [1033, 508] width 23 height 11
click at [1013, 504] on input "Offer" at bounding box center [1016, 508] width 7 height 7
checkbox input "true"
click at [1021, 544] on span "Offer" at bounding box center [1033, 549] width 23 height 11
click at [1013, 546] on input "Offer" at bounding box center [1016, 549] width 7 height 7
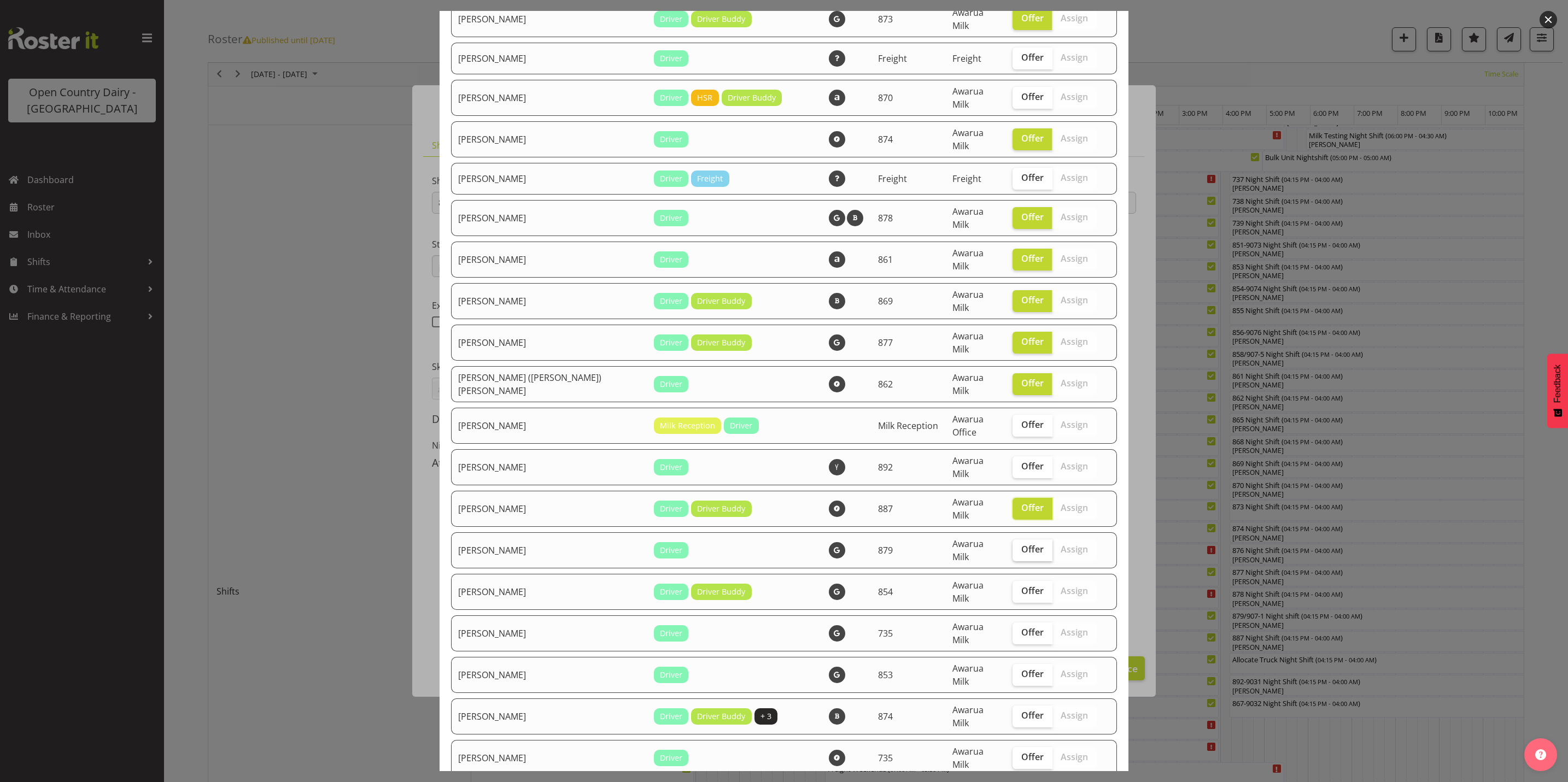
checkbox input "true"
click at [1021, 586] on span "Offer" at bounding box center [1033, 591] width 23 height 11
click at [1013, 587] on input "Offer" at bounding box center [1016, 591] width 7 height 7
checkbox input "true"
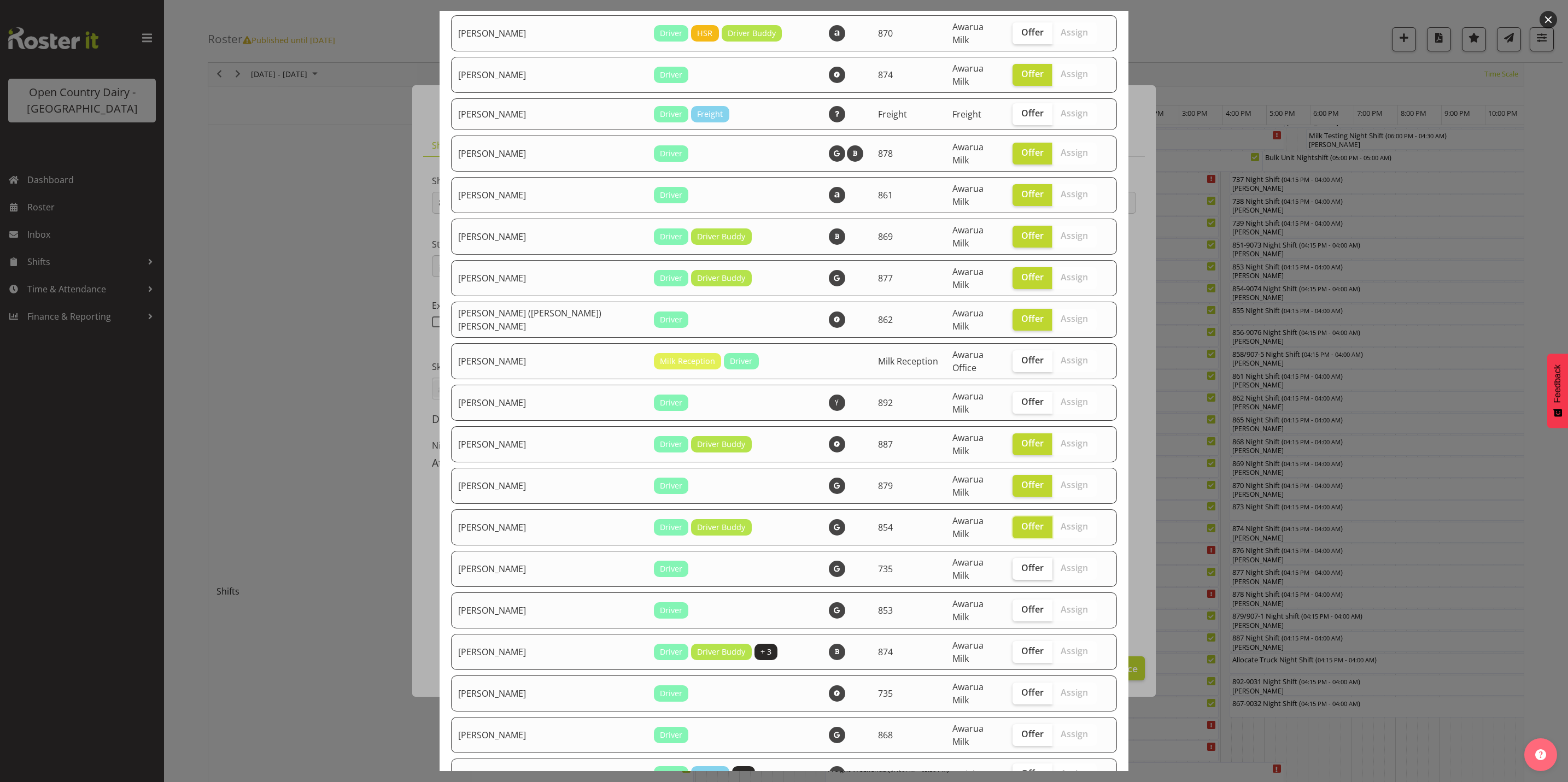
scroll to position [328, 0]
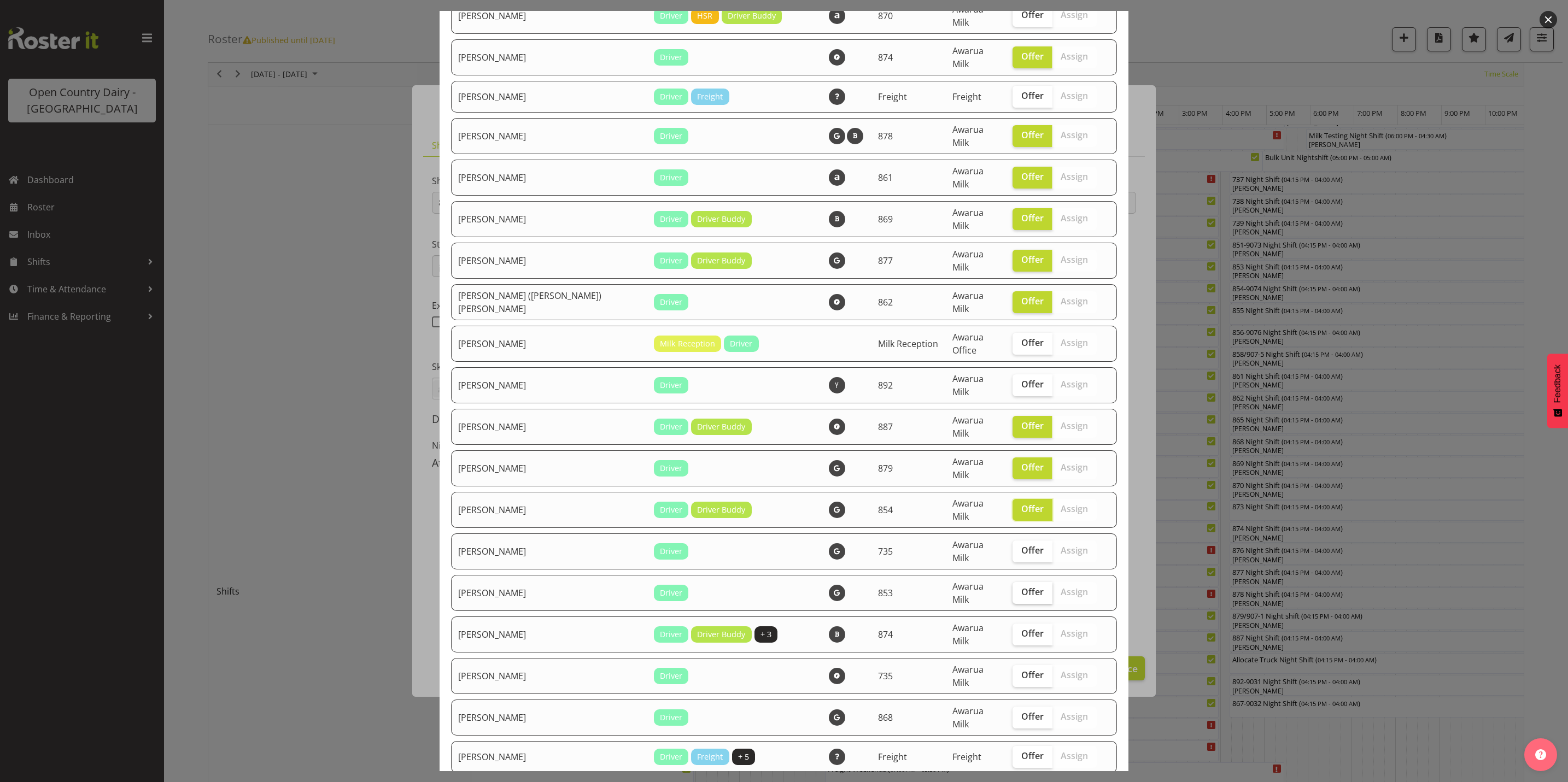
click at [1021, 586] on span "Offer" at bounding box center [1033, 592] width 23 height 11
click at [1013, 589] on input "Offer" at bounding box center [1016, 592] width 7 height 7
checkbox input "true"
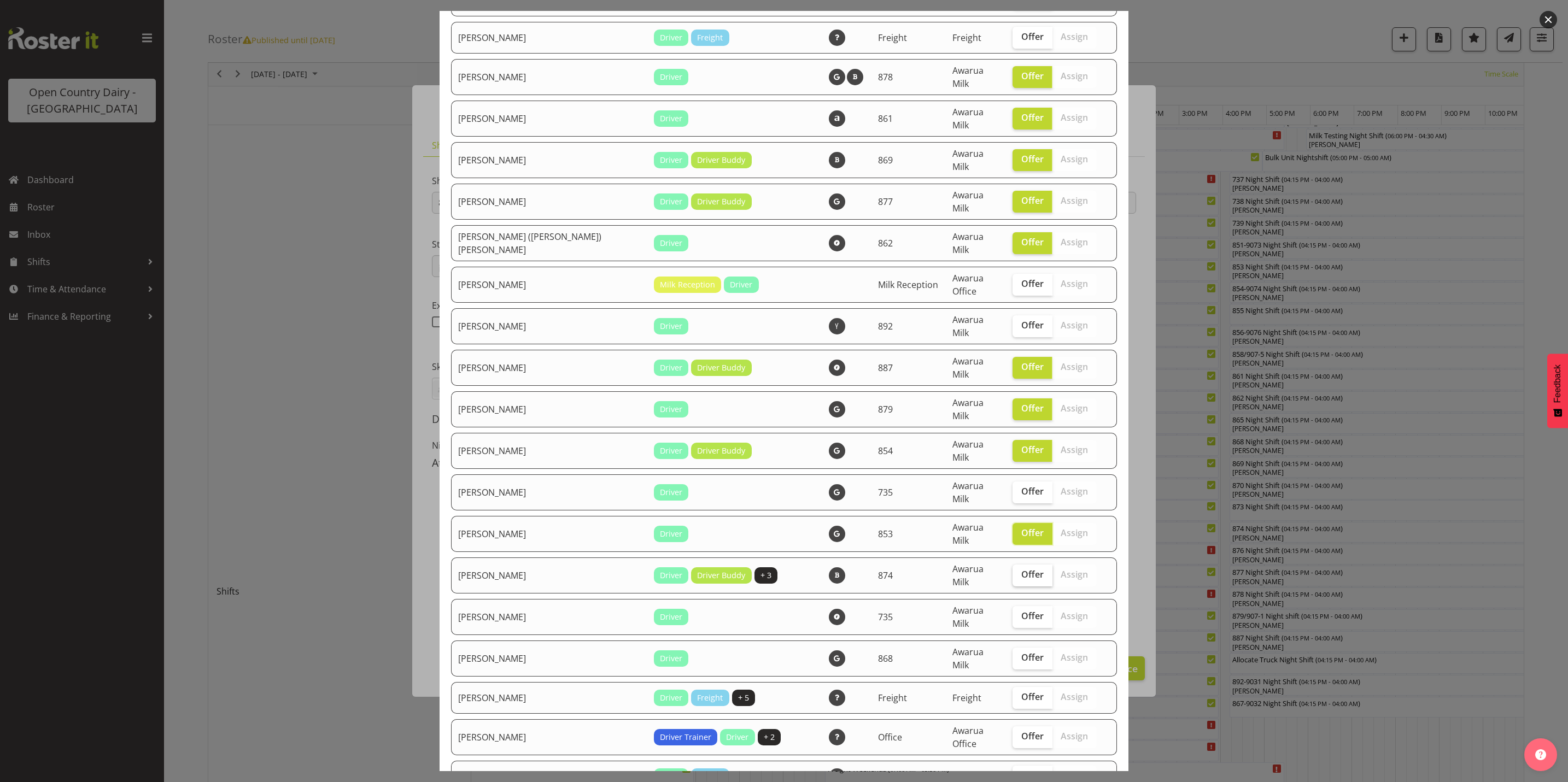
scroll to position [410, 0]
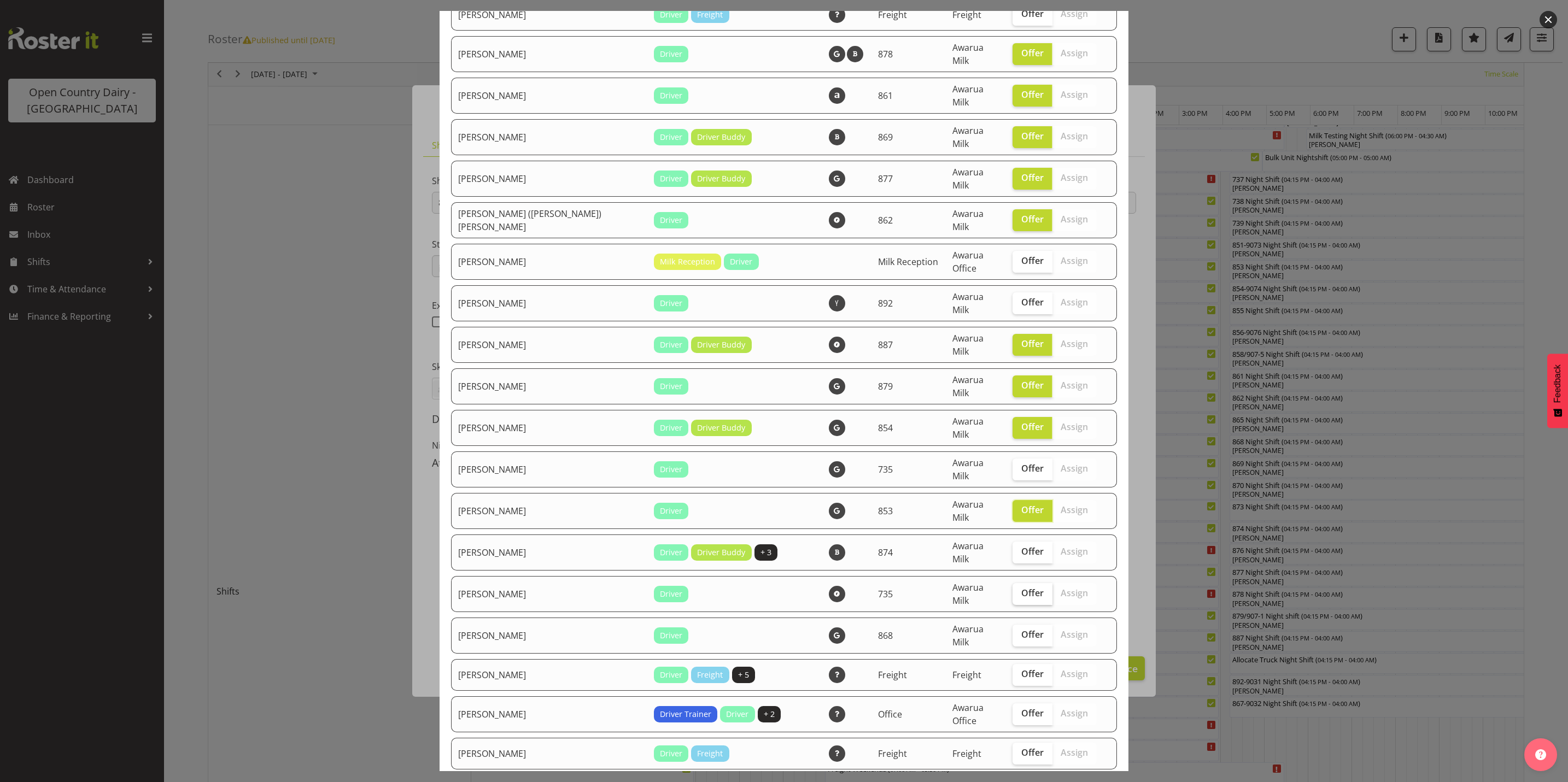
click at [1021, 587] on span "Offer" at bounding box center [1033, 593] width 23 height 11
click at [1013, 590] on input "Offer" at bounding box center [1016, 593] width 7 height 7
checkbox input "true"
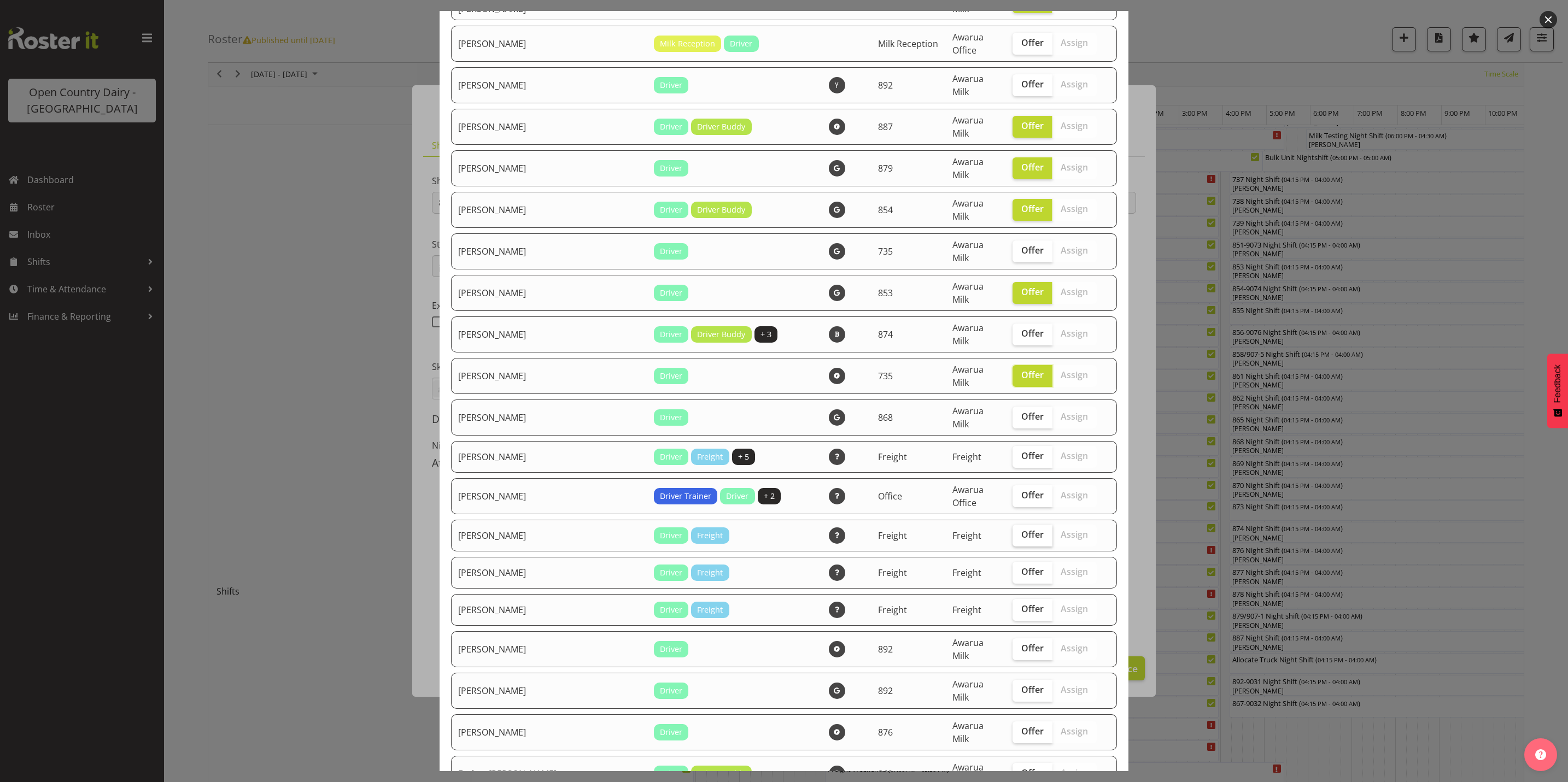
scroll to position [656, 0]
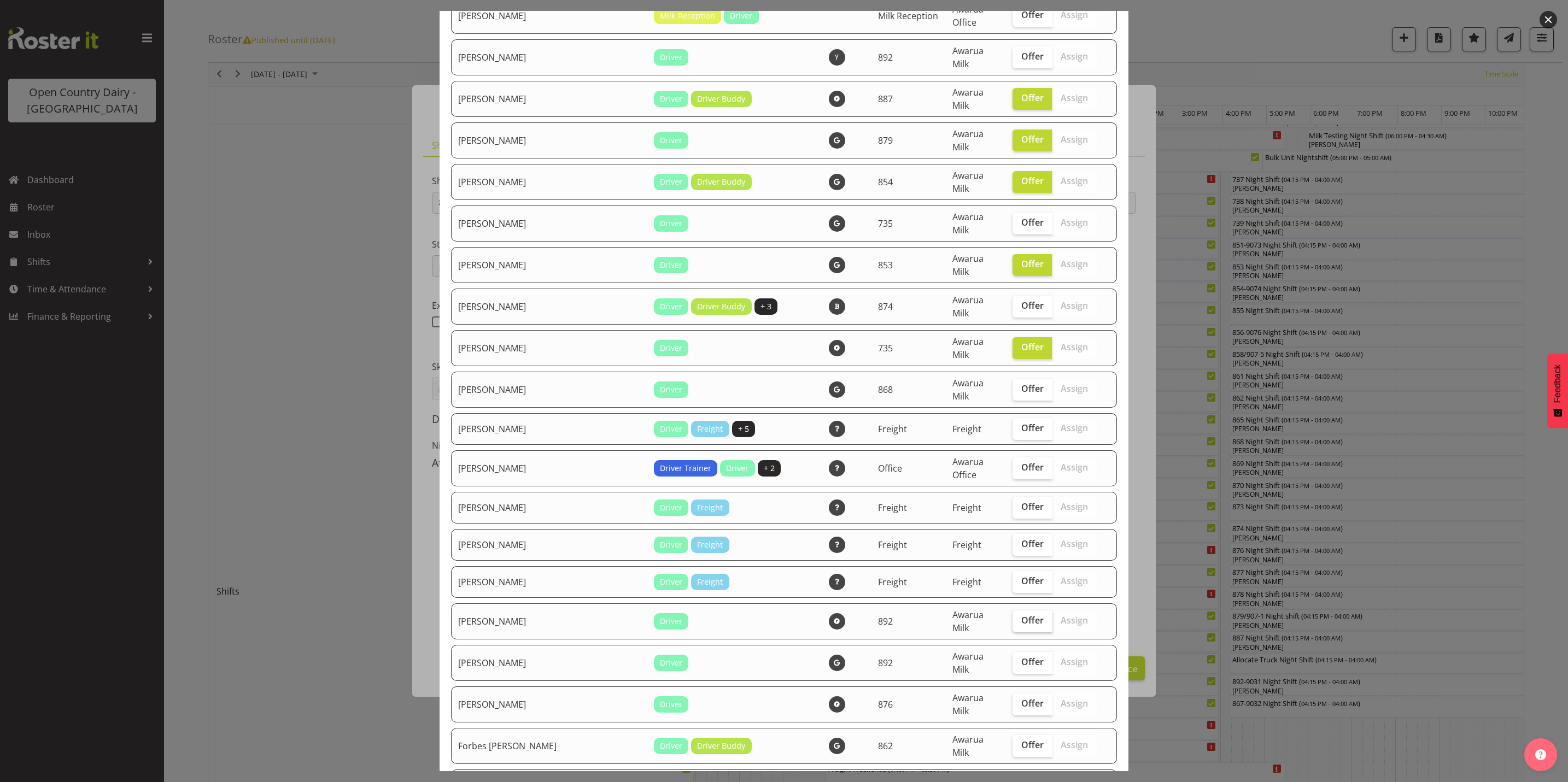
click at [1021, 615] on span "Offer" at bounding box center [1033, 620] width 23 height 11
click at [1013, 617] on input "Offer" at bounding box center [1016, 620] width 7 height 7
checkbox input "true"
click at [1021, 656] on span "Offer" at bounding box center [1033, 662] width 23 height 11
click at [1013, 659] on input "Offer" at bounding box center [1016, 662] width 7 height 7
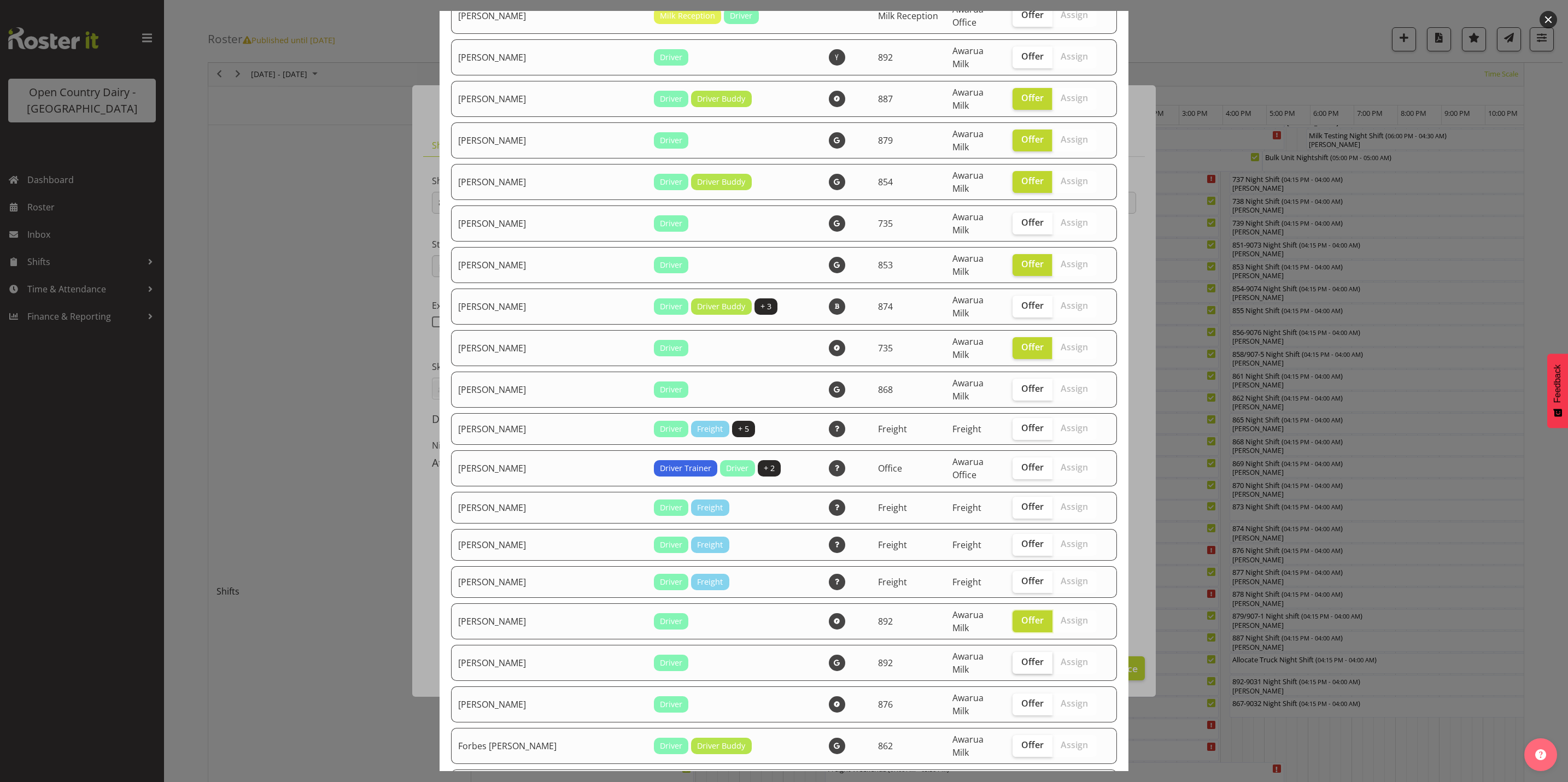
checkbox input "true"
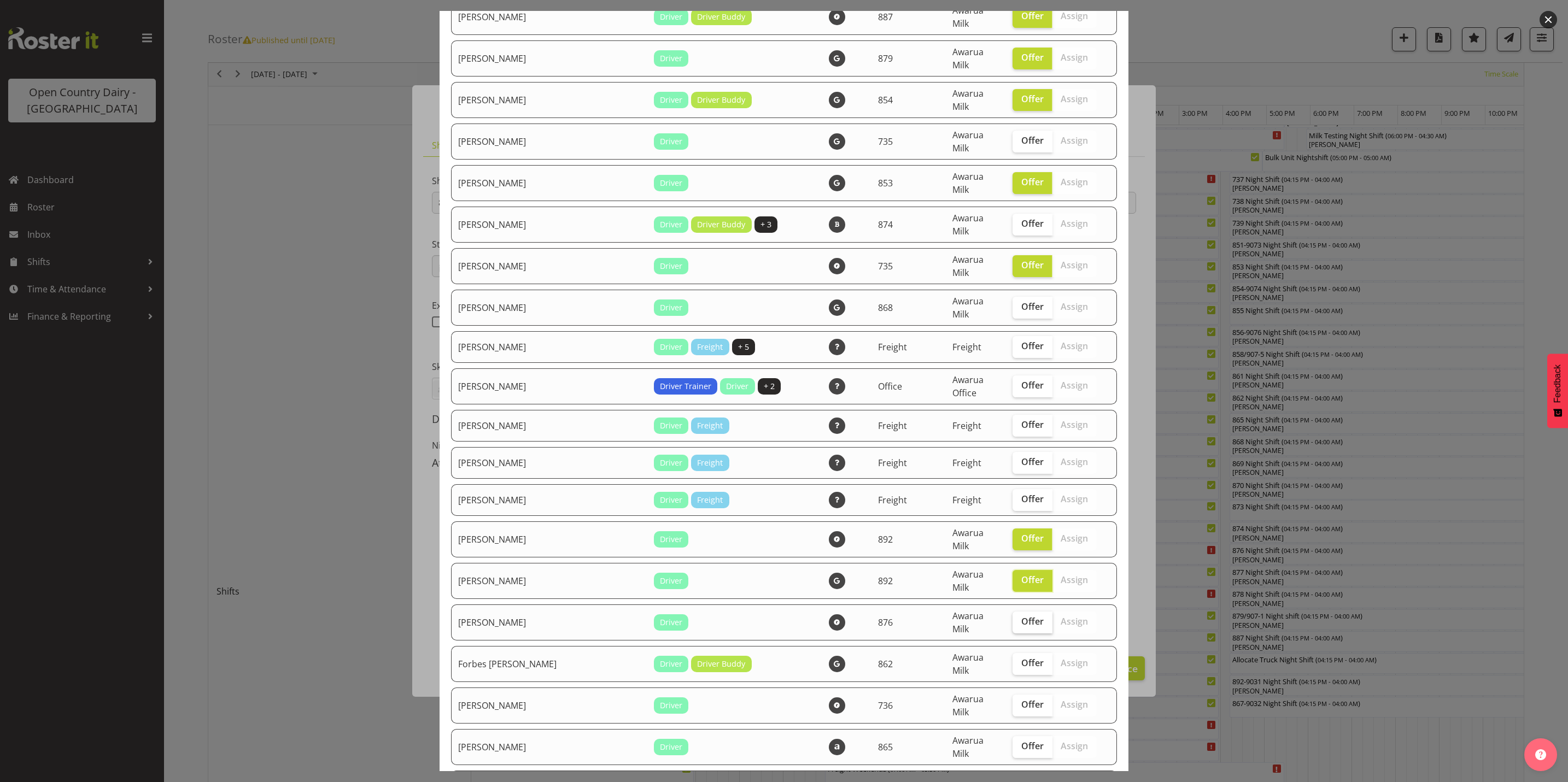
click at [1021, 616] on span "Offer" at bounding box center [1033, 622] width 23 height 11
click at [1013, 618] on input "Offer" at bounding box center [1016, 621] width 7 height 7
checkbox input "true"
click at [1021, 657] on span "Offer" at bounding box center [1033, 663] width 23 height 11
click at [1013, 660] on input "Offer" at bounding box center [1016, 663] width 7 height 7
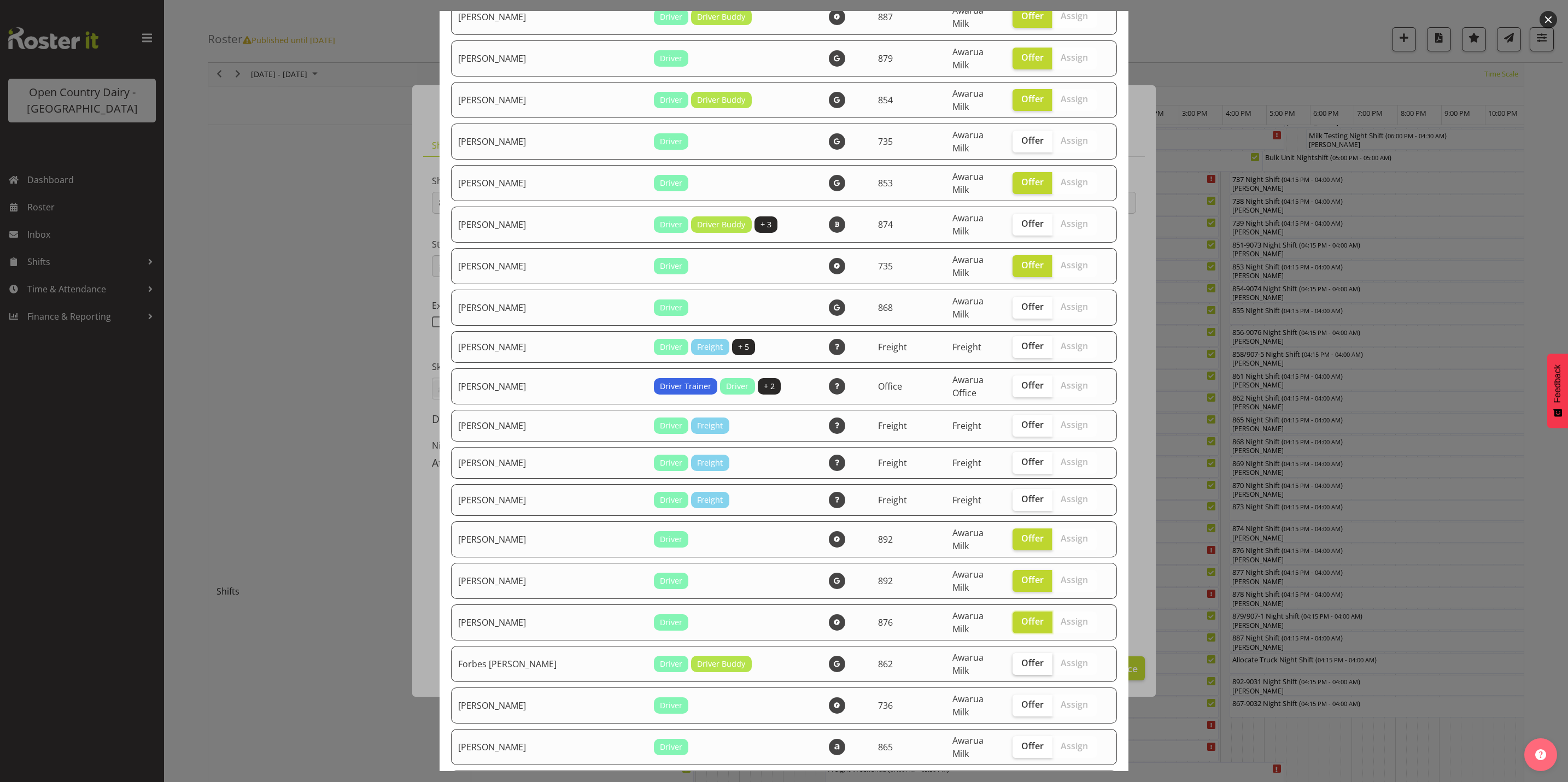
checkbox input "true"
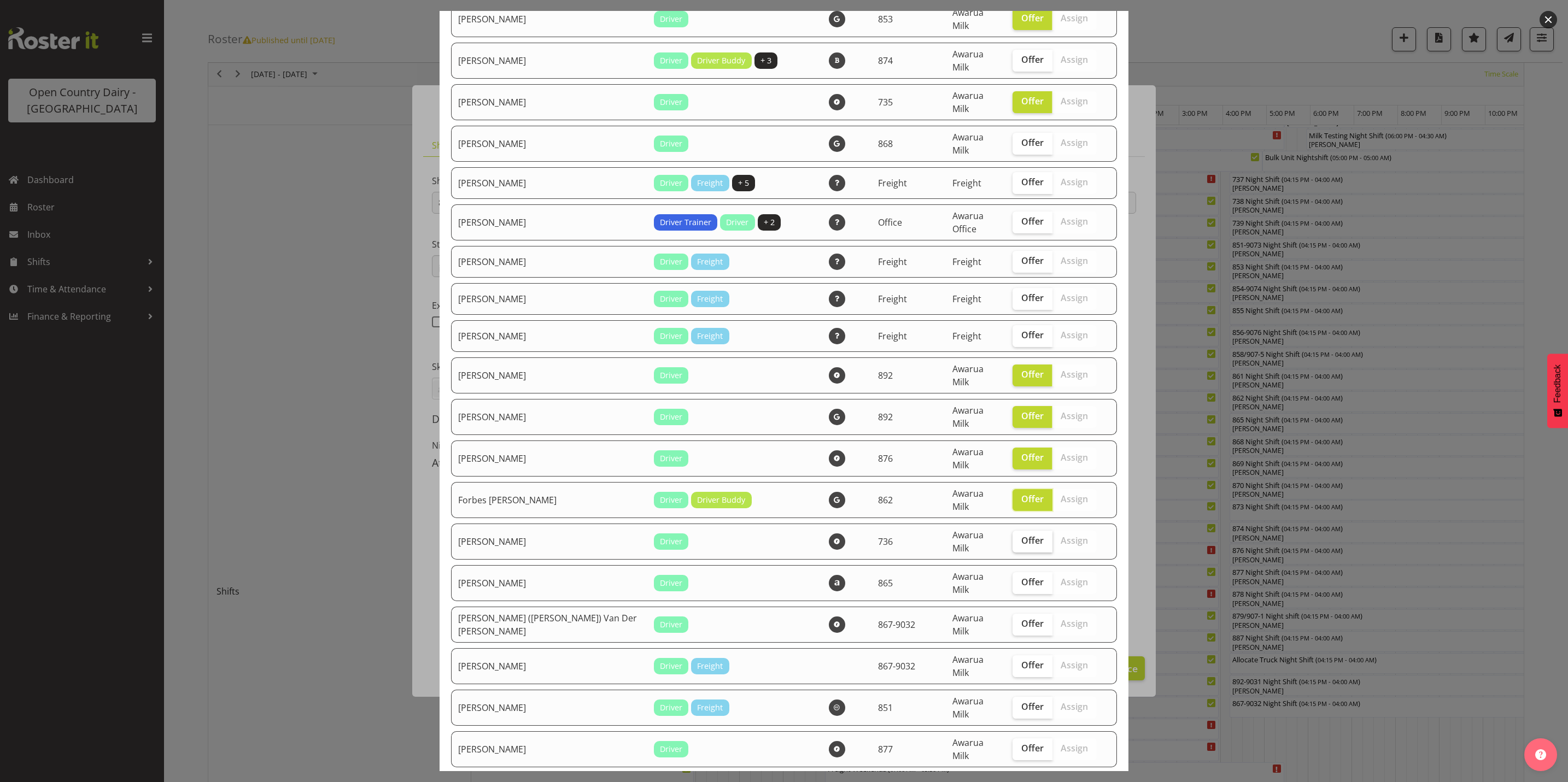
click at [1021, 535] on span "Offer" at bounding box center [1033, 541] width 23 height 11
click at [1013, 537] on input "Offer" at bounding box center [1016, 541] width 7 height 7
checkbox input "true"
click at [1021, 618] on span "Offer" at bounding box center [1033, 624] width 23 height 11
click at [1013, 620] on input "Offer" at bounding box center [1016, 624] width 7 height 7
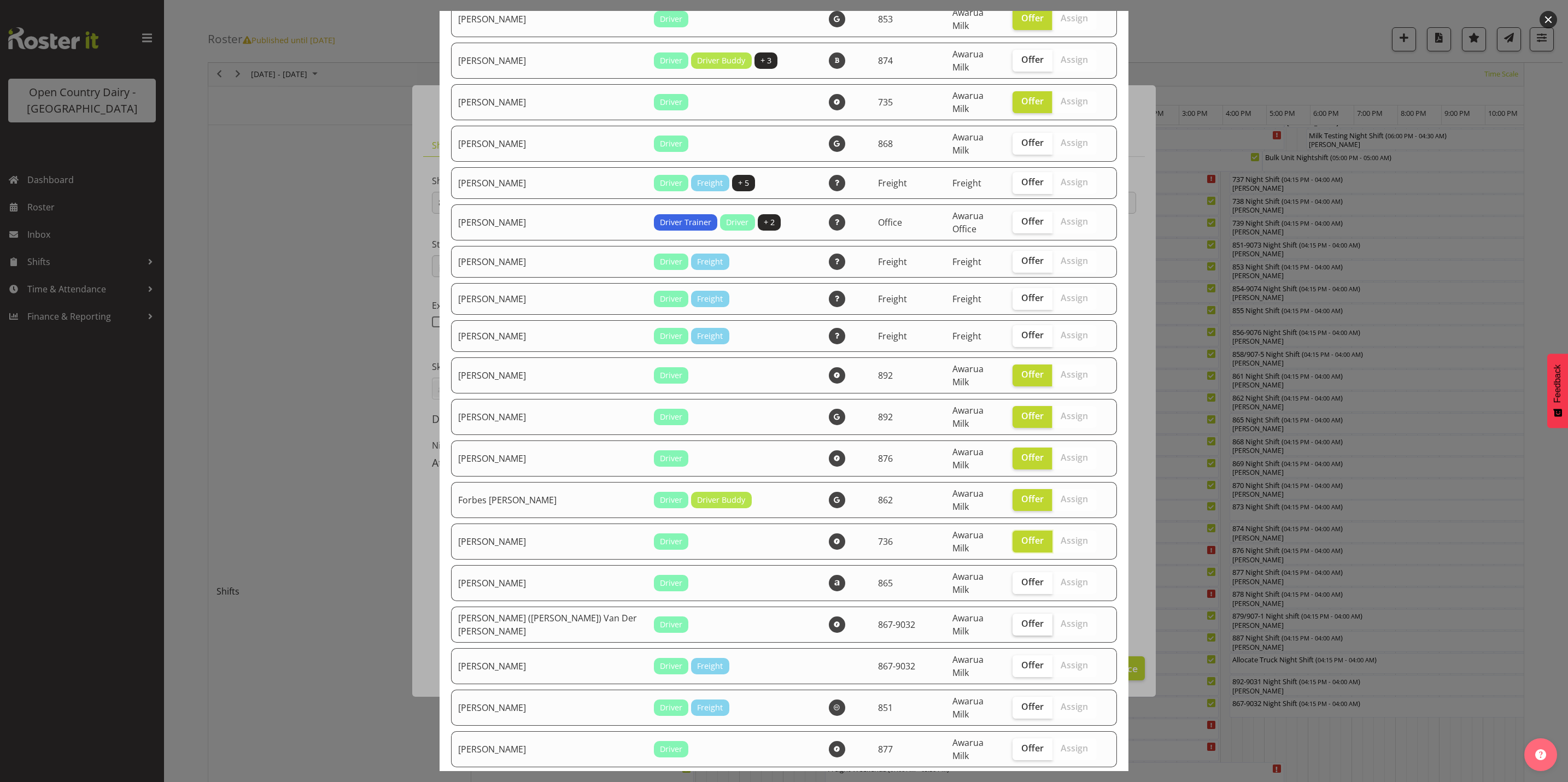
checkbox input "true"
click at [1021, 660] on span "Offer" at bounding box center [1033, 665] width 23 height 11
click at [1013, 662] on input "Offer" at bounding box center [1016, 665] width 7 height 7
click at [1013, 656] on label "Offer" at bounding box center [1033, 666] width 40 height 22
click at [1013, 662] on input "Offer" at bounding box center [1016, 665] width 7 height 7
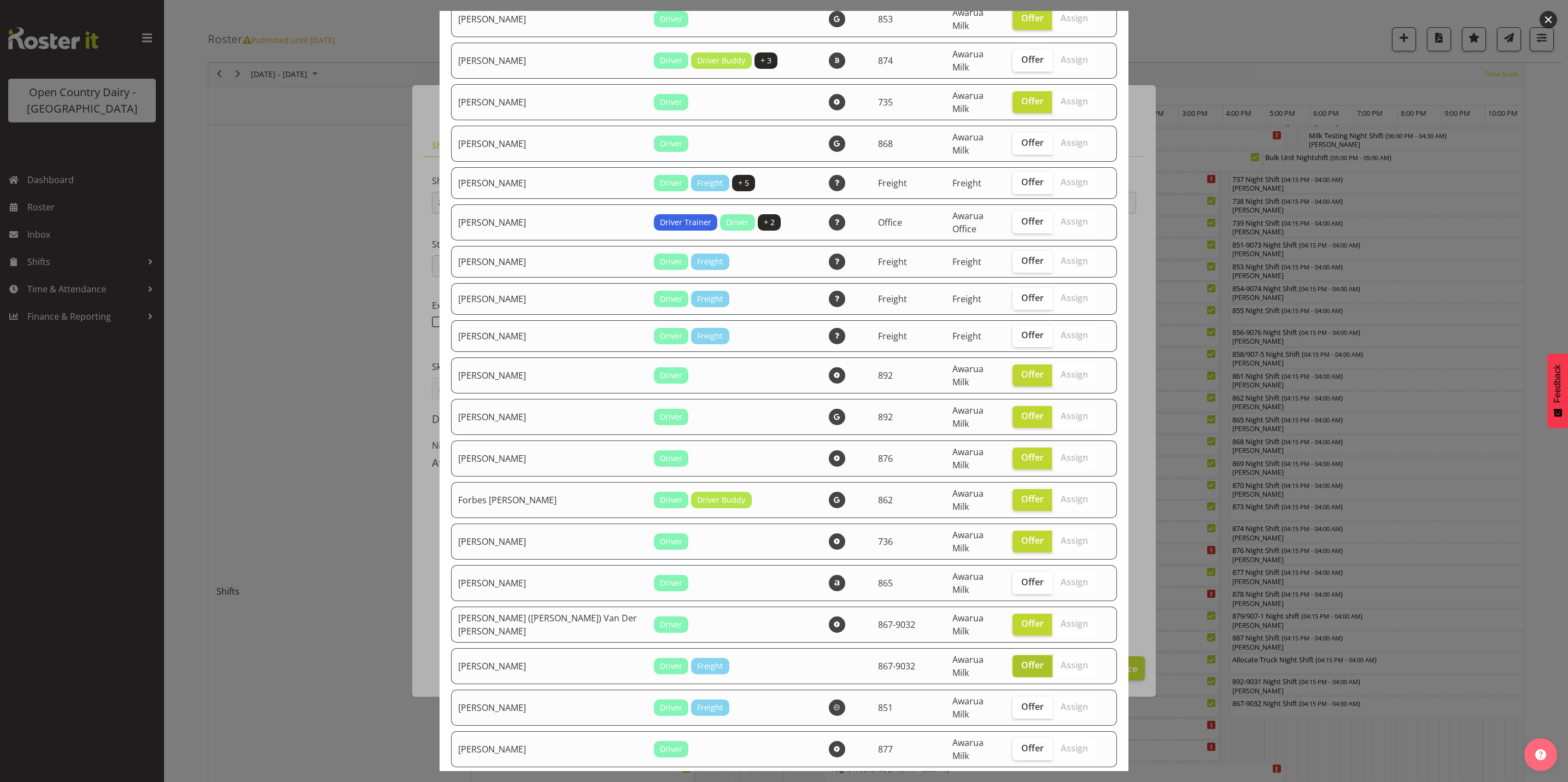
checkbox input "false"
click at [1021, 743] on span "Offer" at bounding box center [1033, 748] width 23 height 11
click at [1013, 745] on input "Offer" at bounding box center [1016, 748] width 7 height 7
checkbox input "true"
click at [1021, 781] on span "Offer" at bounding box center [1033, 790] width 23 height 11
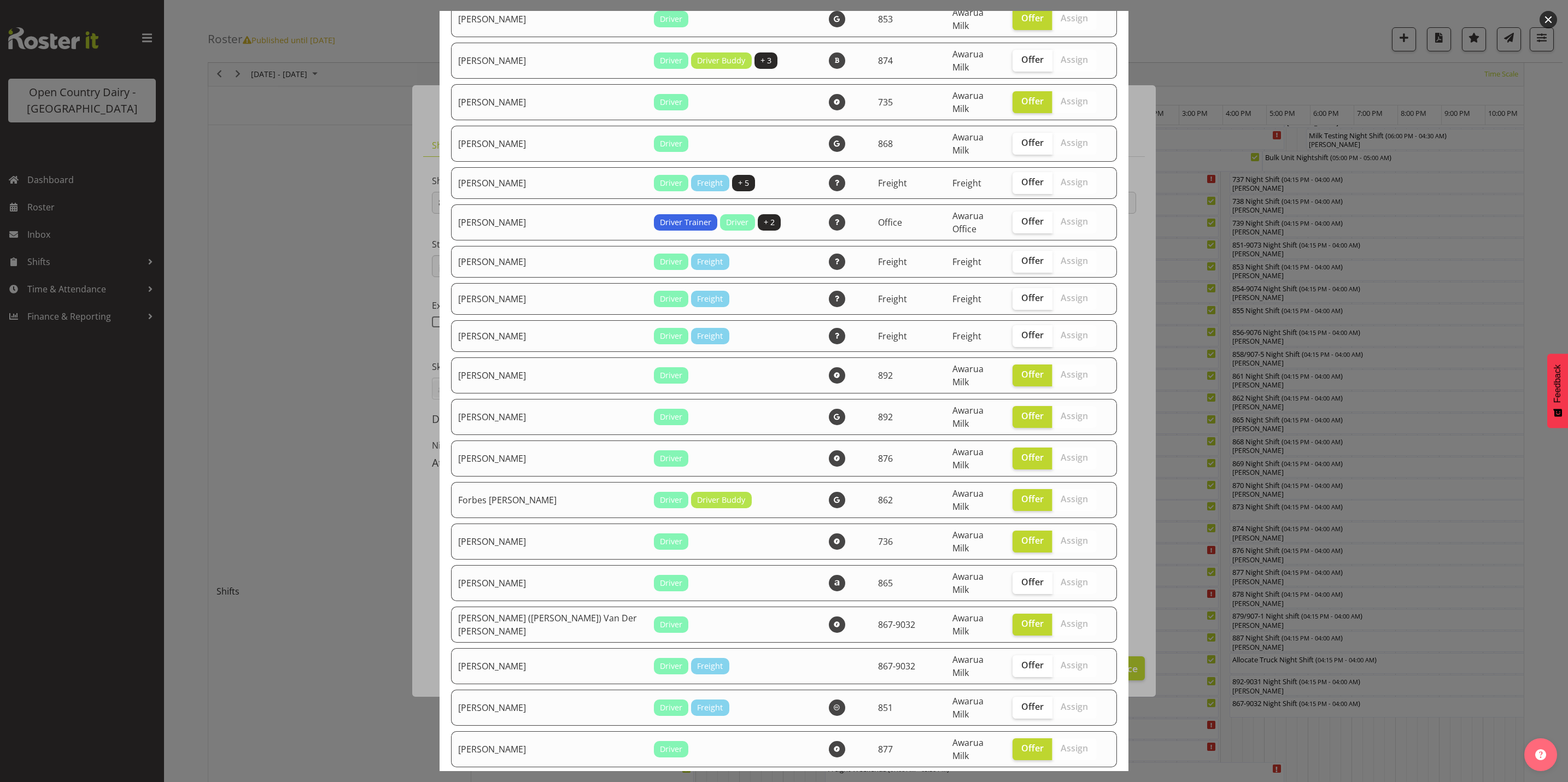
click at [1013, 781] on input "Offer" at bounding box center [1016, 790] width 7 height 7
checkbox input "true"
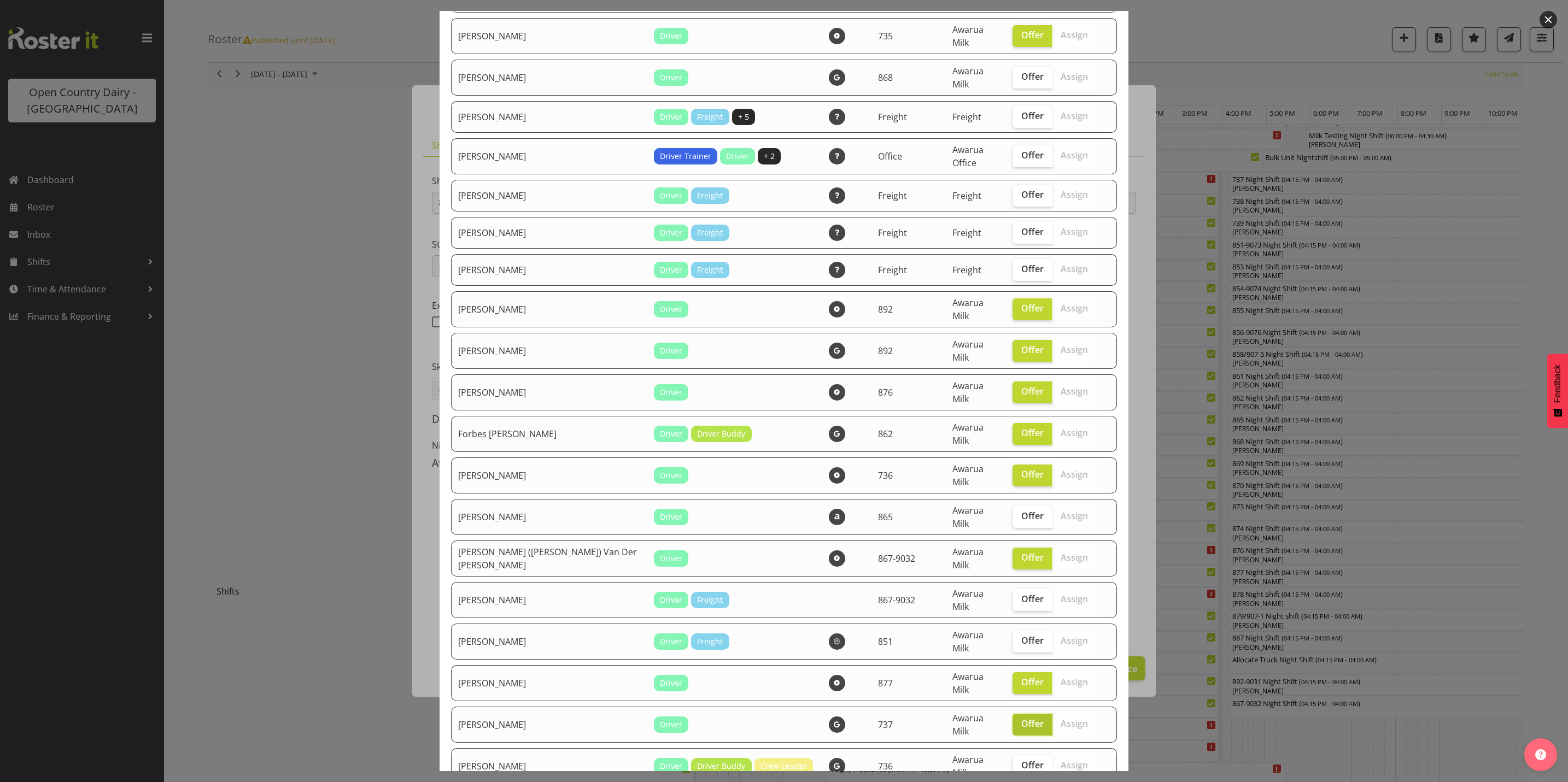
scroll to position [984, 0]
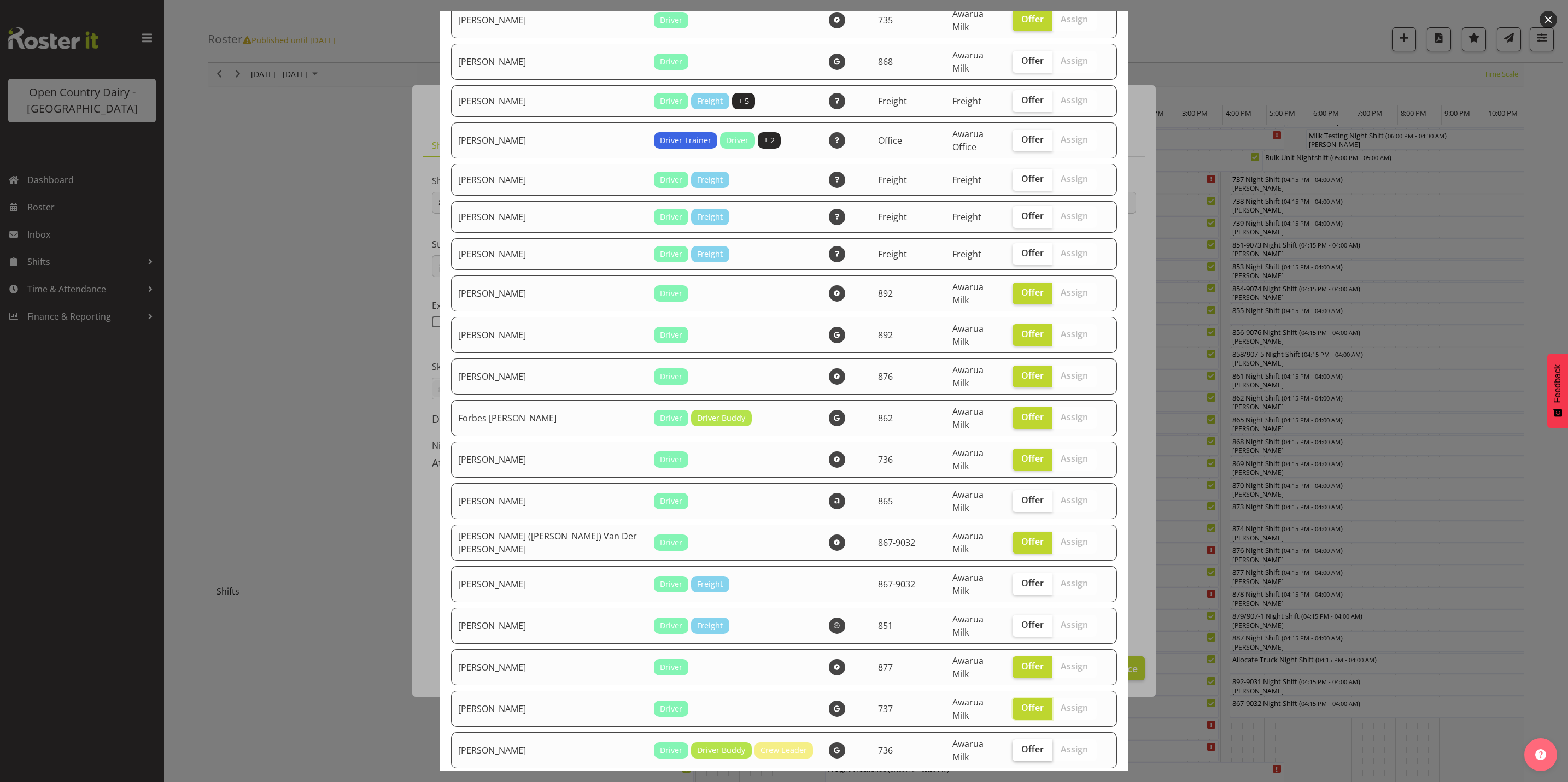
click at [1021, 744] on span "Offer" at bounding box center [1033, 750] width 23 height 11
click at [1013, 746] on input "Offer" at bounding box center [1016, 749] width 7 height 7
checkbox input "true"
click at [1013, 781] on label "Offer" at bounding box center [1033, 792] width 40 height 22
click at [1013, 781] on input "Offer" at bounding box center [1016, 791] width 7 height 7
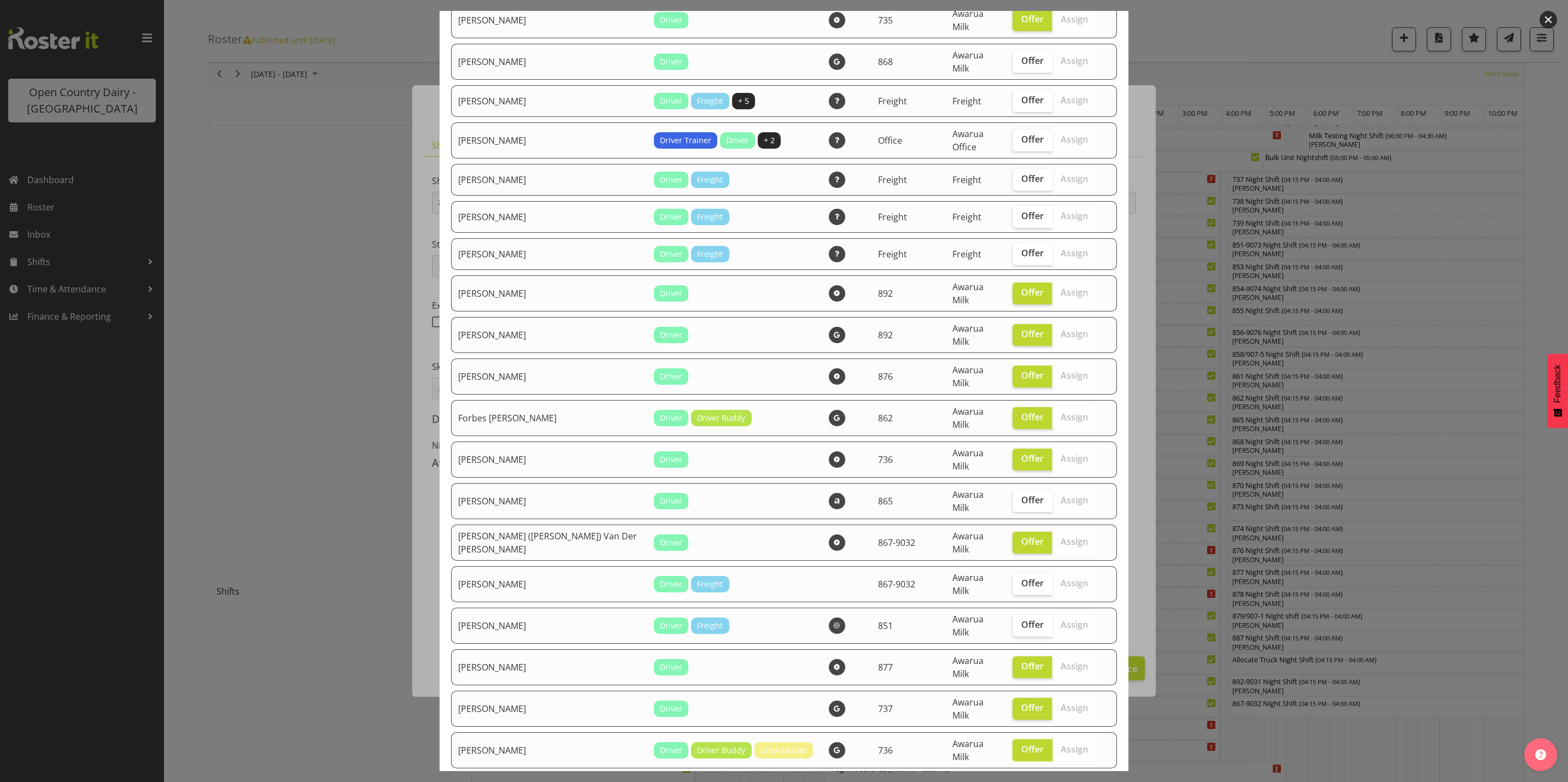
checkbox input "true"
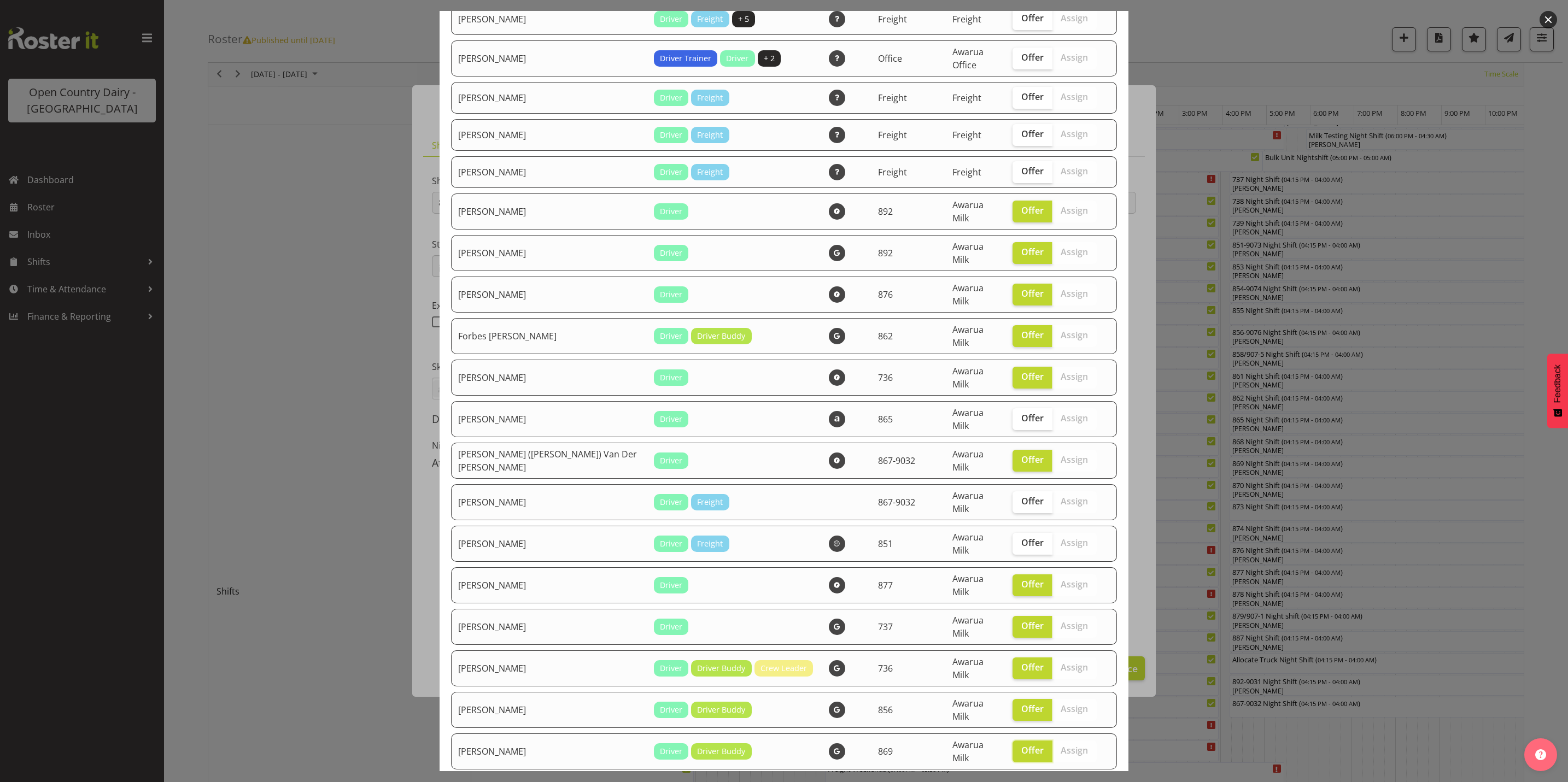
click at [1021, 781] on span "Offer" at bounding box center [1033, 792] width 23 height 11
click at [1013, 781] on input "Offer" at bounding box center [1016, 792] width 7 height 7
checkbox input "true"
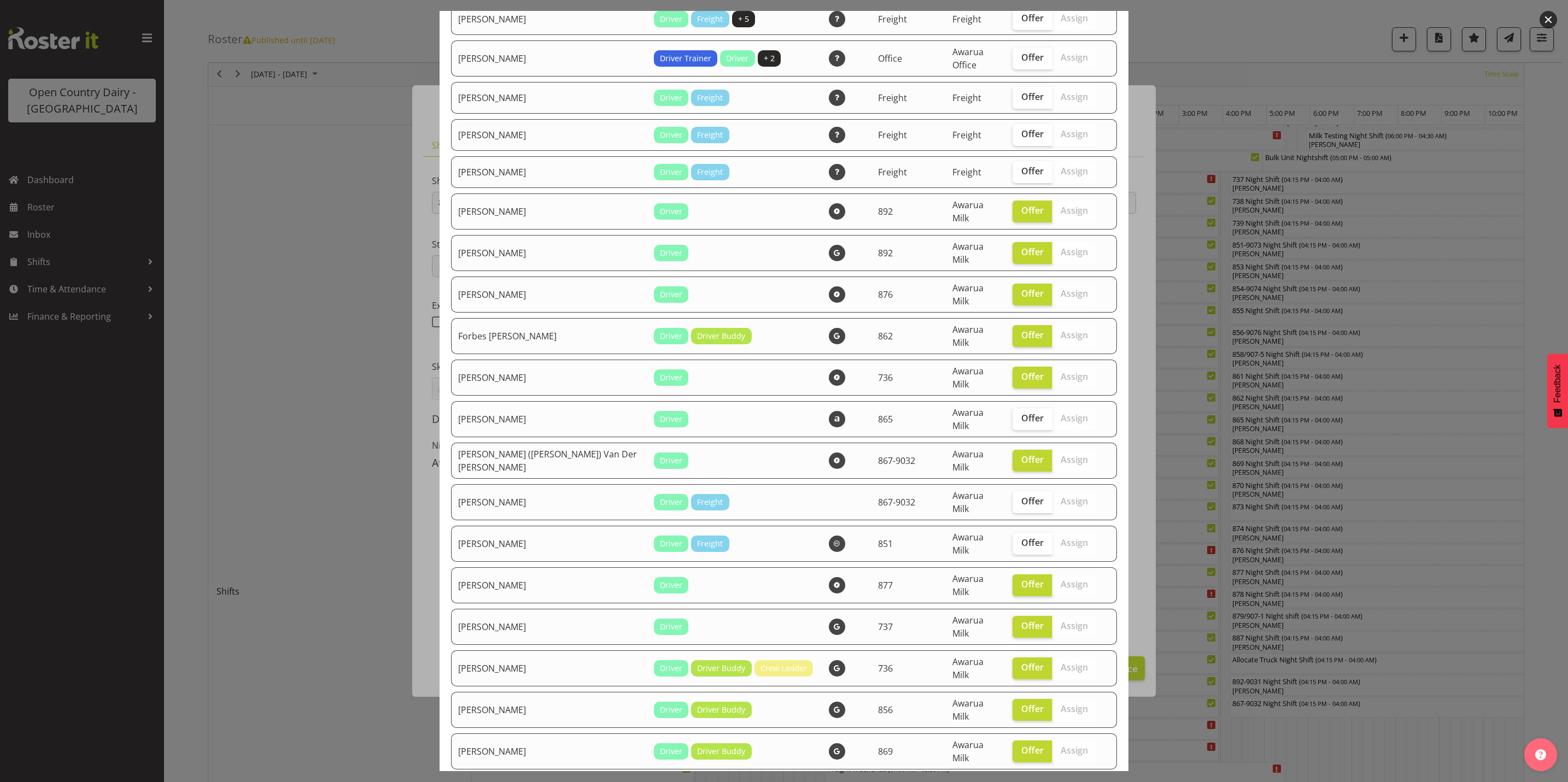
checkbox input "true"
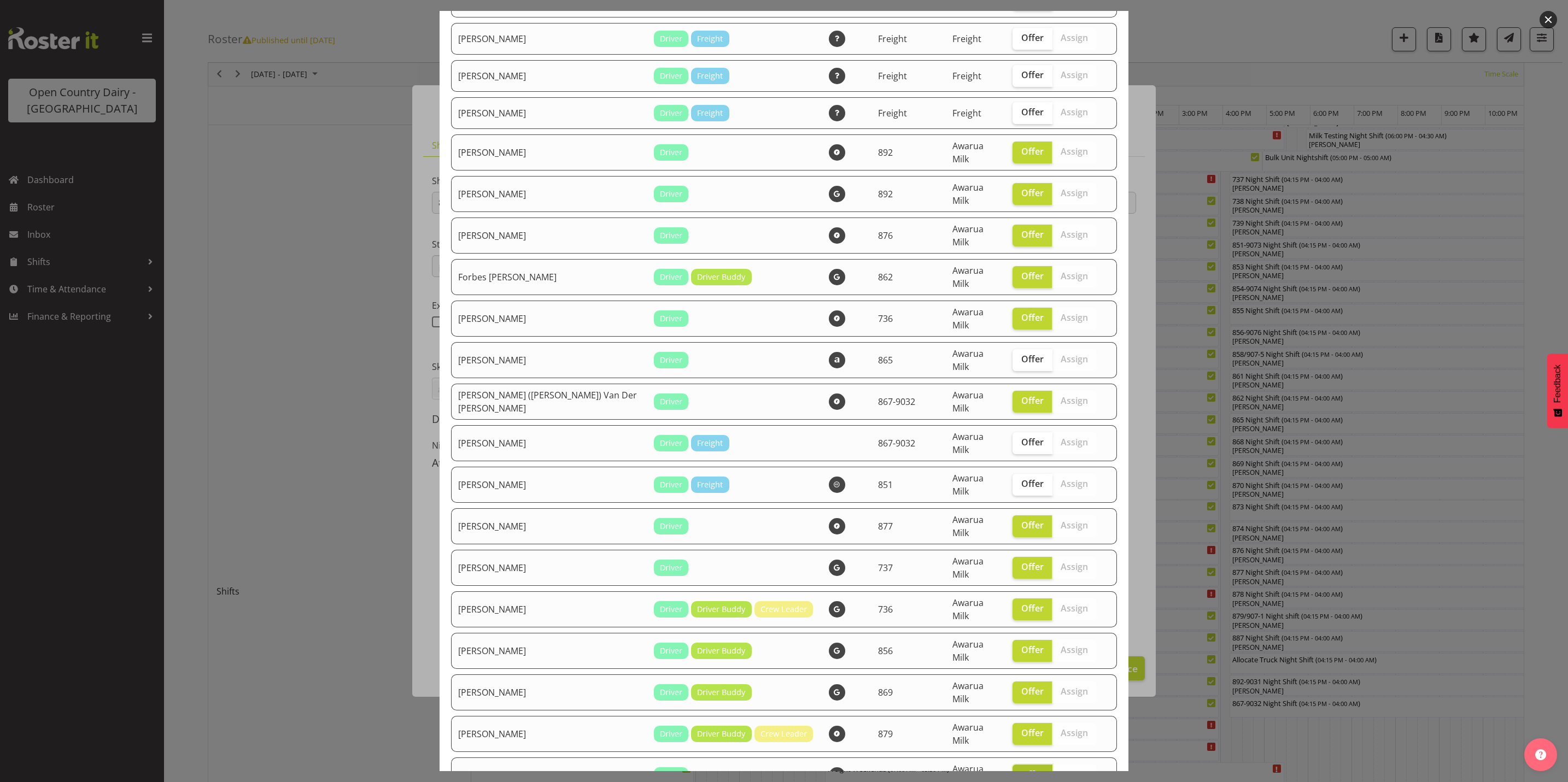
scroll to position [1148, 0]
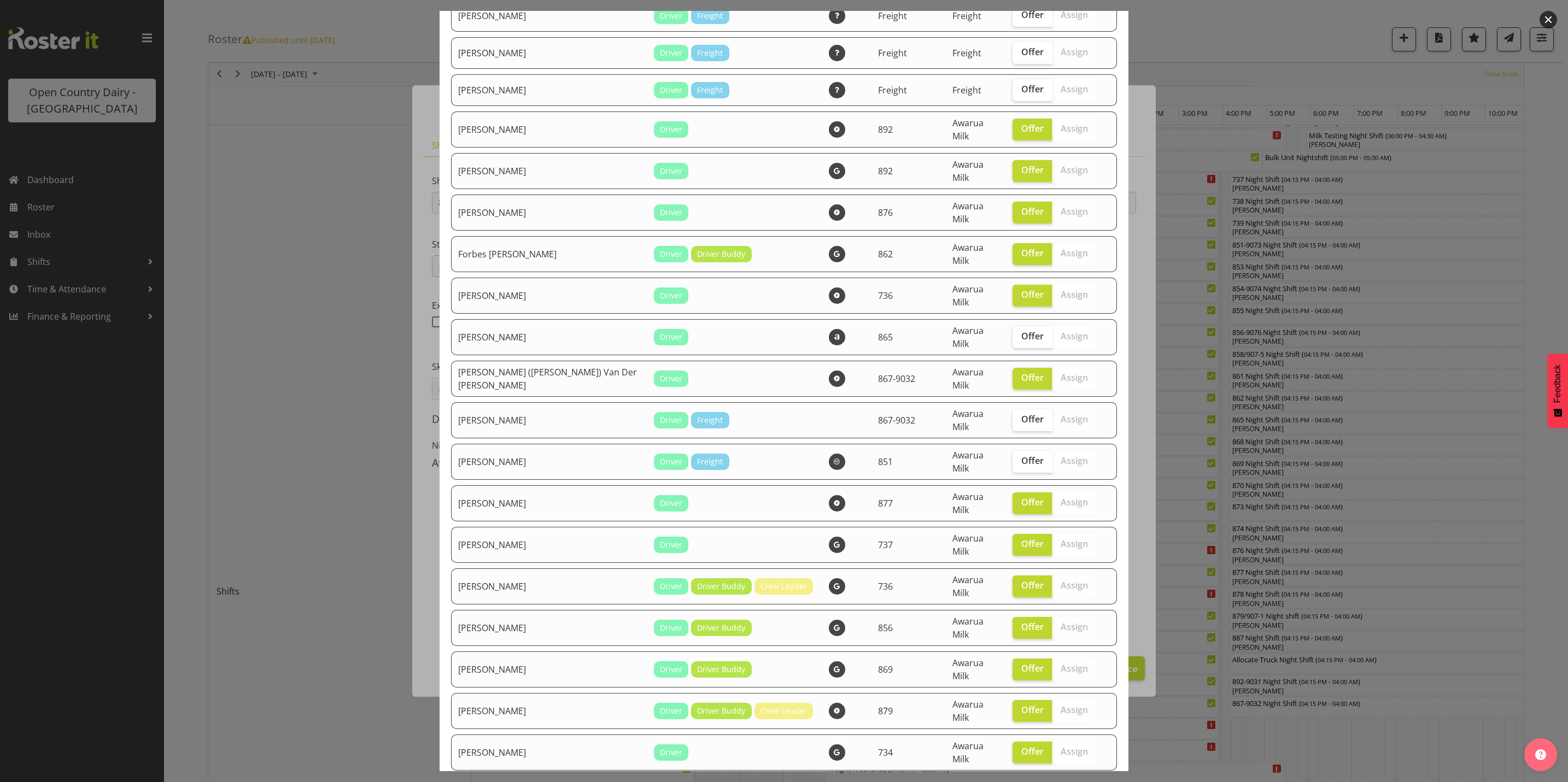
click at [1021, 781] on span "Offer" at bounding box center [1033, 793] width 23 height 11
click at [1013, 781] on input "Offer" at bounding box center [1016, 793] width 7 height 7
checkbox input "true"
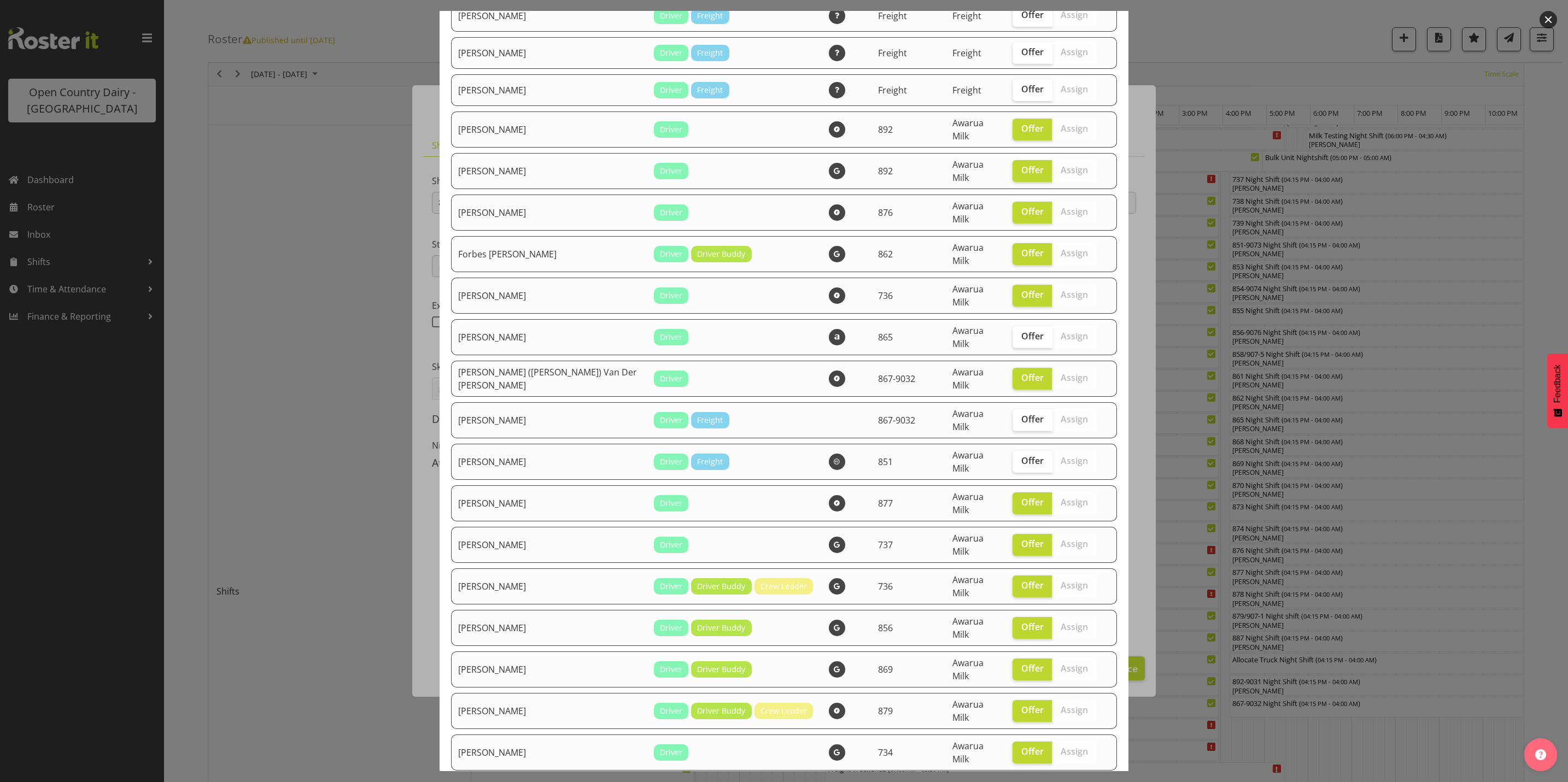
checkbox input "true"
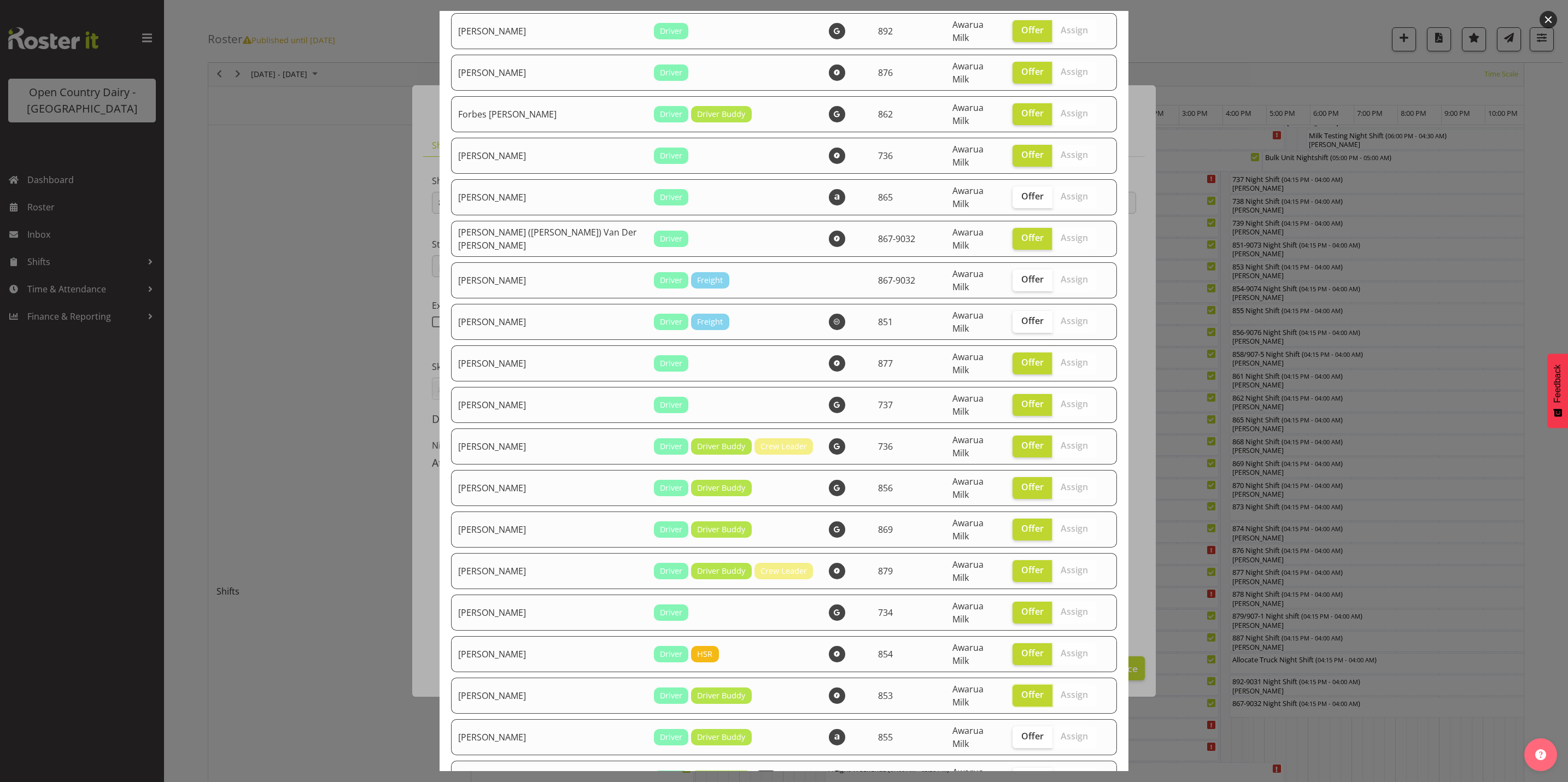
scroll to position [1311, 0]
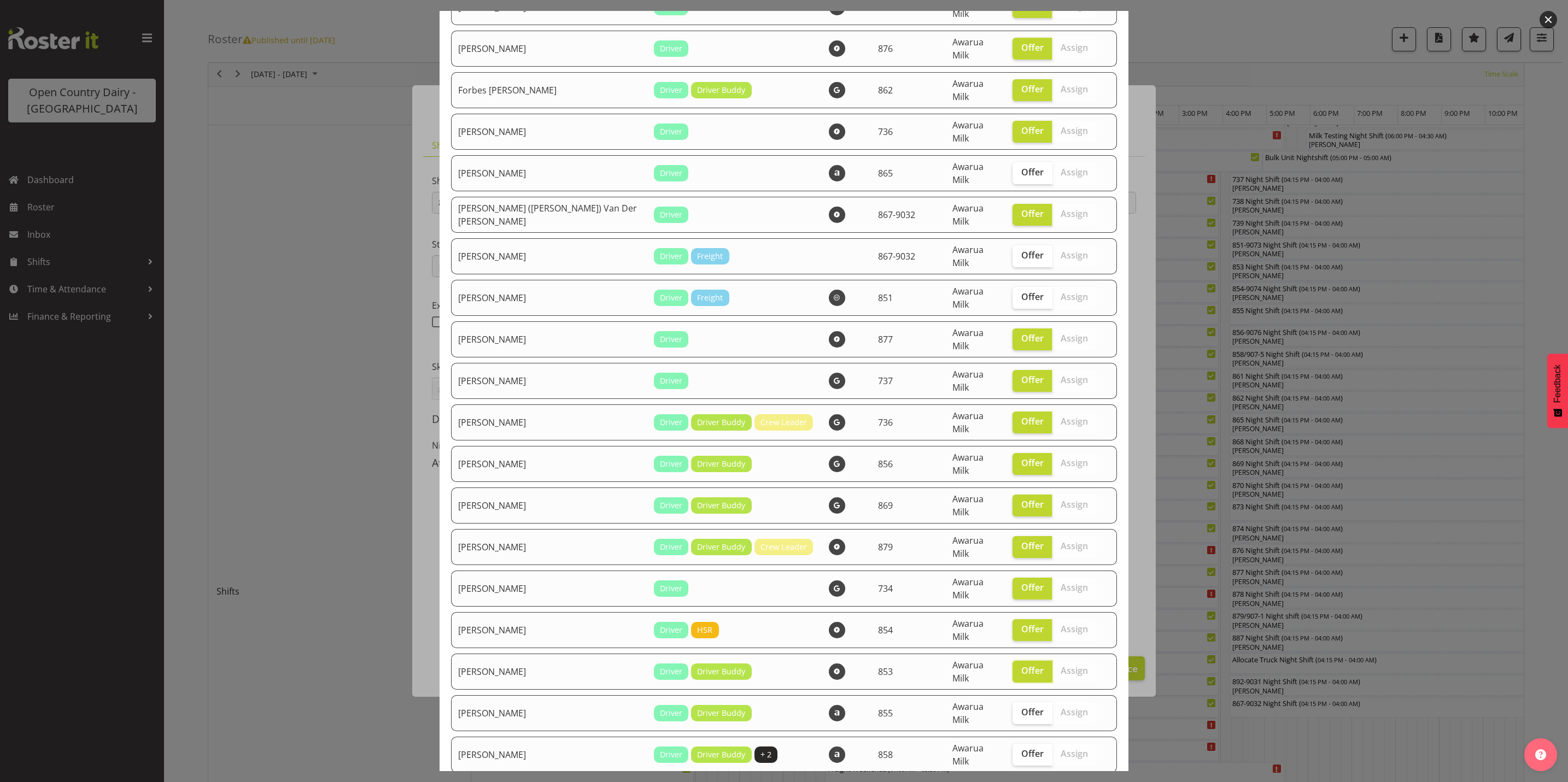
click at [1021, 781] on span "Offer" at bounding box center [1033, 796] width 23 height 11
click at [1014, 781] on input "Offer" at bounding box center [1016, 795] width 7 height 7
checkbox input "true"
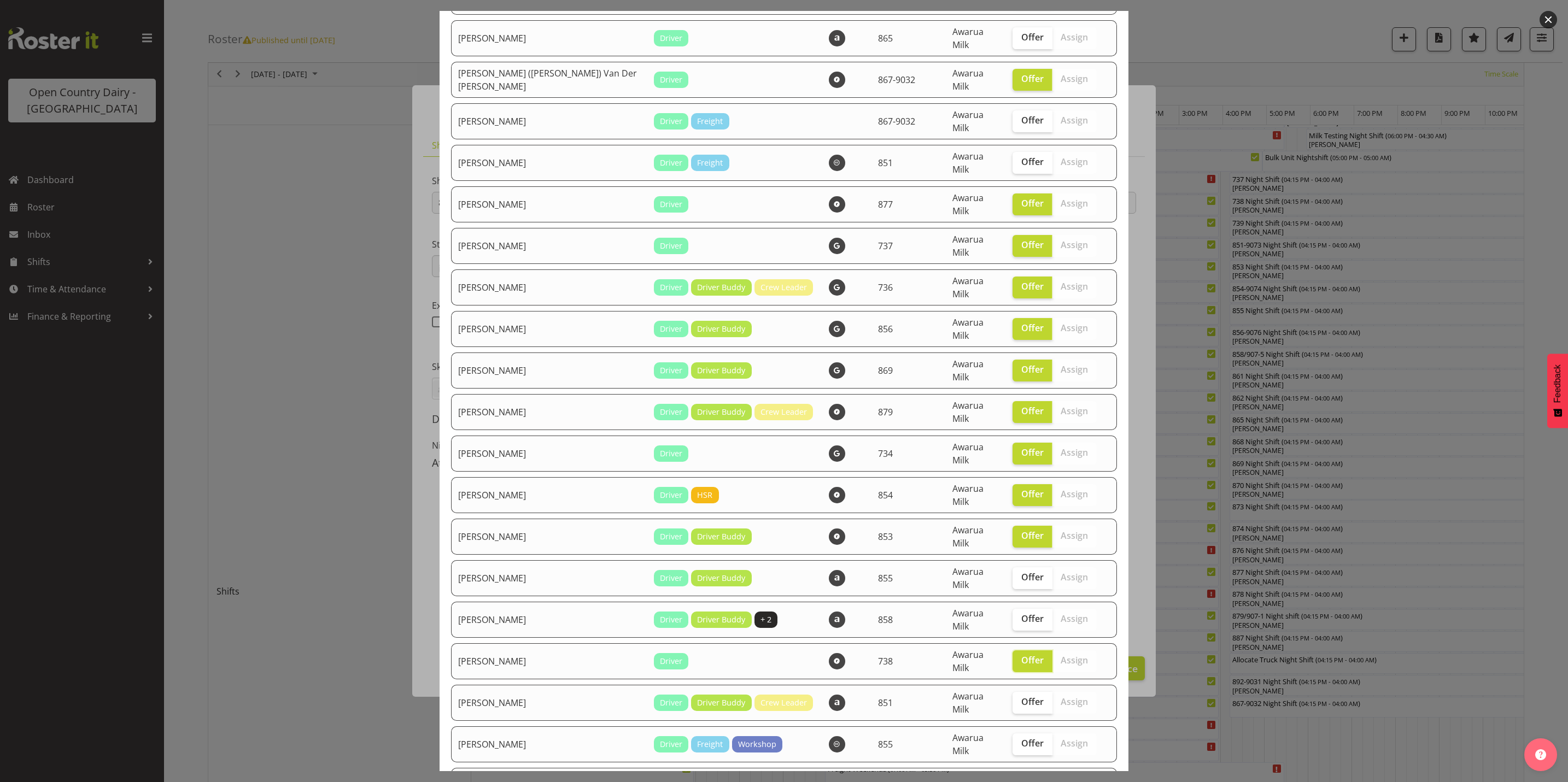
scroll to position [1476, 0]
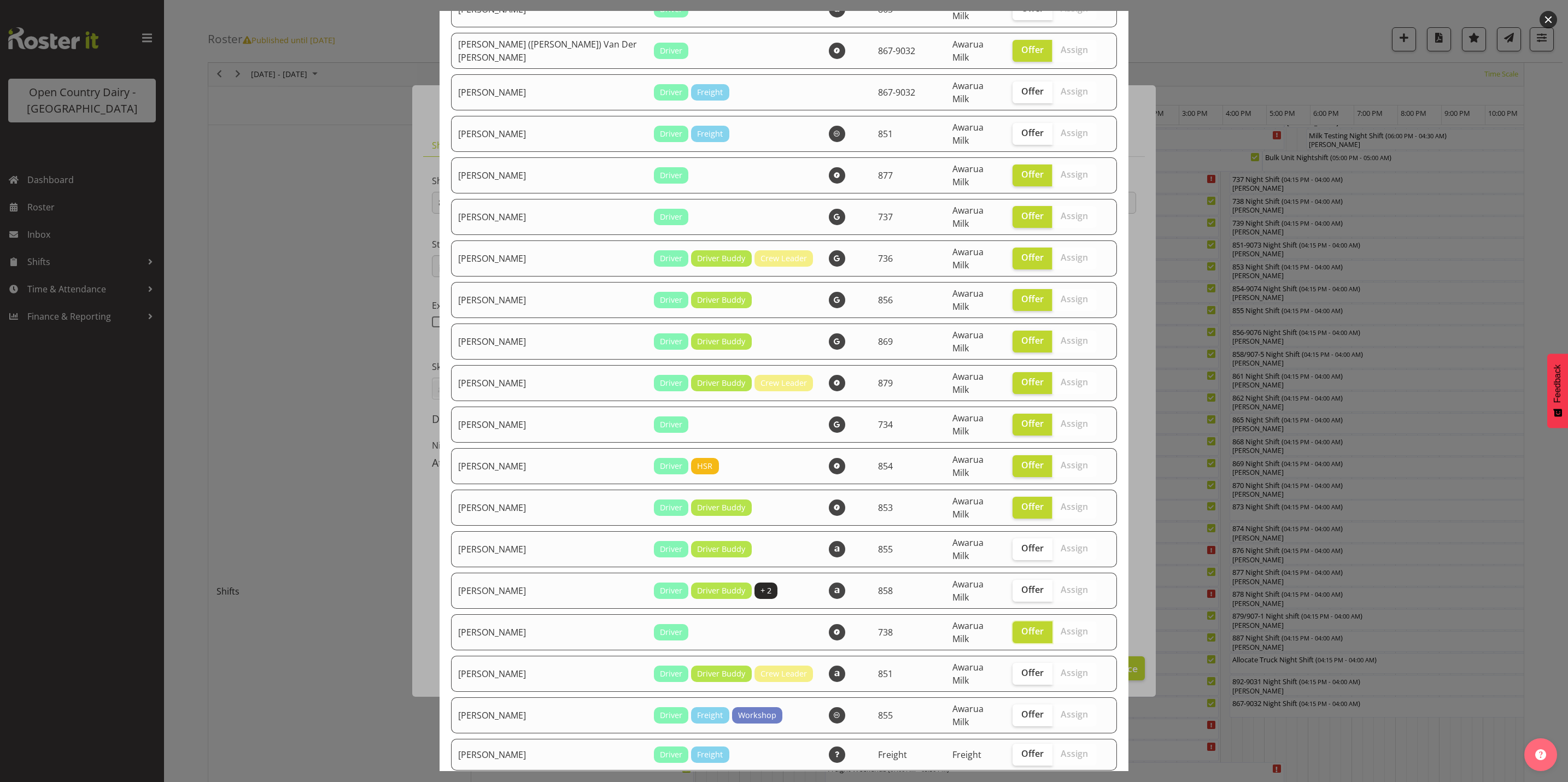
click at [1021, 781] on span "Offer" at bounding box center [1033, 793] width 23 height 11
click at [1013, 781] on input "Offer" at bounding box center [1016, 793] width 7 height 7
checkbox input "true"
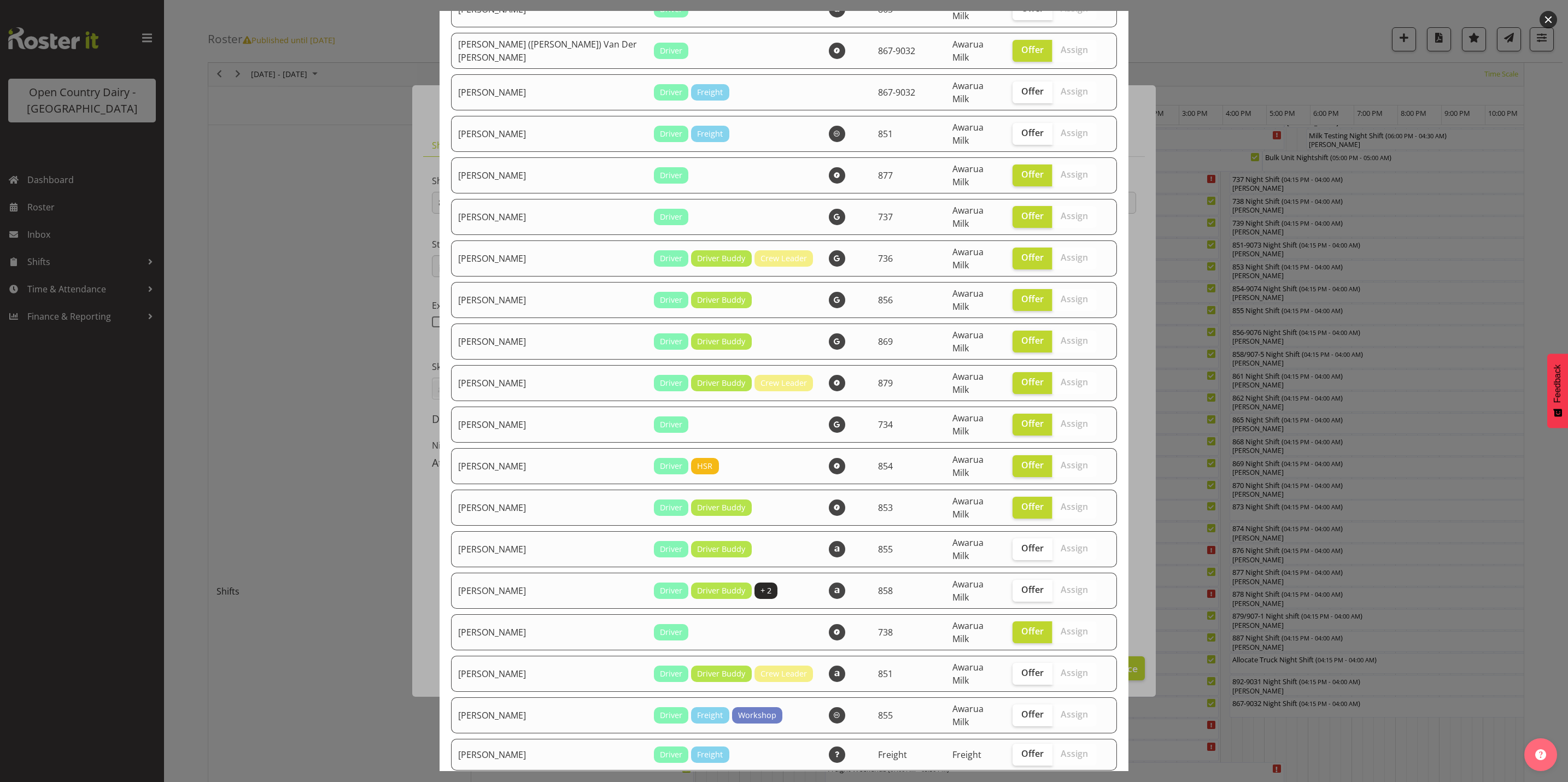
checkbox input "true"
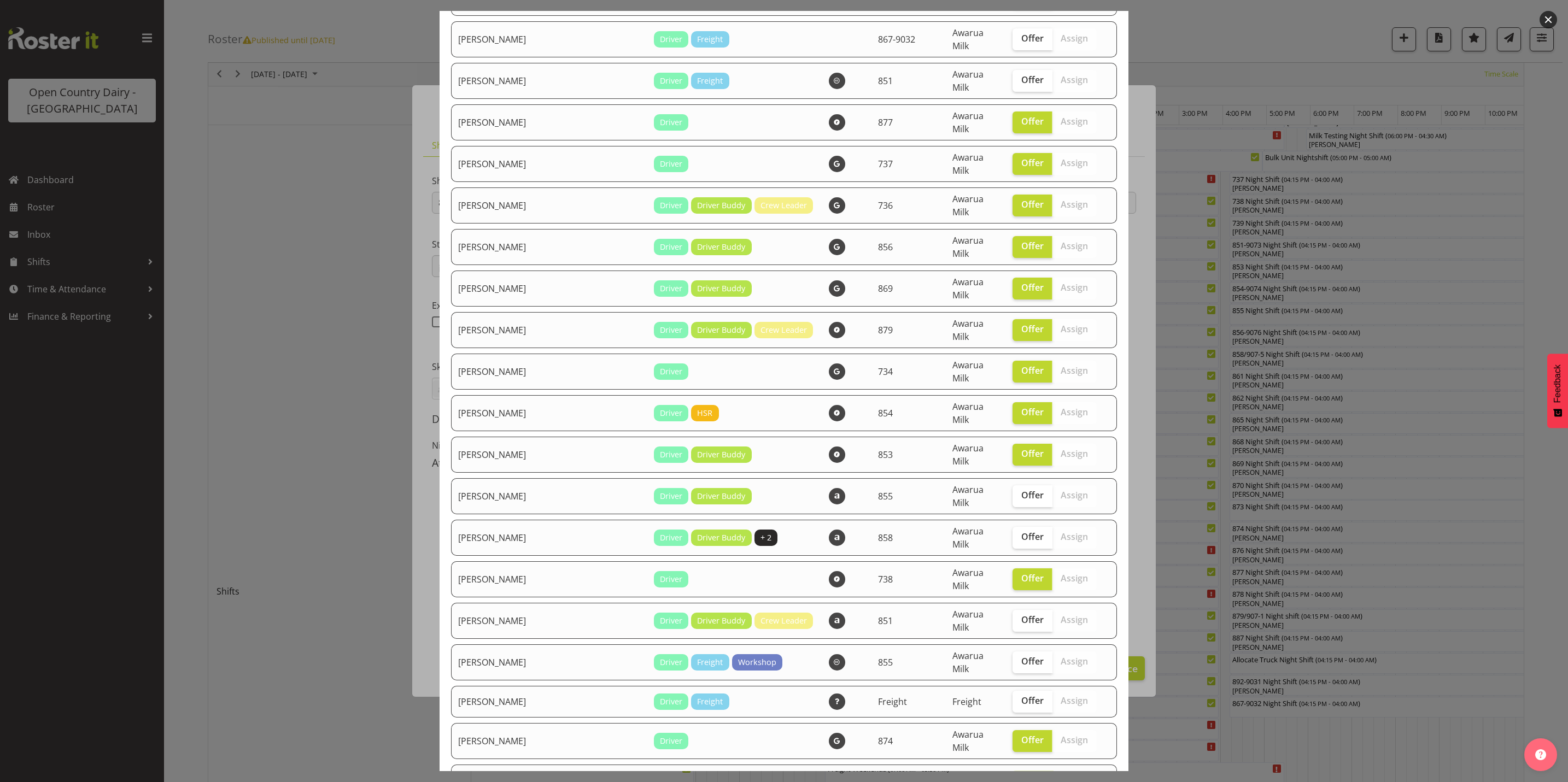
scroll to position [1558, 0]
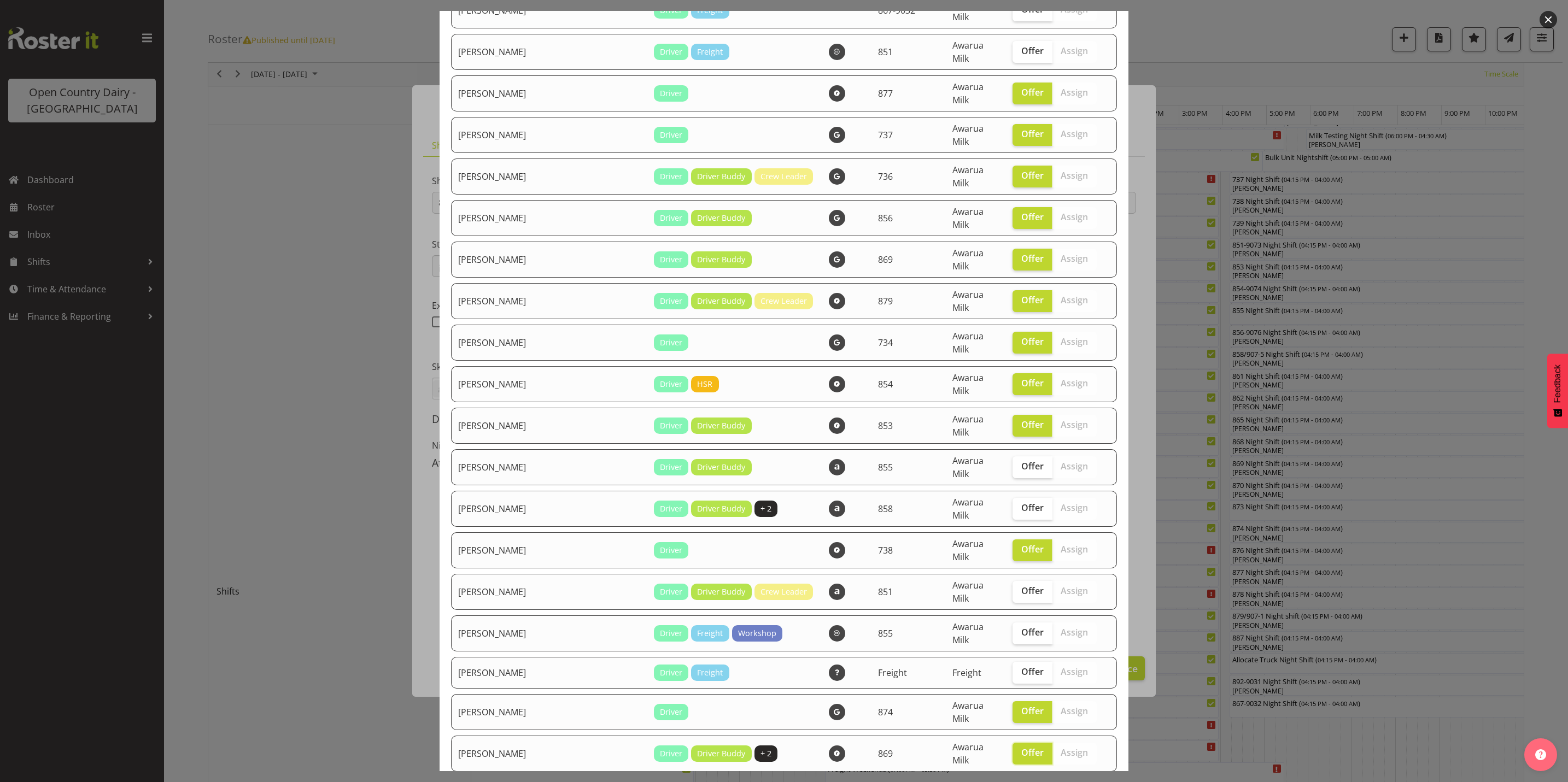
checkbox input "true"
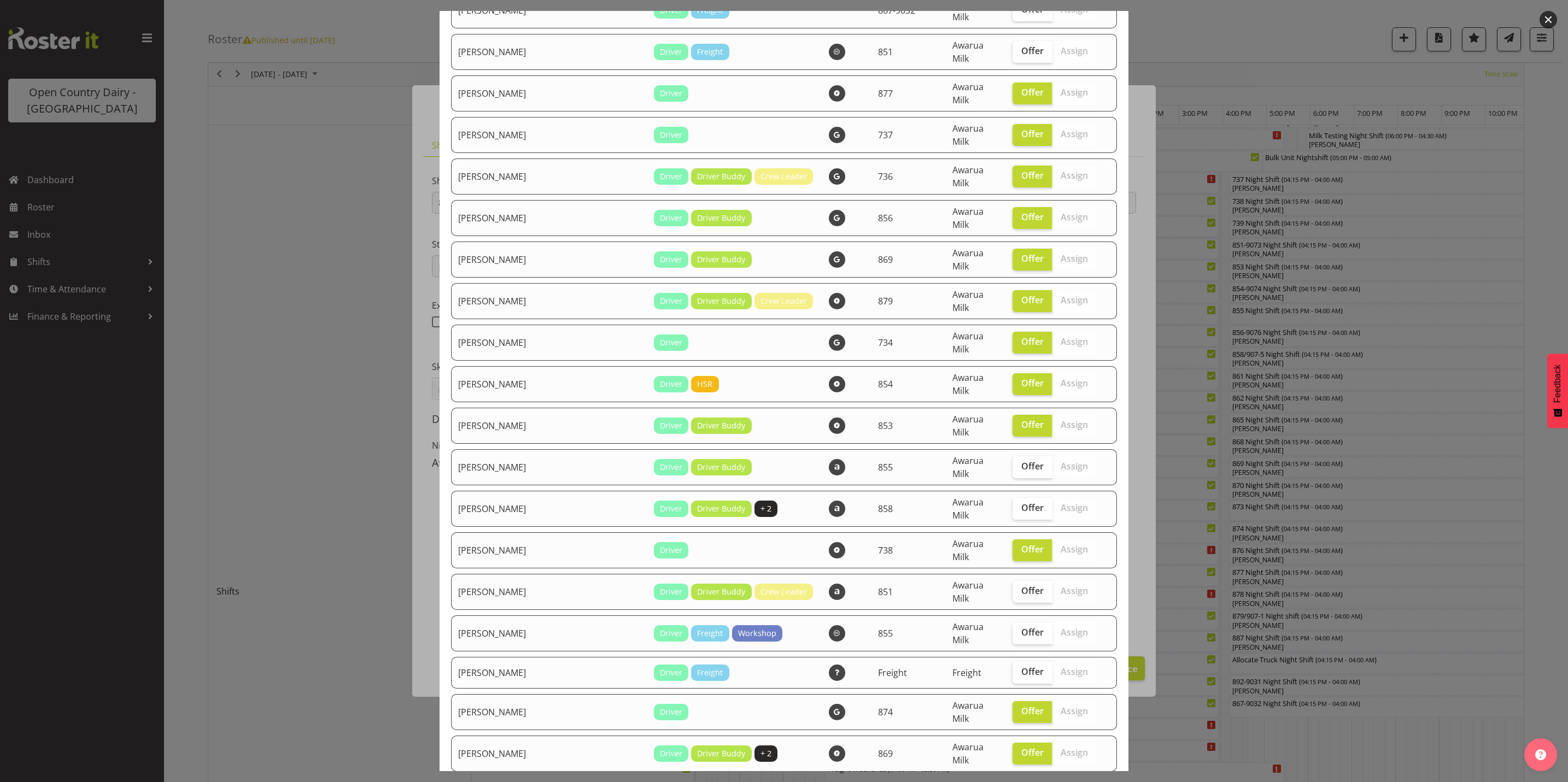
checkbox input "true"
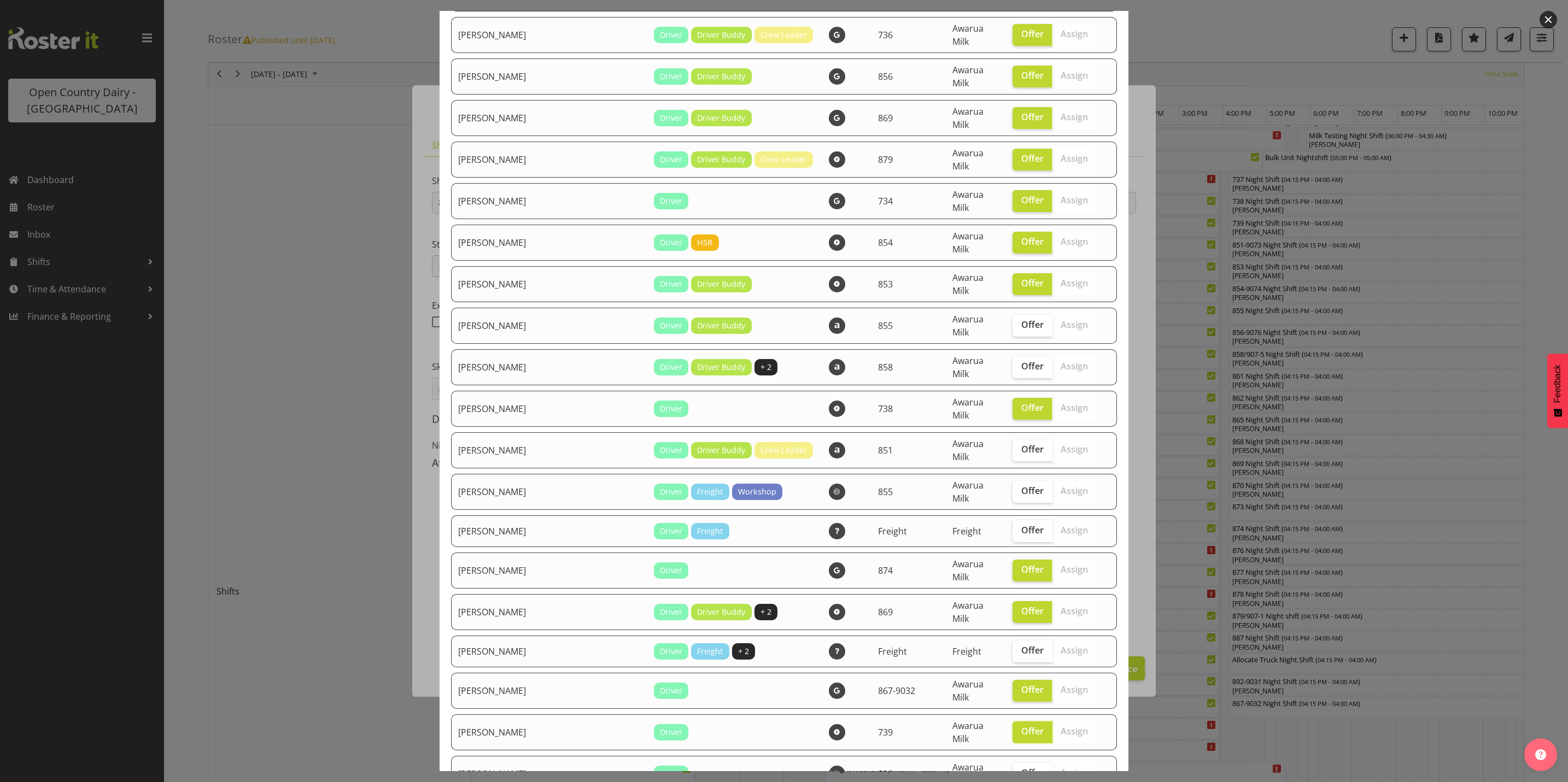
scroll to position [1722, 0]
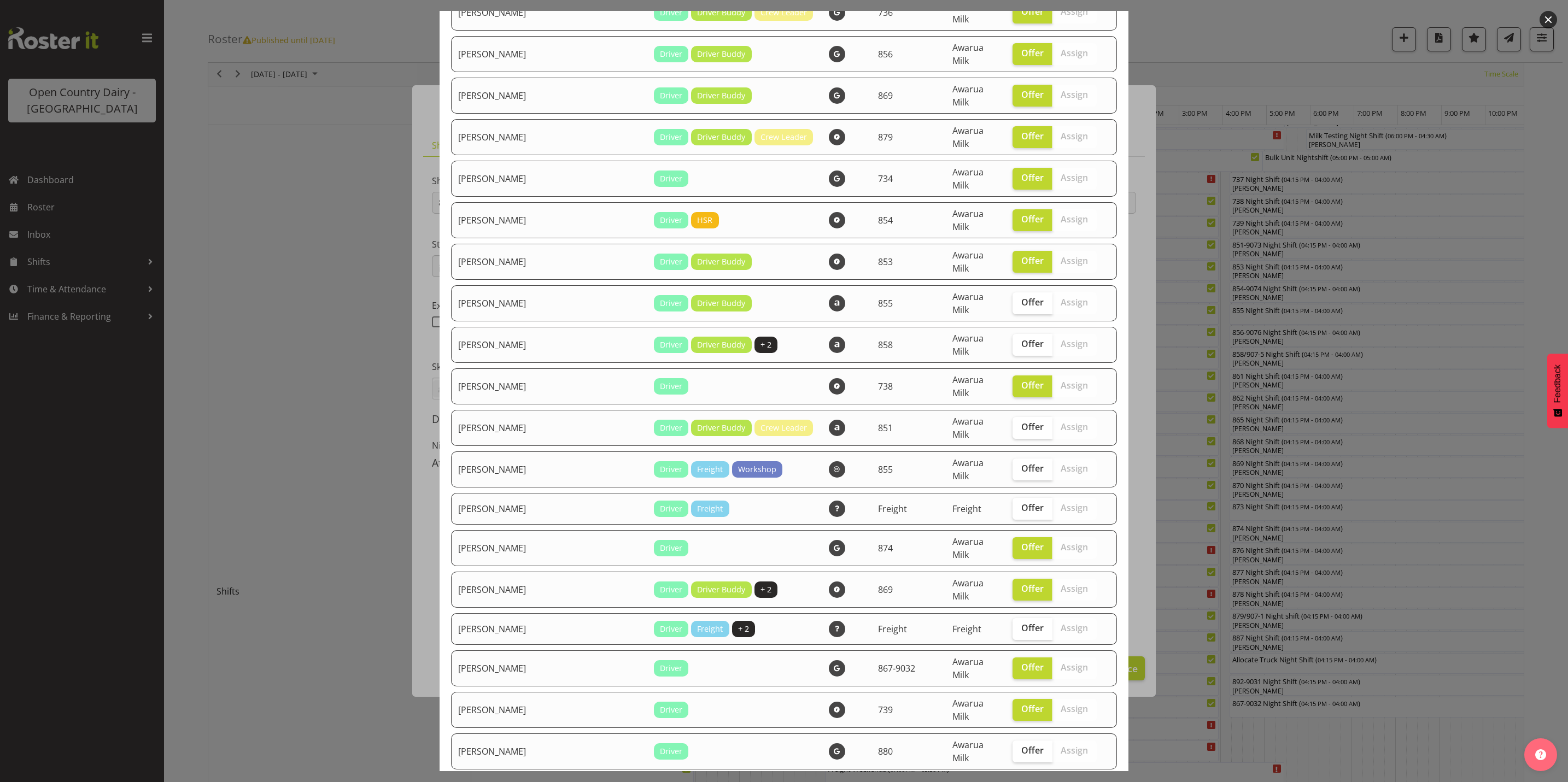
click at [1021, 781] on span "Offer" at bounding box center [1033, 792] width 23 height 11
click at [1013, 781] on input "Offer" at bounding box center [1016, 792] width 7 height 7
checkbox input "true"
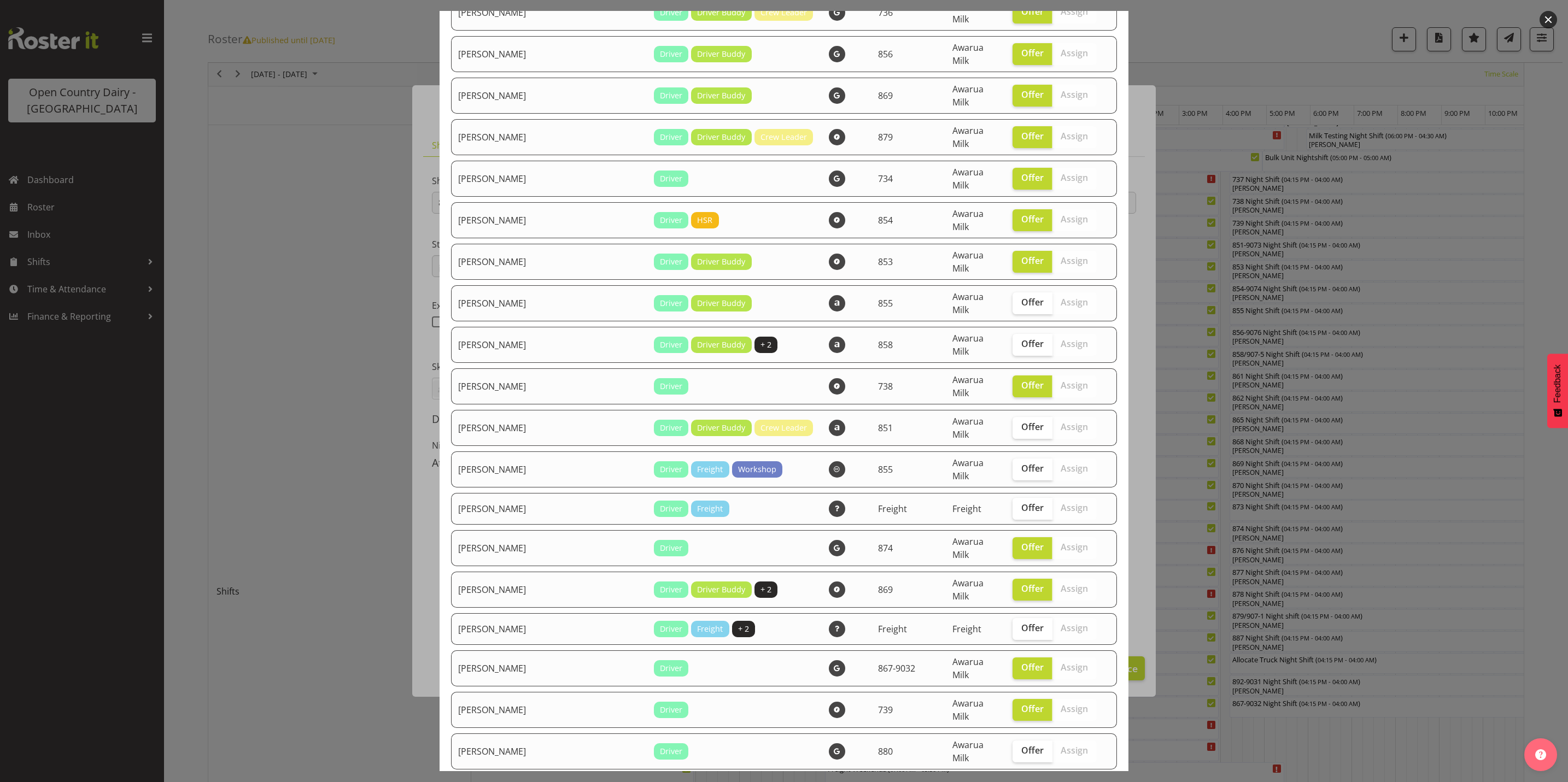
checkbox input "true"
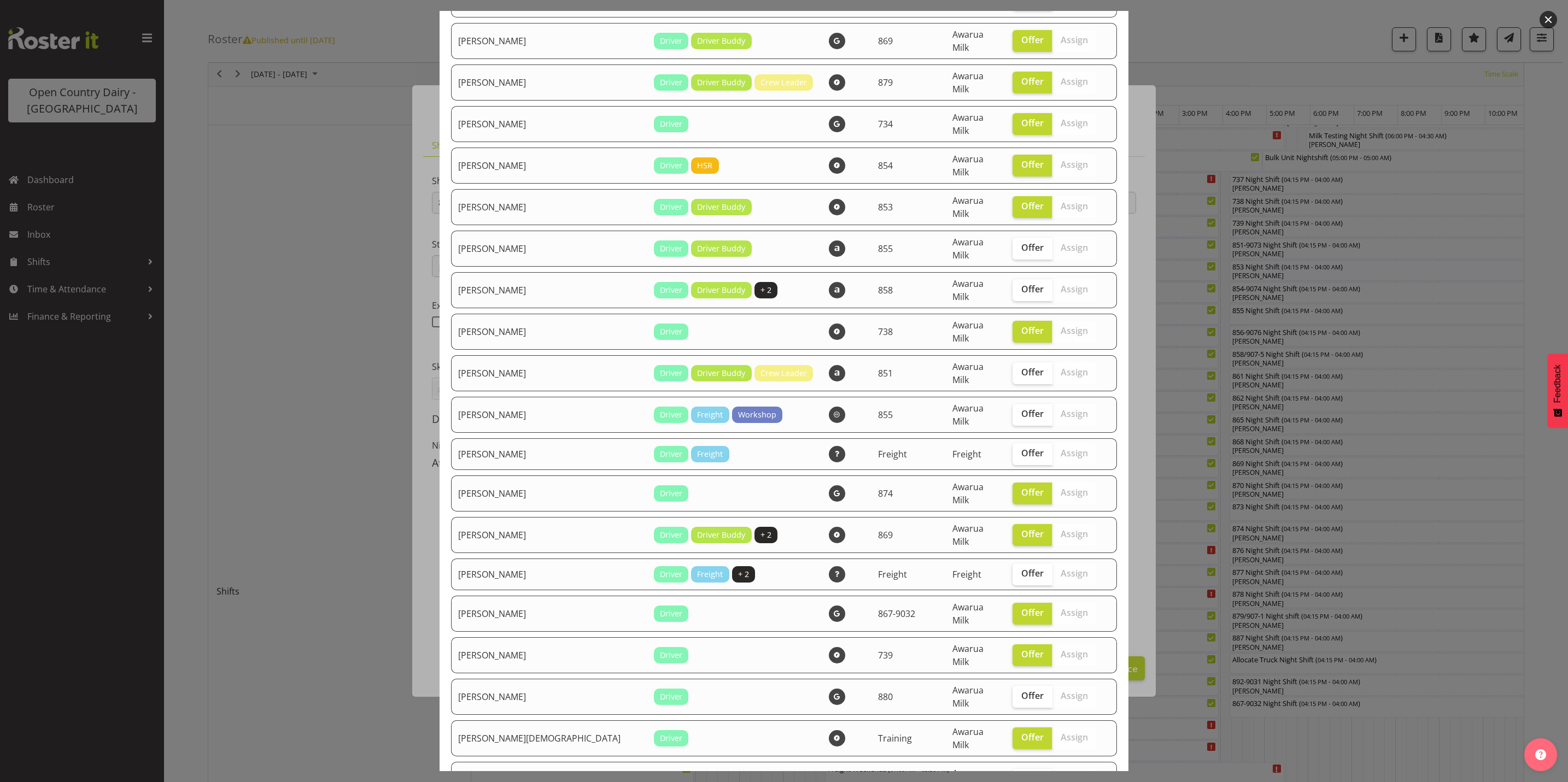
scroll to position [1804, 0]
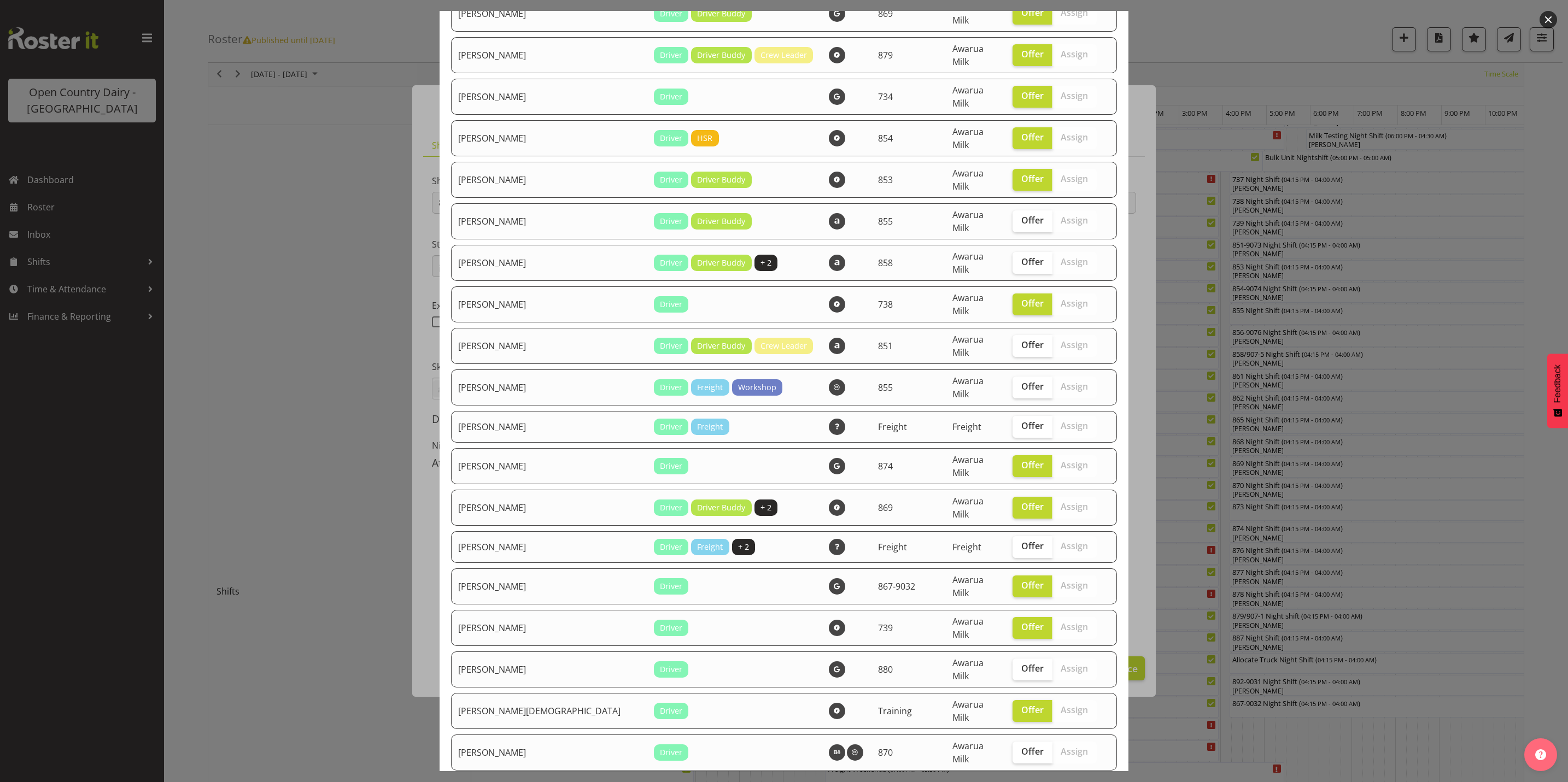
checkbox input "true"
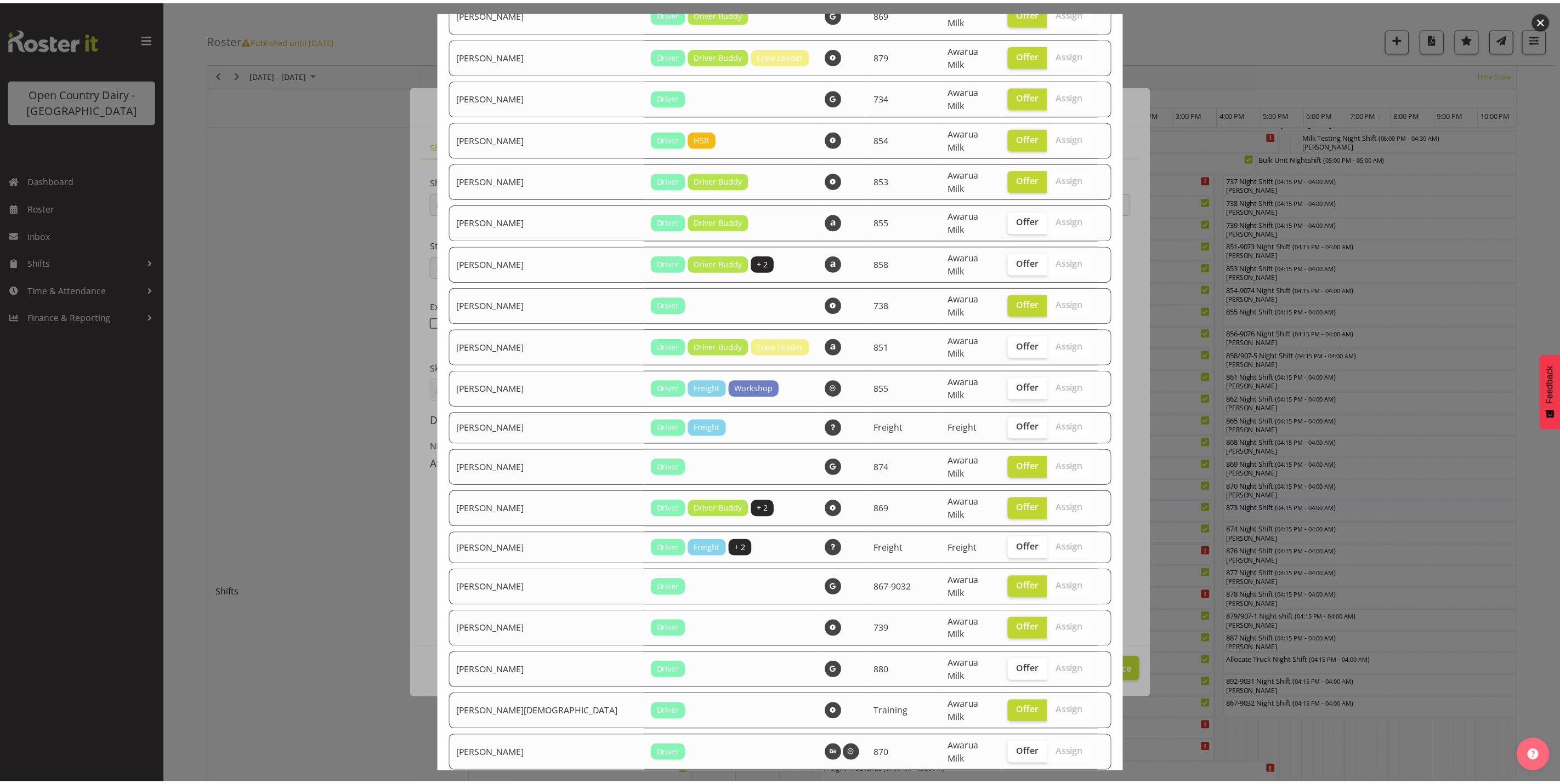
scroll to position [1891, 0]
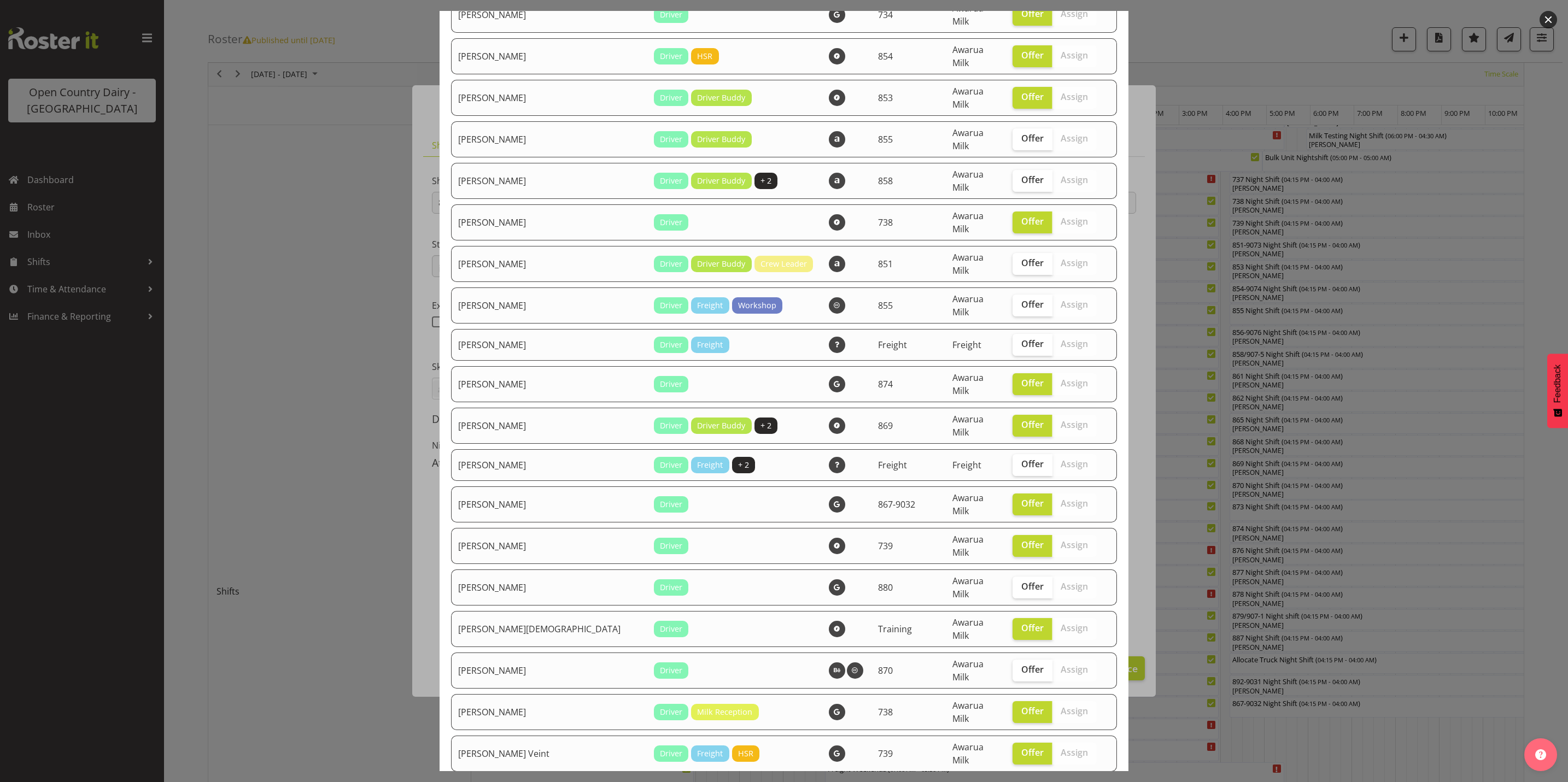
checkbox input "true"
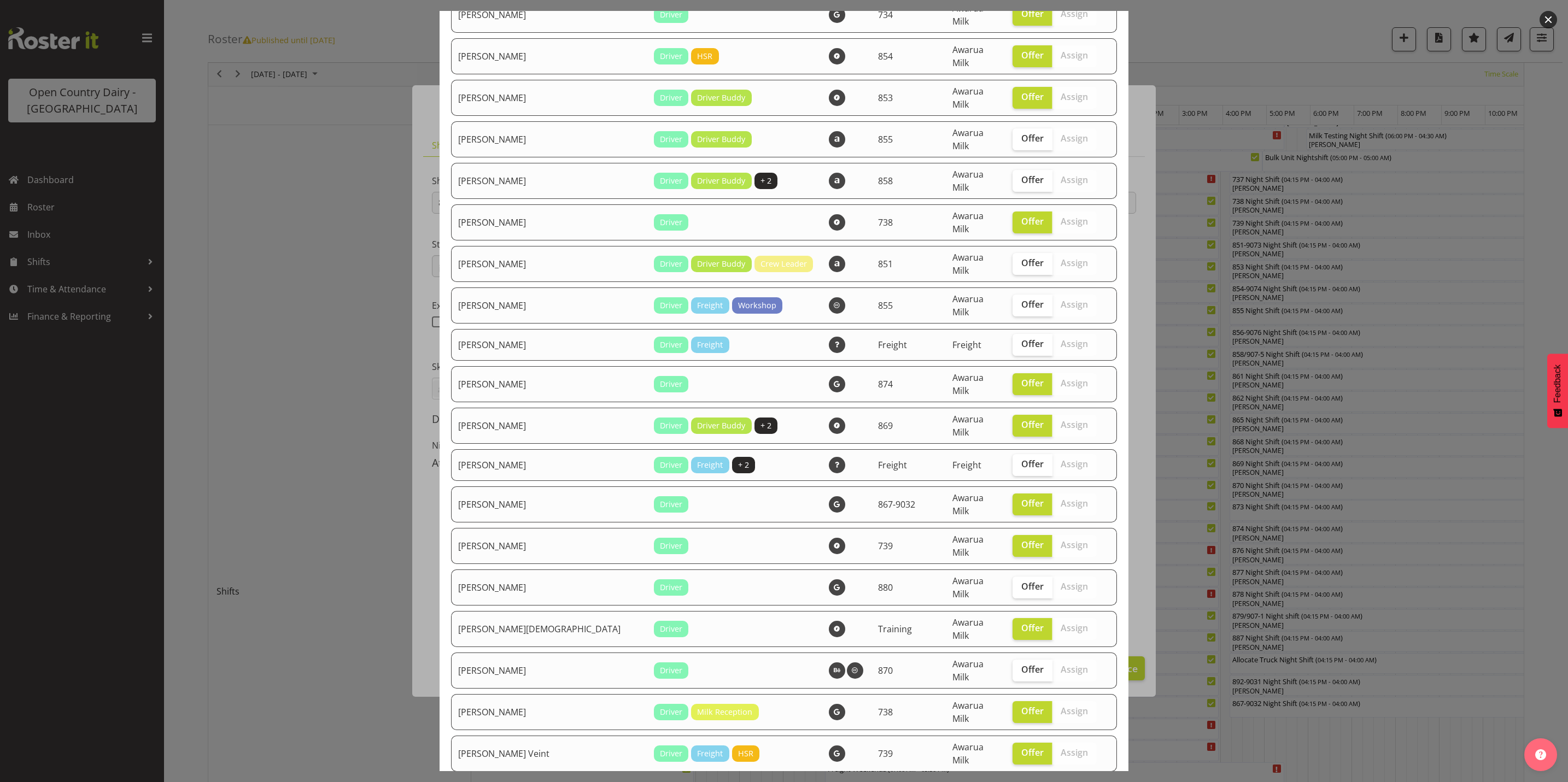
checkbox input "true"
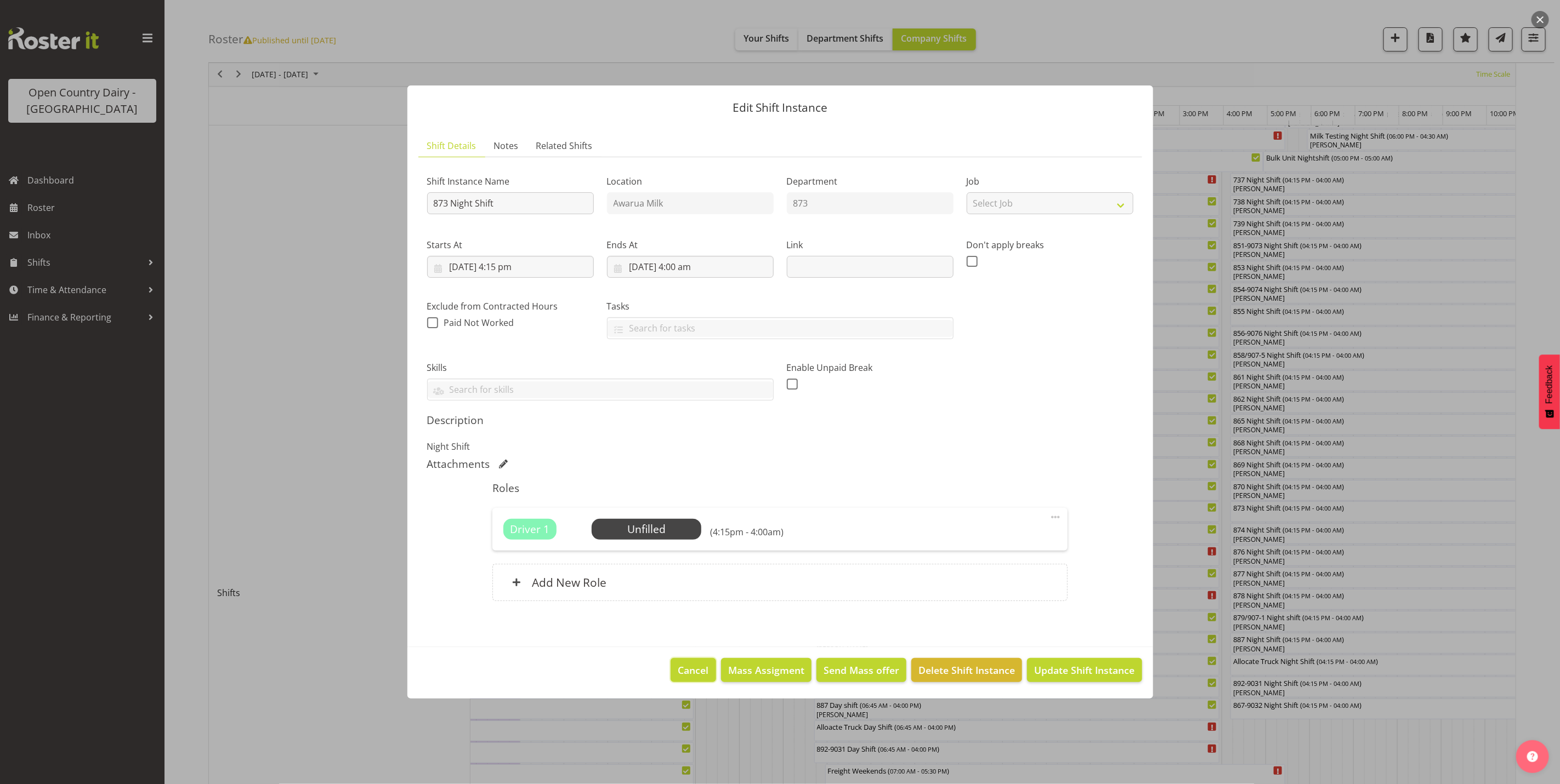
click at [695, 673] on span "Cancel" at bounding box center [693, 670] width 31 height 15
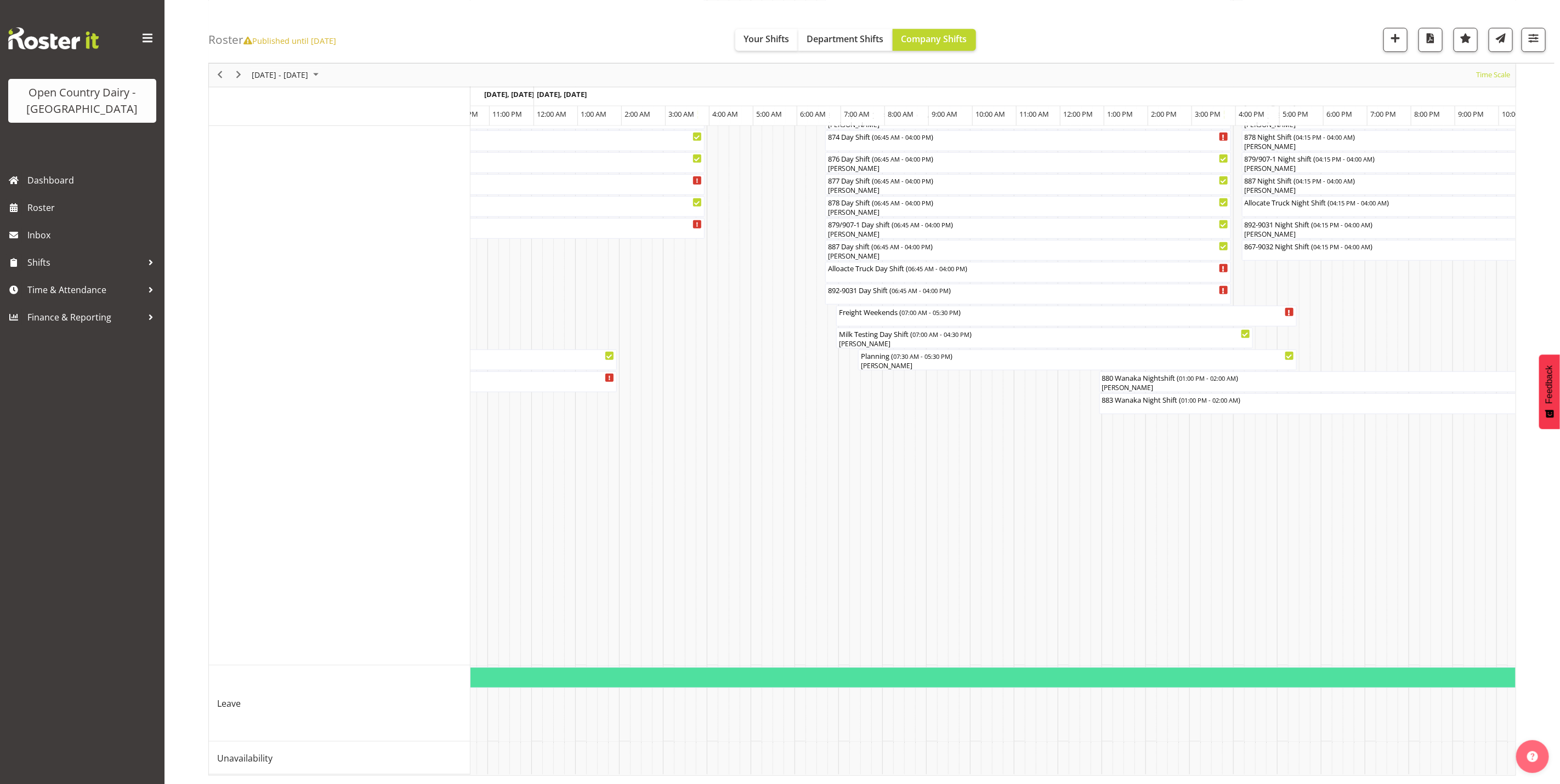
scroll to position [0, 6321]
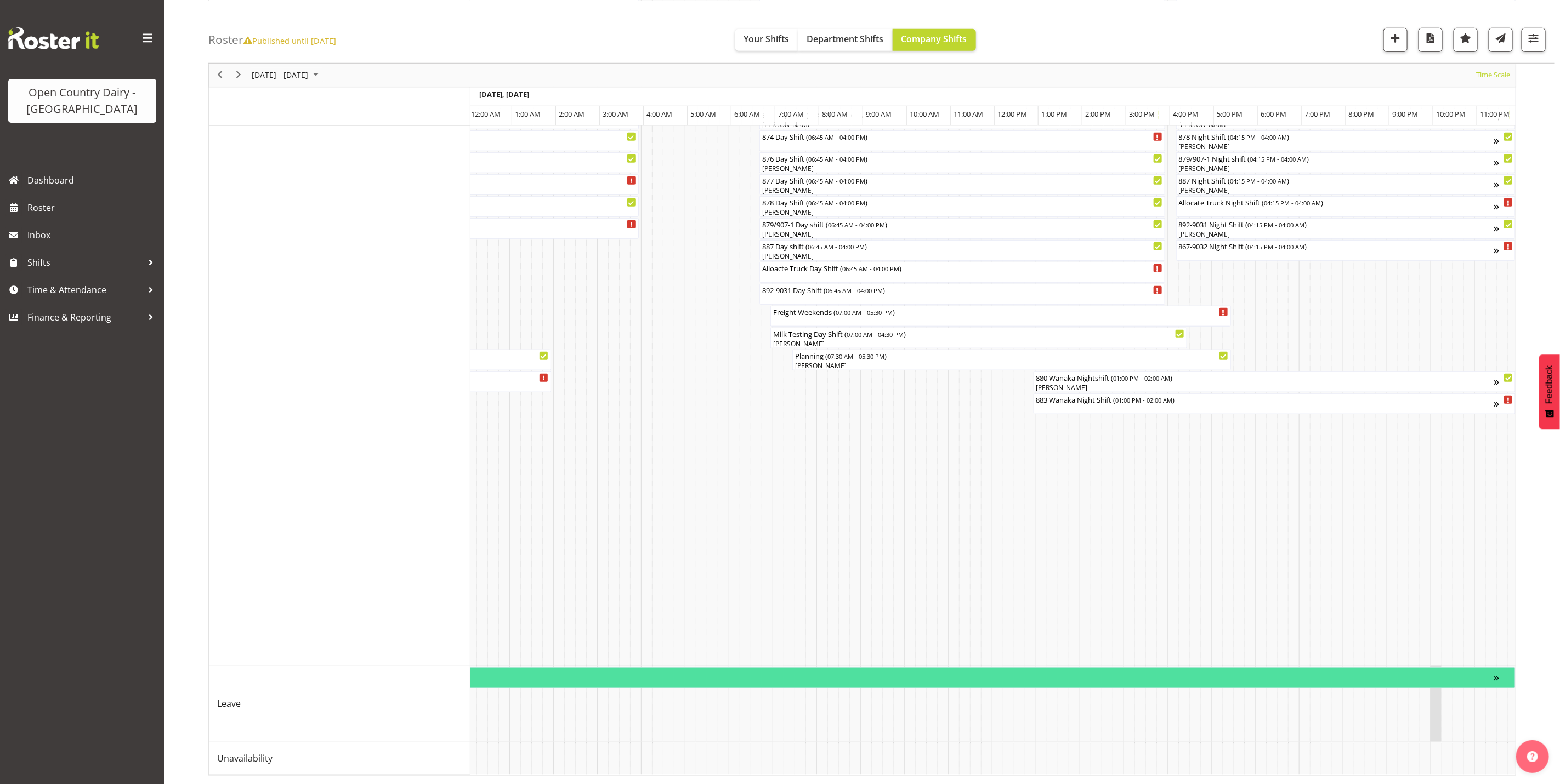
drag, startPoint x: 1423, startPoint y: 717, endPoint x: 1437, endPoint y: 702, distance: 20.5
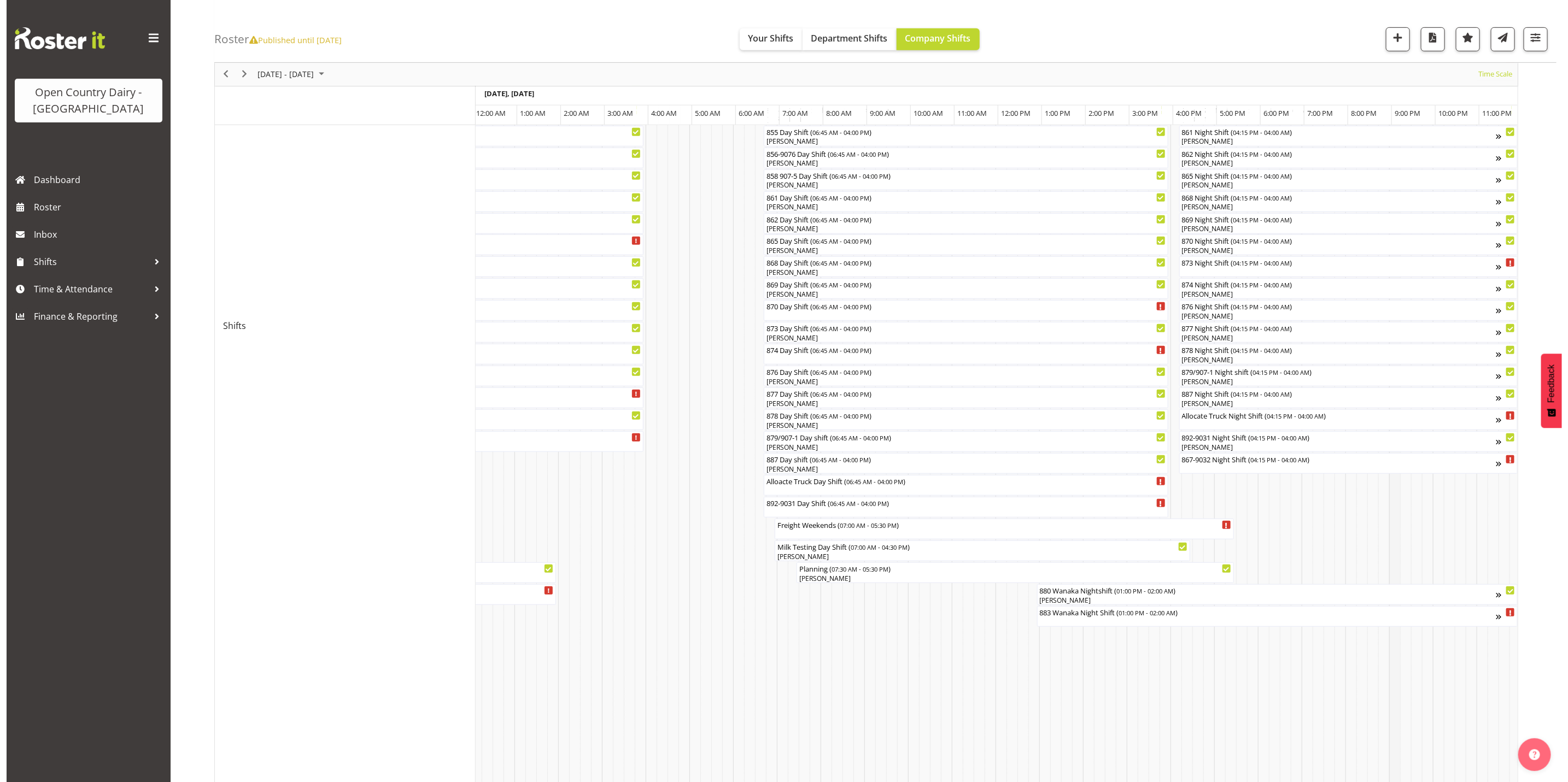
scroll to position [379, 0]
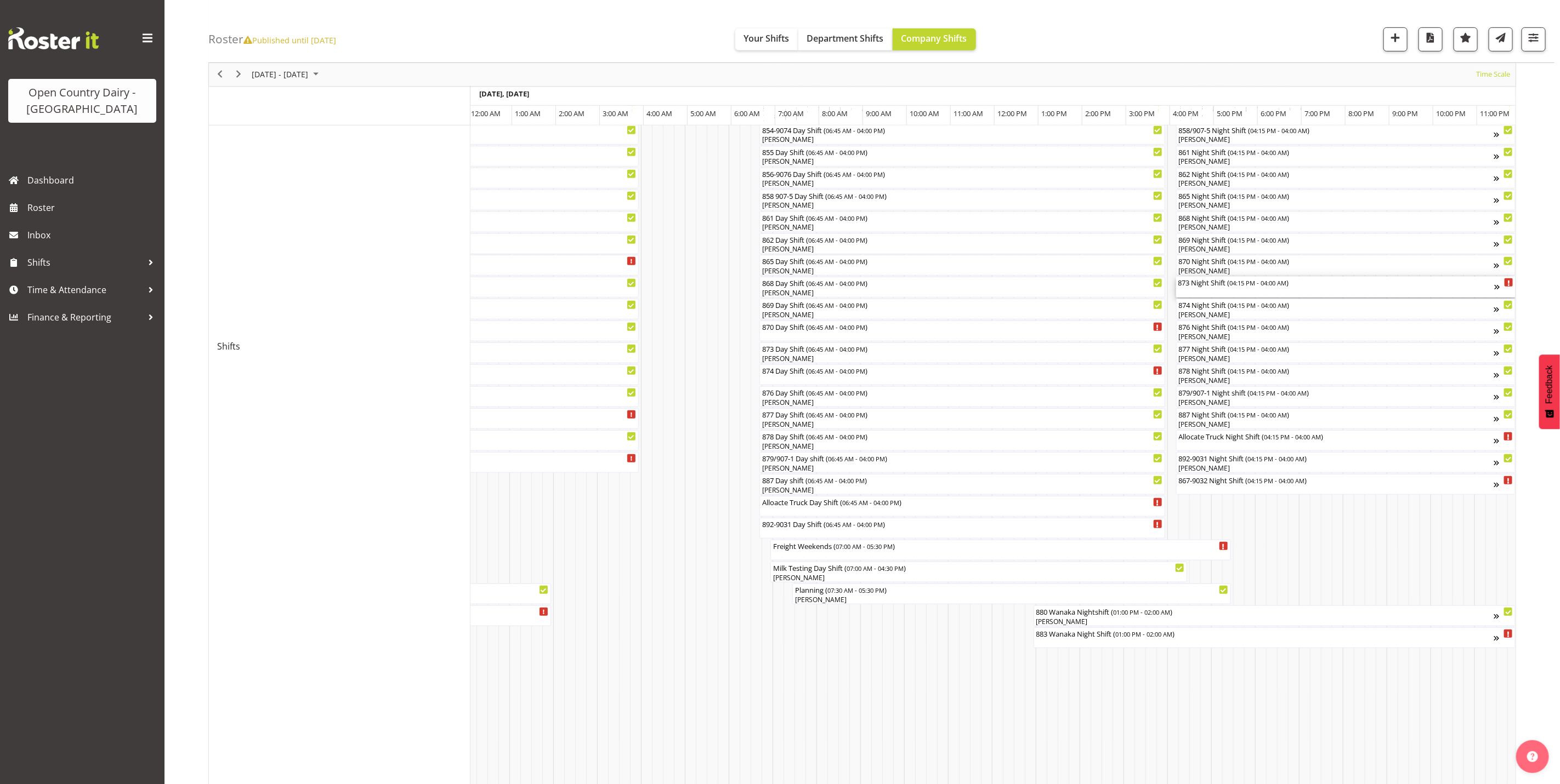
click at [1213, 290] on div "873 Night Shift ( 04:15 PM - 04:00 AM )" at bounding box center [1336, 287] width 316 height 21
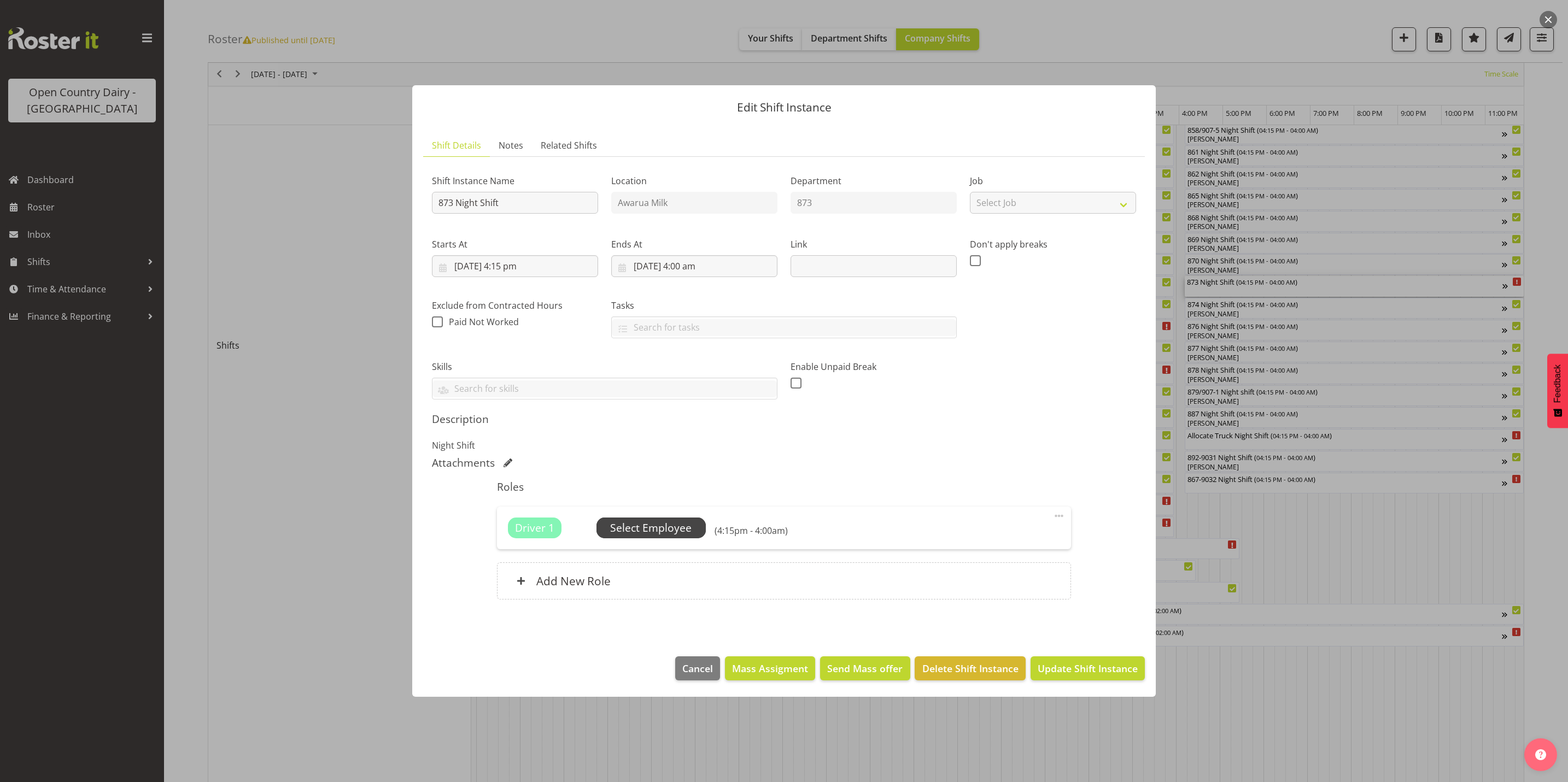
click at [651, 525] on span "Select Employee" at bounding box center [650, 529] width 81 height 16
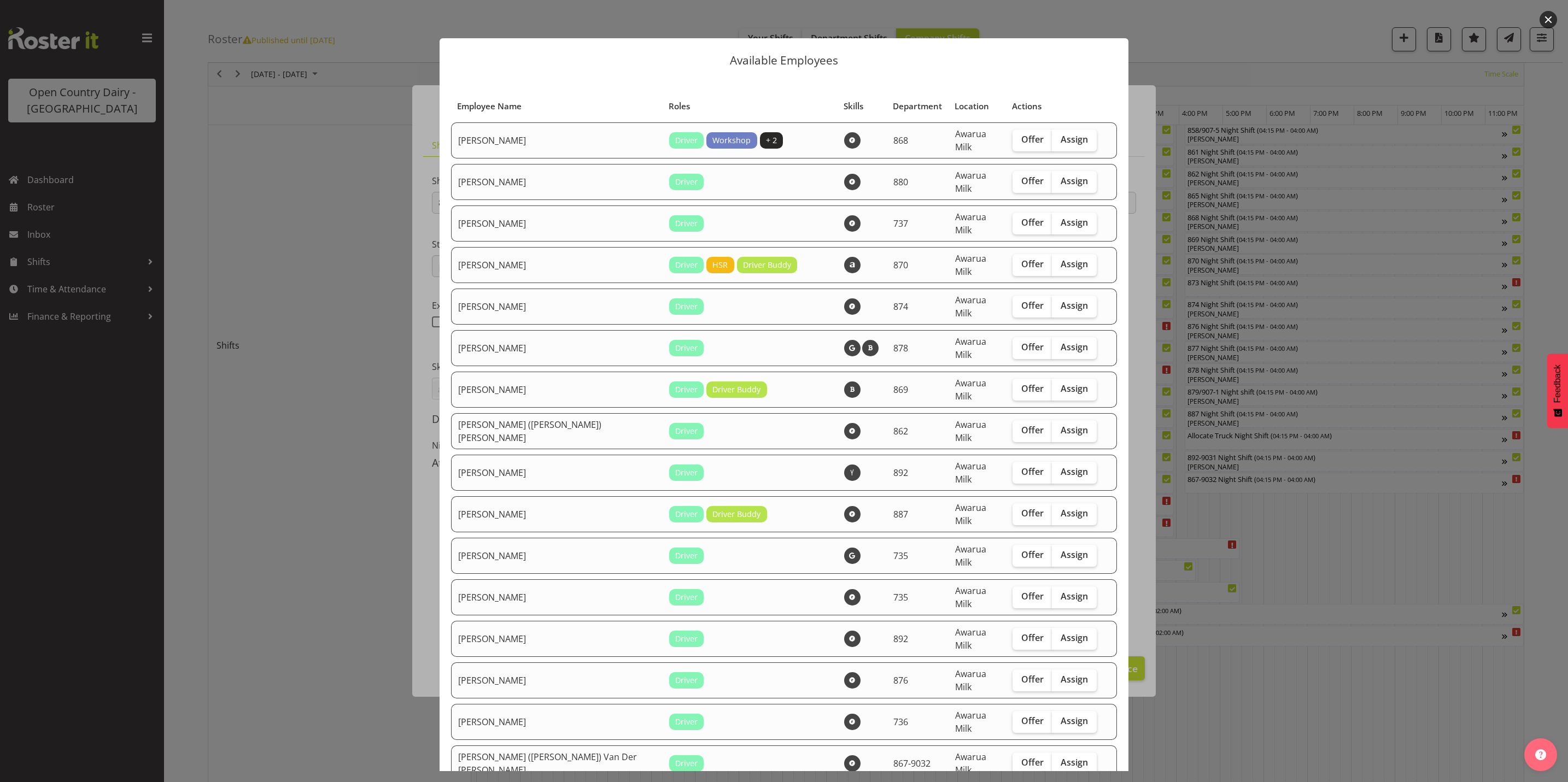
click at [1547, 12] on button "button" at bounding box center [1549, 20] width 18 height 18
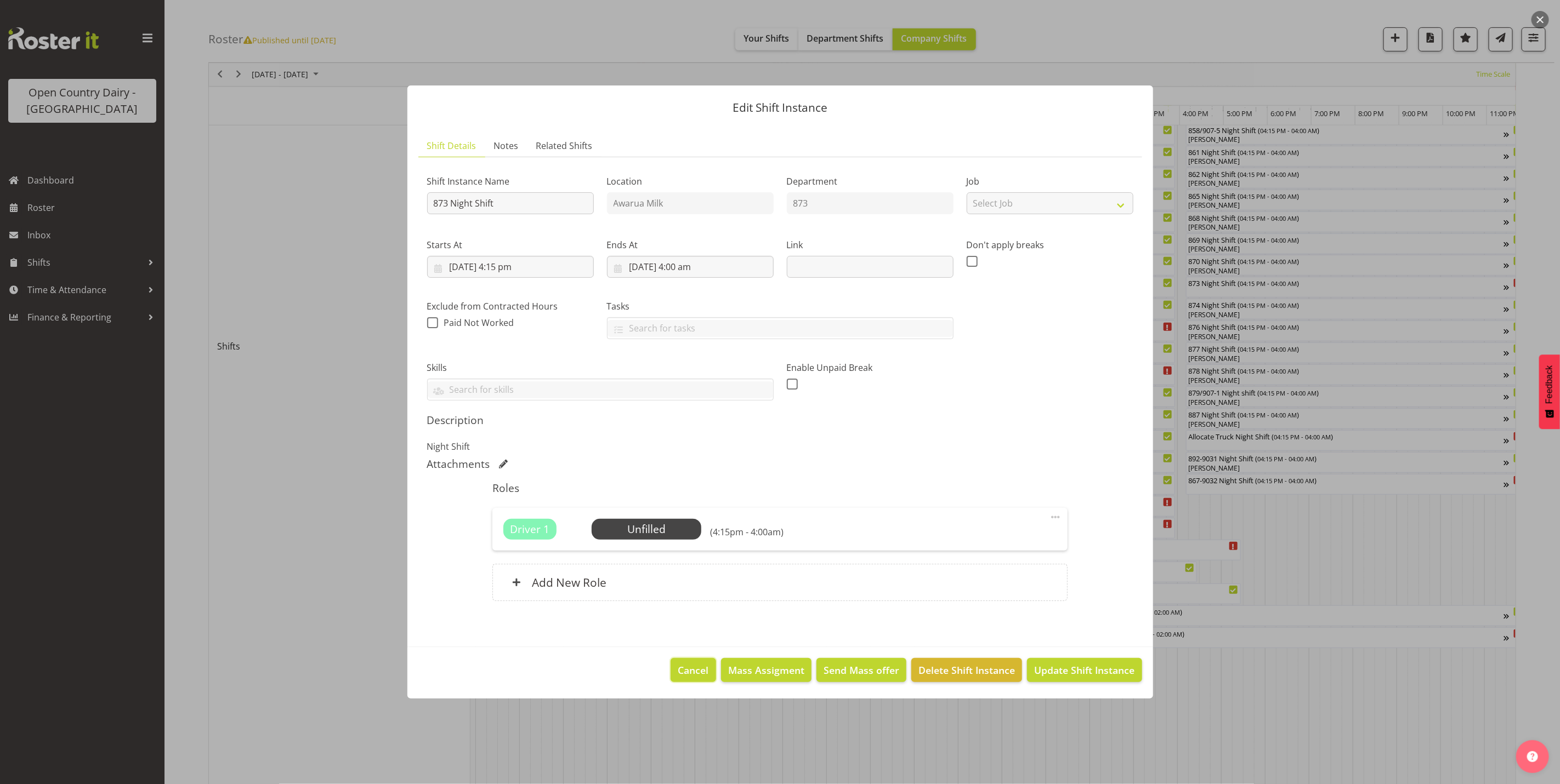
click at [698, 671] on span "Cancel" at bounding box center [693, 670] width 31 height 15
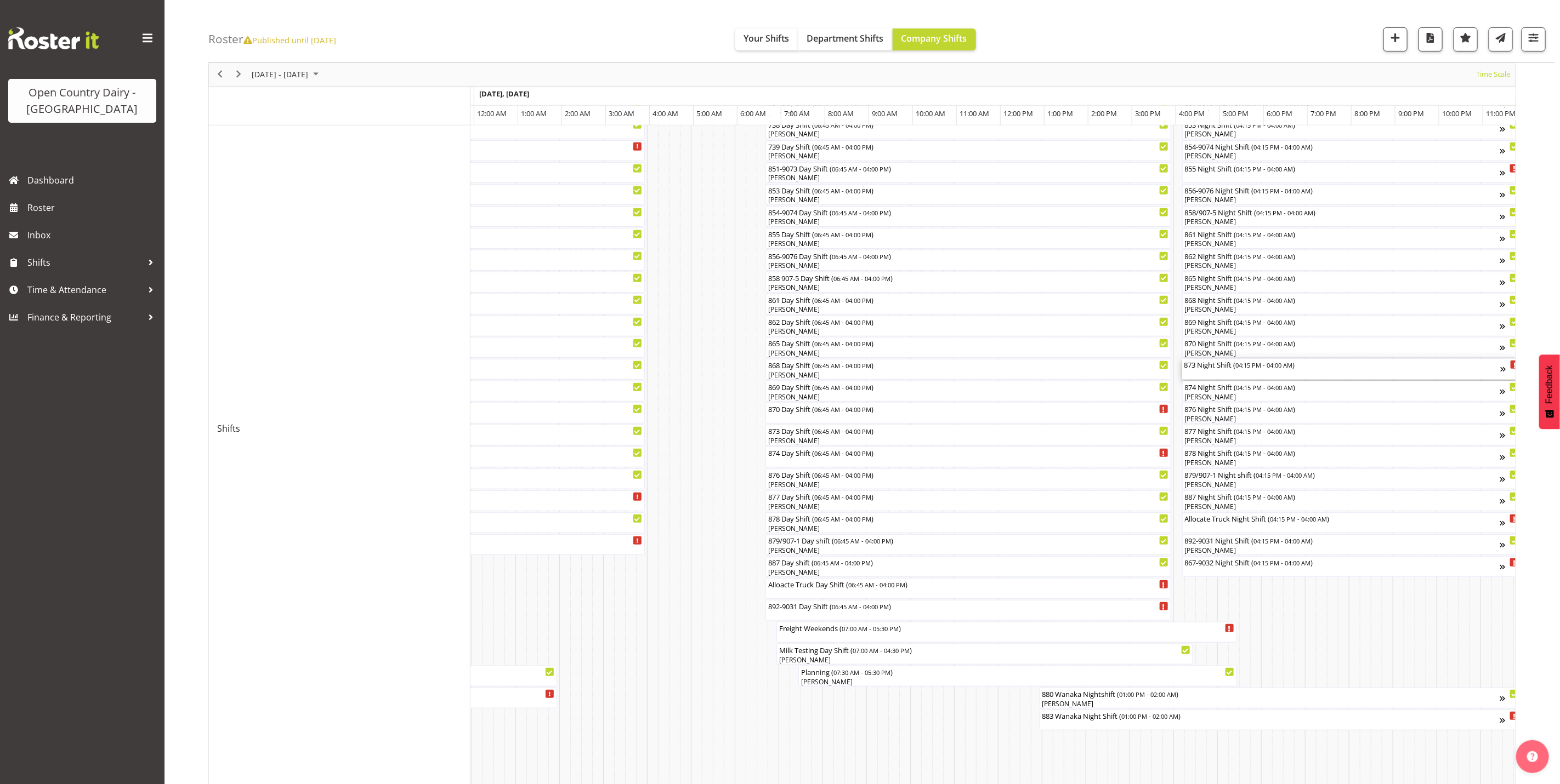
click at [1212, 370] on div "873 Night Shift ( 04:15 PM - 04:00 AM )" at bounding box center [1342, 365] width 316 height 11
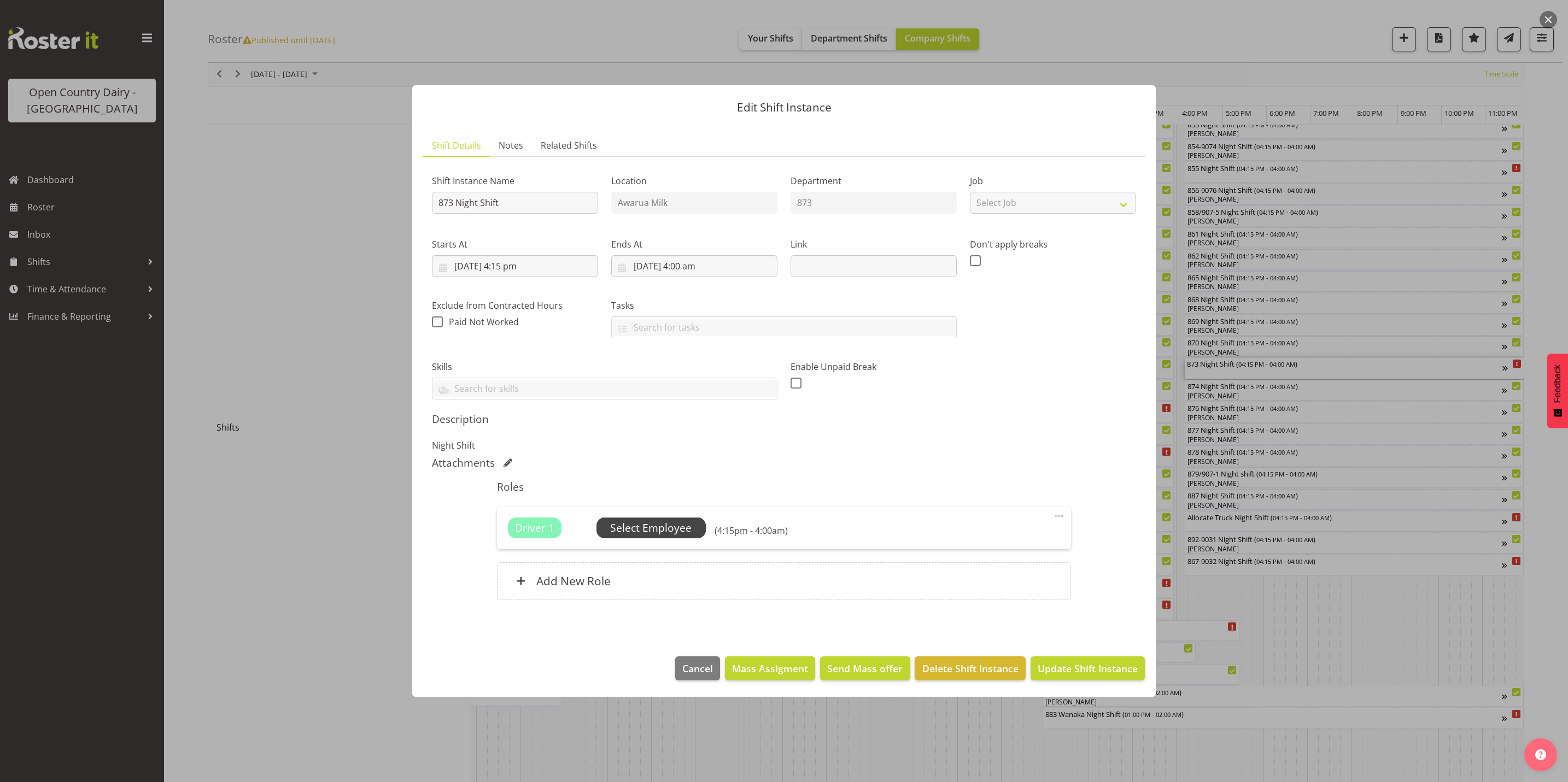
click at [659, 527] on span "Select Employee" at bounding box center [650, 529] width 81 height 16
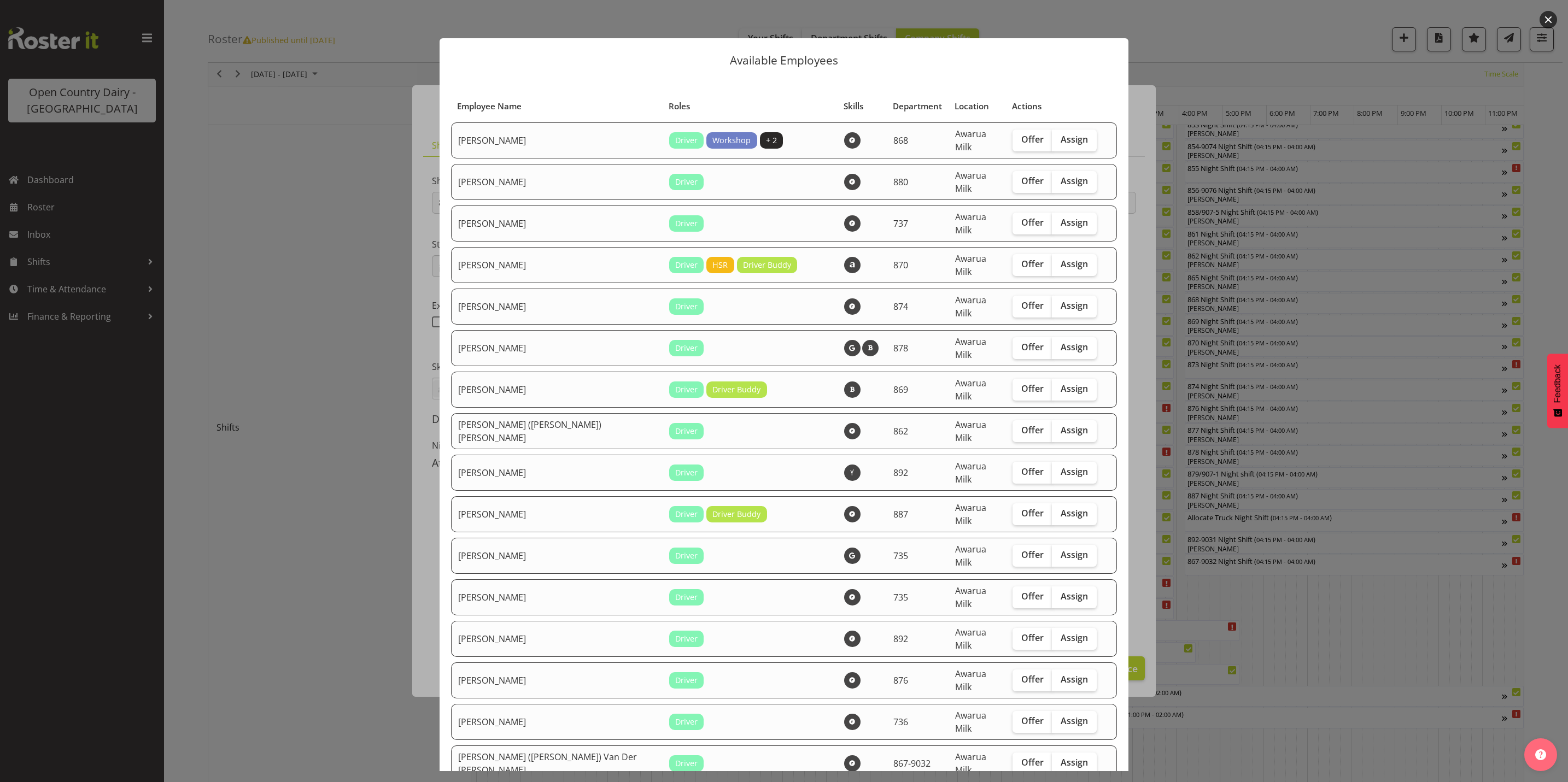
click at [1545, 16] on button "button" at bounding box center [1549, 20] width 18 height 18
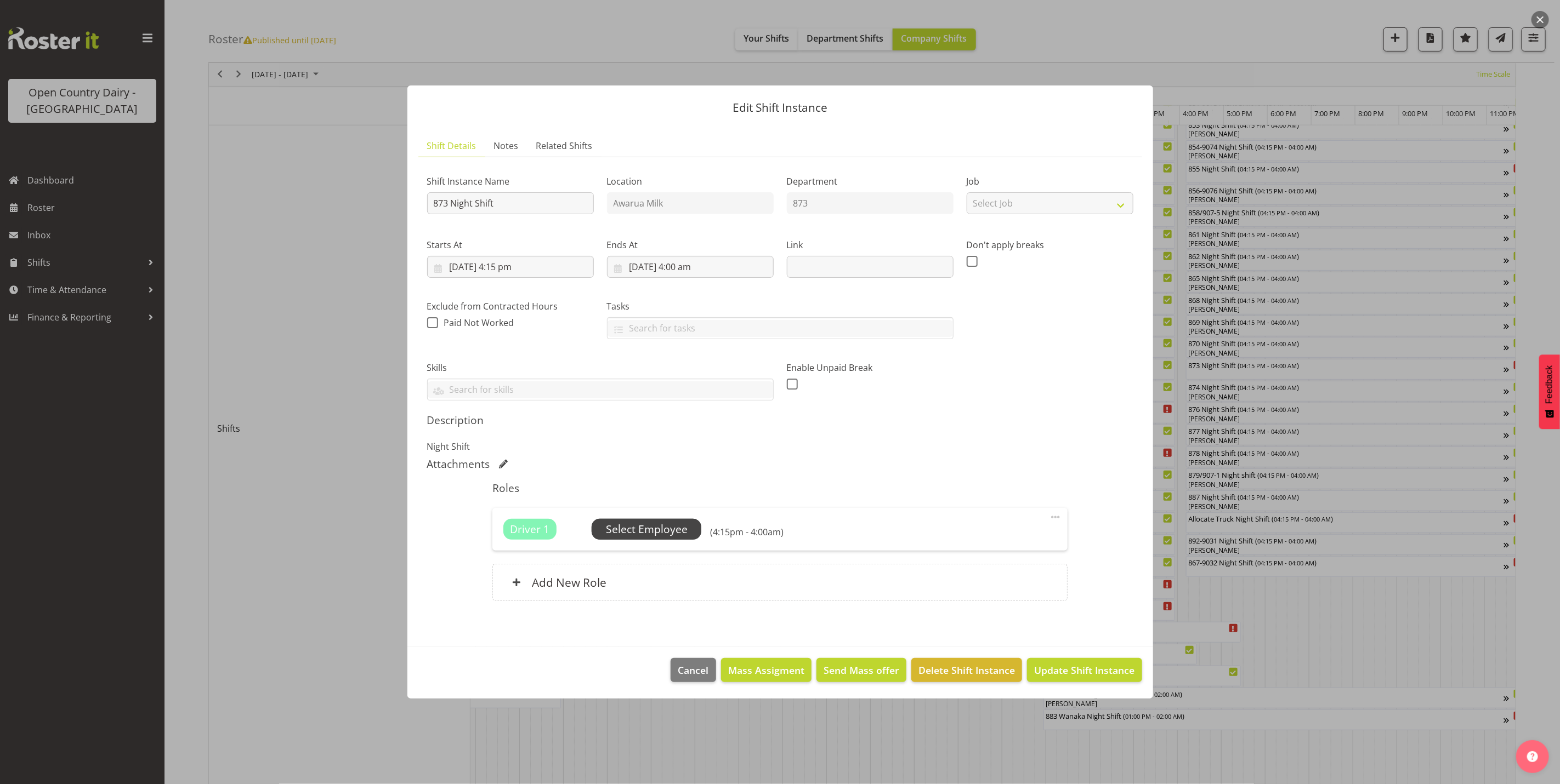
click at [642, 529] on span "Select Employee" at bounding box center [646, 530] width 82 height 16
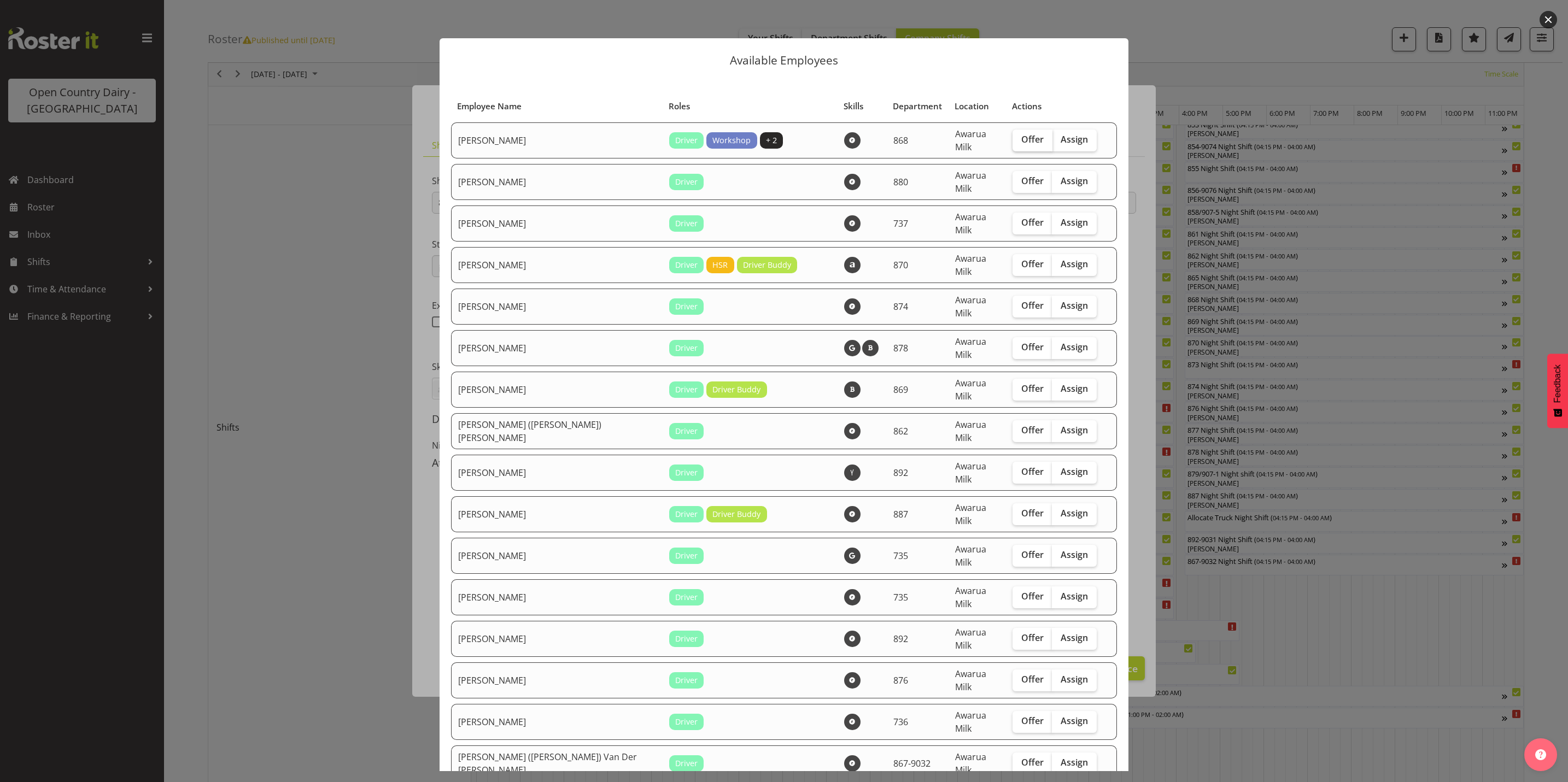
click at [1021, 138] on span "Offer" at bounding box center [1033, 139] width 23 height 11
click at [1013, 138] on input "Offer" at bounding box center [1016, 139] width 7 height 7
checkbox input "true"
click at [1021, 217] on span "Offer" at bounding box center [1033, 223] width 23 height 11
click at [1013, 219] on input "Offer" at bounding box center [1016, 222] width 7 height 7
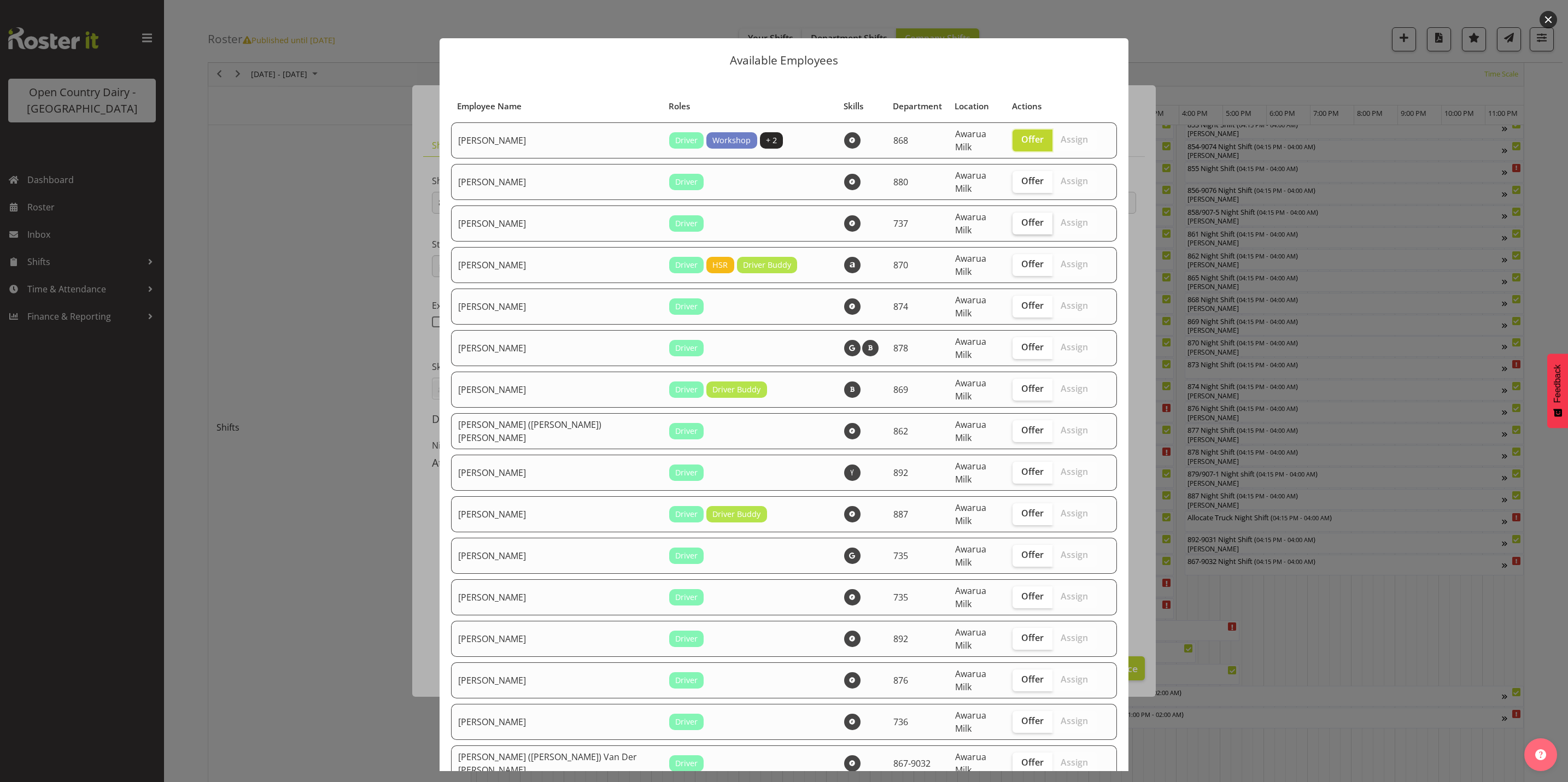
checkbox input "true"
click at [1021, 300] on span "Offer" at bounding box center [1033, 306] width 23 height 11
click at [1013, 303] on input "Offer" at bounding box center [1016, 306] width 7 height 7
checkbox input "true"
click at [1021, 383] on span "Offer" at bounding box center [1033, 389] width 23 height 11
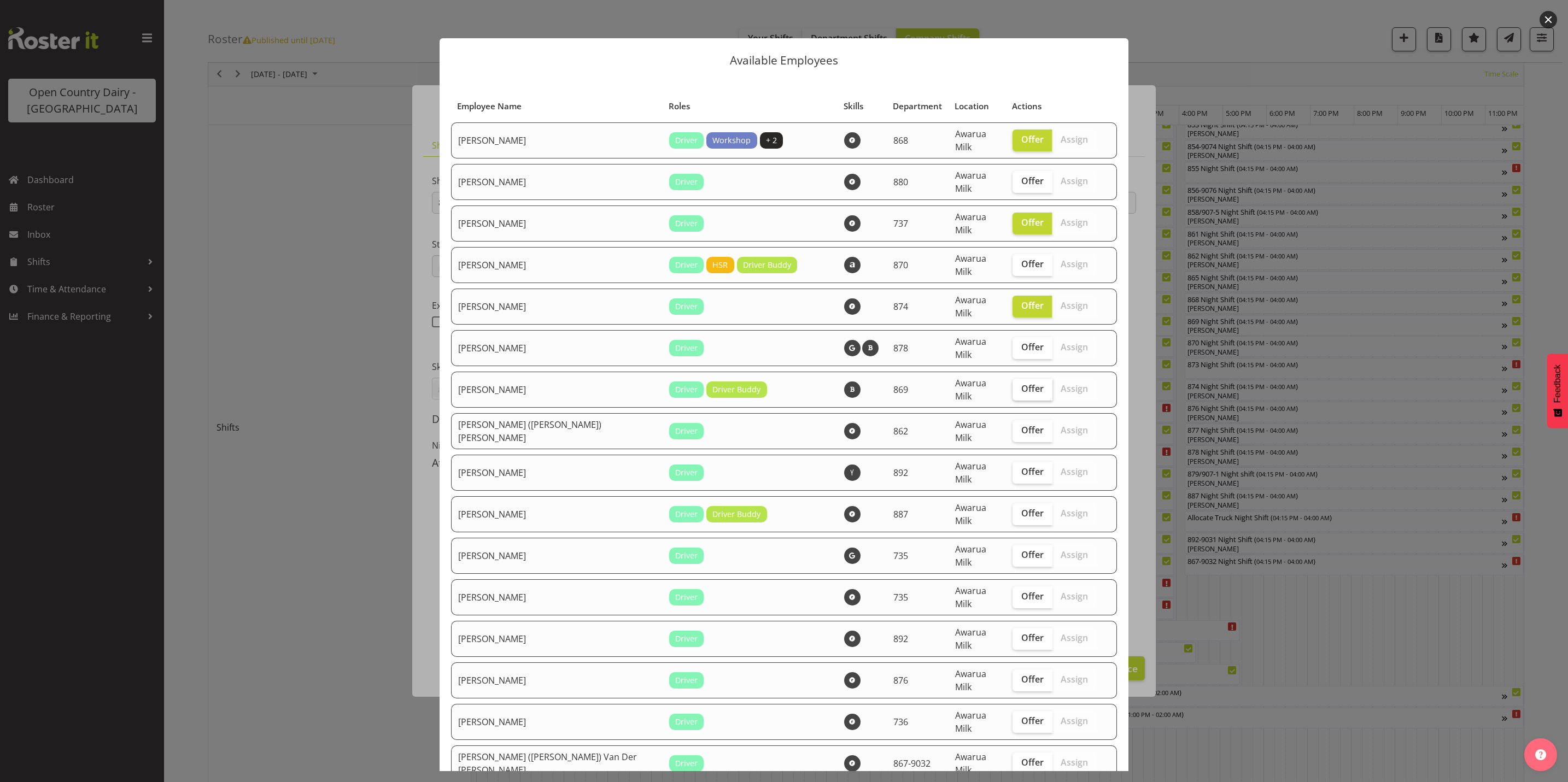
click at [1013, 385] on input "Offer" at bounding box center [1016, 389] width 7 height 7
checkbox input "true"
click at [1021, 425] on span "Offer" at bounding box center [1033, 430] width 23 height 11
click at [1013, 427] on input "Offer" at bounding box center [1016, 430] width 7 height 7
checkbox input "true"
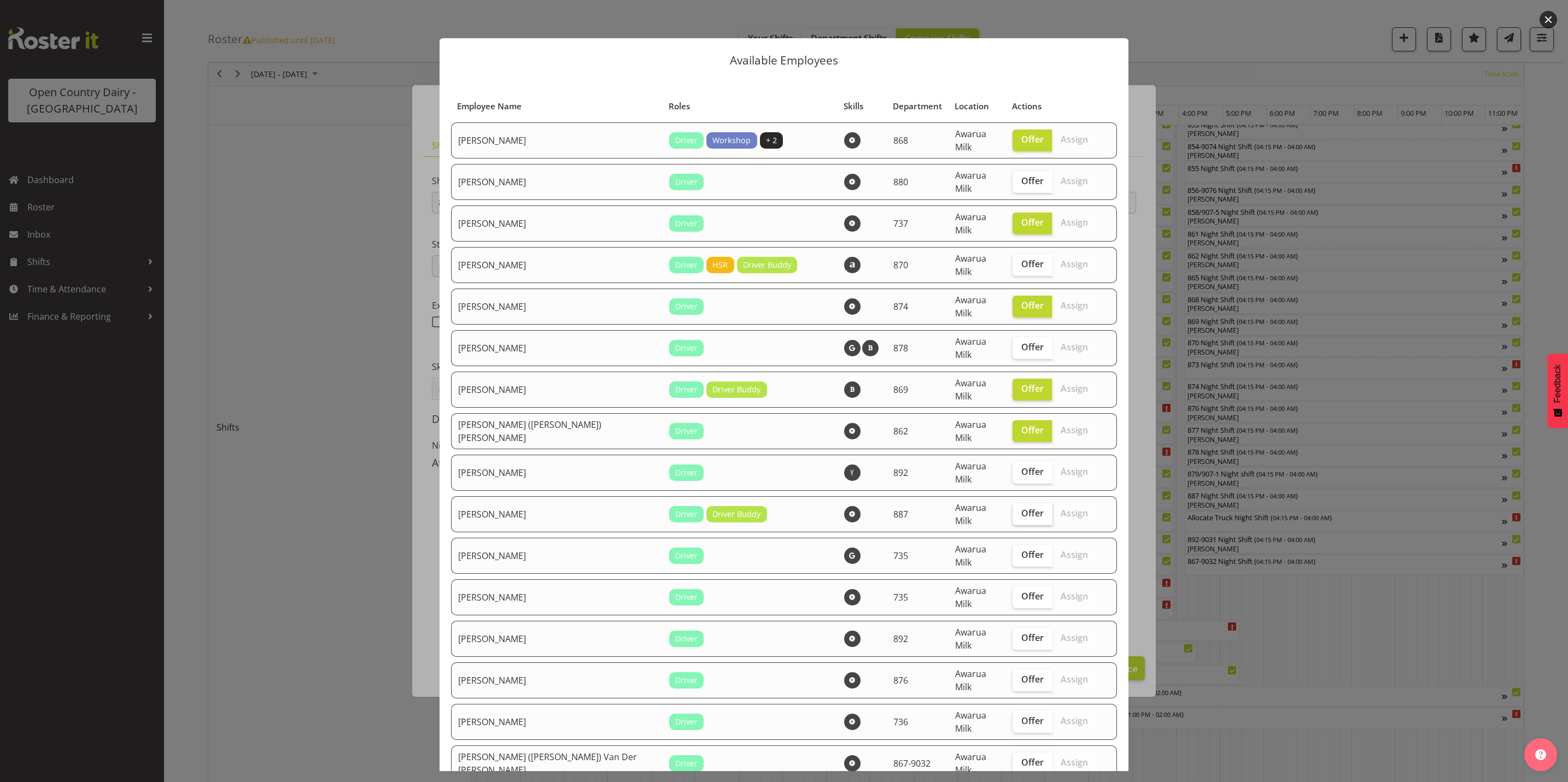
click at [1021, 508] on span "Offer" at bounding box center [1033, 513] width 23 height 11
click at [1013, 510] on input "Offer" at bounding box center [1016, 513] width 7 height 7
checkbox input "true"
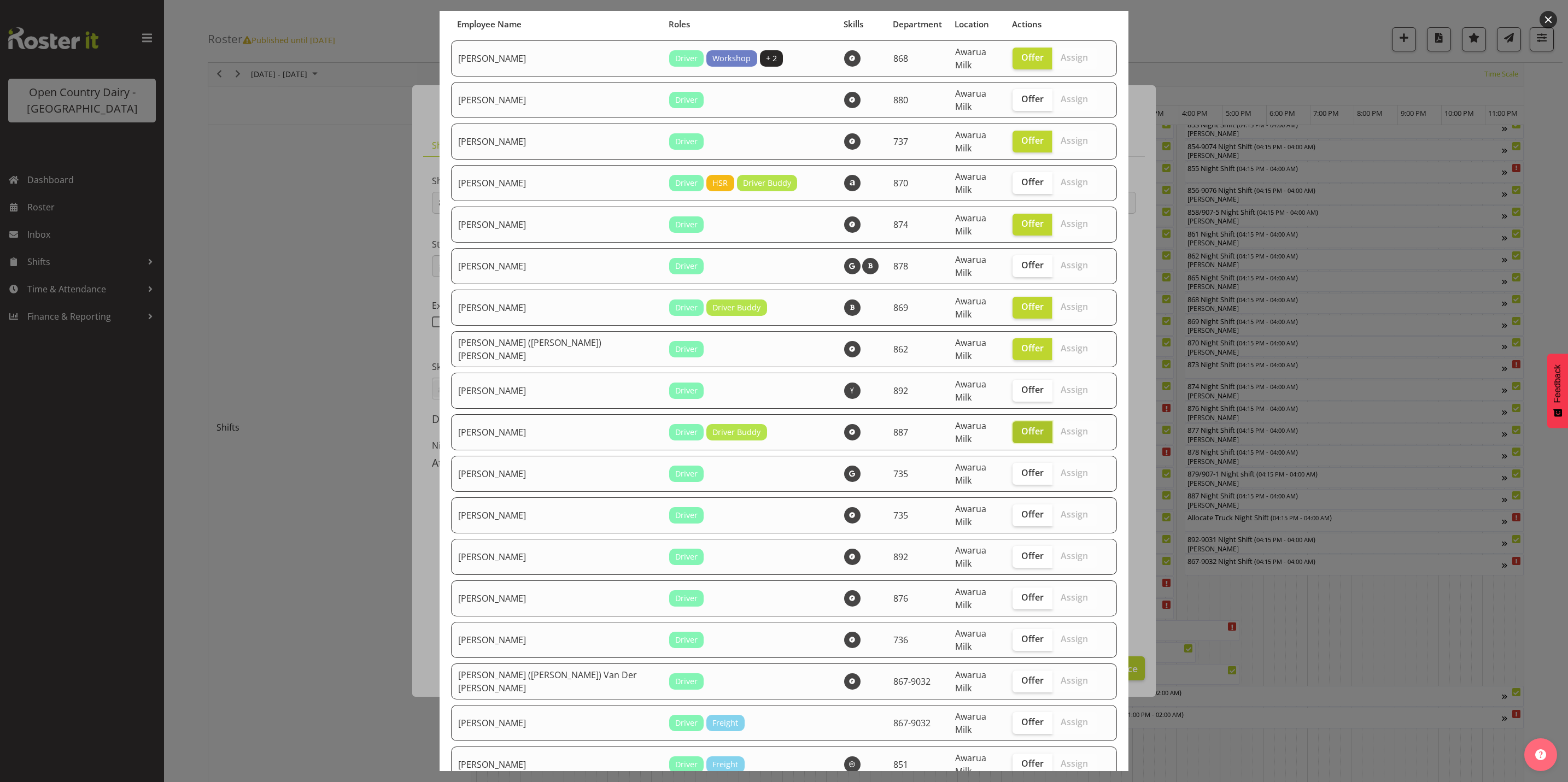
scroll to position [164, 0]
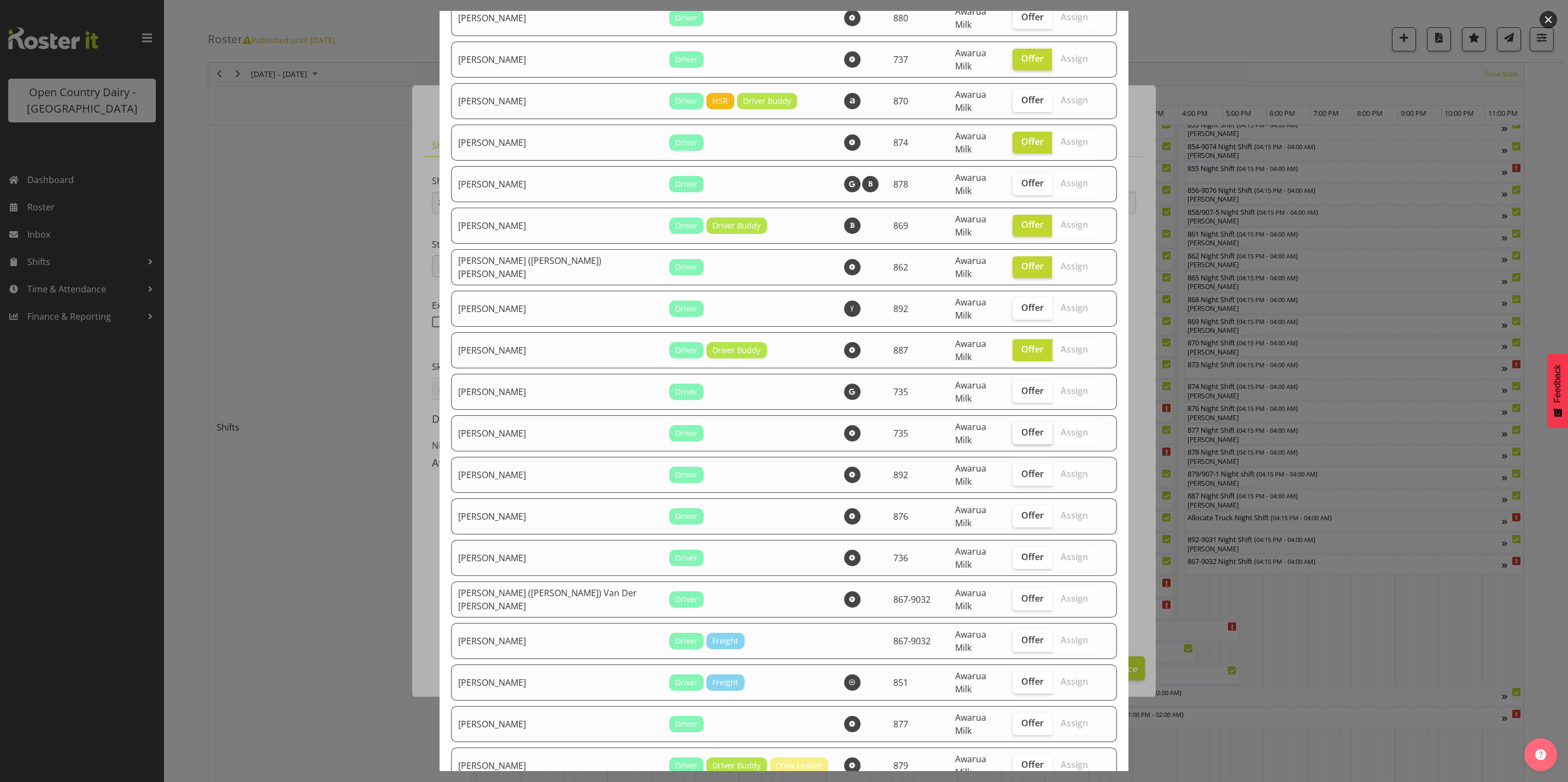
click at [1021, 427] on span "Offer" at bounding box center [1033, 433] width 23 height 11
click at [1013, 429] on input "Offer" at bounding box center [1016, 432] width 7 height 7
checkbox input "true"
click at [1021, 468] on span "Offer" at bounding box center [1033, 474] width 23 height 11
click at [1013, 471] on input "Offer" at bounding box center [1016, 474] width 7 height 7
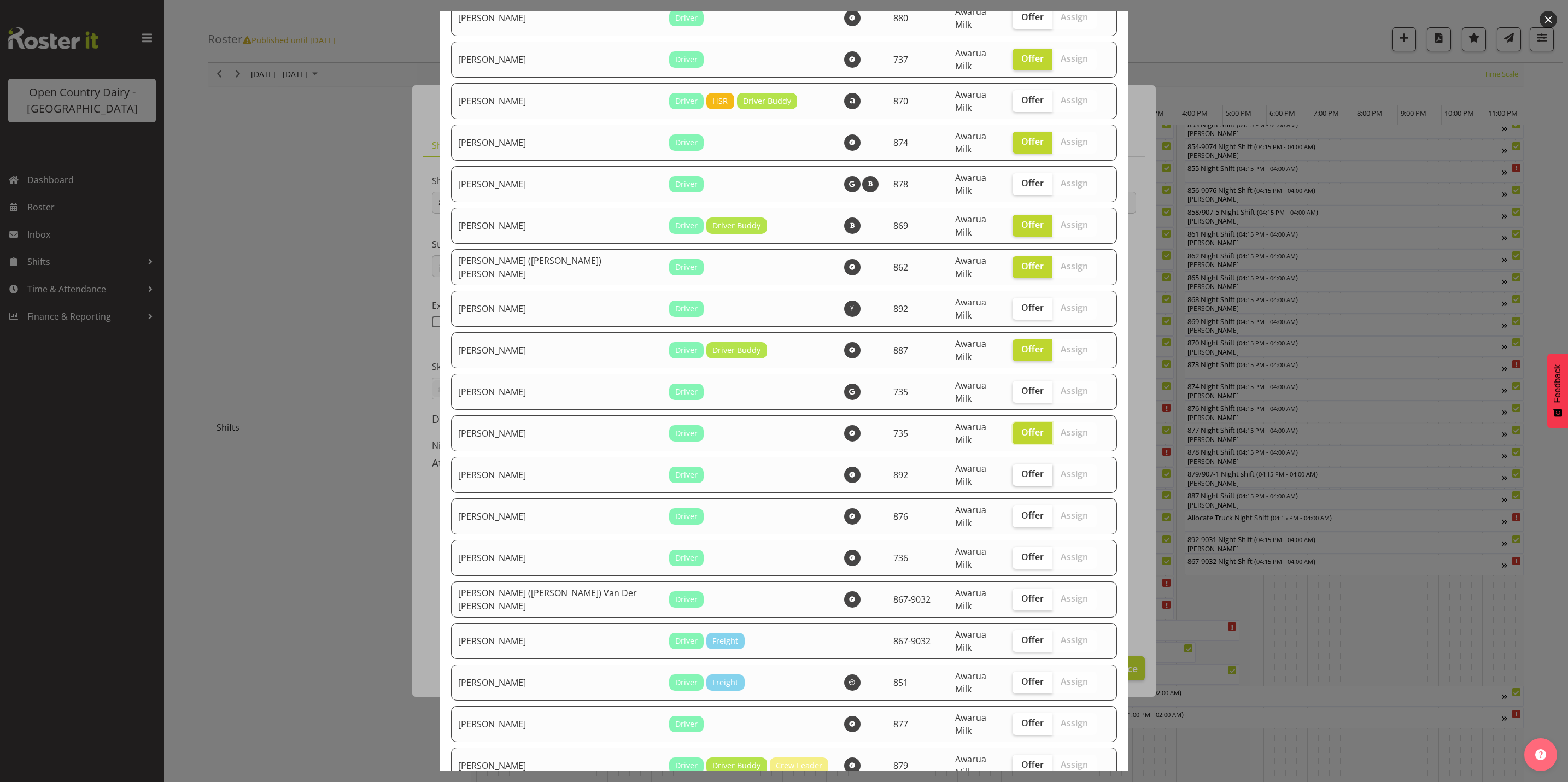
checkbox input "true"
click at [1021, 510] on span "Offer" at bounding box center [1033, 516] width 23 height 11
click at [1013, 512] on input "Offer" at bounding box center [1016, 516] width 7 height 7
checkbox input "true"
click at [1021, 551] on span "Offer" at bounding box center [1033, 557] width 23 height 11
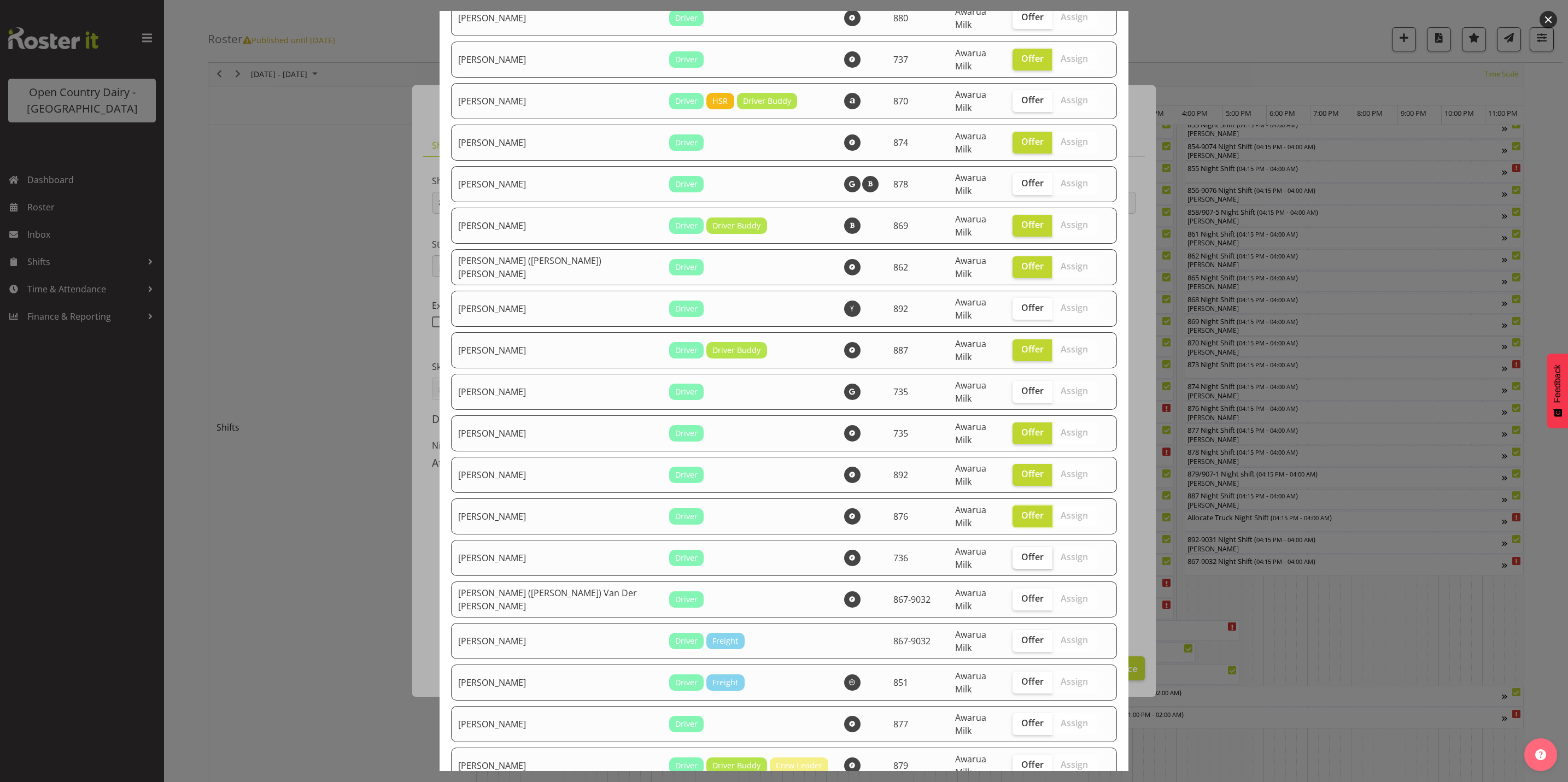
click at [1013, 554] on input "Offer" at bounding box center [1016, 557] width 7 height 7
checkbox input "true"
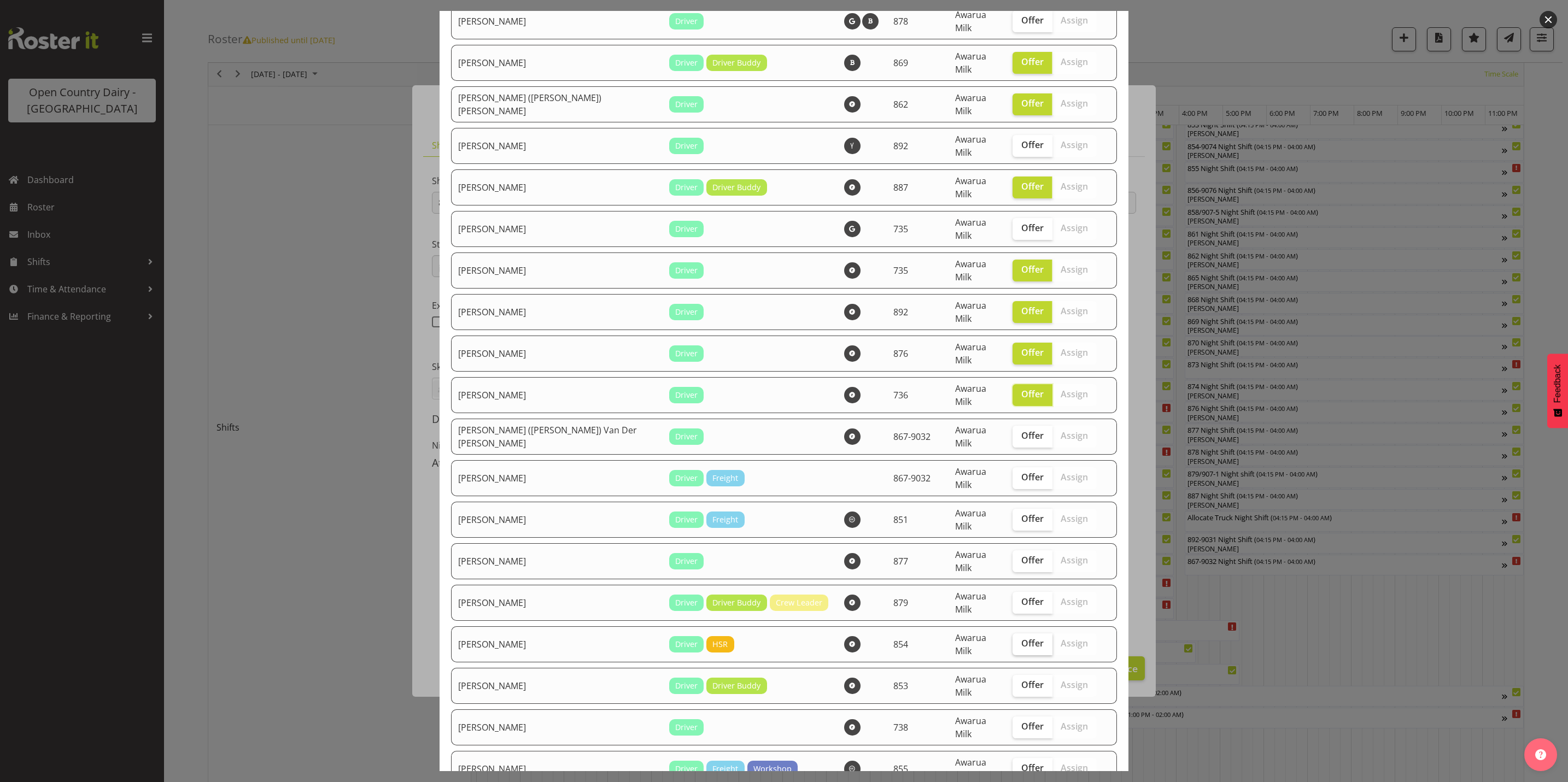
scroll to position [328, 0]
click at [1021, 554] on span "Offer" at bounding box center [1033, 559] width 23 height 11
click at [1013, 556] on input "Offer" at bounding box center [1016, 559] width 7 height 7
checkbox input "true"
click at [1021, 595] on span "Offer" at bounding box center [1033, 601] width 23 height 11
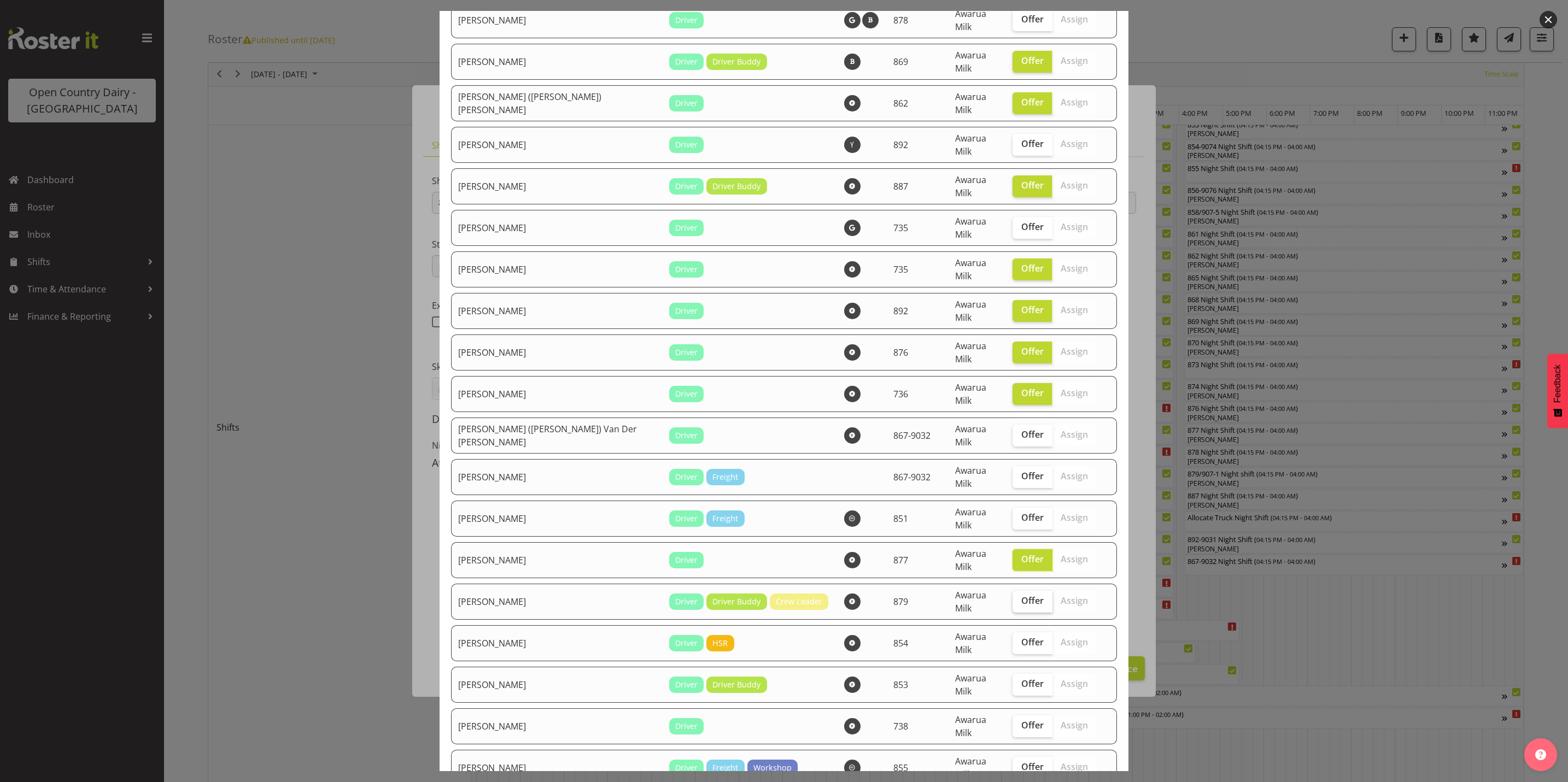
click at [1013, 598] on input "Offer" at bounding box center [1016, 601] width 7 height 7
checkbox input "true"
click at [1021, 636] on span "Offer" at bounding box center [1033, 642] width 23 height 11
click at [1013, 639] on input "Offer" at bounding box center [1016, 642] width 7 height 7
checkbox input "true"
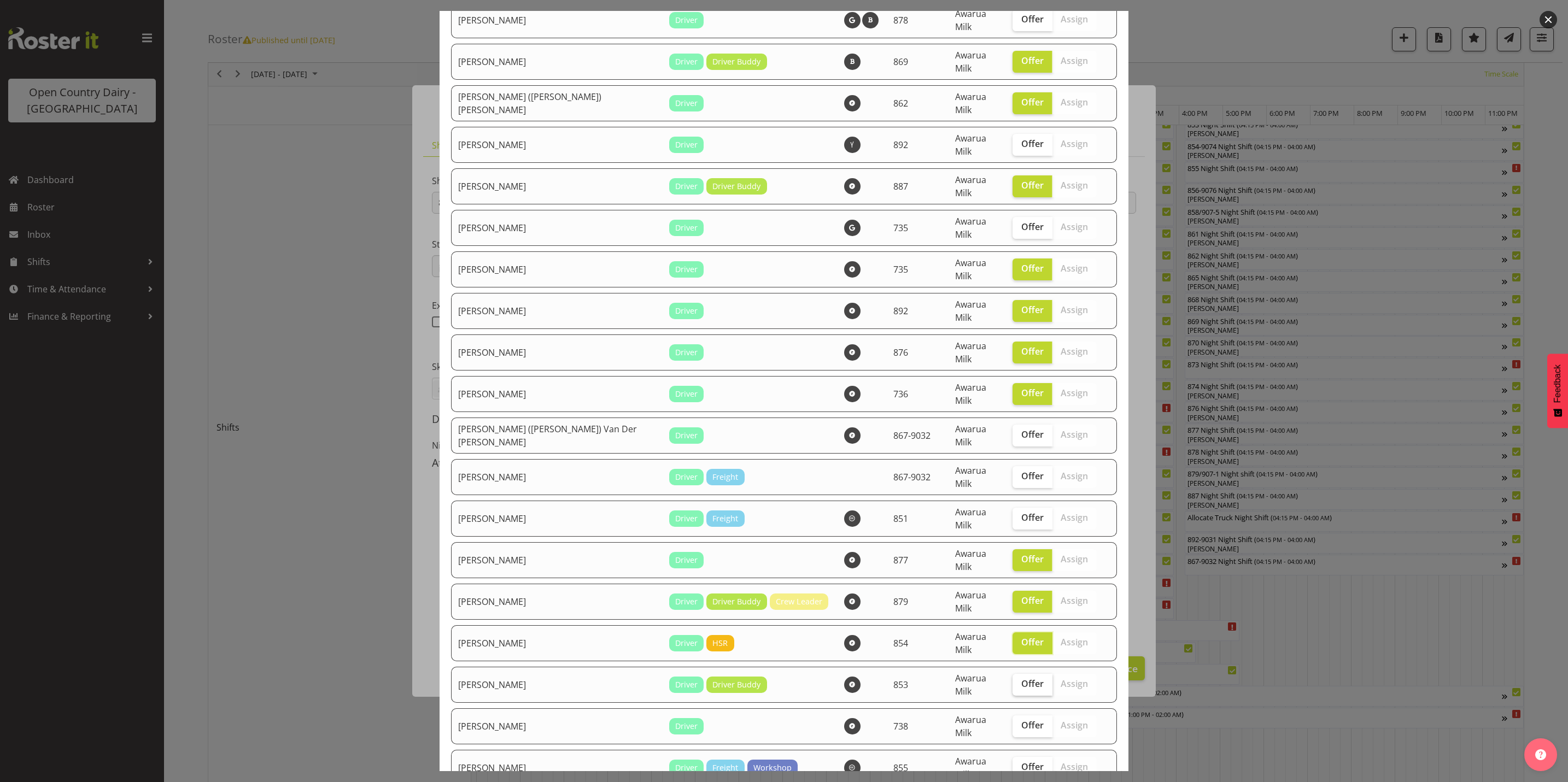
click at [1021, 678] on span "Offer" at bounding box center [1033, 684] width 23 height 11
click at [1013, 681] on input "Offer" at bounding box center [1016, 684] width 7 height 7
checkbox input "true"
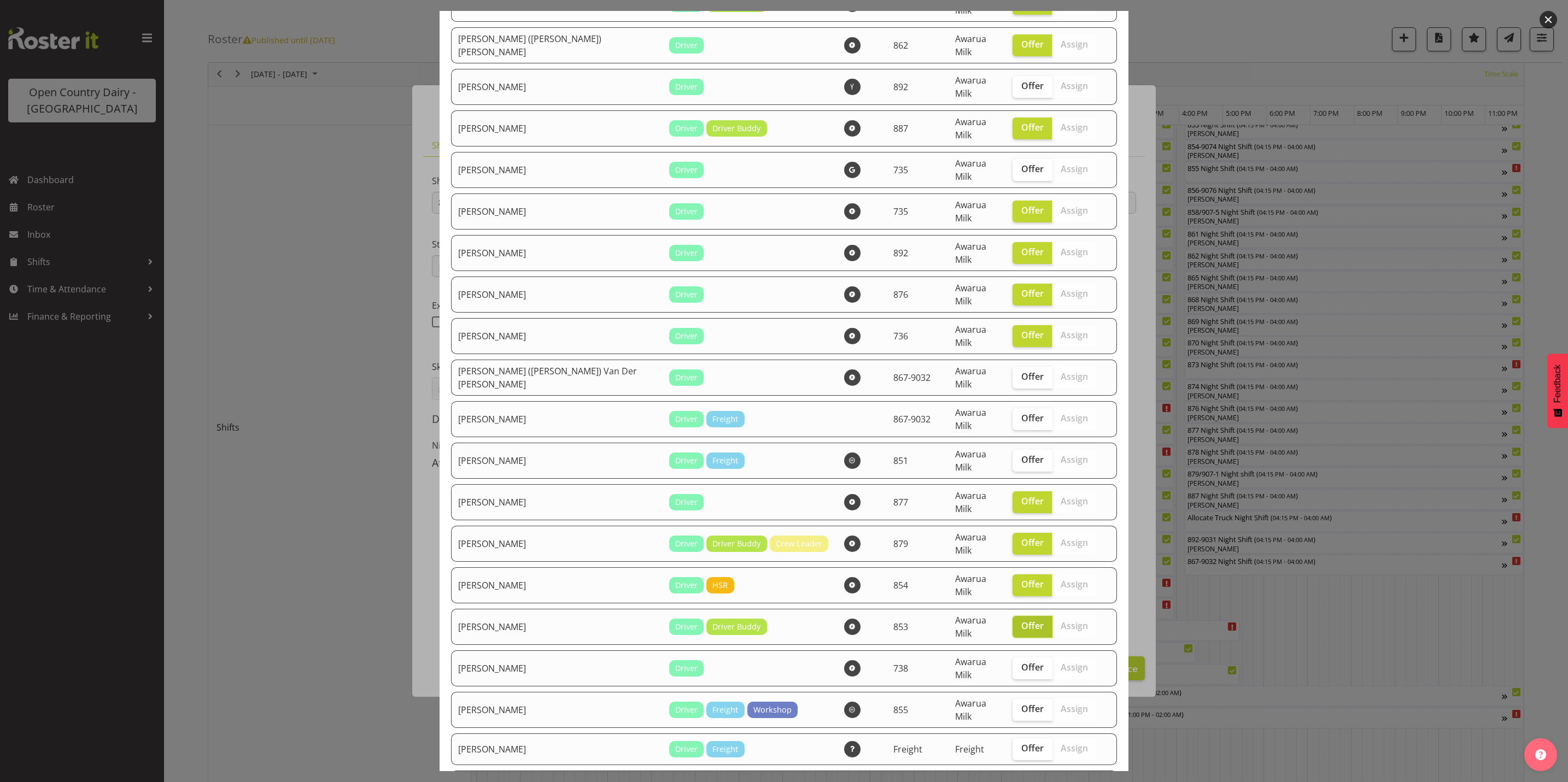
scroll to position [410, 0]
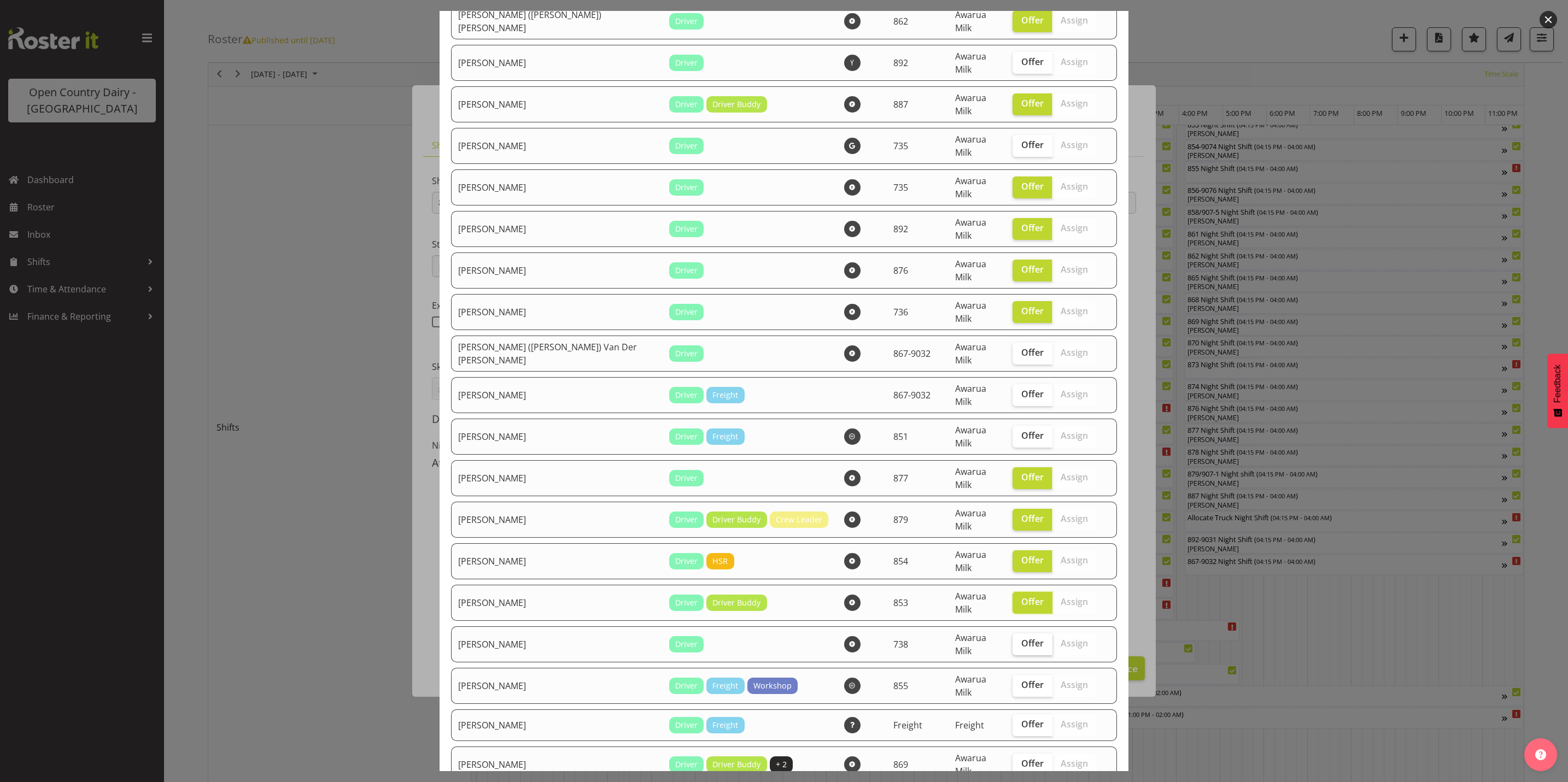
click at [1021, 638] on span "Offer" at bounding box center [1033, 644] width 23 height 11
click at [1013, 640] on input "Offer" at bounding box center [1016, 644] width 7 height 7
checkbox input "true"
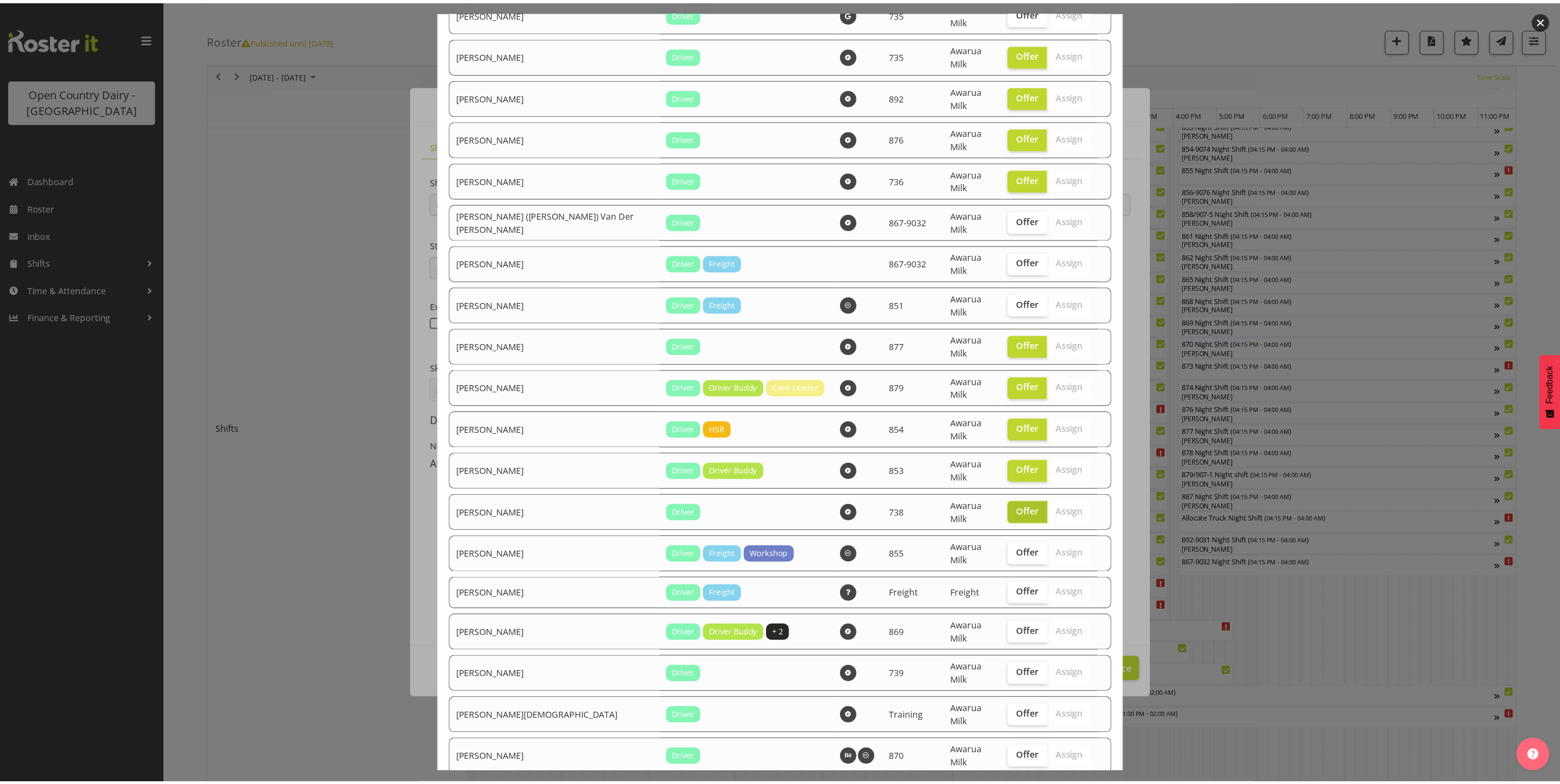
scroll to position [566, 0]
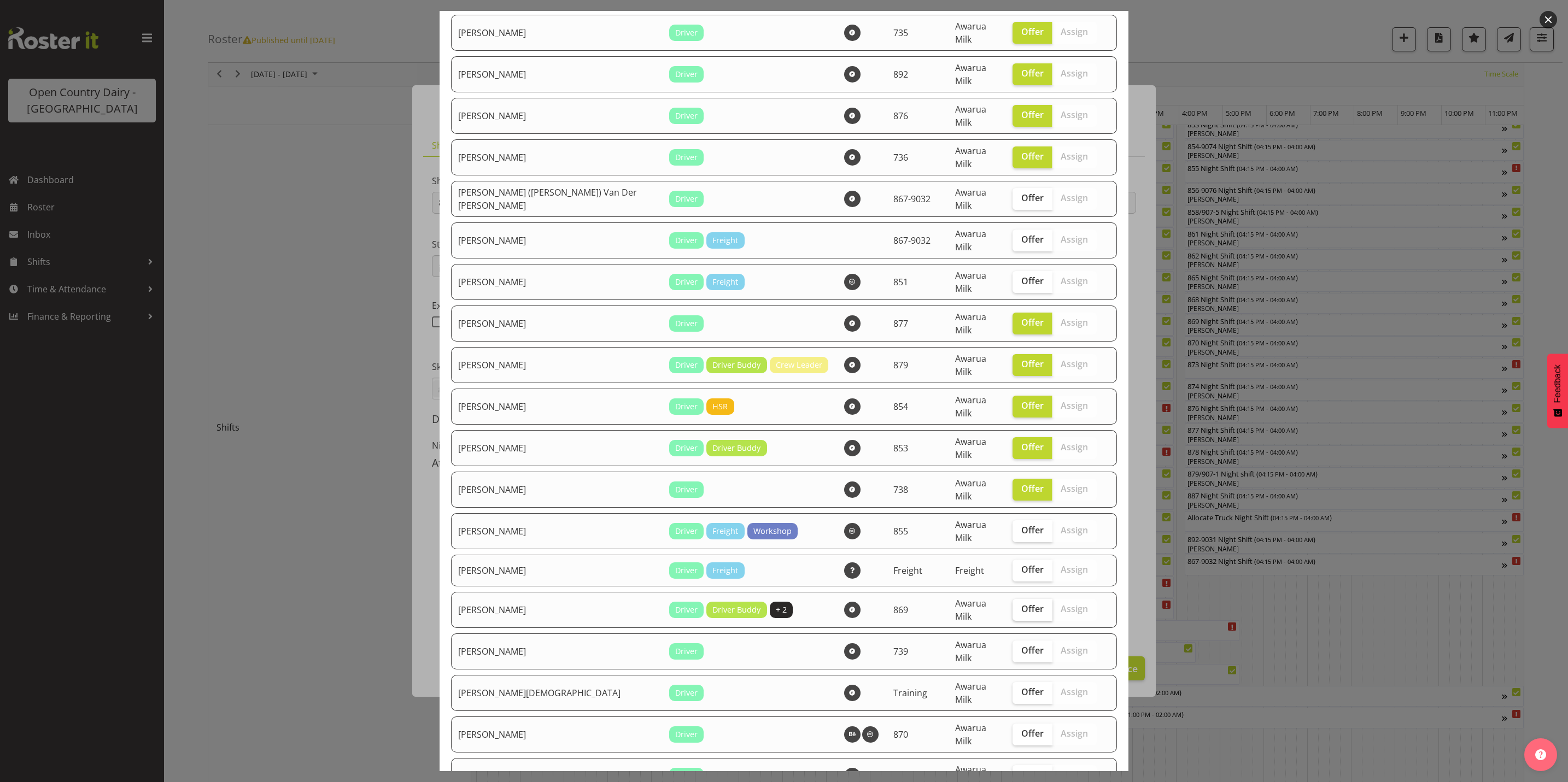
click at [1021, 603] on span "Offer" at bounding box center [1033, 609] width 23 height 11
click at [1013, 606] on input "Offer" at bounding box center [1016, 609] width 7 height 7
checkbox input "true"
click at [1021, 645] on span "Offer" at bounding box center [1033, 651] width 23 height 11
click at [1013, 647] on input "Offer" at bounding box center [1016, 650] width 7 height 7
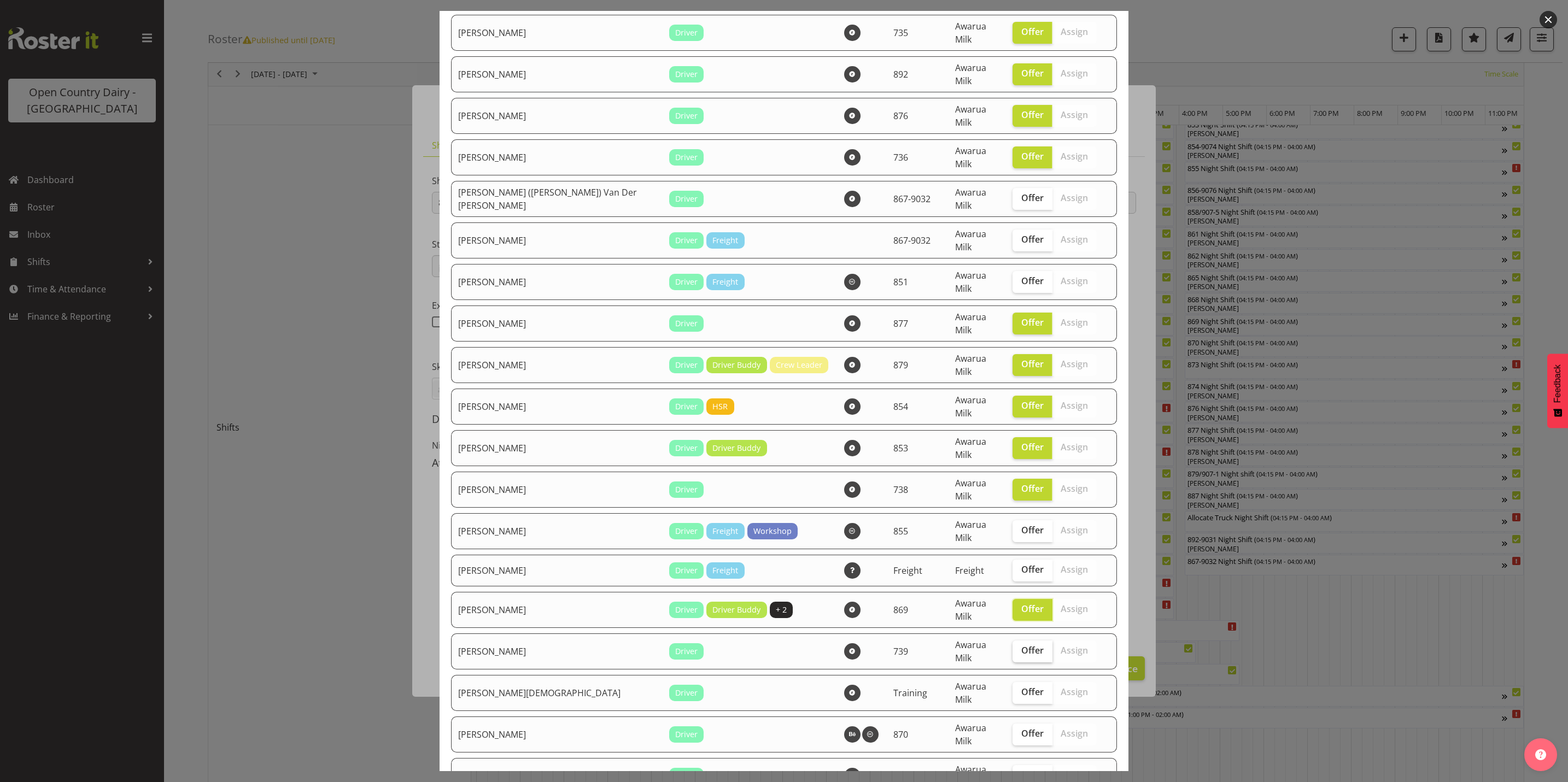
checkbox input "true"
click at [1021, 686] on span "Offer" at bounding box center [1033, 692] width 23 height 11
click at [1013, 689] on input "Offer" at bounding box center [1016, 692] width 7 height 7
checkbox input "true"
click at [1021, 770] on span "Offer" at bounding box center [1033, 776] width 23 height 11
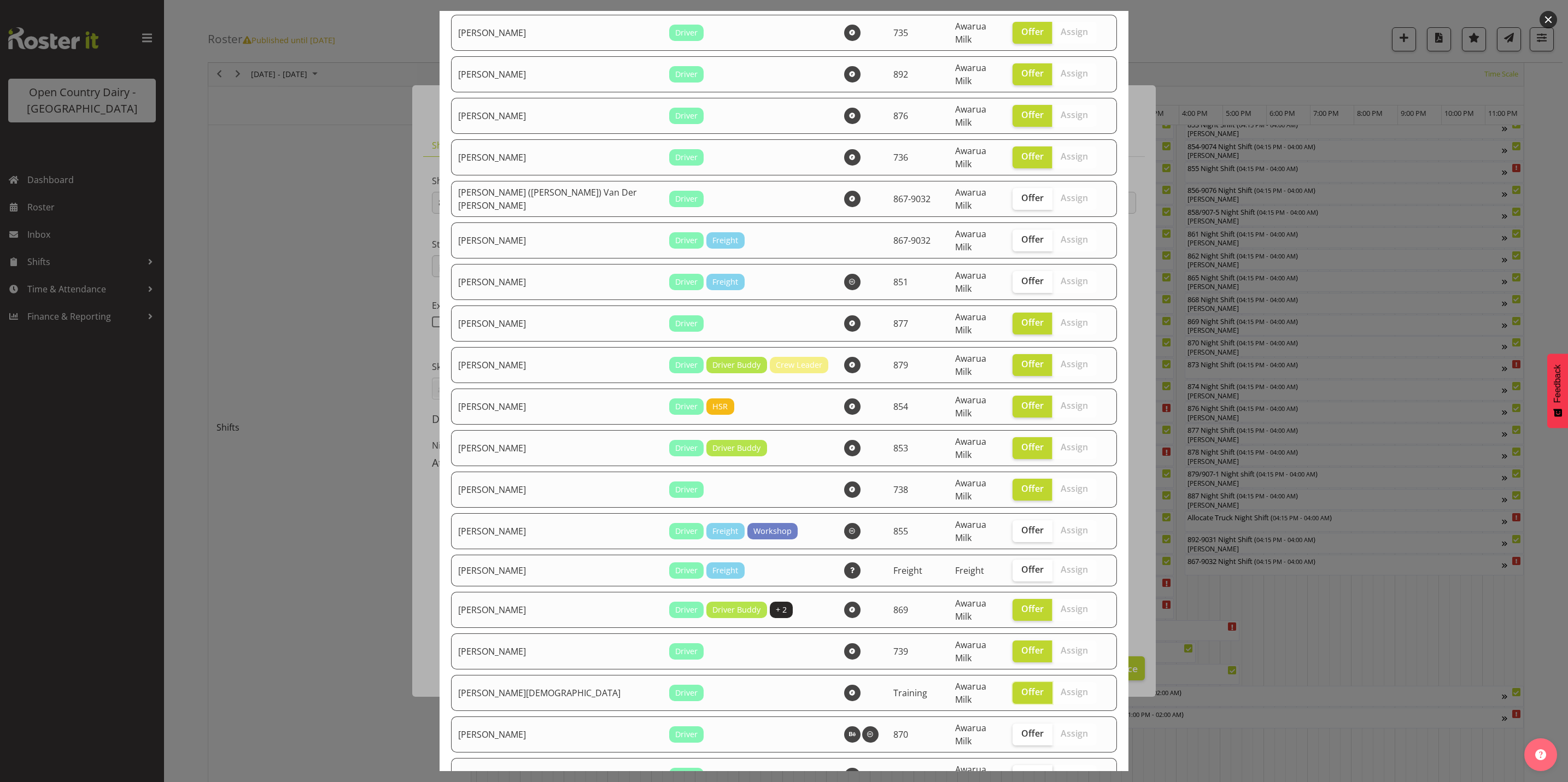
click at [1013, 772] on input "Offer" at bounding box center [1016, 775] width 7 height 7
checkbox input "true"
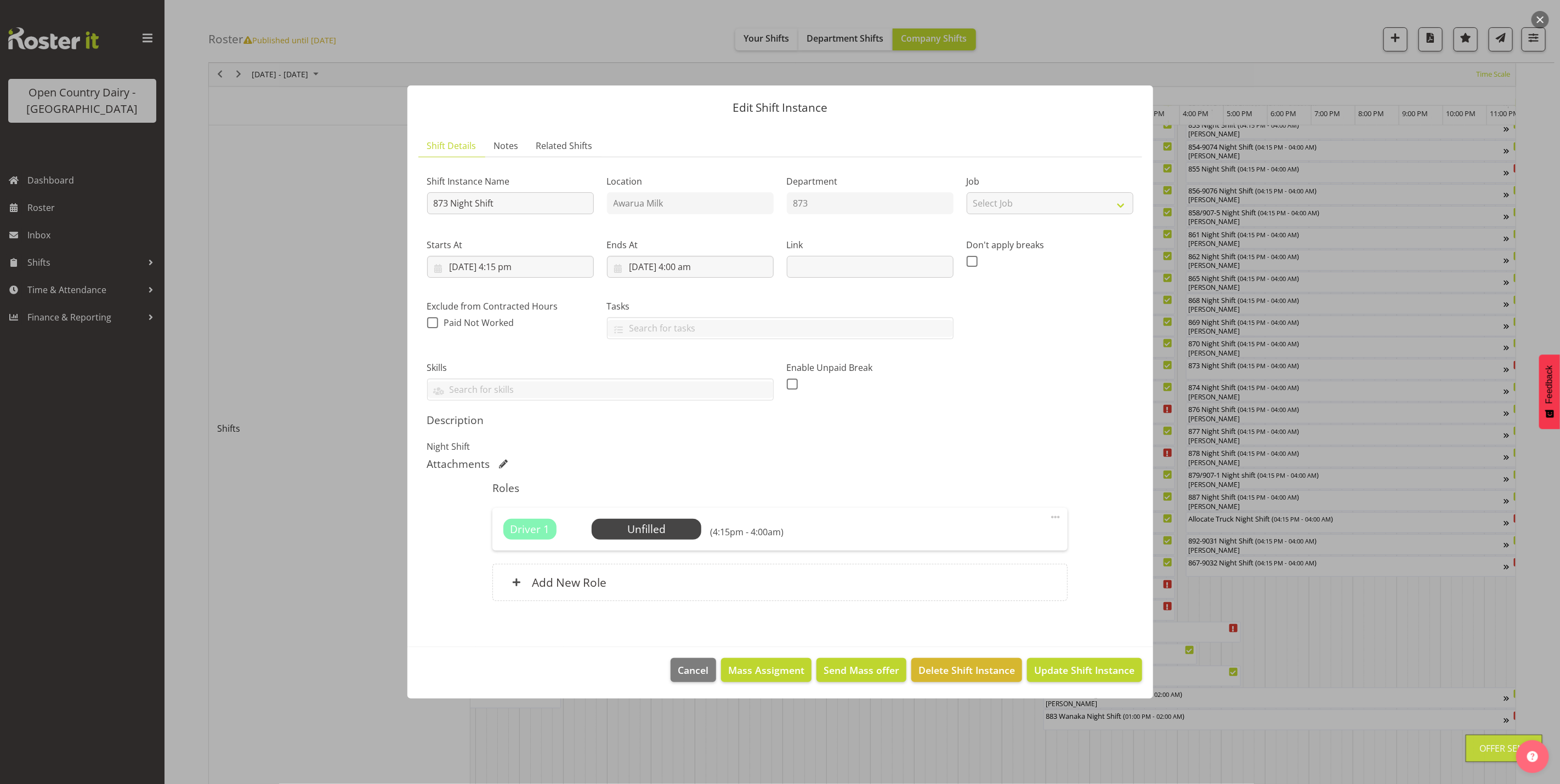
click at [1541, 20] on button "button" at bounding box center [1540, 20] width 18 height 18
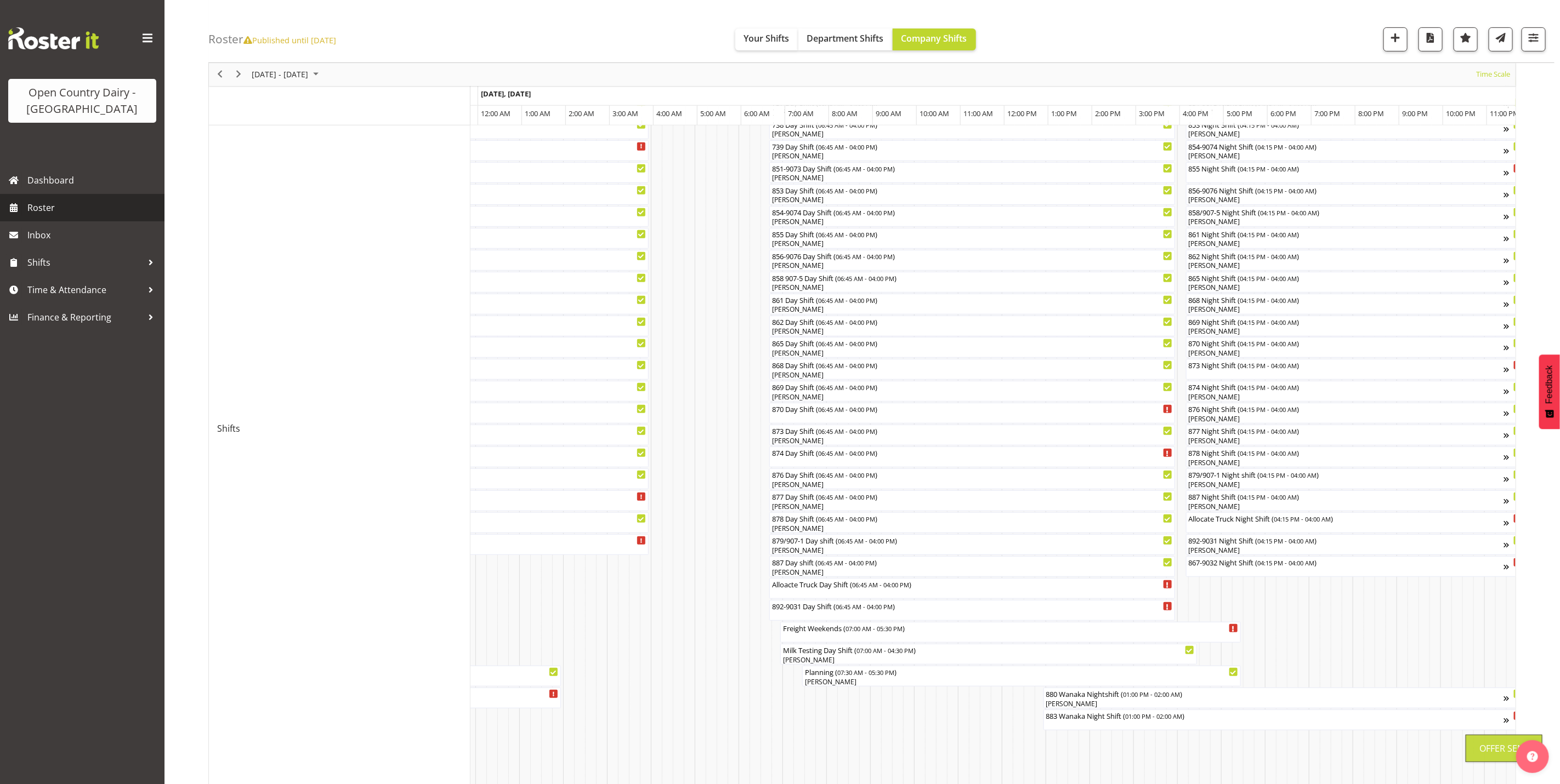
click at [28, 207] on span "Roster" at bounding box center [93, 207] width 132 height 16
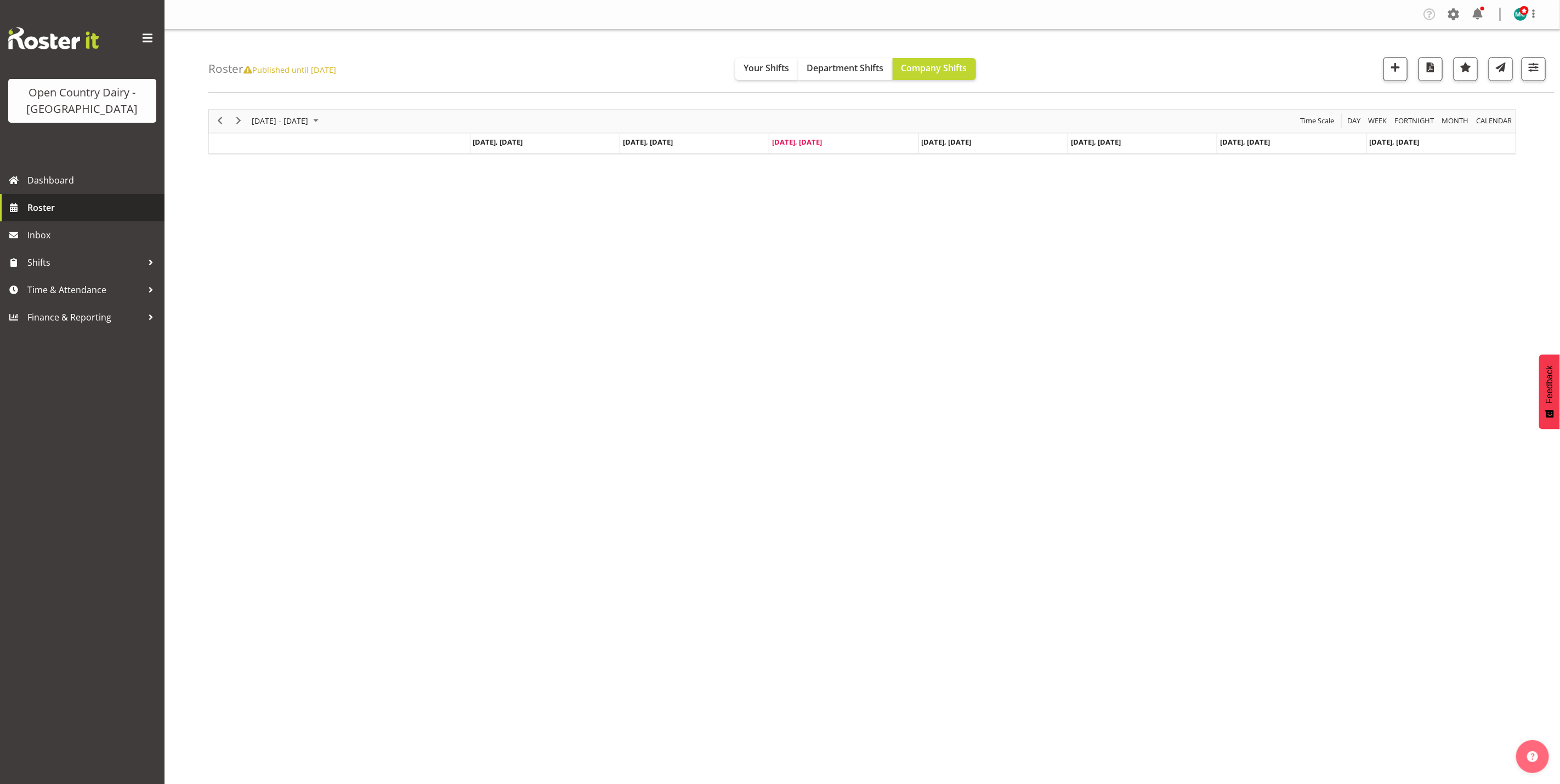
click at [49, 209] on span "Roster" at bounding box center [93, 207] width 132 height 16
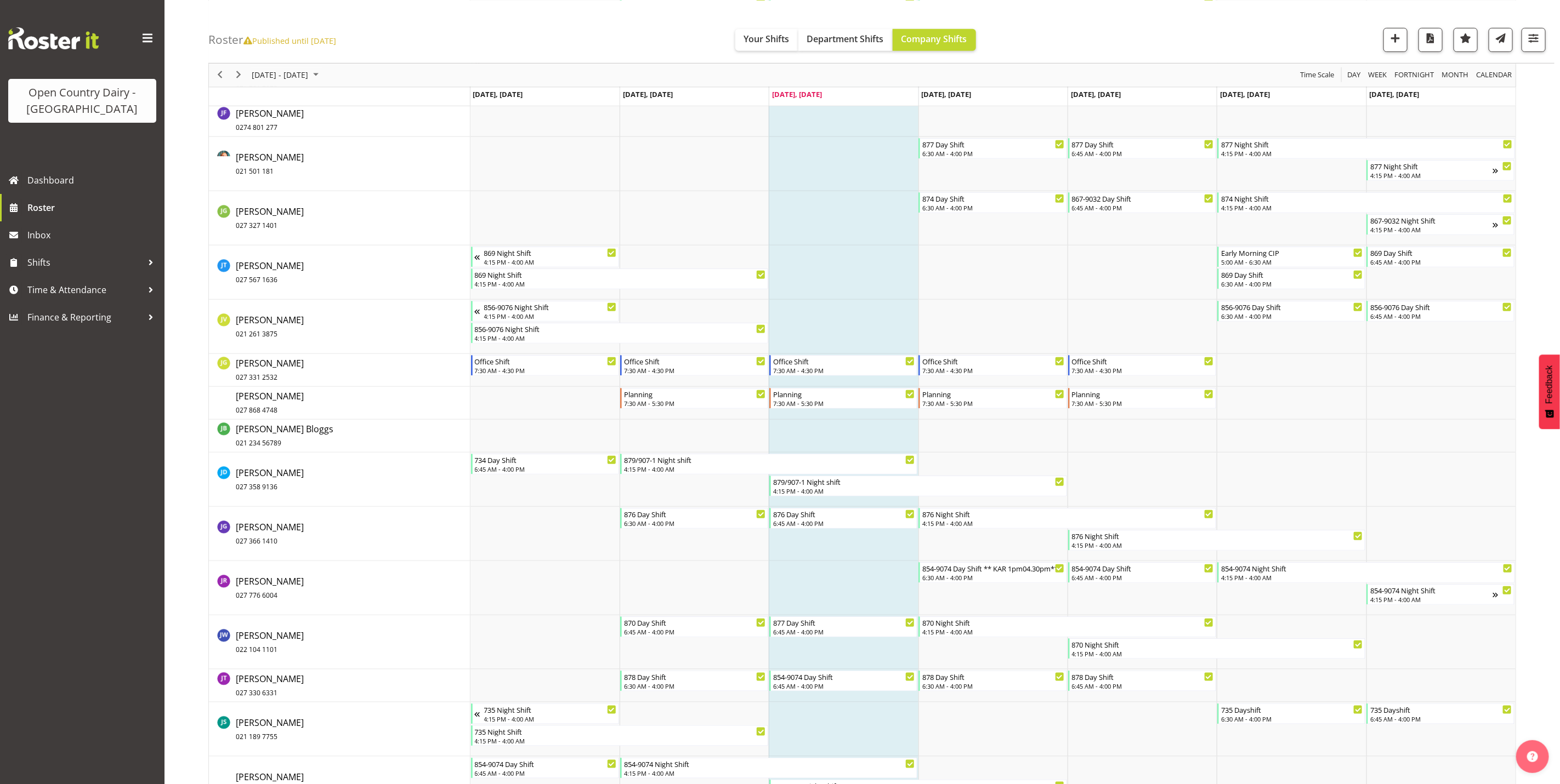
scroll to position [3781, 0]
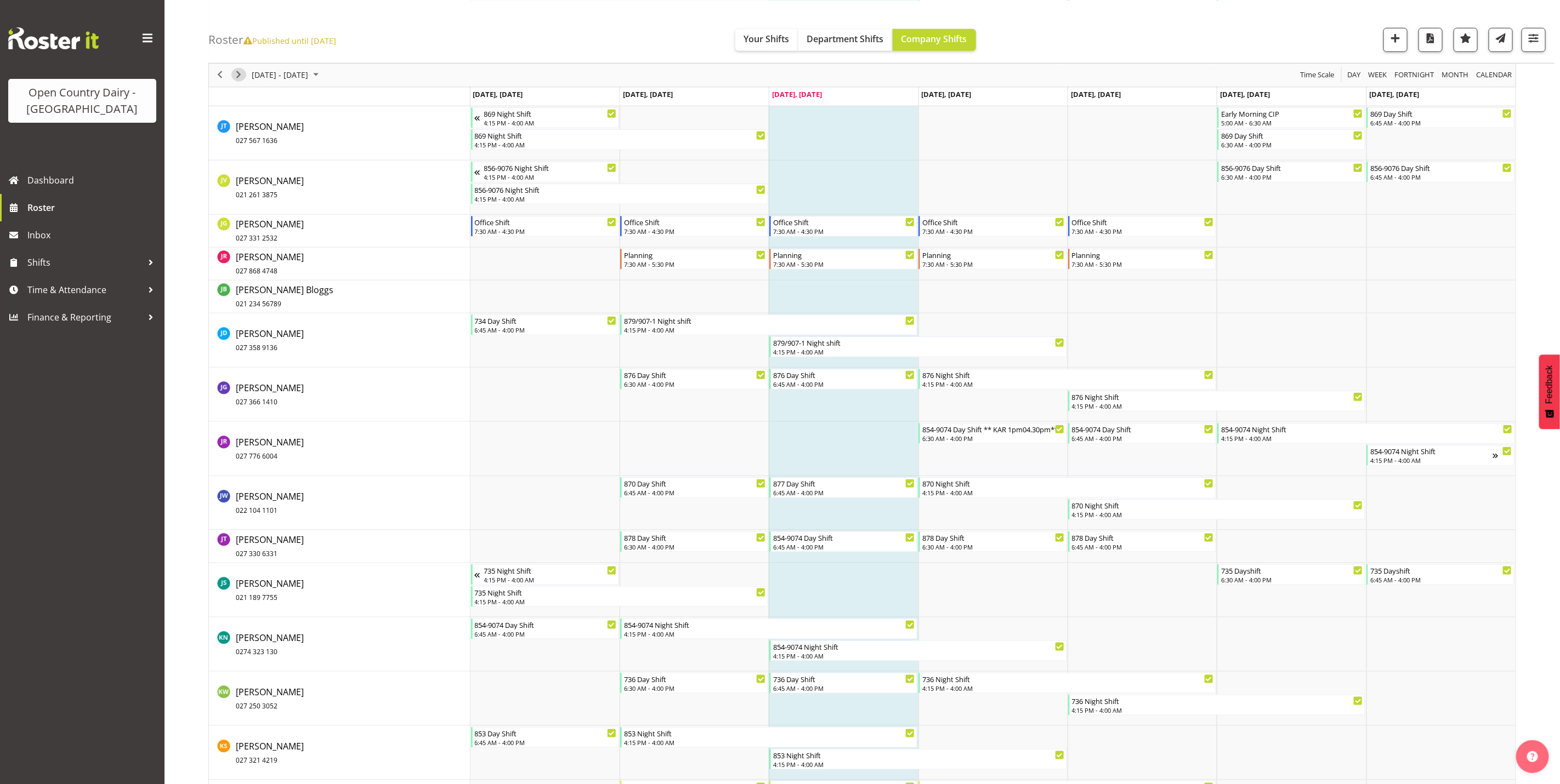
click at [242, 71] on span "Next" at bounding box center [238, 74] width 13 height 14
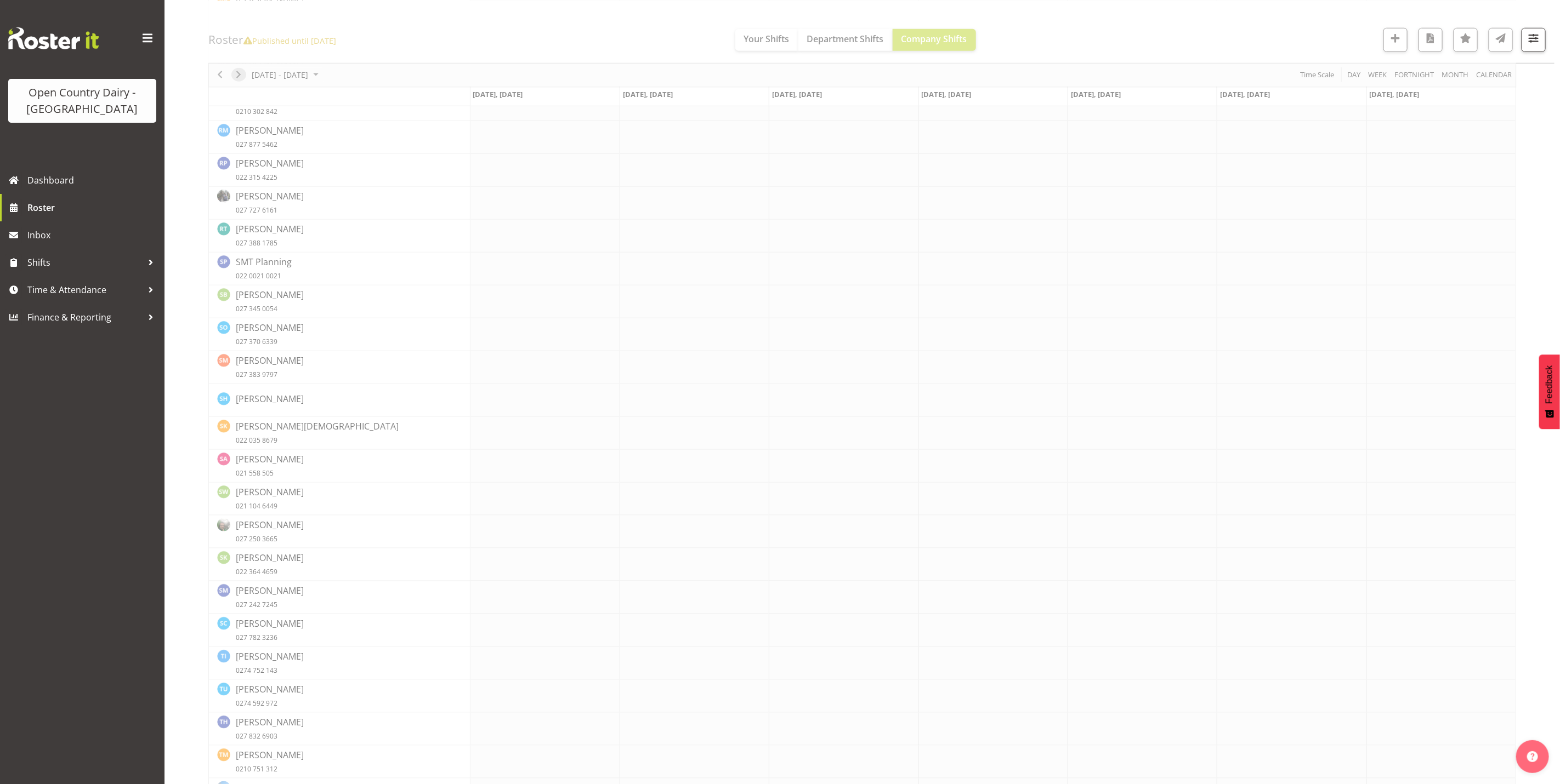
scroll to position [0, 0]
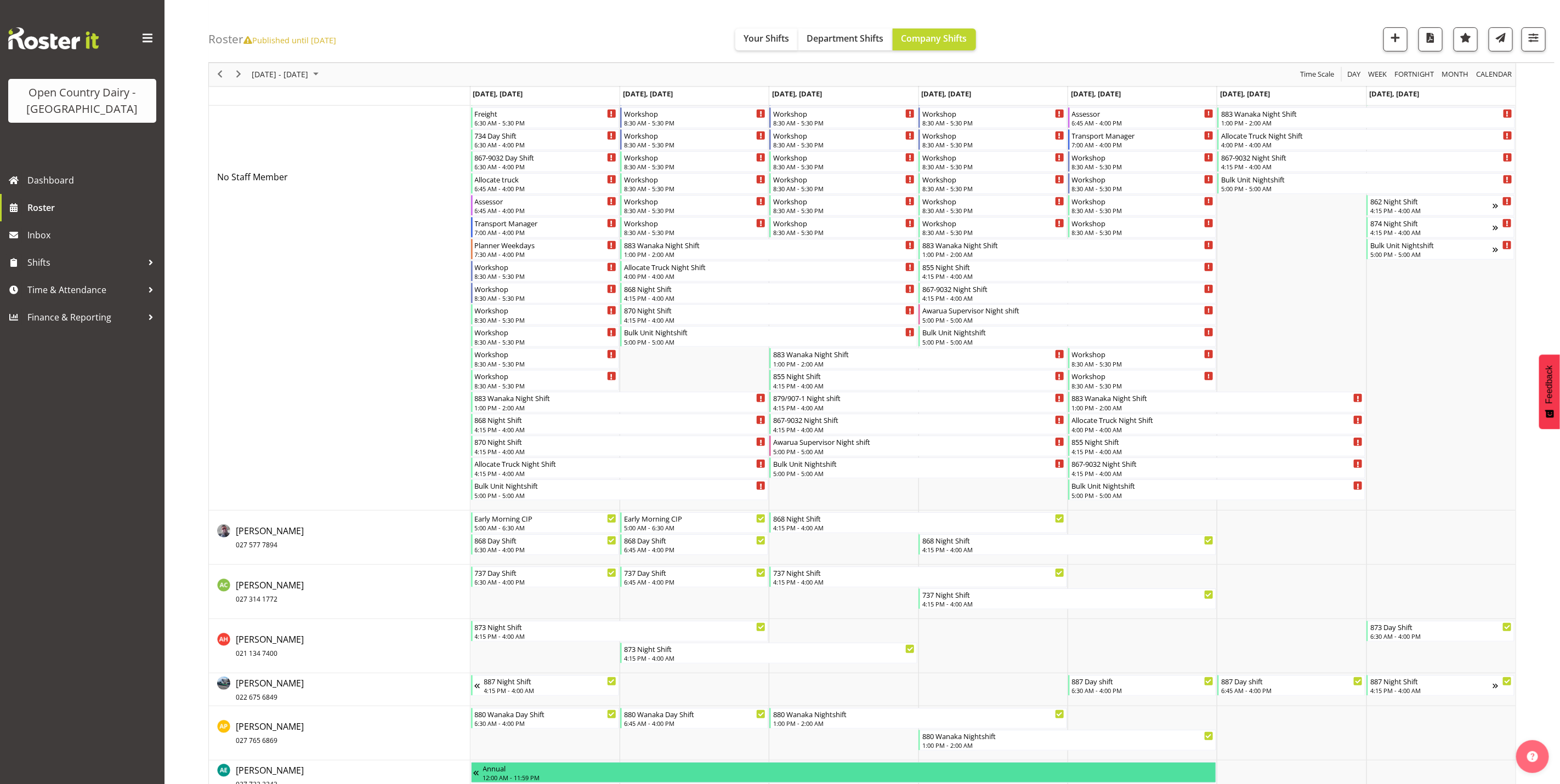
scroll to position [329, 0]
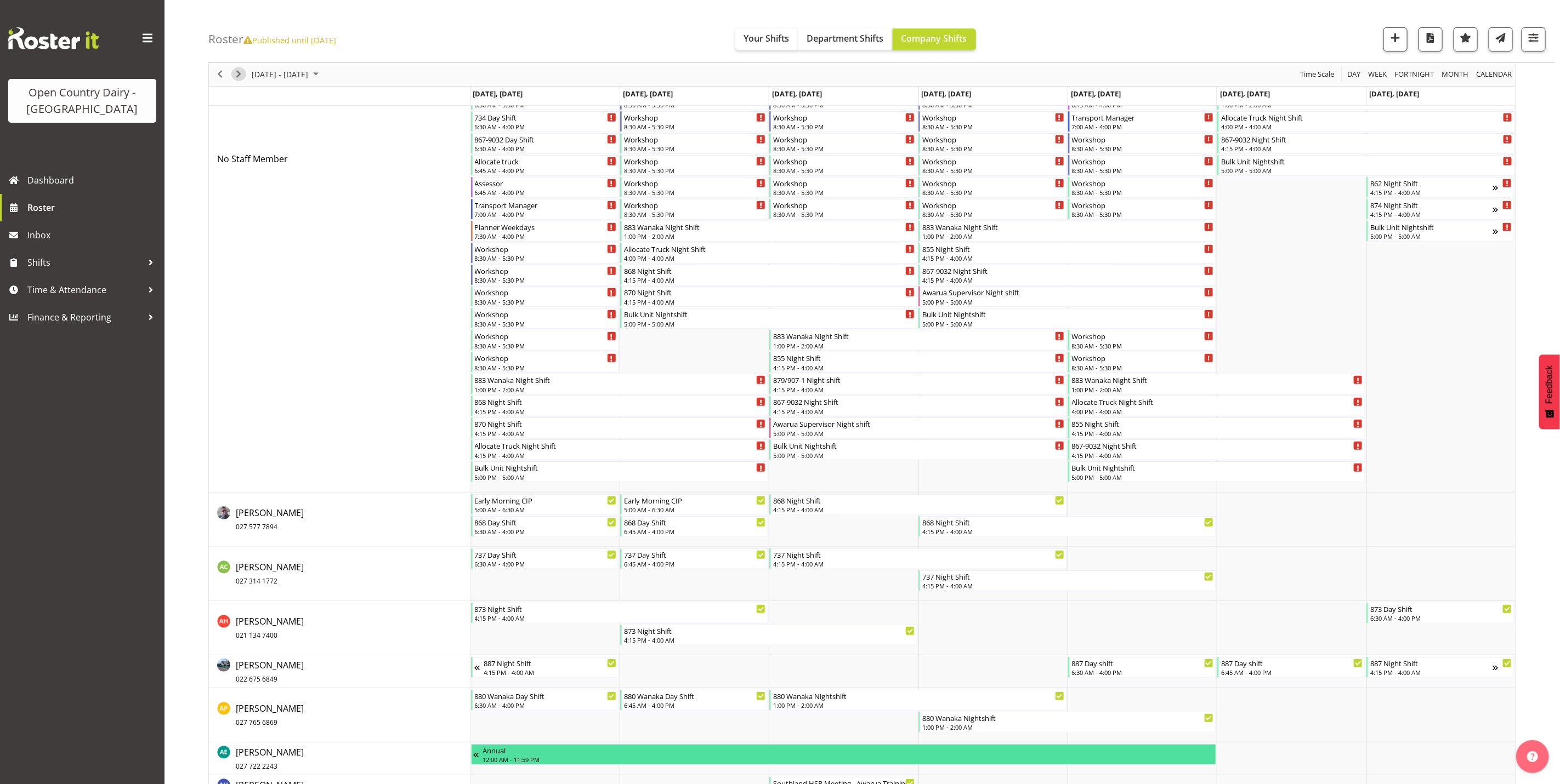
click at [233, 74] on span "Next" at bounding box center [238, 74] width 13 height 14
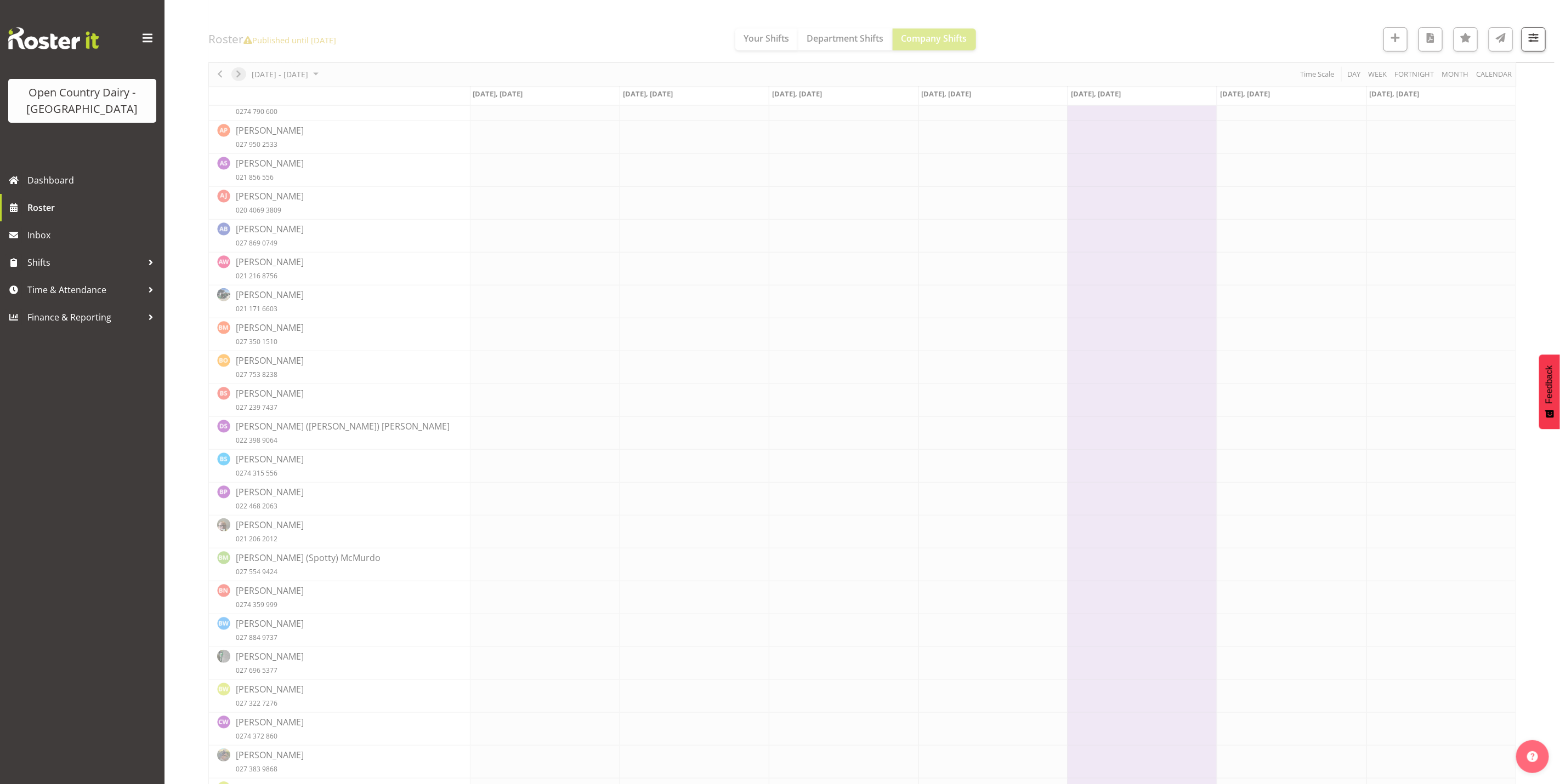
scroll to position [0, 0]
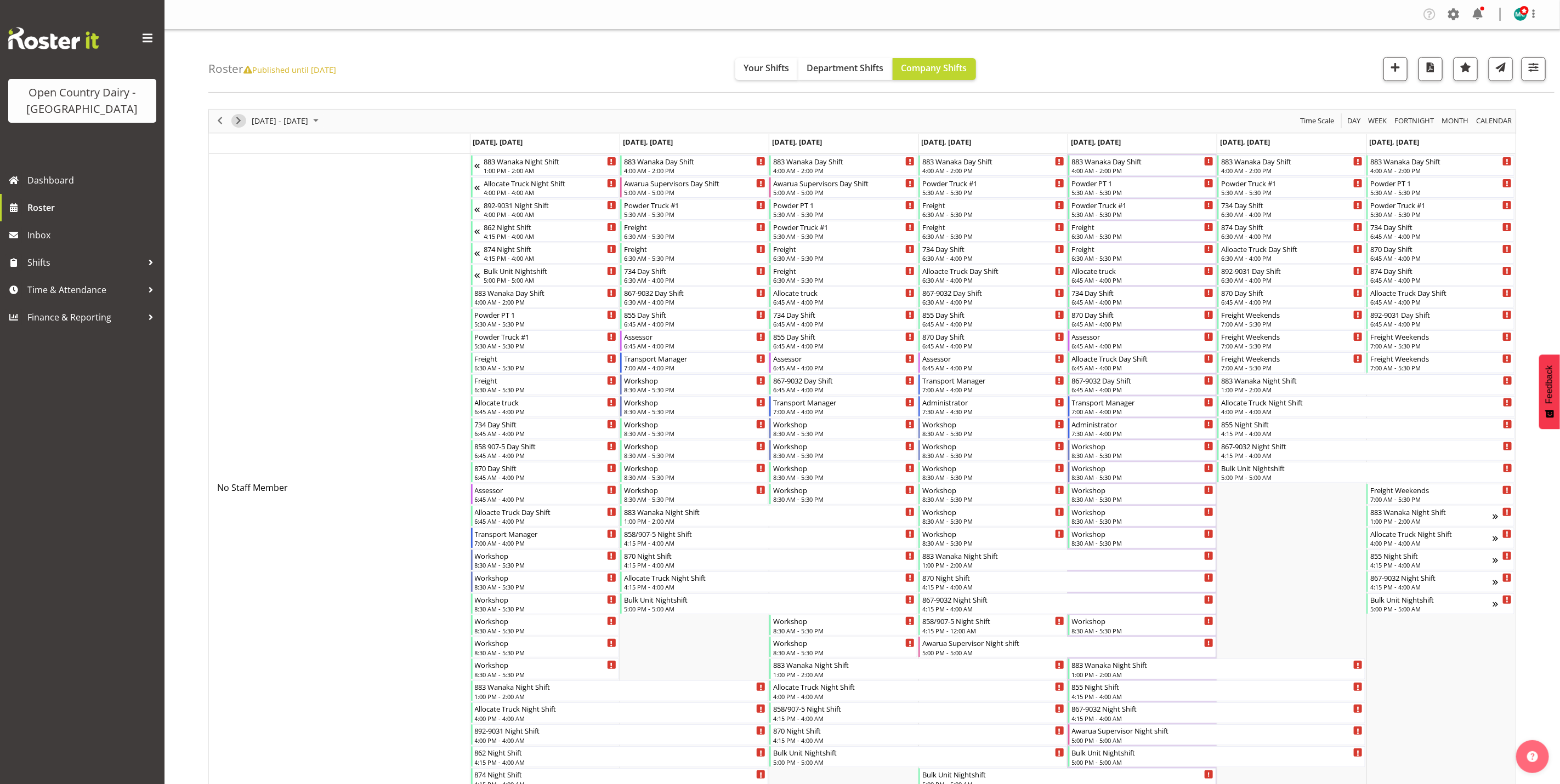
click at [237, 122] on span "Next" at bounding box center [238, 120] width 13 height 14
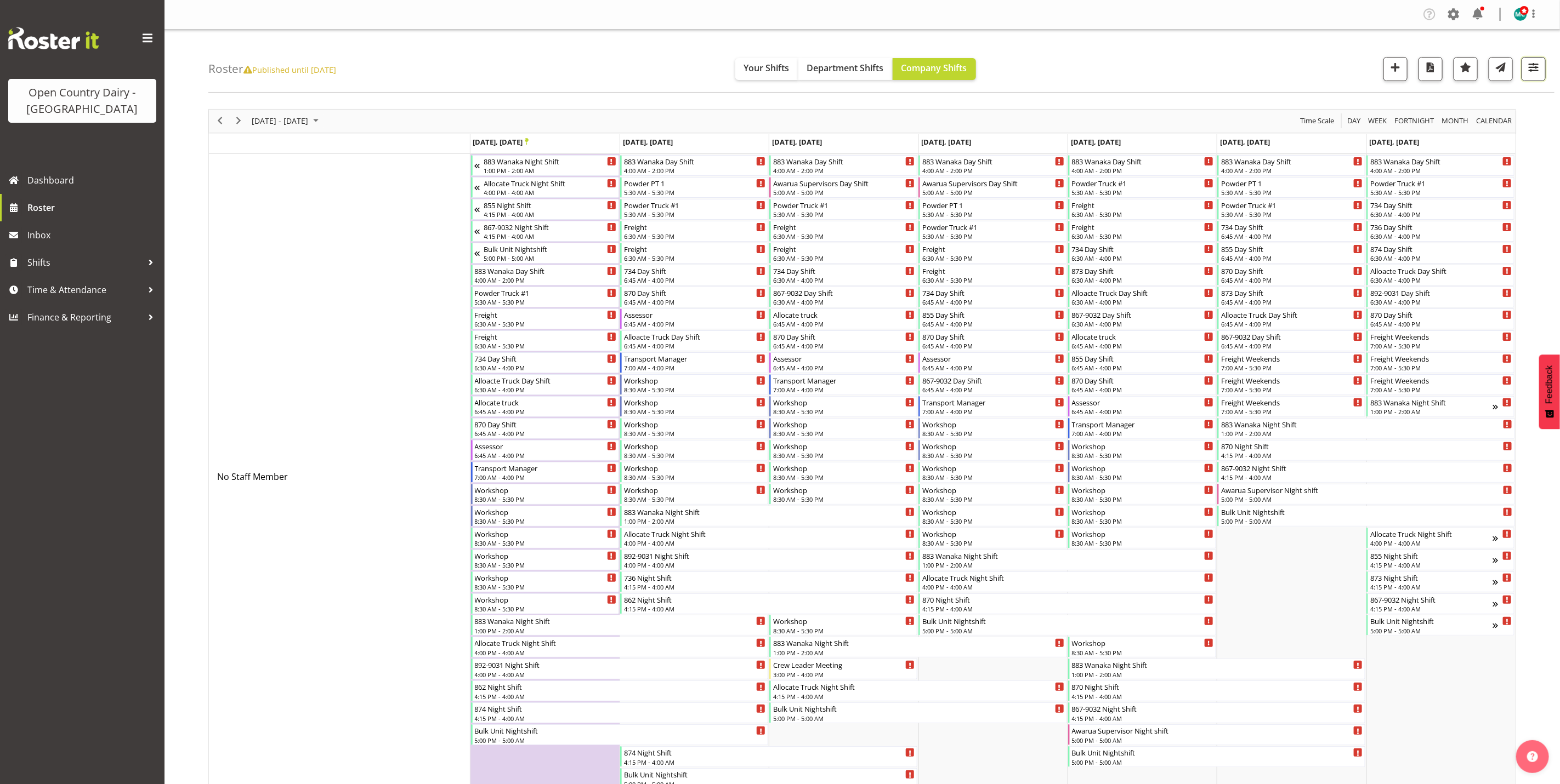
click at [1530, 71] on span "button" at bounding box center [1533, 68] width 15 height 15
